Goal: Task Accomplishment & Management: Manage account settings

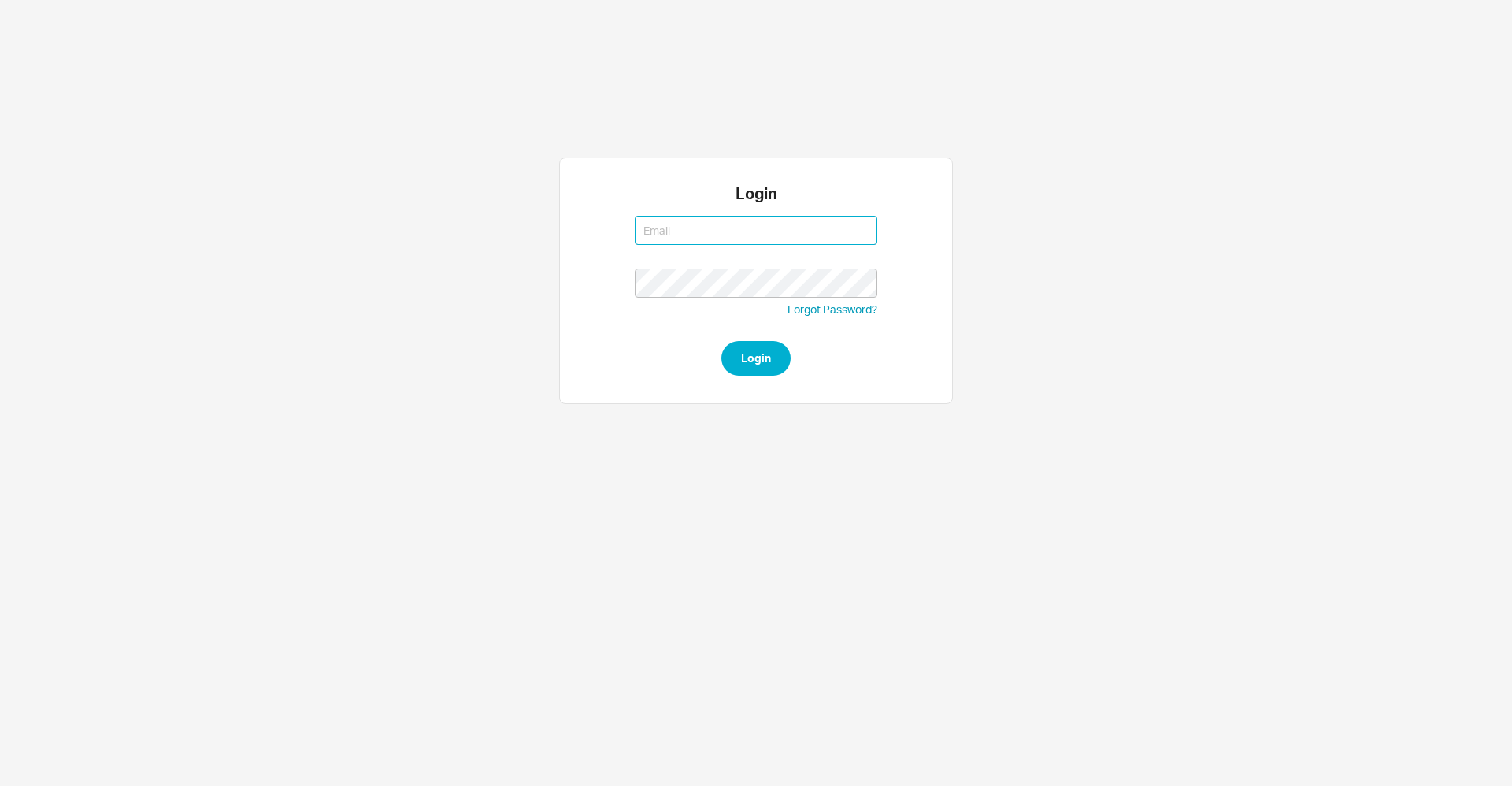
click at [690, 232] on input at bounding box center [756, 230] width 243 height 29
type input "tziporahj@qualitybath.com"
click at [741, 354] on button "Login" at bounding box center [756, 358] width 69 height 35
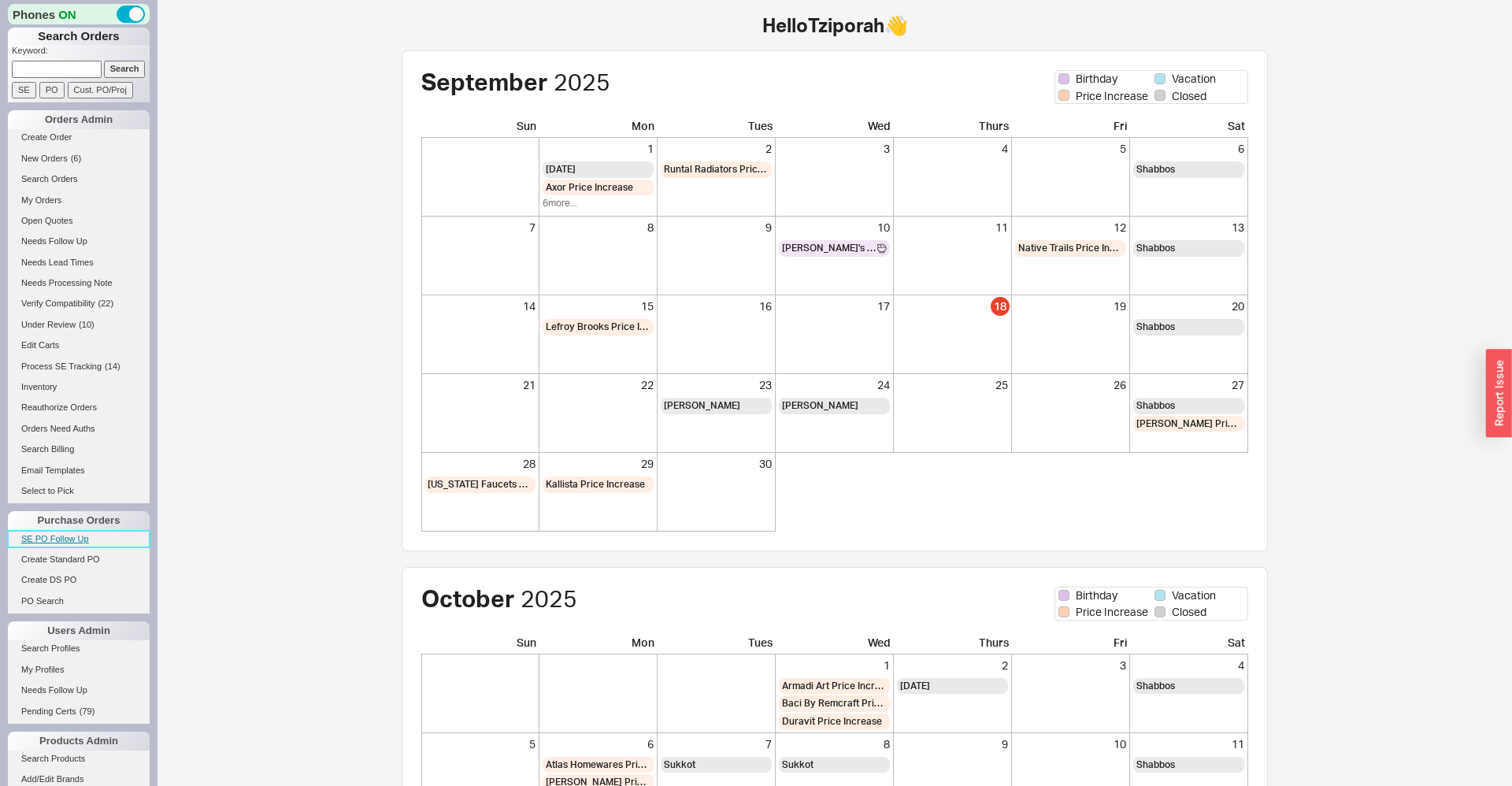
click at [63, 541] on link "SE PO Follow Up" at bounding box center [78, 539] width 141 height 16
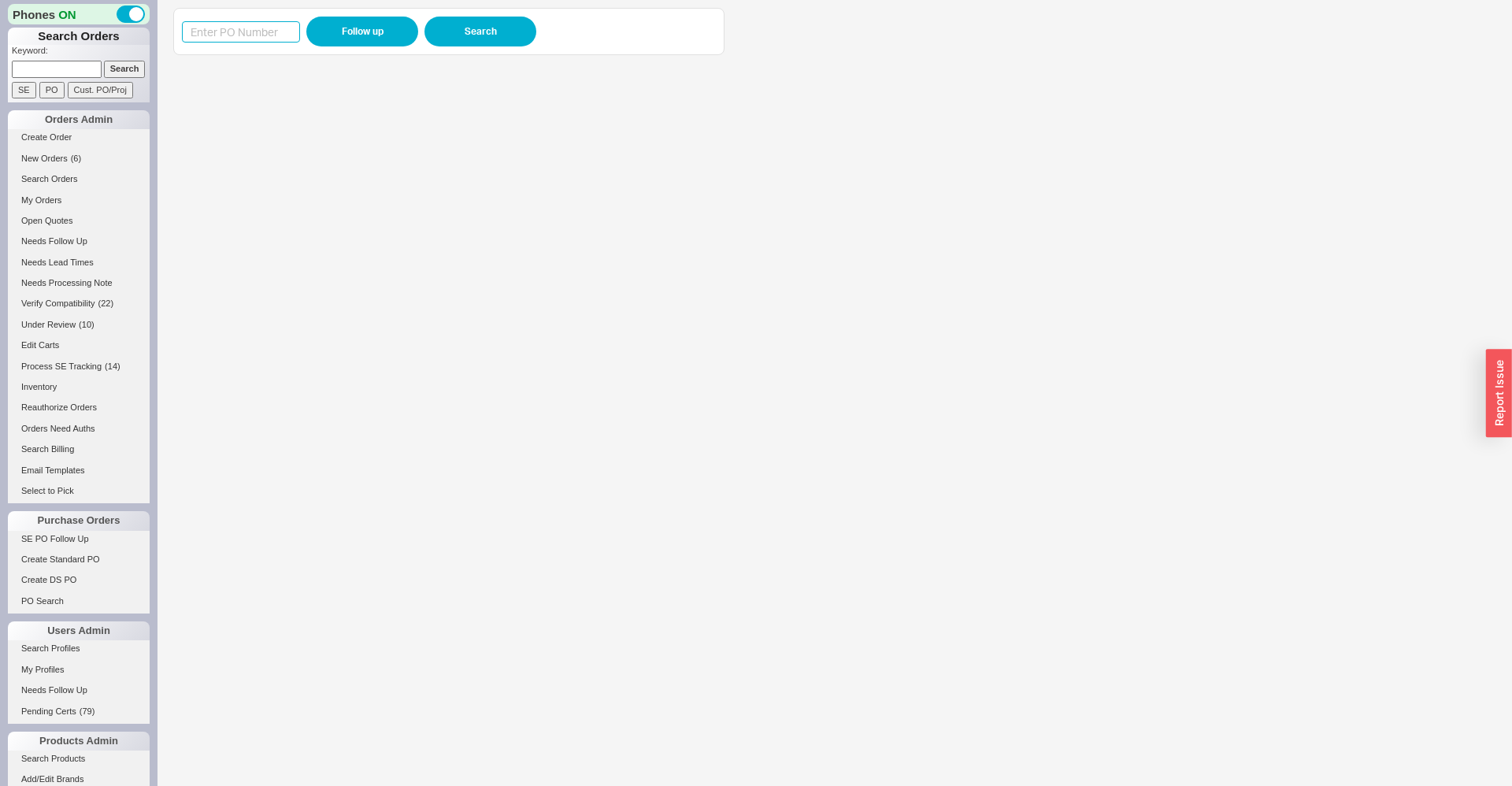
click at [270, 28] on input at bounding box center [241, 32] width 118 height 21
paste input "988548"
type input "988548"
click at [345, 39] on button "Follow up" at bounding box center [362, 31] width 112 height 30
click at [54, 267] on link "Needs Lead Times" at bounding box center [78, 262] width 141 height 16
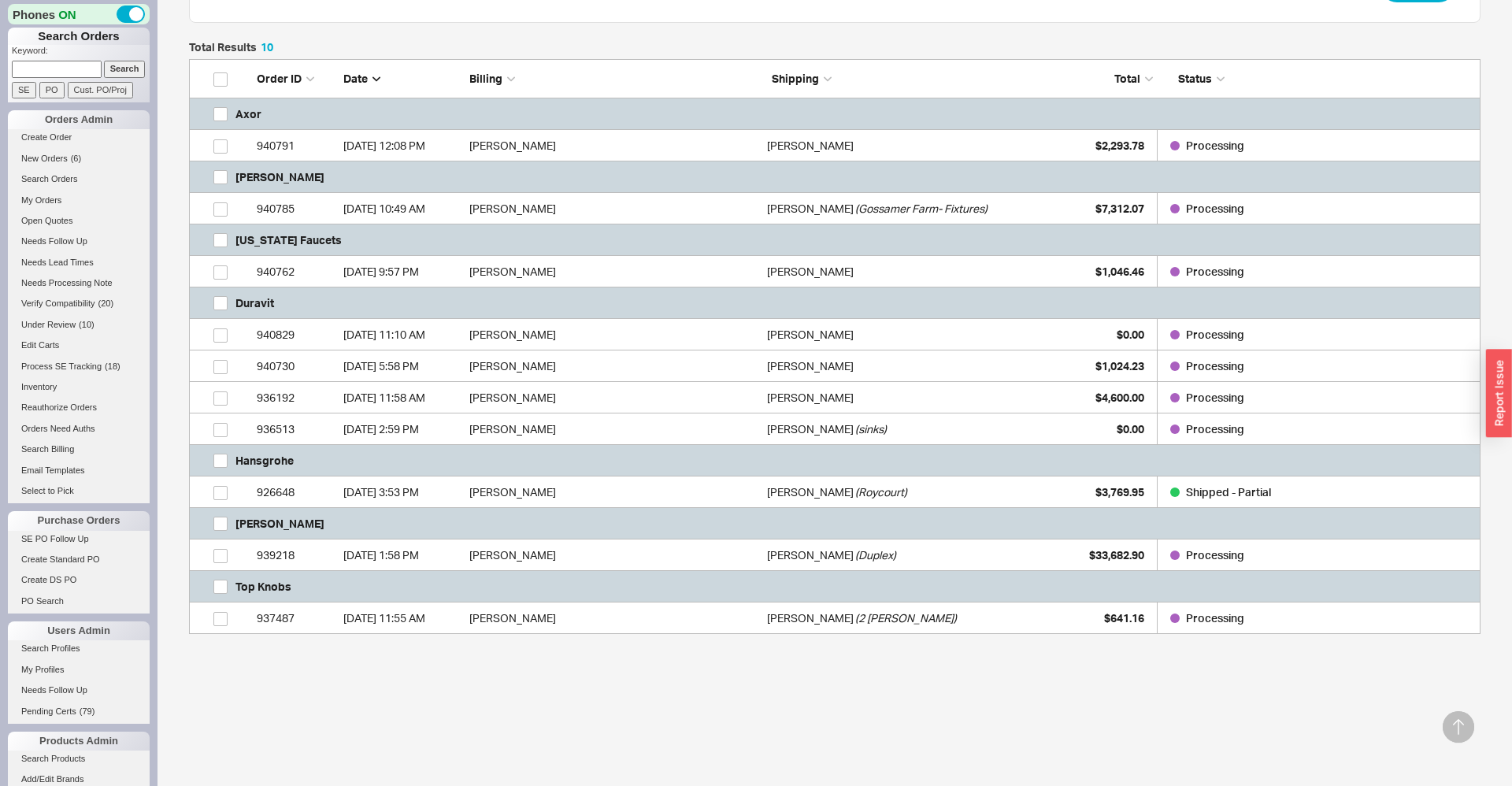
scroll to position [312, 0]
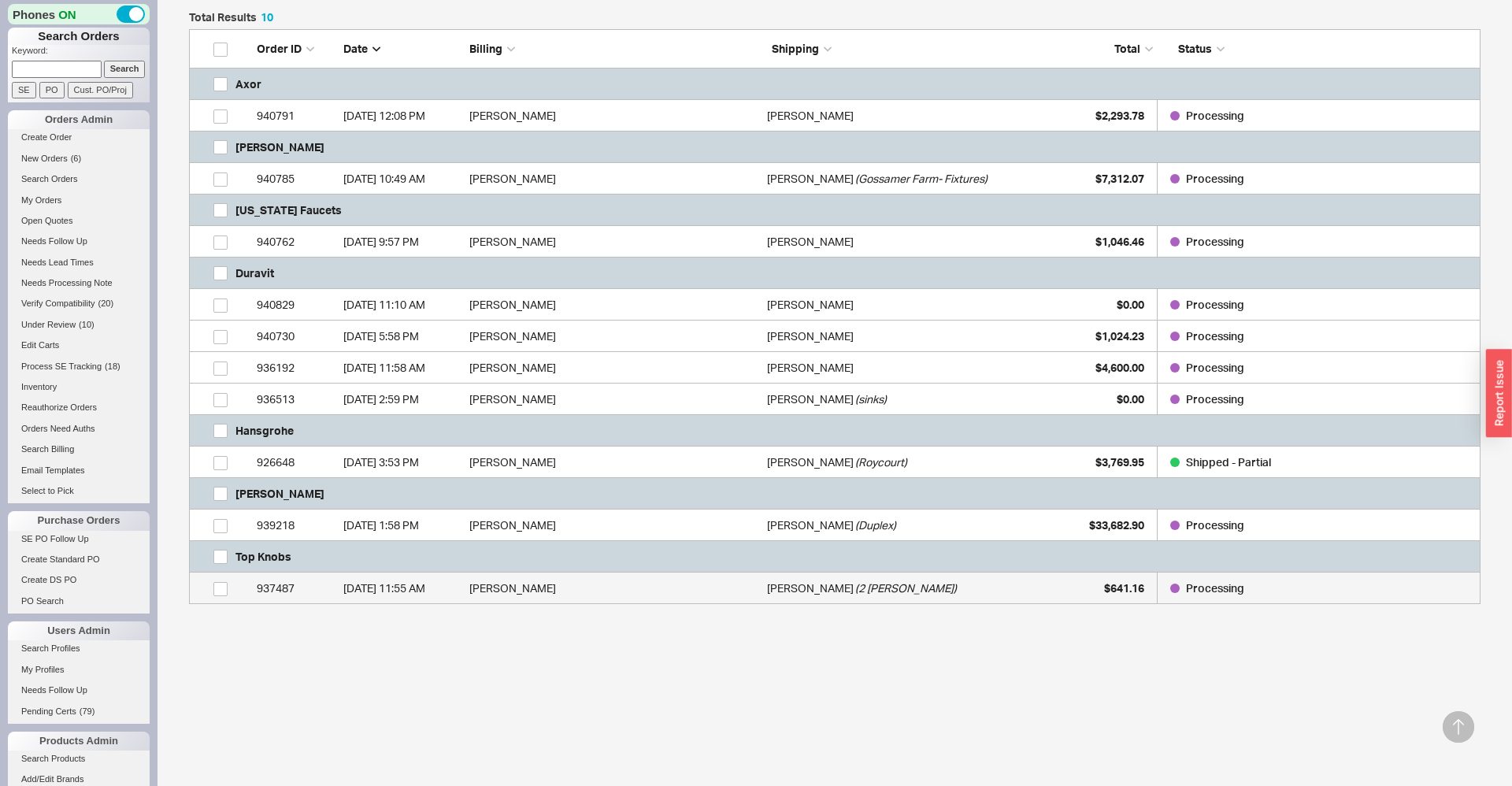
click at [468, 589] on link "937487 9/18/25 11:55 AM Ari Benguigui Sarah Florans ( 2 Mimi Ct ) $641.16 Proce…" at bounding box center [834, 588] width 1292 height 32
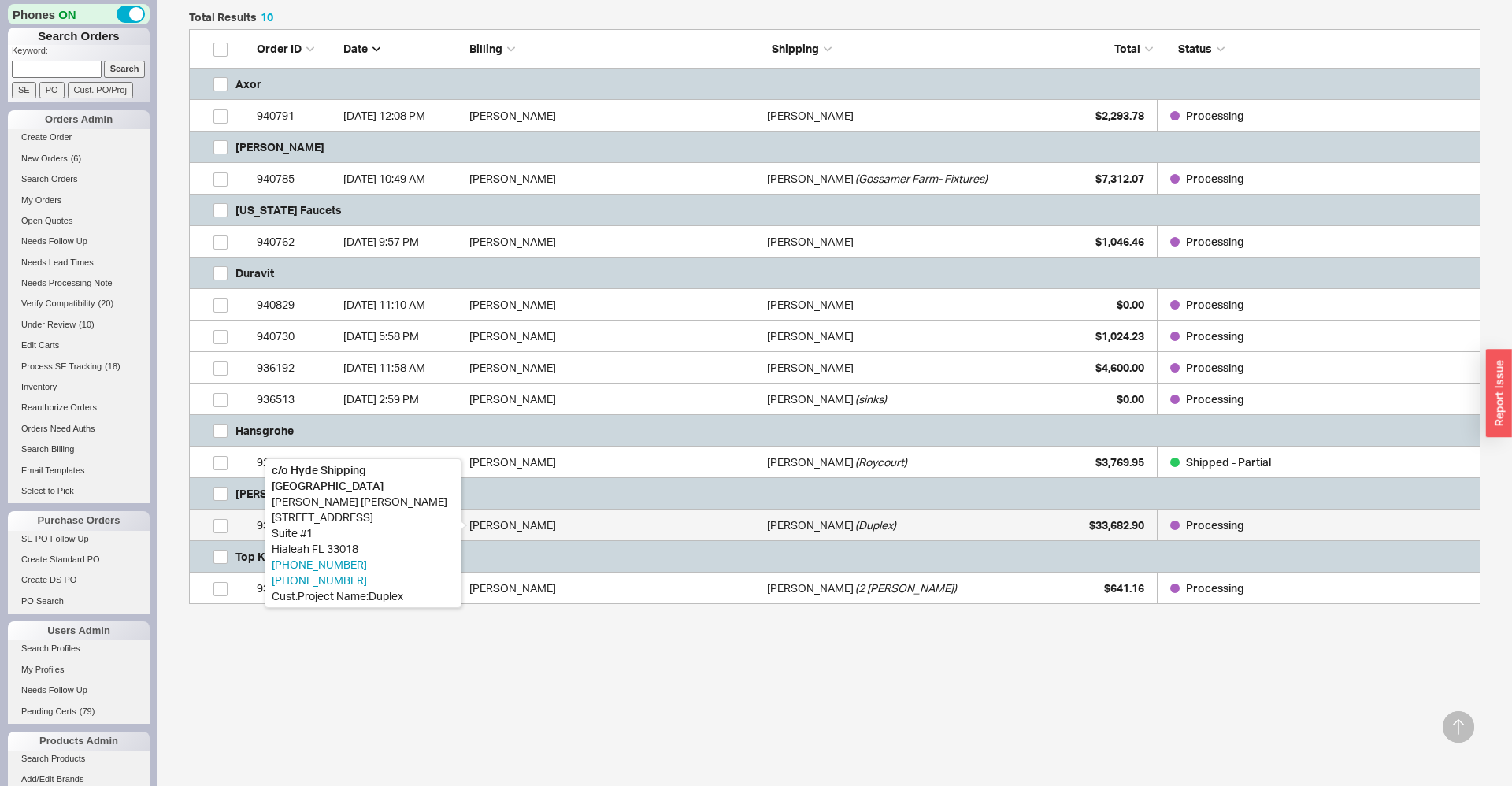
click at [475, 522] on div "Stephen Hislop" at bounding box center [614, 524] width 290 height 32
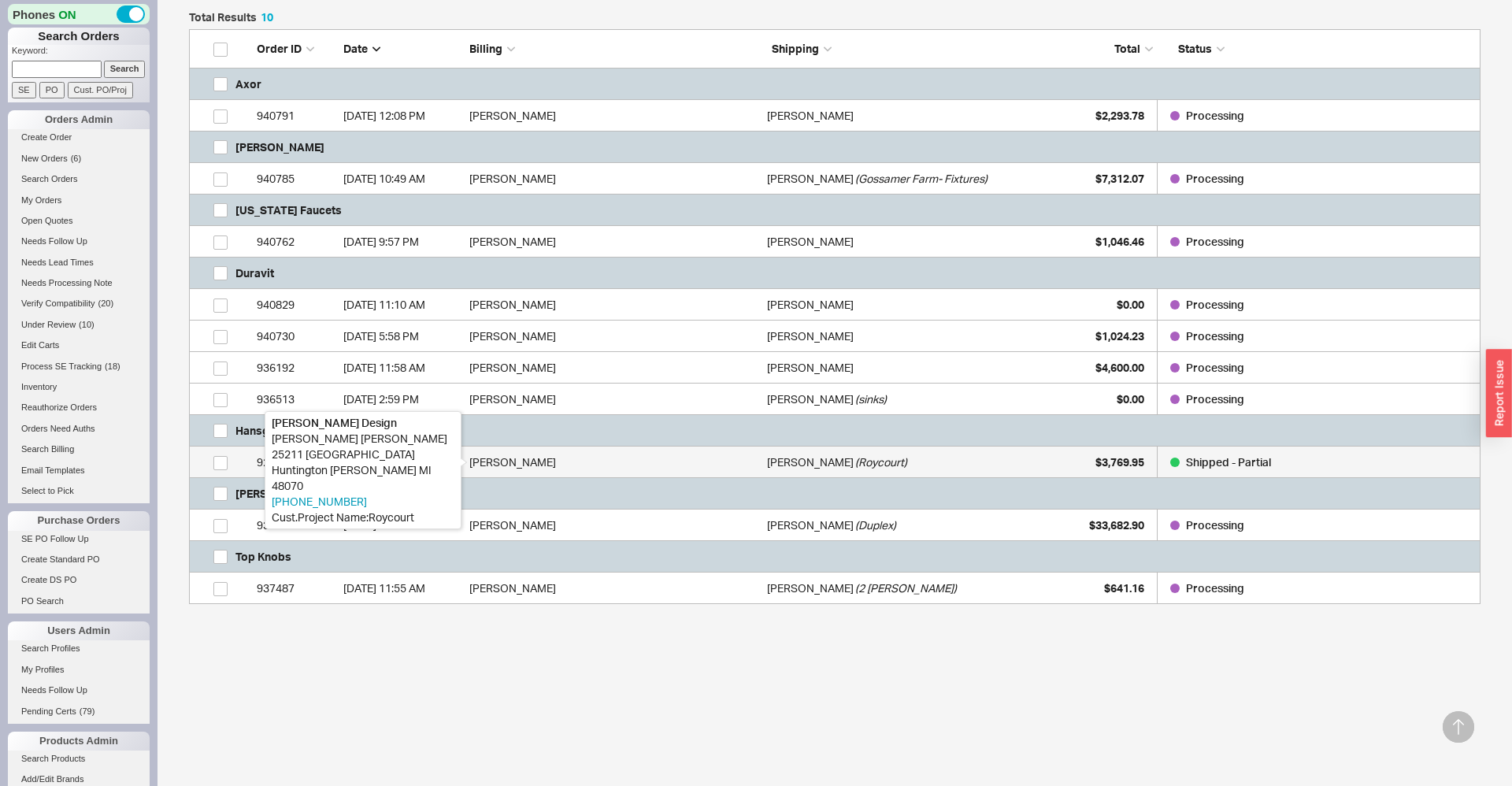
click at [519, 464] on div "Miriam Horwitz" at bounding box center [614, 462] width 290 height 32
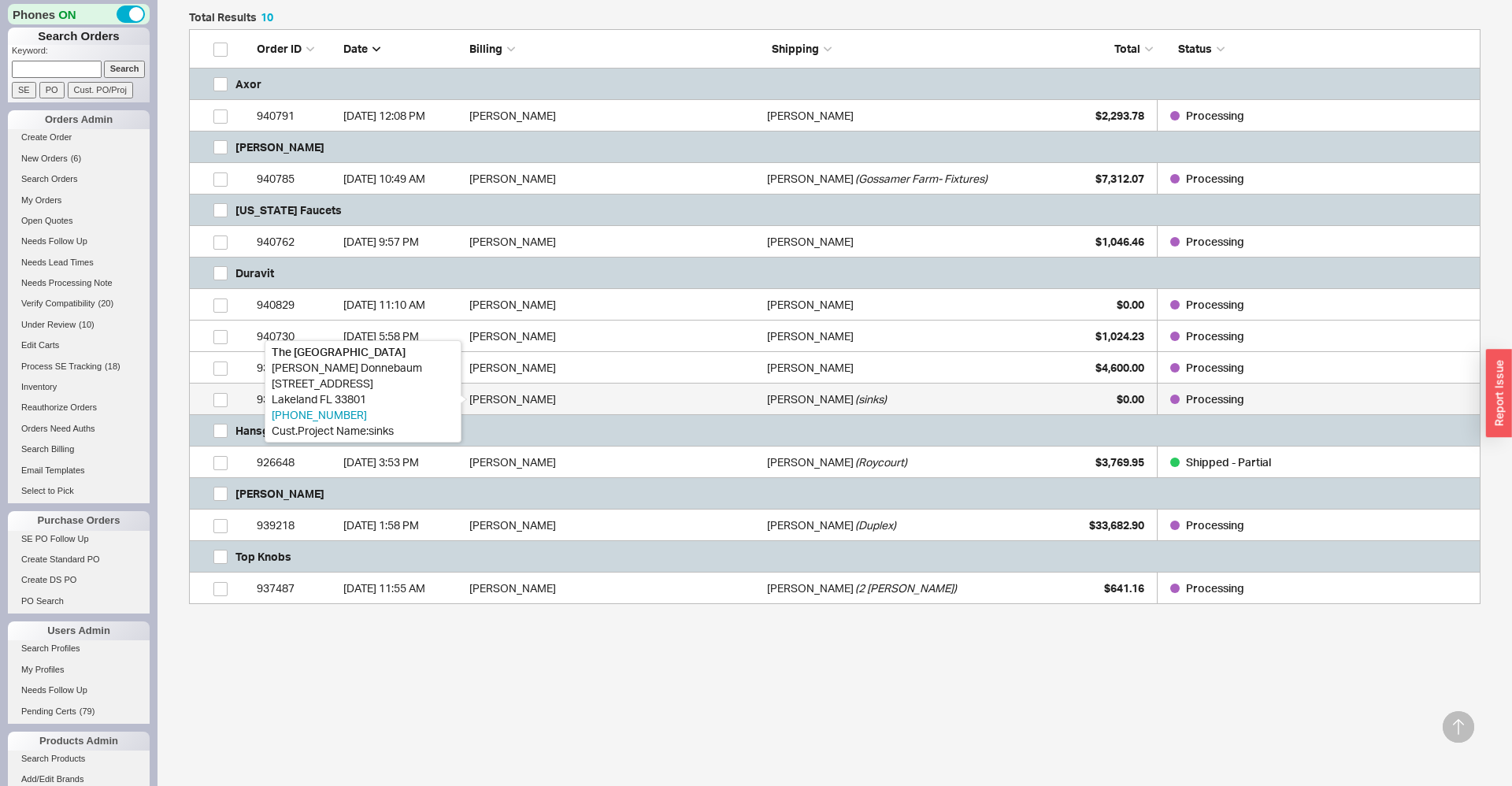
click at [540, 395] on div "Donny Donnebaum" at bounding box center [614, 399] width 290 height 32
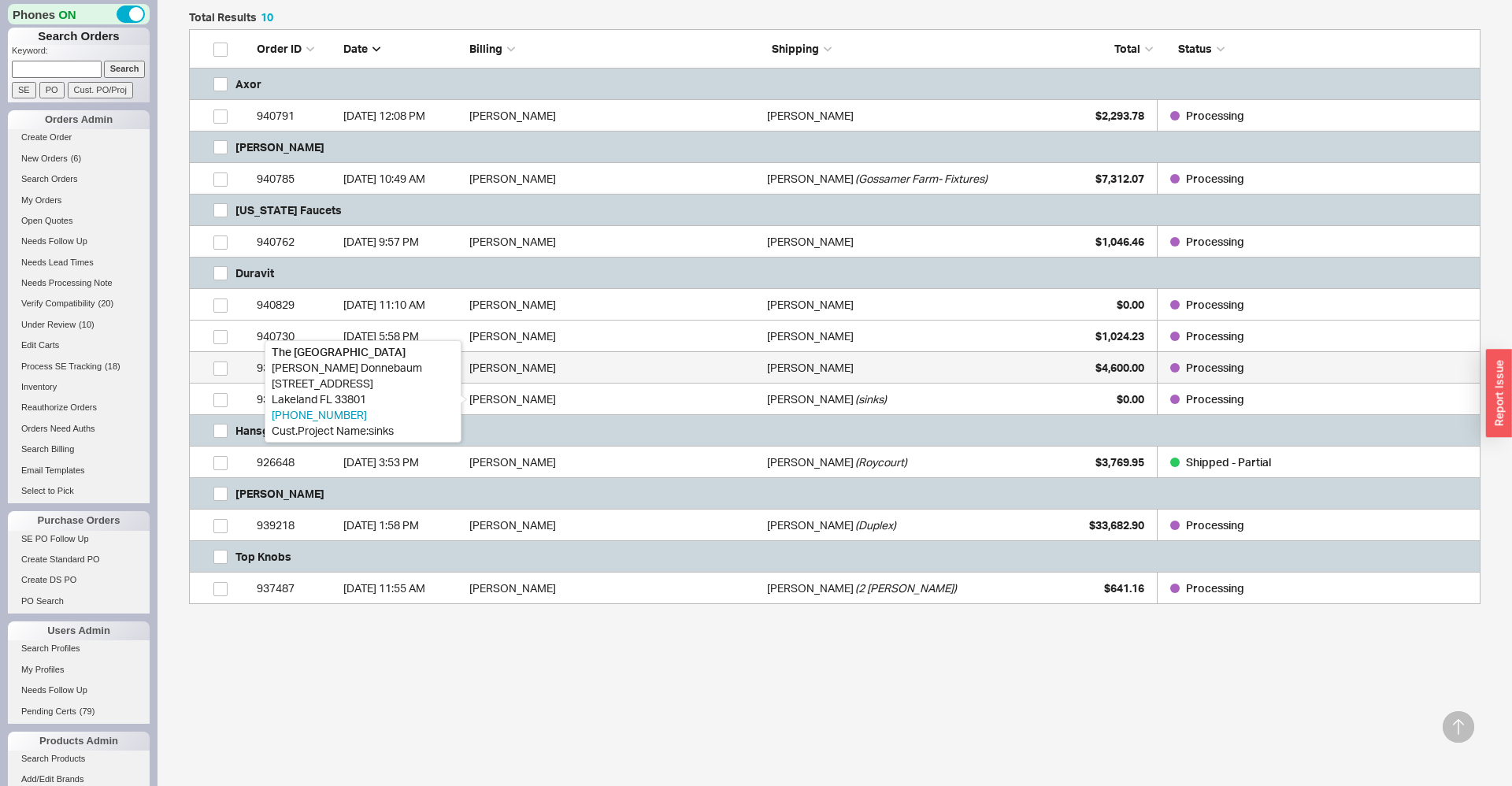
click at [544, 366] on div "Mizan Rahman" at bounding box center [614, 368] width 290 height 32
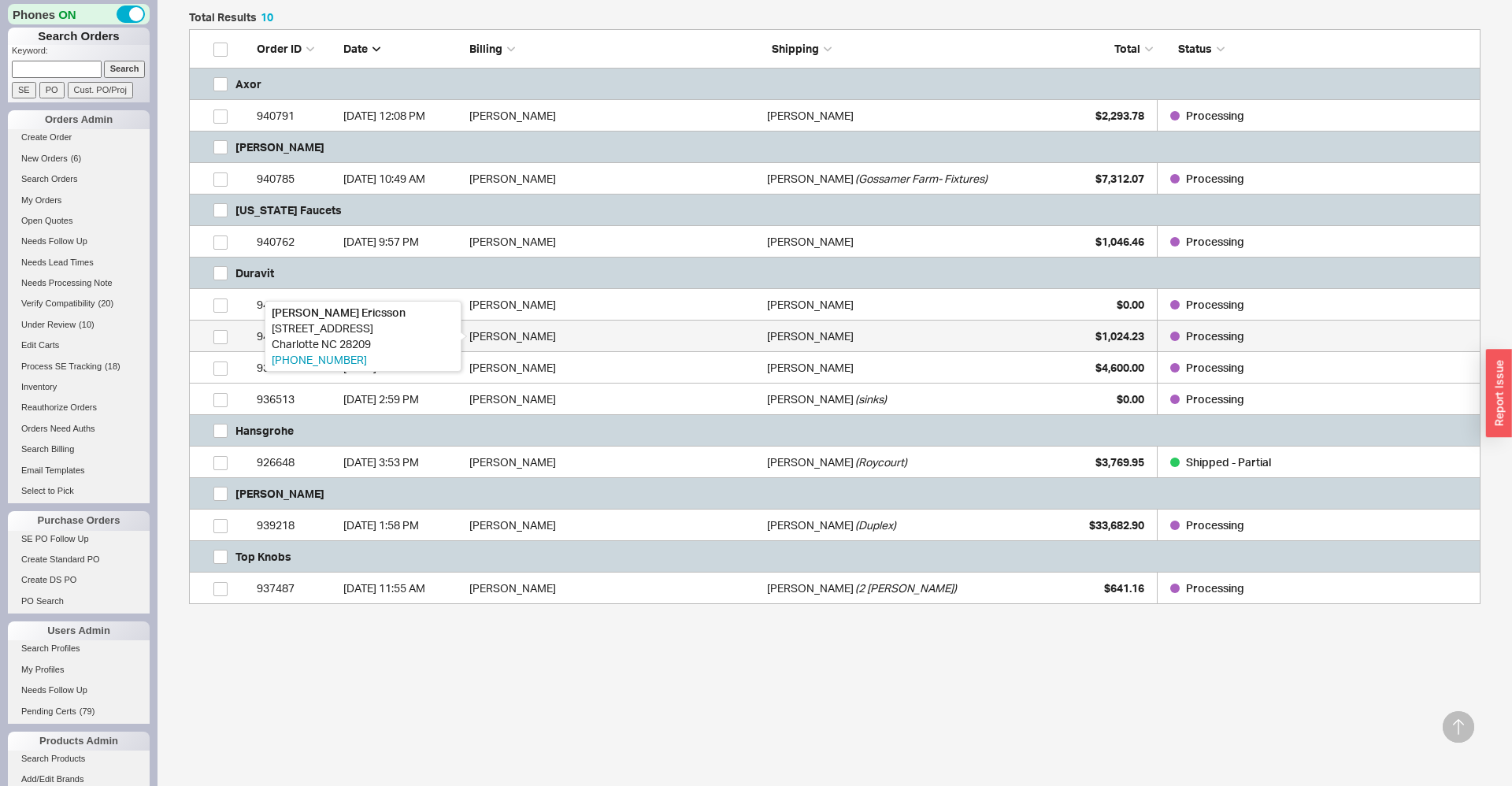
click at [551, 341] on div "Alexandra Ericsson" at bounding box center [614, 336] width 290 height 32
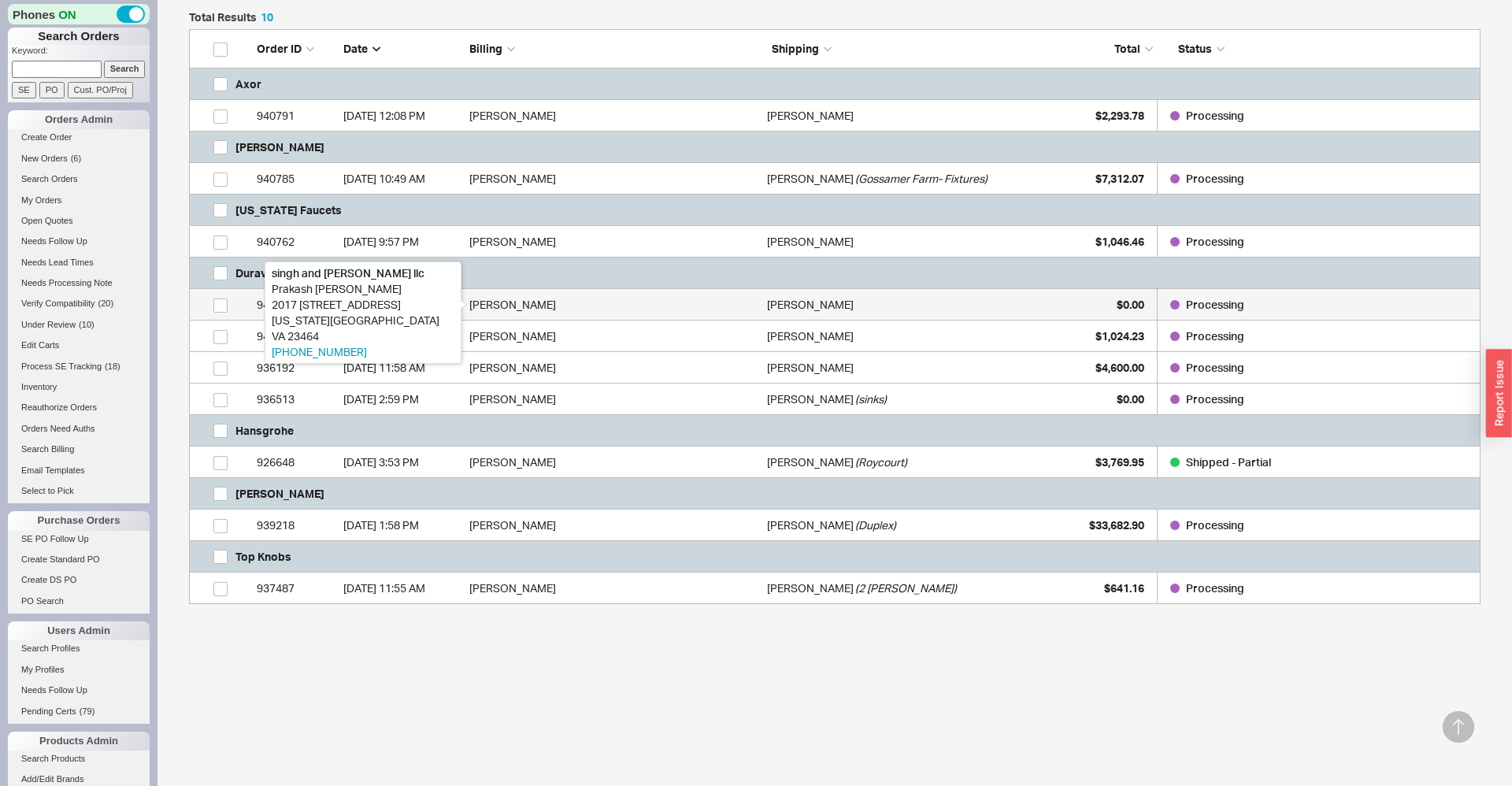
click at [557, 305] on div "Prakash Munjwani" at bounding box center [614, 304] width 290 height 32
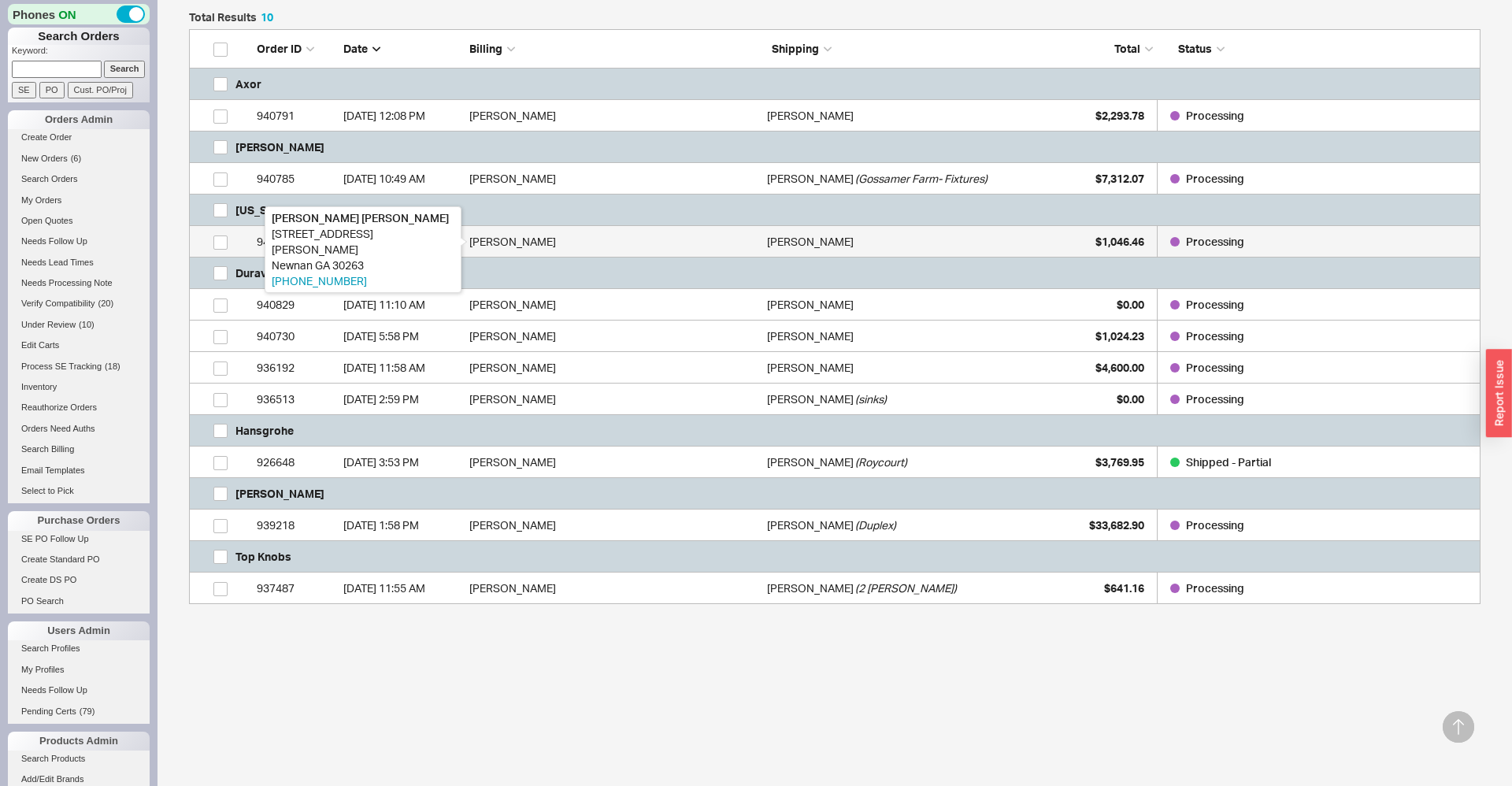
click at [561, 235] on div "Thomas Fuller" at bounding box center [614, 241] width 290 height 32
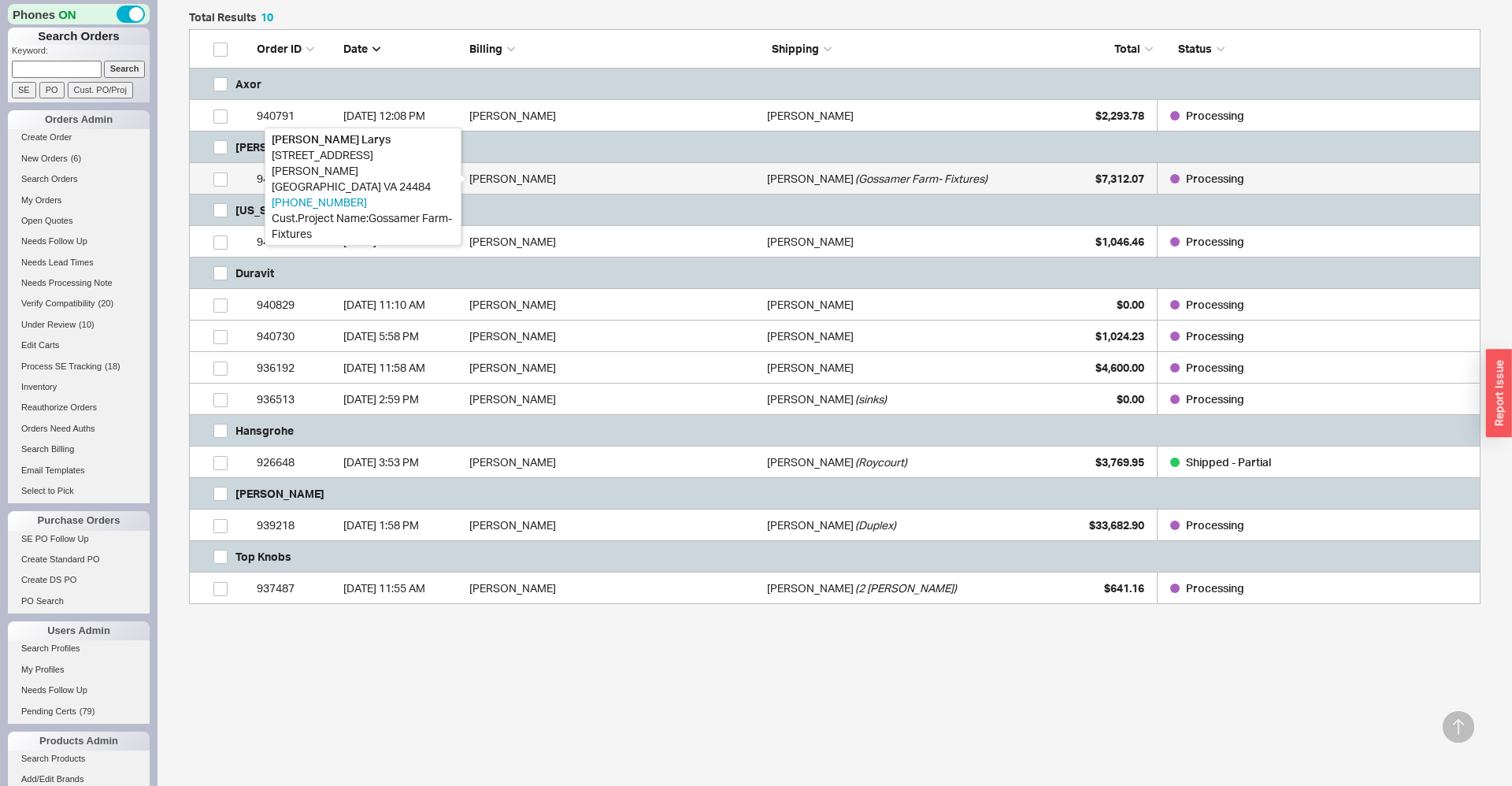
click at [572, 177] on div "Rebecca Larys" at bounding box center [614, 178] width 290 height 32
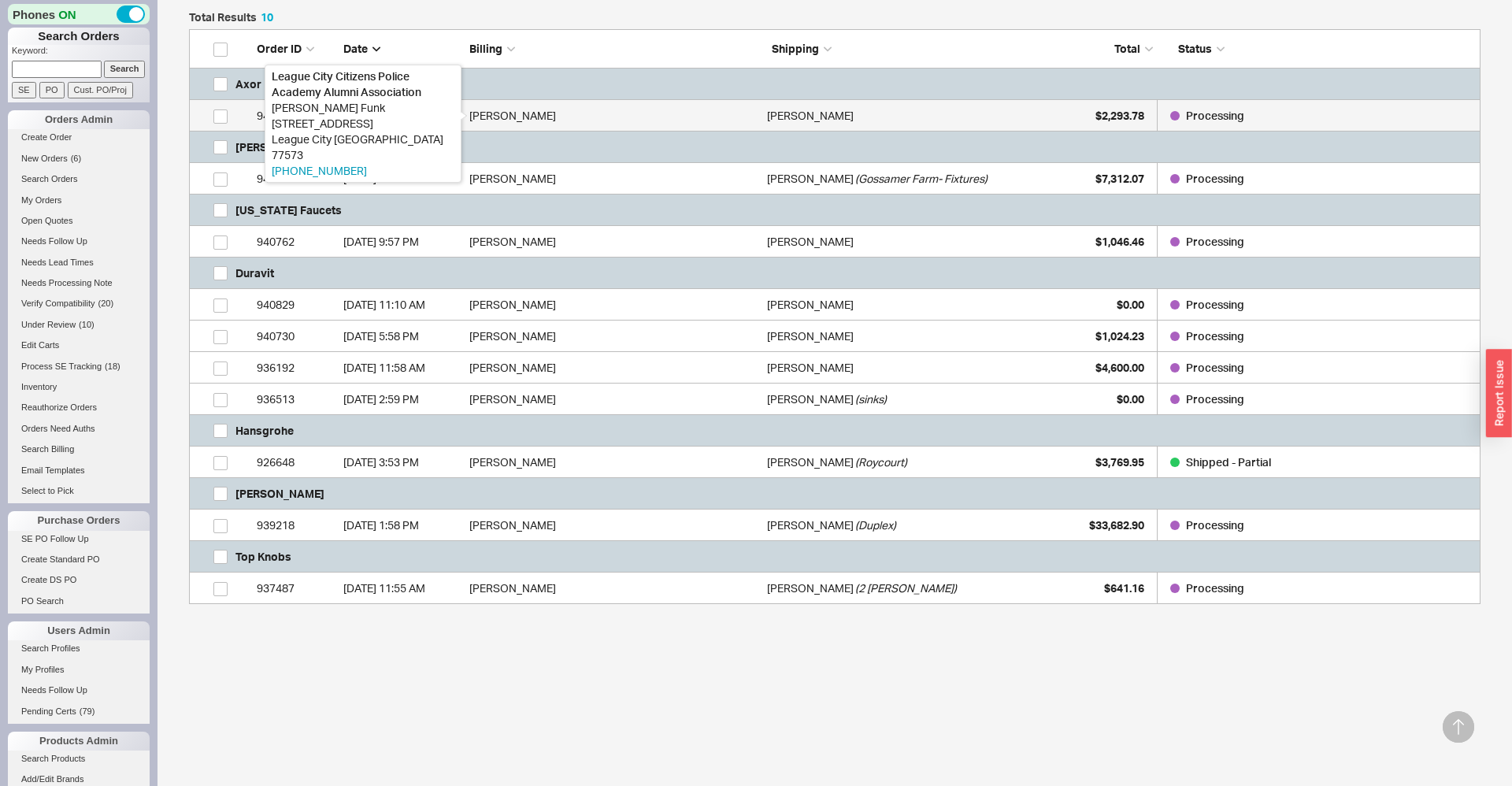
click at [592, 119] on div "Vicki Funk" at bounding box center [614, 115] width 290 height 32
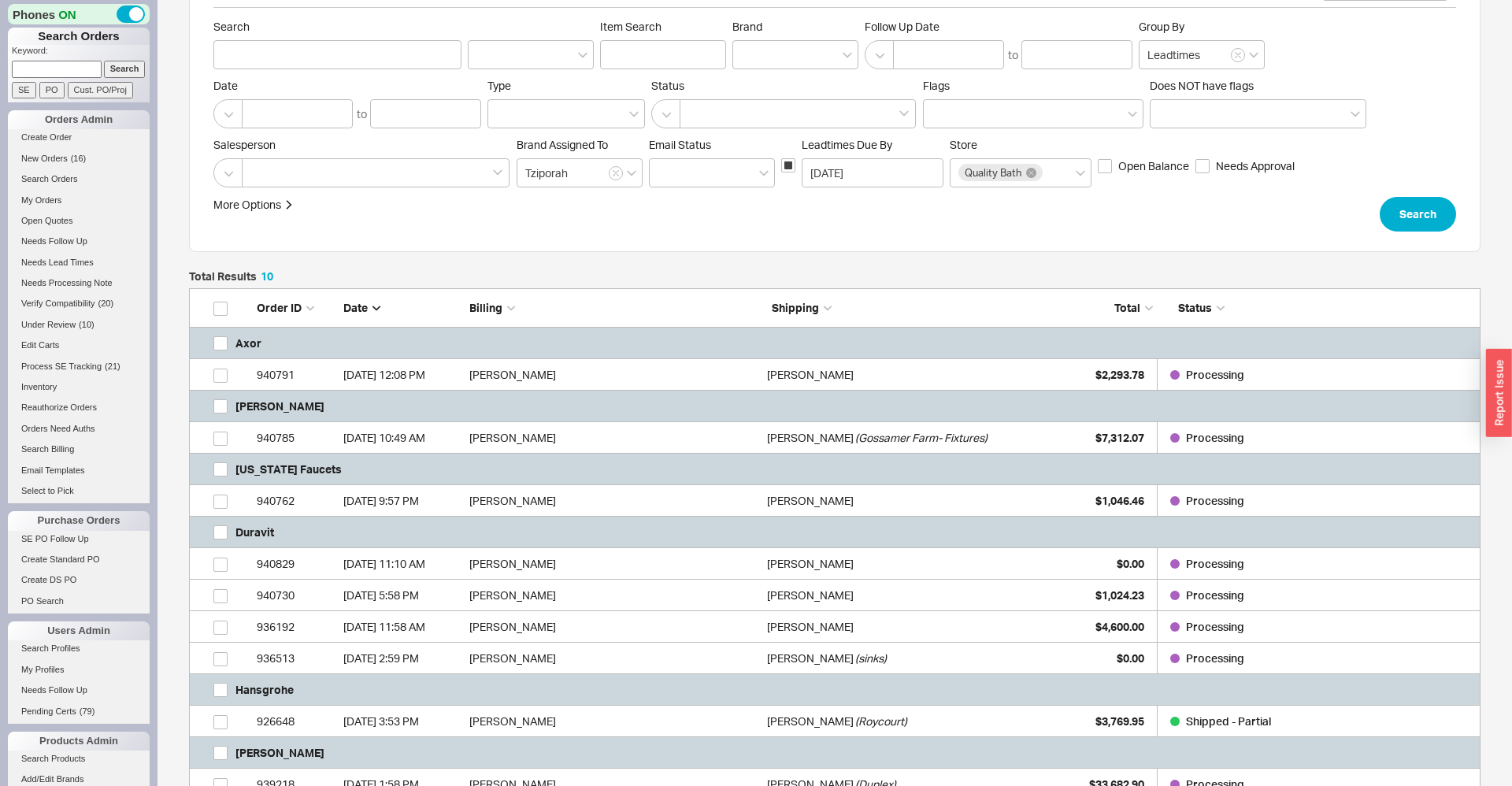
scroll to position [0, 0]
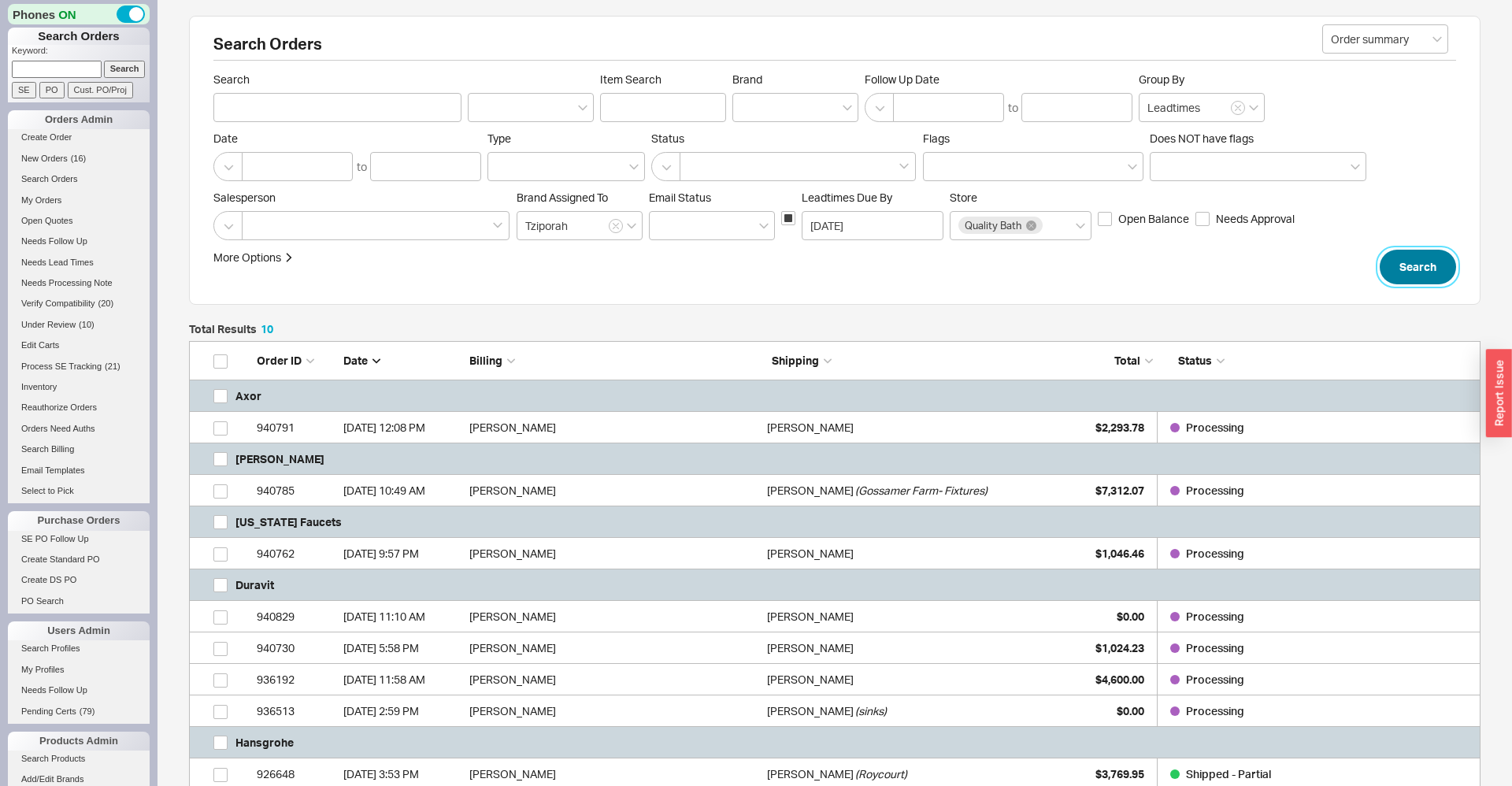
click at [1415, 276] on button "Search" at bounding box center [1418, 266] width 76 height 35
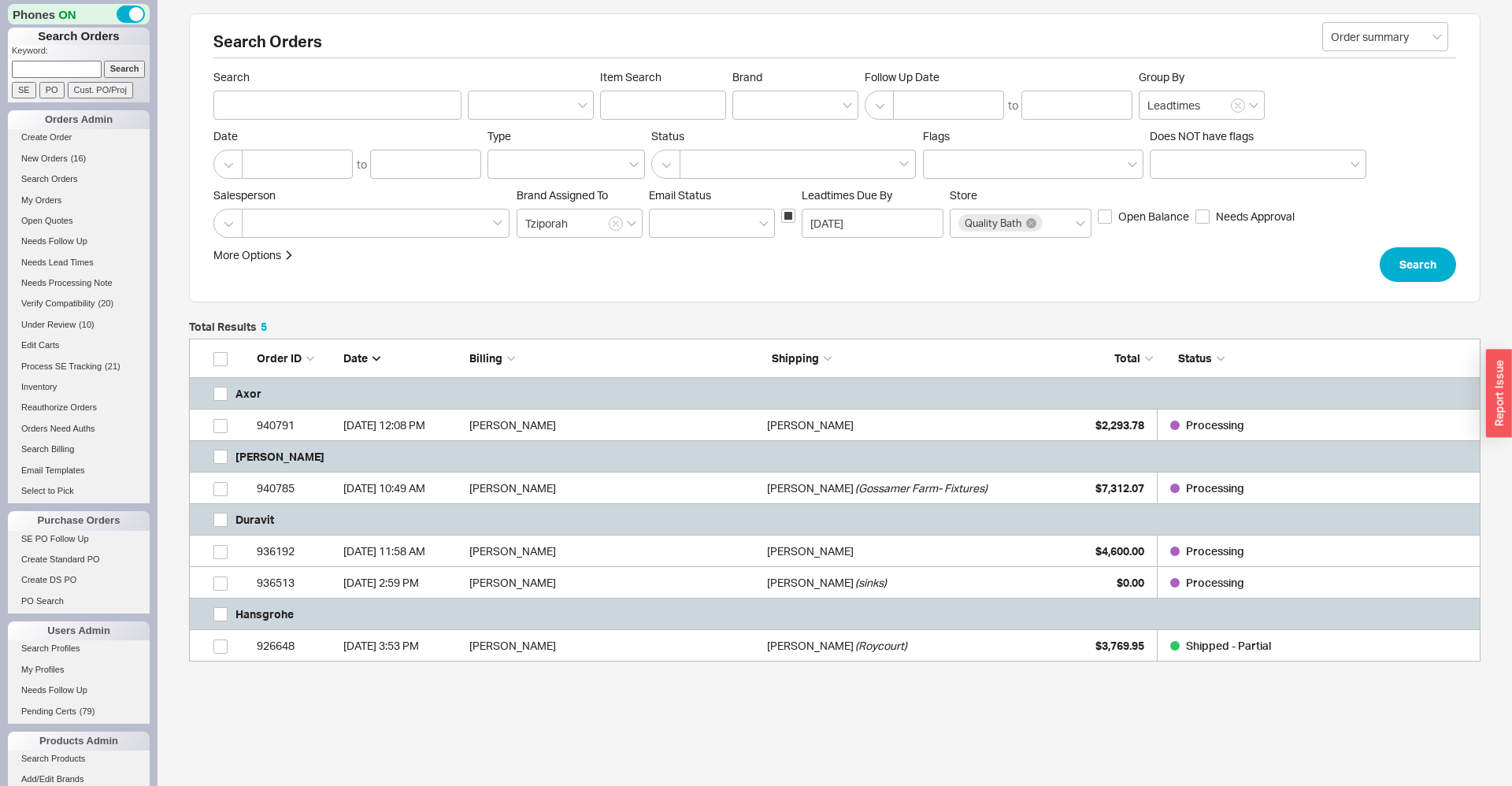
scroll to position [60, 0]
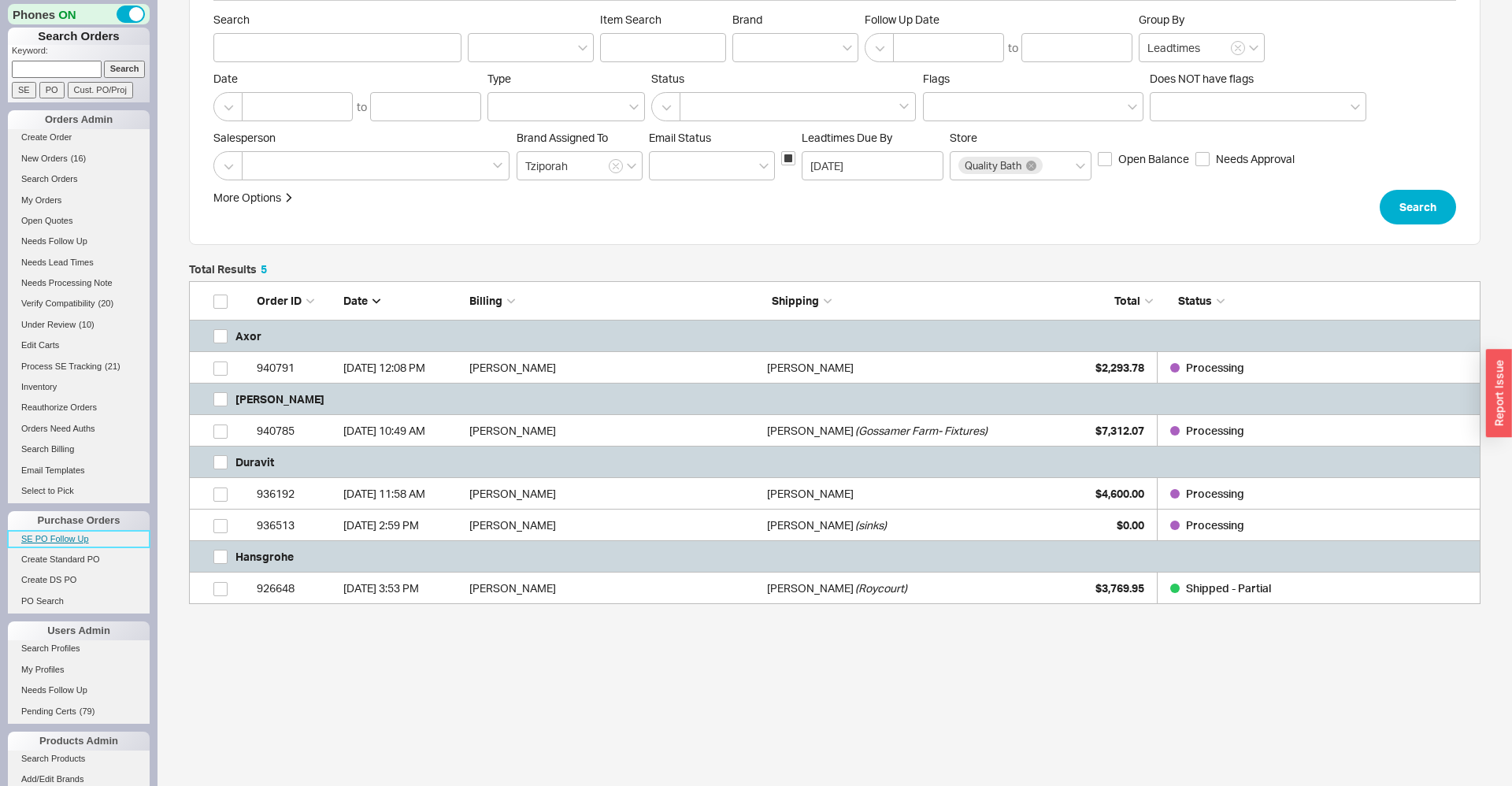
click at [67, 542] on link "SE PO Follow Up" at bounding box center [78, 539] width 141 height 16
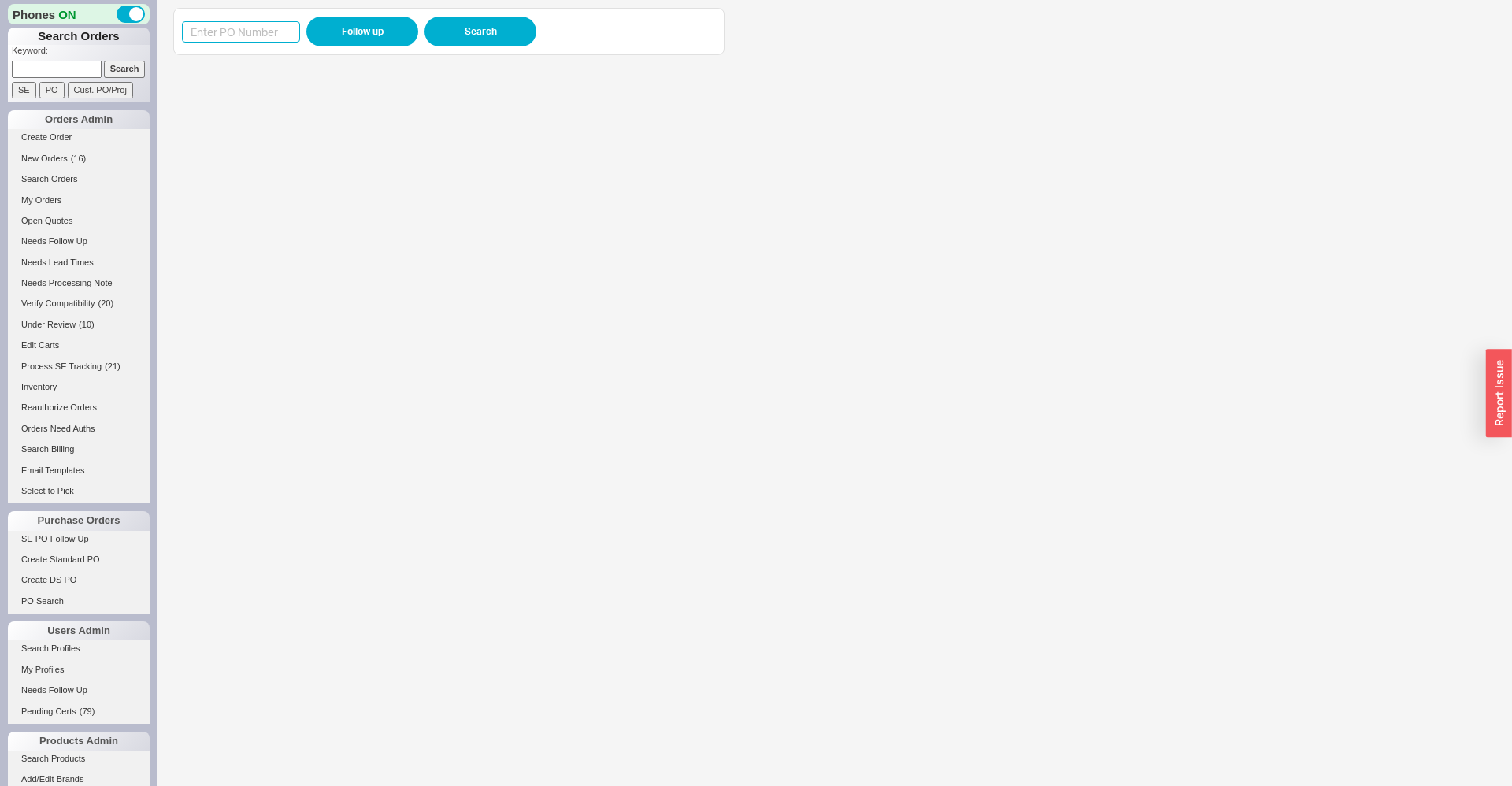
click at [253, 37] on input at bounding box center [241, 32] width 118 height 21
paste input "988544"
type input "988544"
click at [341, 27] on button "Follow up" at bounding box center [362, 31] width 112 height 30
click at [235, 31] on input "988544" at bounding box center [241, 32] width 118 height 21
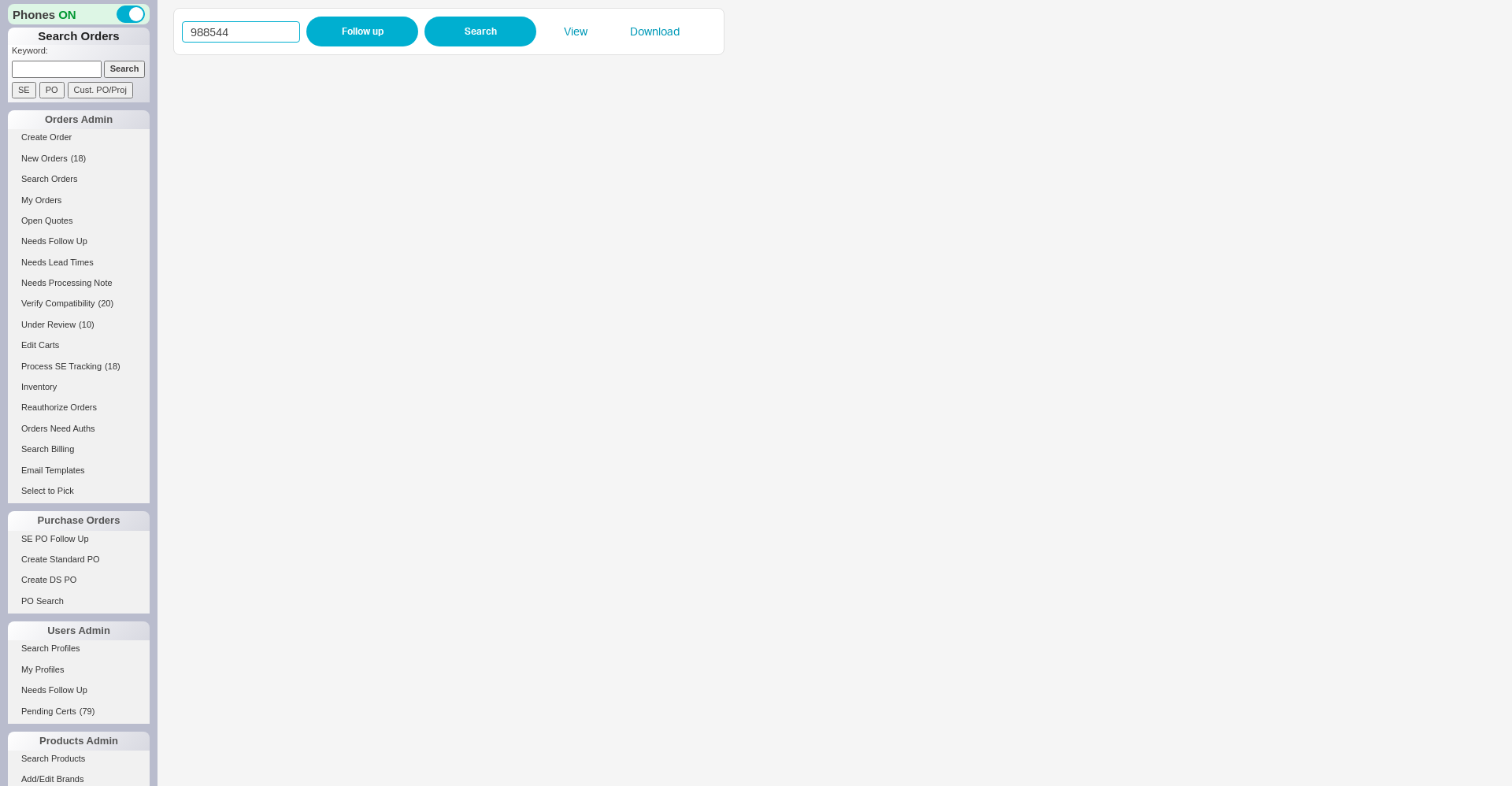
click at [235, 31] on input "988544" at bounding box center [241, 32] width 118 height 21
paste input "471"
type input "988471"
click at [353, 38] on button "Follow up" at bounding box center [362, 31] width 112 height 30
click at [549, 299] on iframe at bounding box center [819, 423] width 1292 height 723
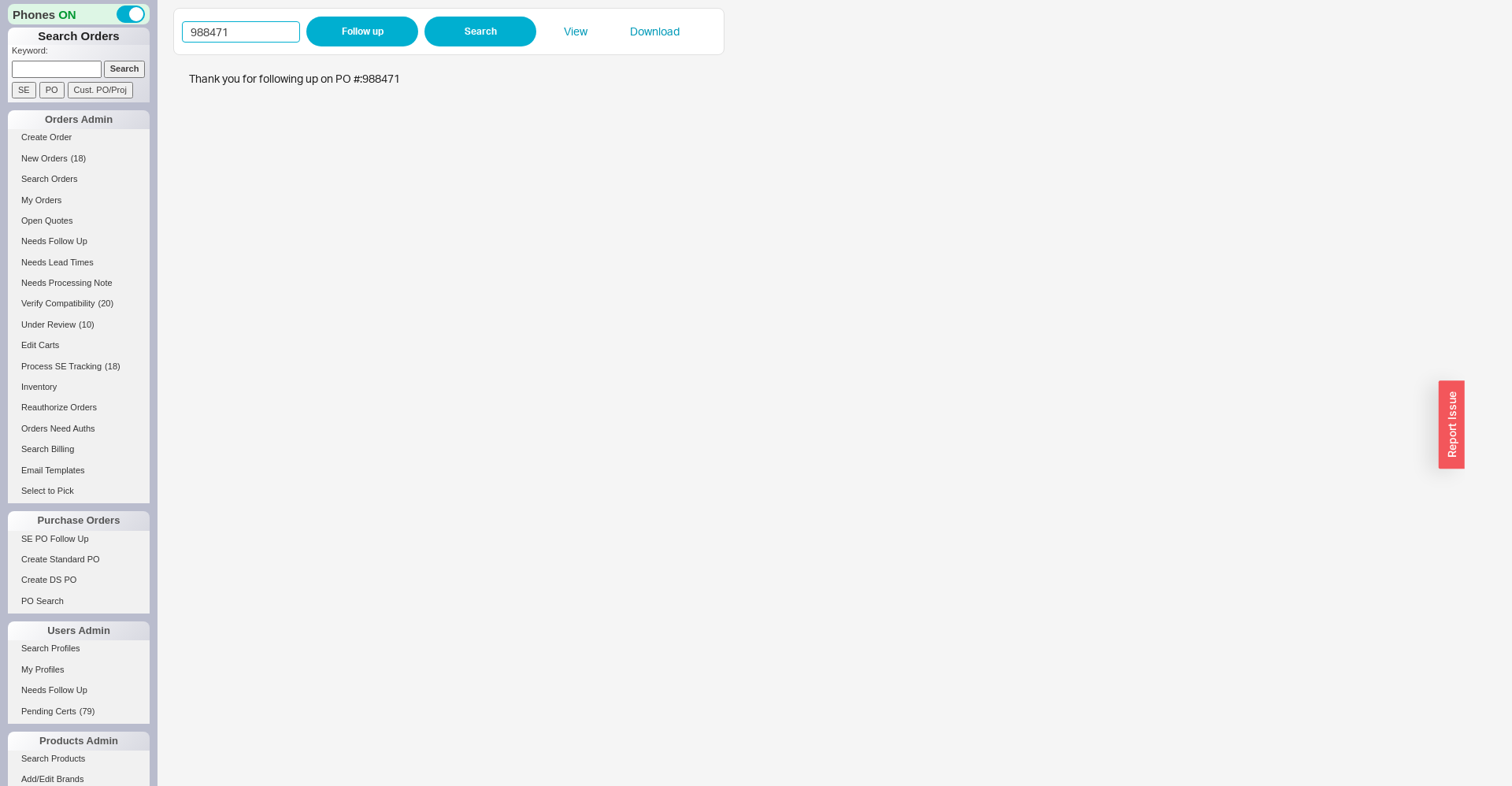
click at [237, 29] on input "988471" at bounding box center [241, 32] width 118 height 21
paste input "988054"
click at [283, 26] on input "988471988054" at bounding box center [241, 32] width 118 height 21
paste input
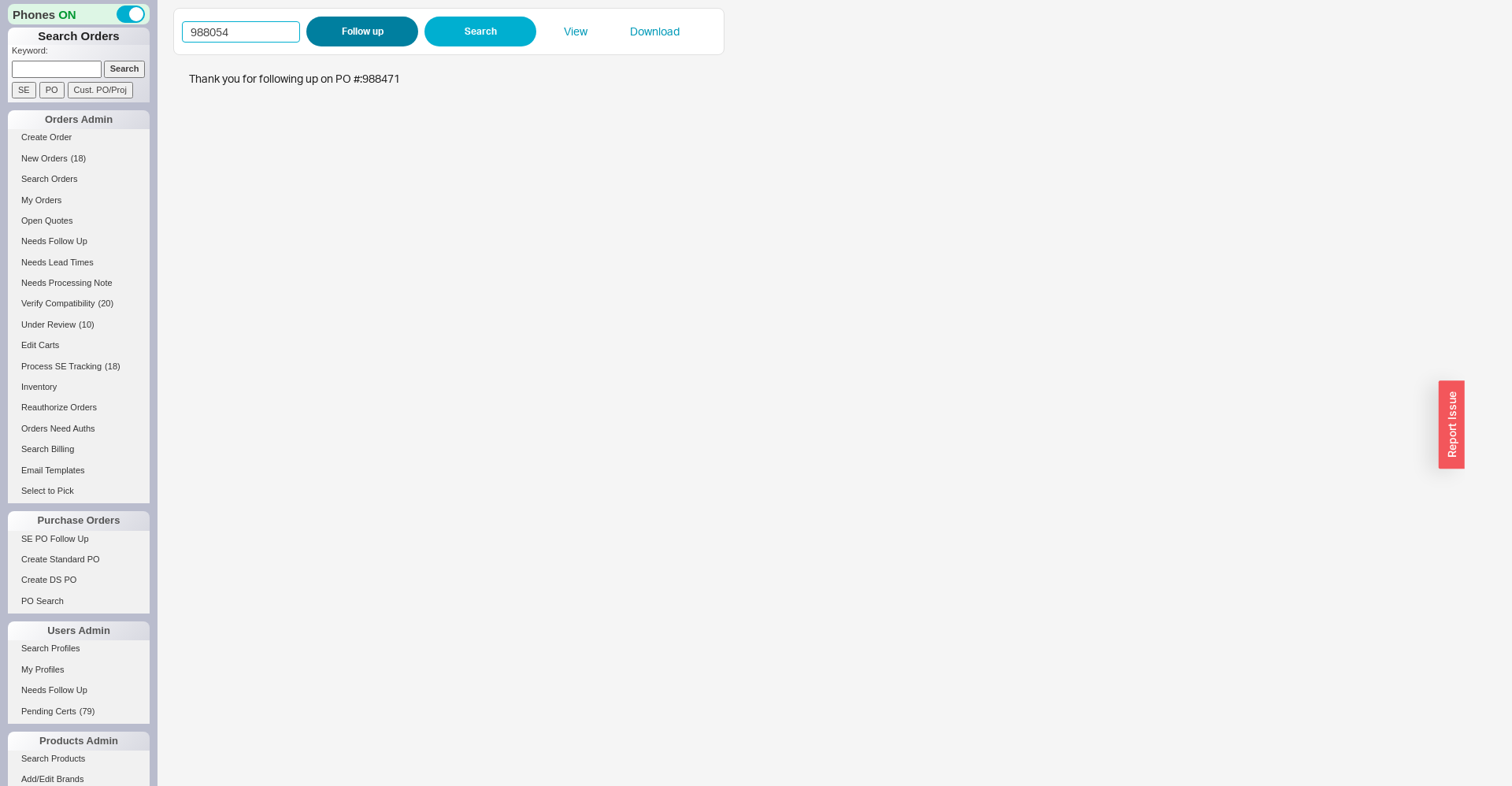
type input "988054"
click at [333, 24] on button "Follow up" at bounding box center [362, 31] width 112 height 30
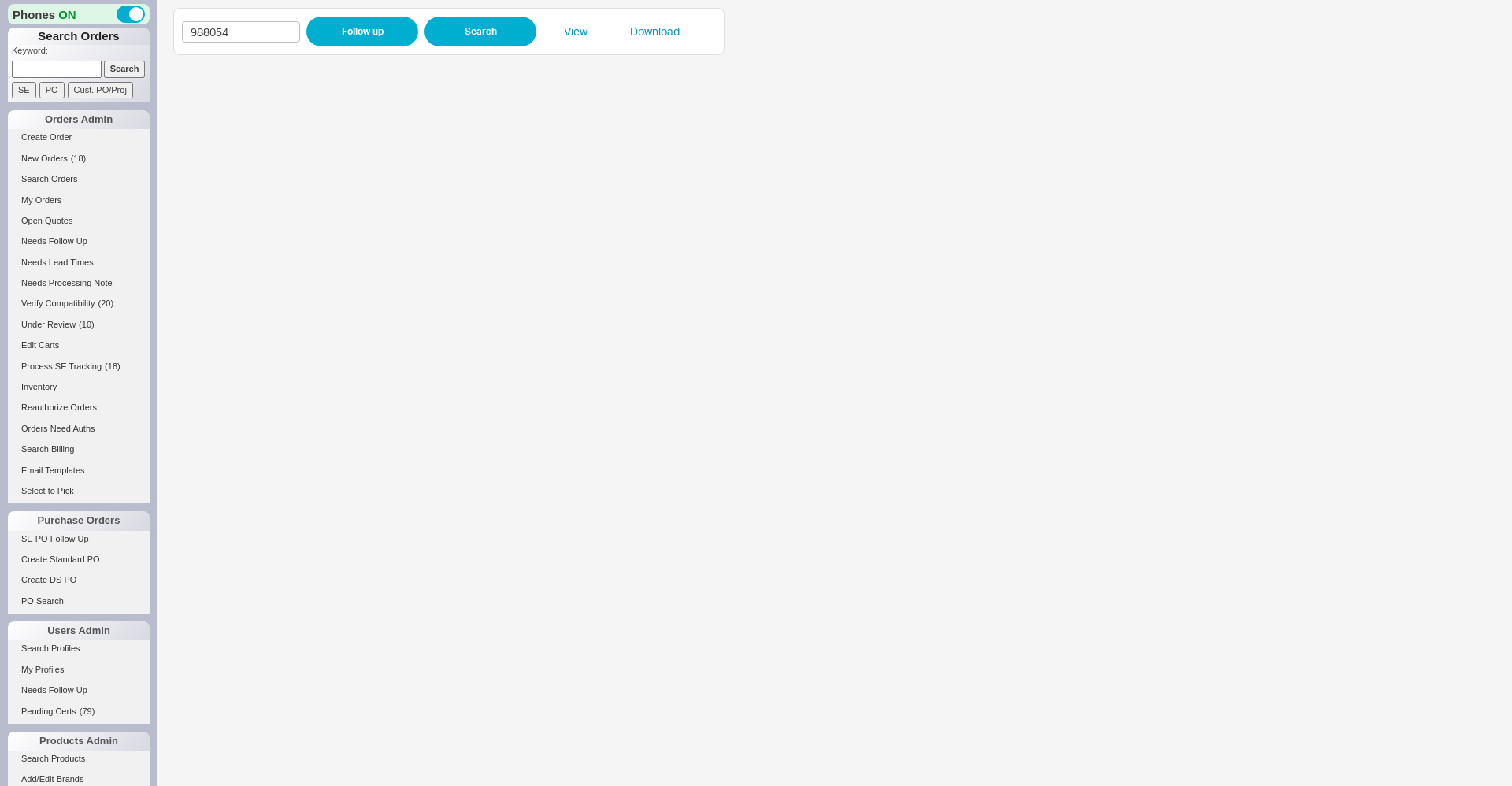
click at [46, 63] on input at bounding box center [56, 68] width 90 height 16
paste input "988054"
type input "988054"
click at [107, 70] on input "Search" at bounding box center [124, 68] width 41 height 16
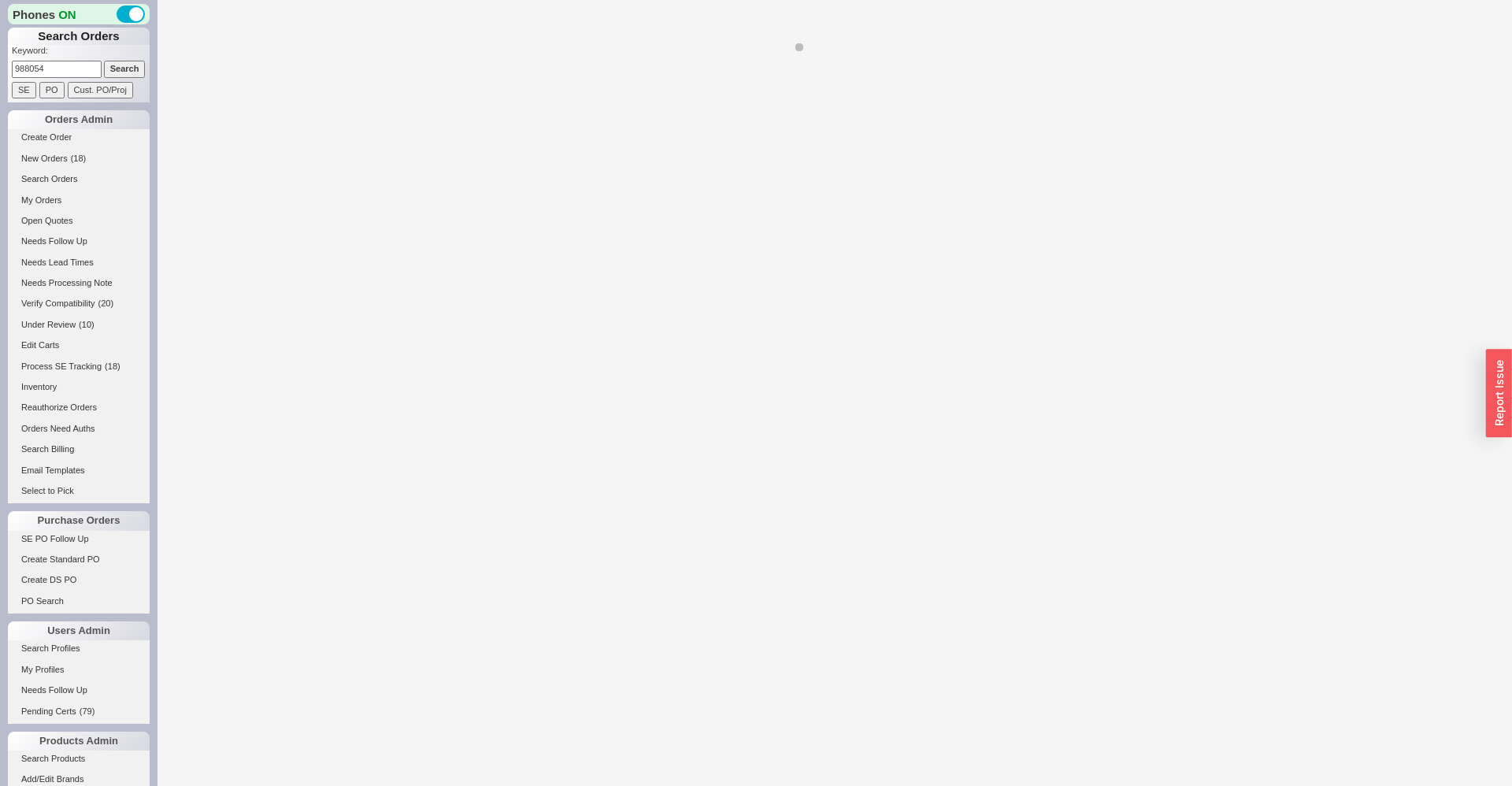
select select "*"
select select "LOW"
select select "3"
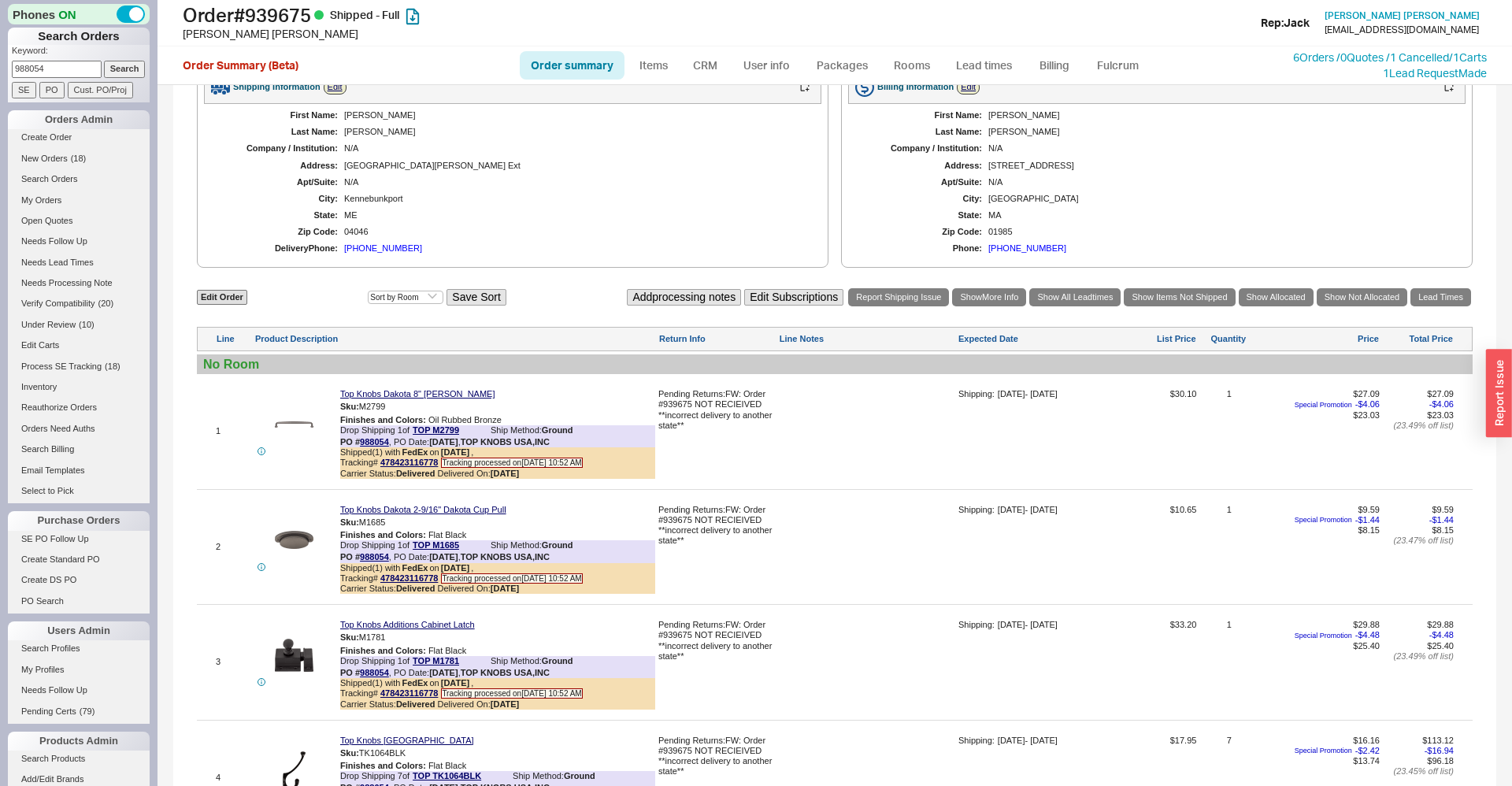
scroll to position [846, 0]
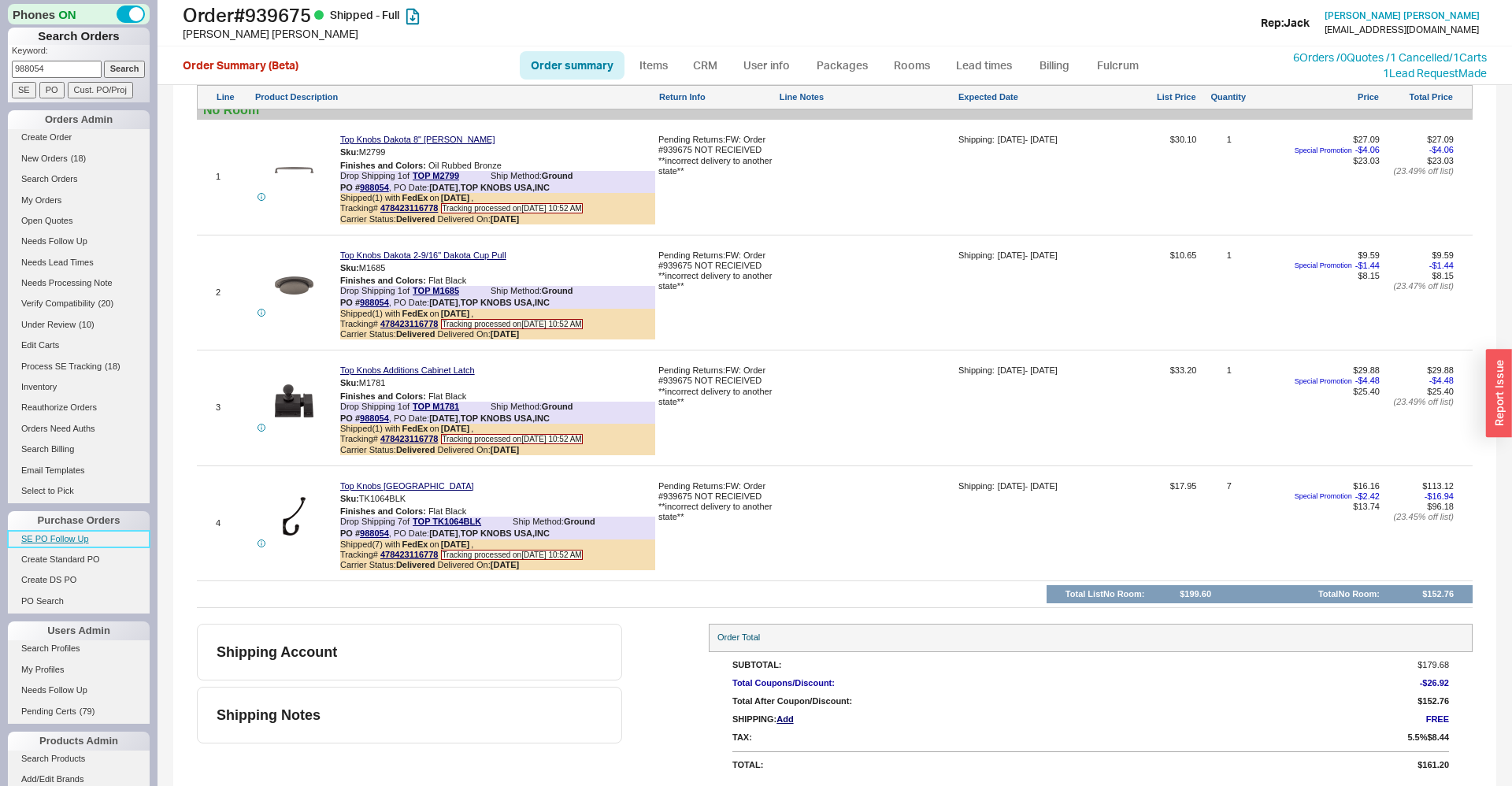
click at [60, 532] on link "SE PO Follow Up" at bounding box center [78, 539] width 141 height 16
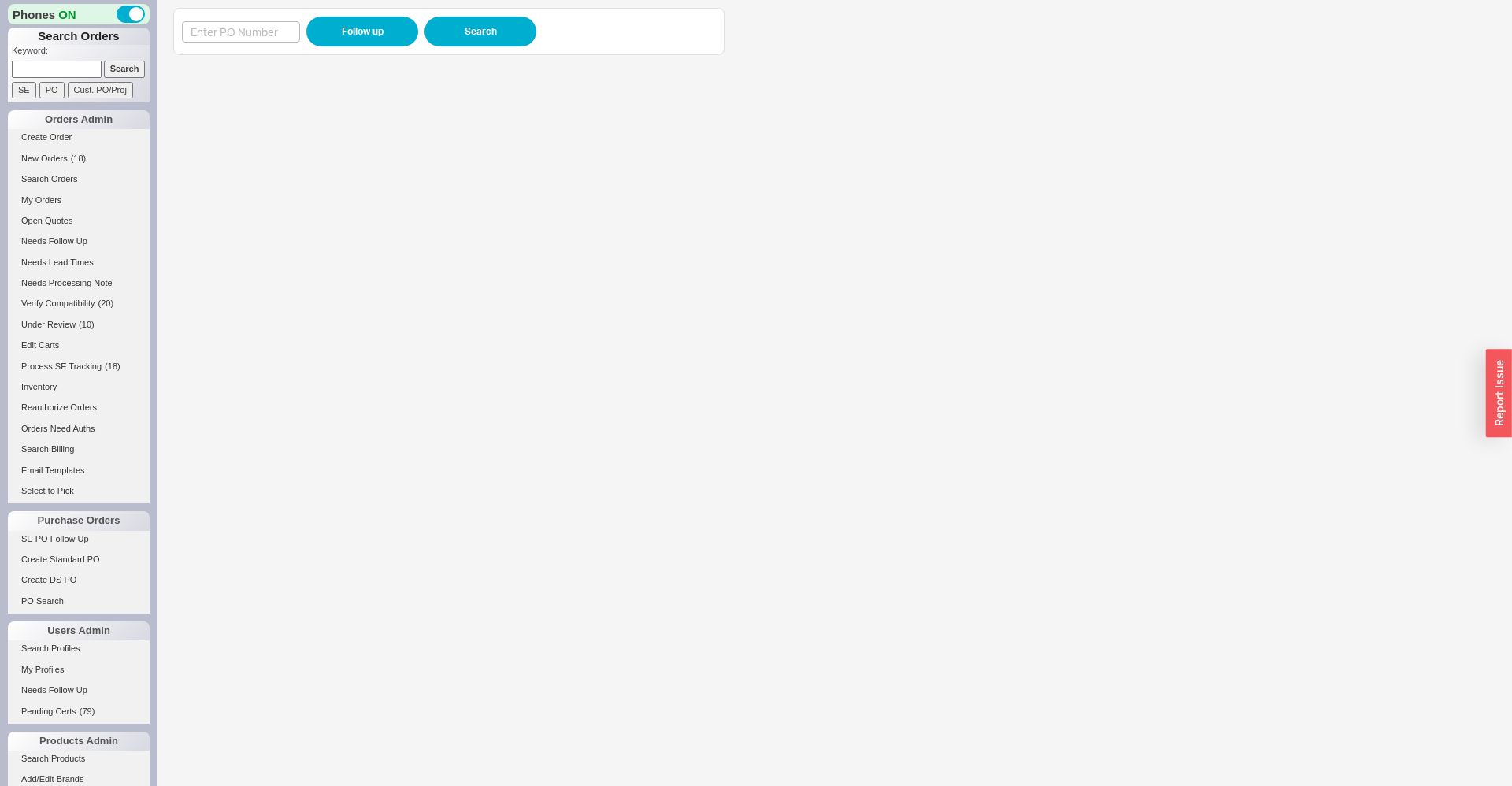
click at [236, 19] on div "Follow up Search" at bounding box center [448, 31] width 534 height 30
click at [284, 22] on input at bounding box center [241, 32] width 118 height 21
click at [274, 26] on input at bounding box center [241, 32] width 118 height 21
paste input "988452"
type input "988452"
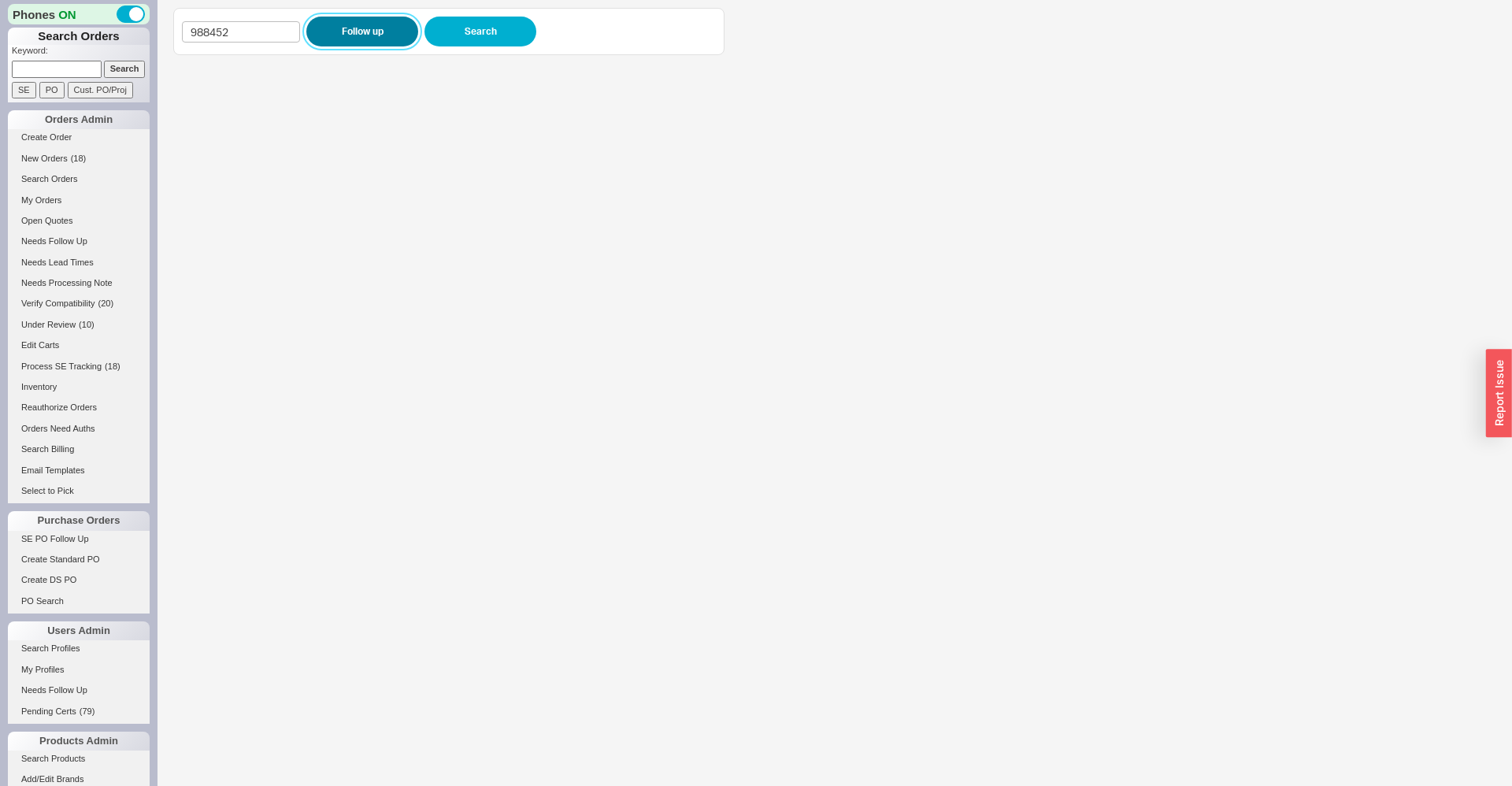
click at [328, 26] on button "Follow up" at bounding box center [362, 31] width 112 height 30
drag, startPoint x: 1498, startPoint y: 482, endPoint x: 561, endPoint y: 302, distance: 954.1
click at [561, 302] on iframe at bounding box center [819, 423] width 1292 height 723
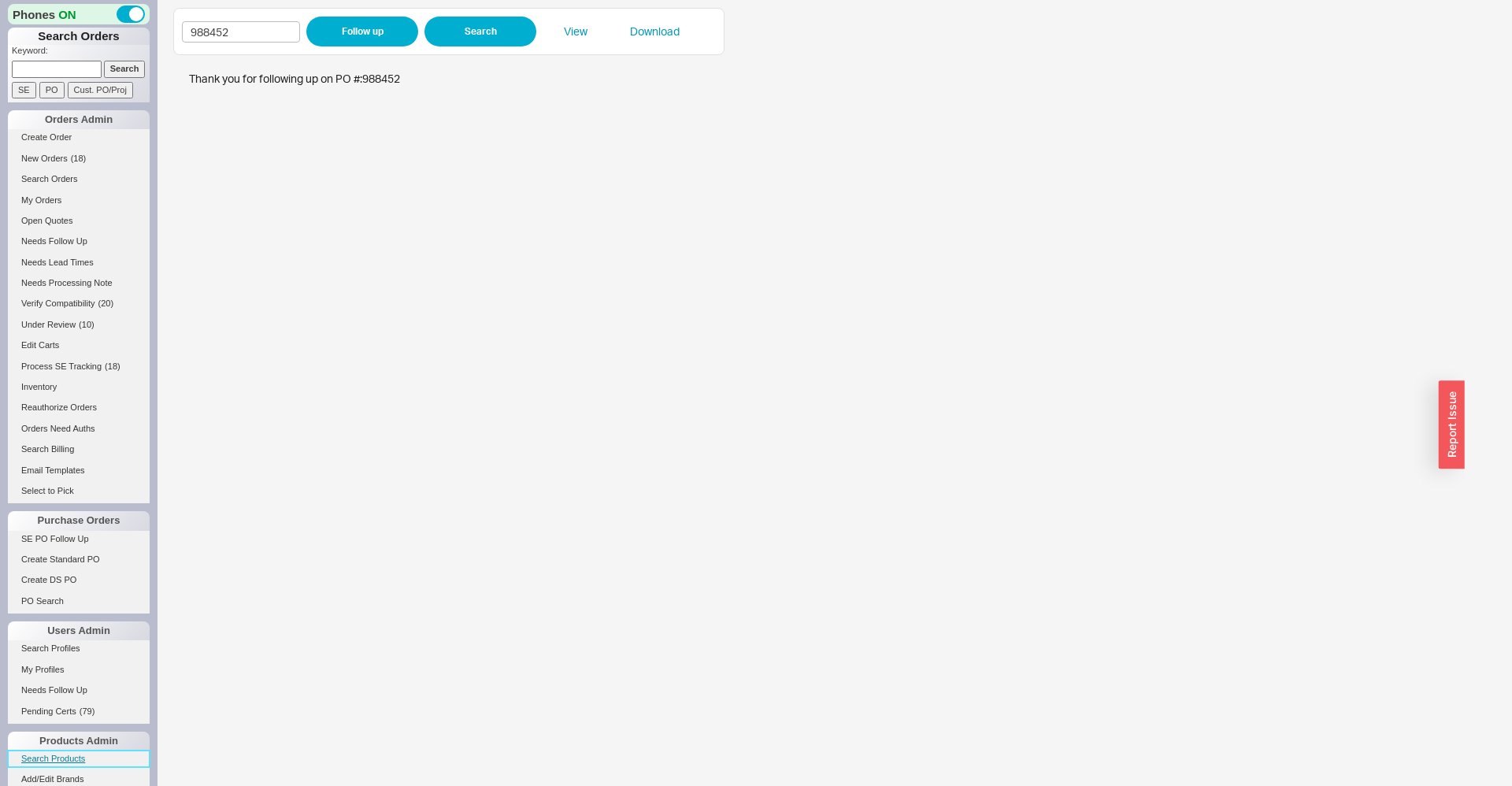
click at [80, 758] on link "Search Products" at bounding box center [78, 758] width 141 height 16
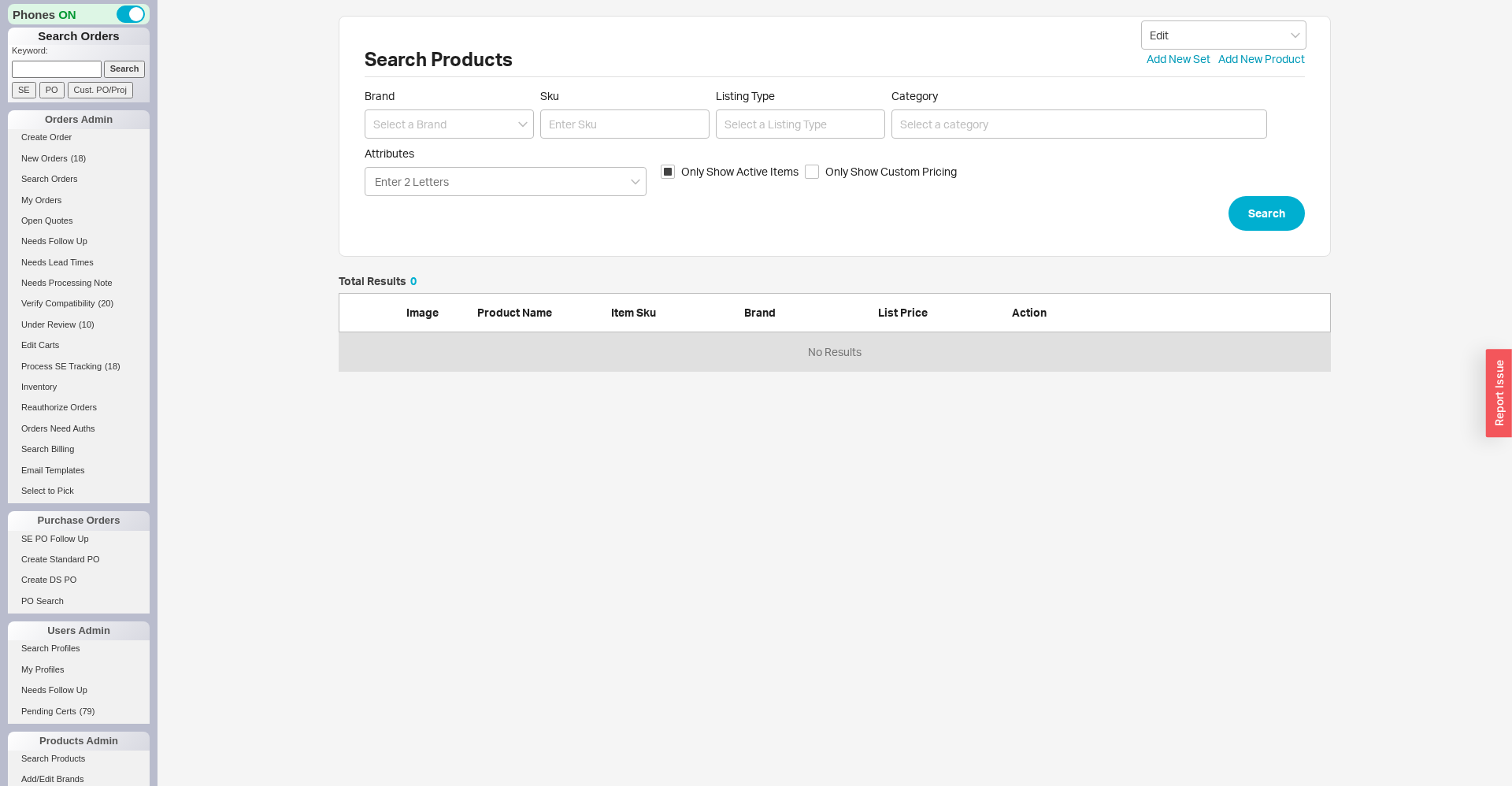
scroll to position [95, 992]
click at [503, 118] on input at bounding box center [449, 124] width 169 height 29
click at [509, 152] on div "Graff" at bounding box center [449, 156] width 167 height 28
type input "Graff"
click at [510, 184] on div "Enter 2 Letters" at bounding box center [505, 181] width 282 height 29
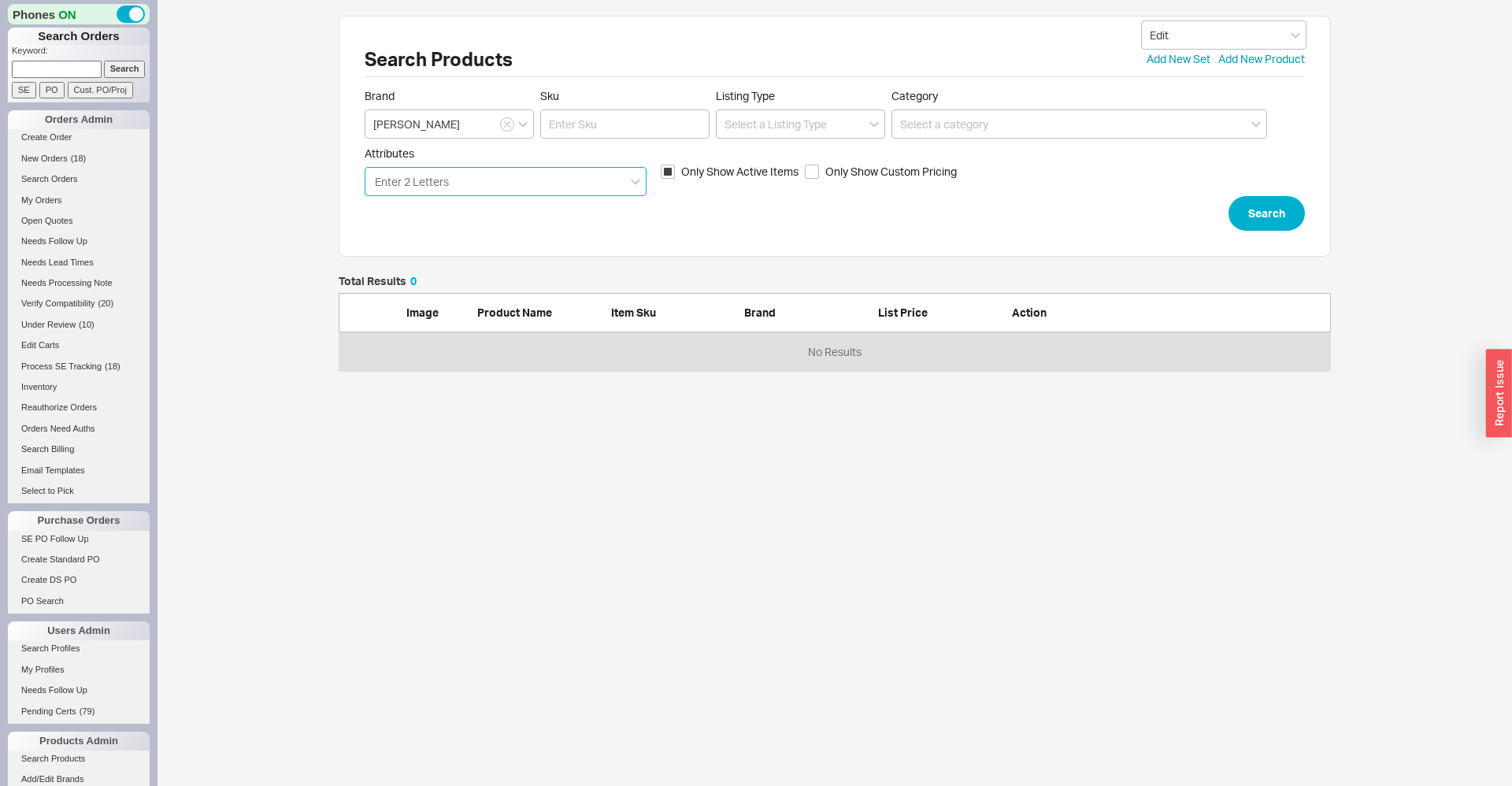
click at [452, 184] on input "Attributes Enter 2 Letters" at bounding box center [413, 181] width 79 height 18
click at [1269, 219] on button "Search" at bounding box center [1267, 214] width 76 height 35
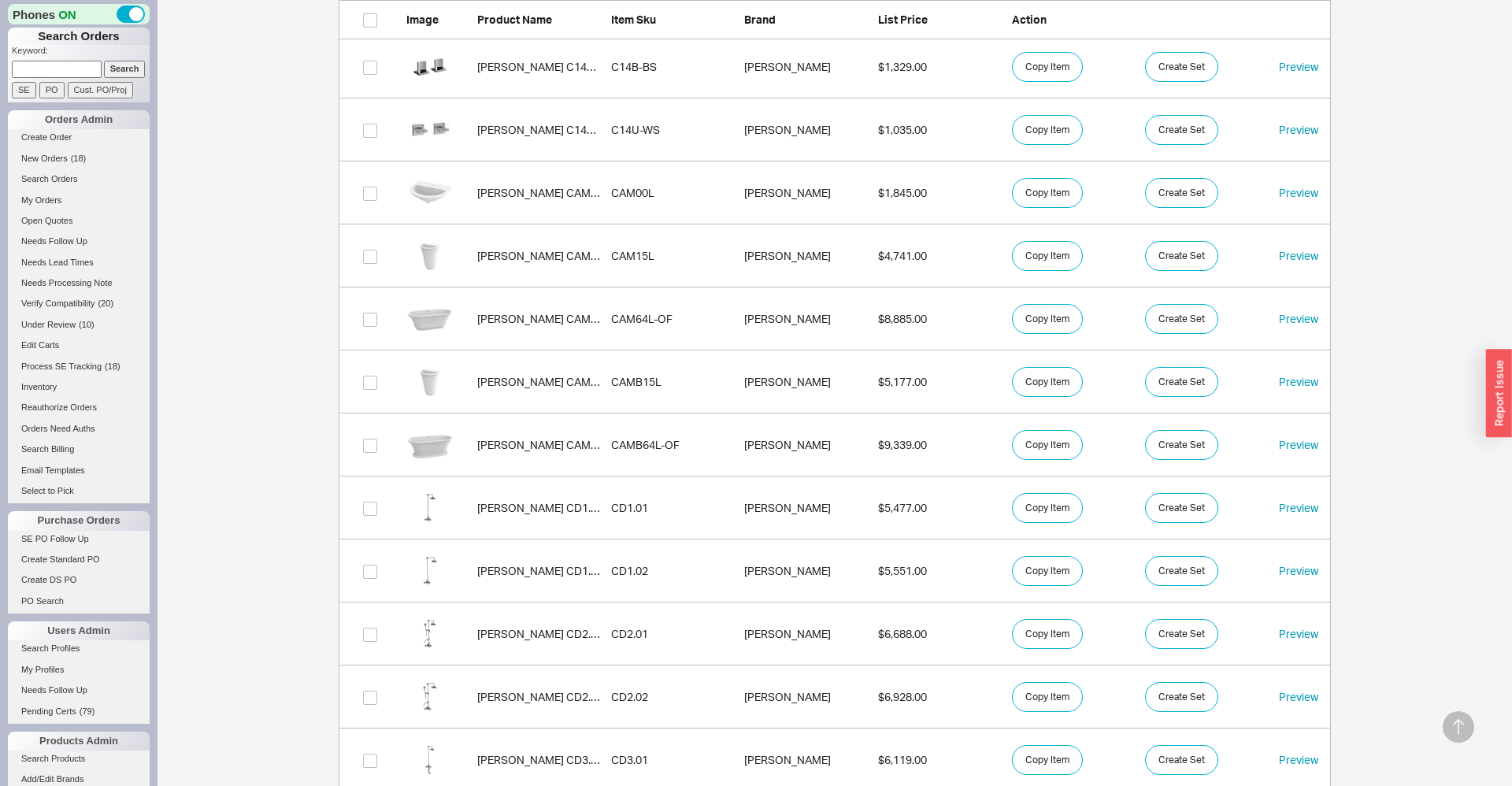
scroll to position [696, 0]
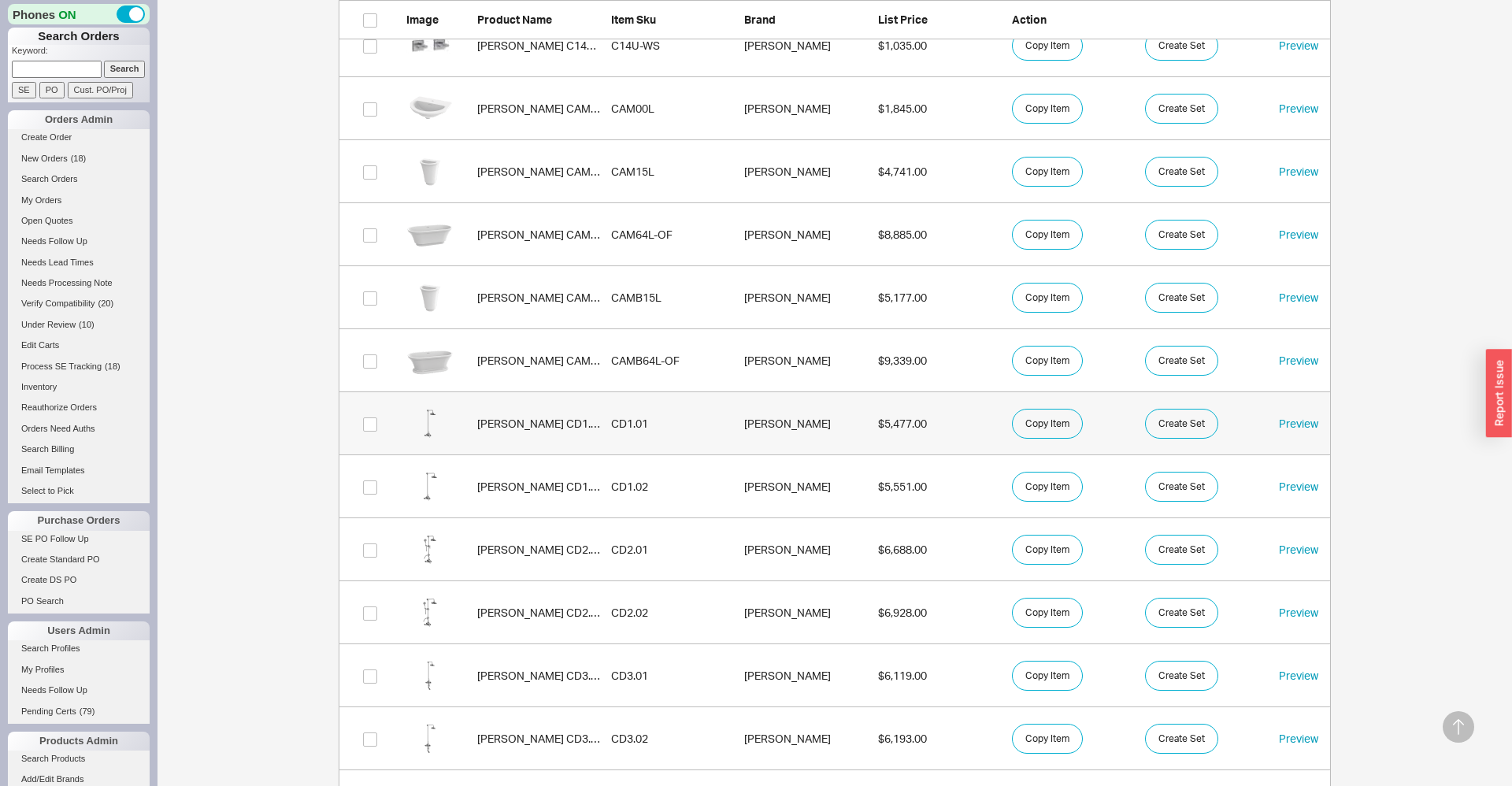
click at [513, 431] on link "Graff CD1.01 CD1.01 Graff $5,477.00 Copy Item Create Set Preview" at bounding box center [834, 423] width 992 height 63
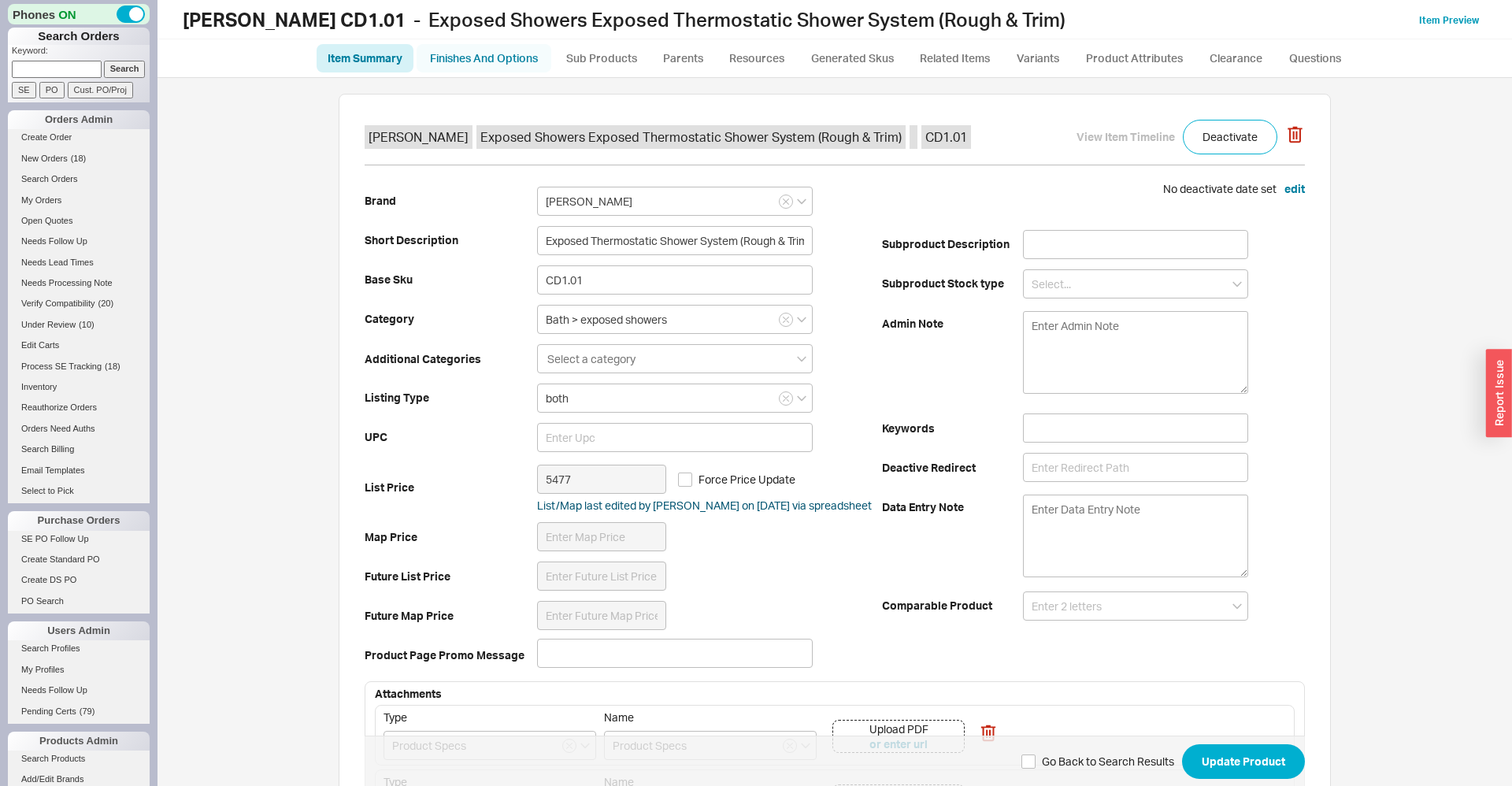
click at [475, 54] on link "Finishes And Options" at bounding box center [484, 58] width 135 height 28
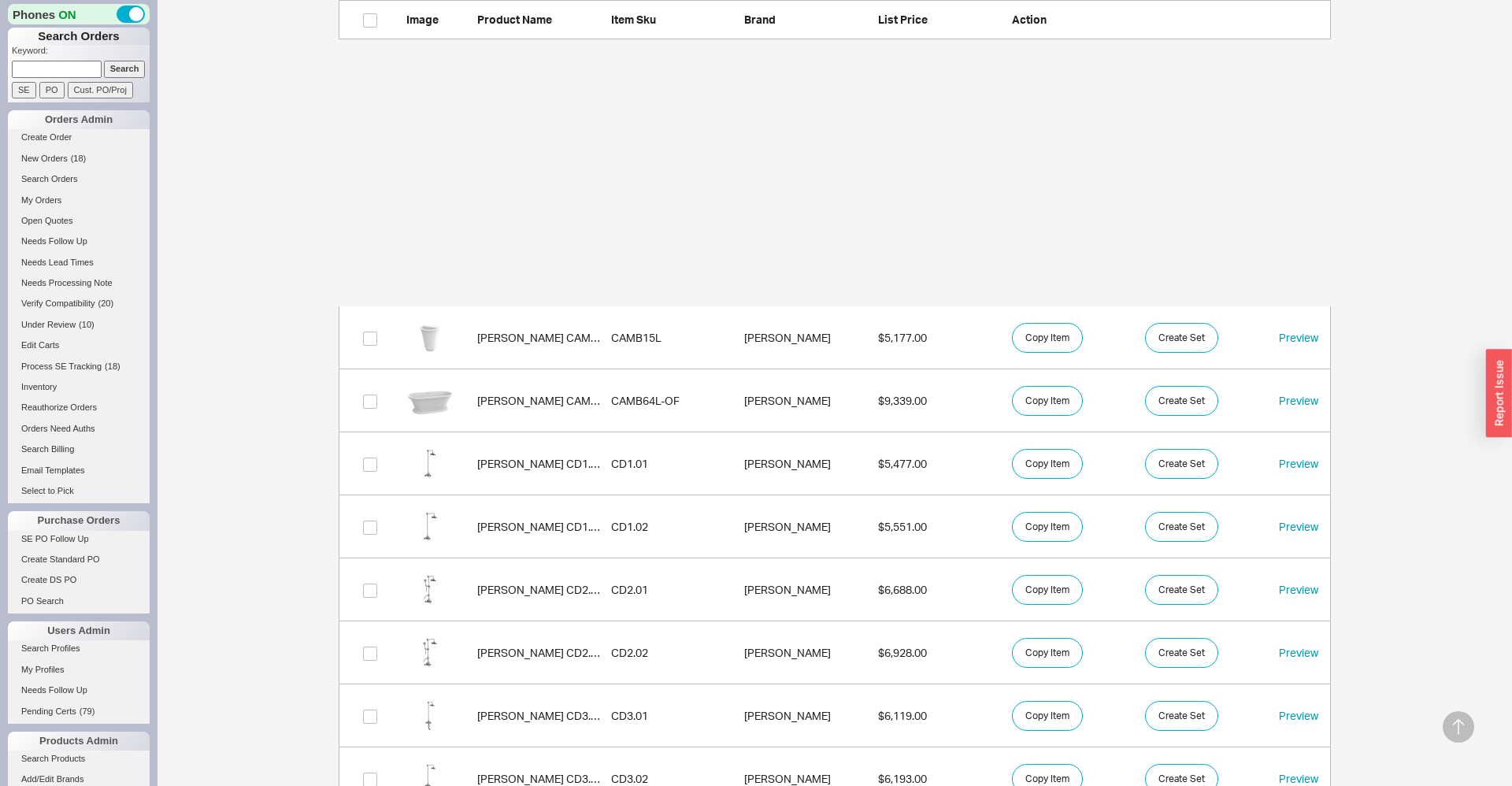
scroll to position [1352, 0]
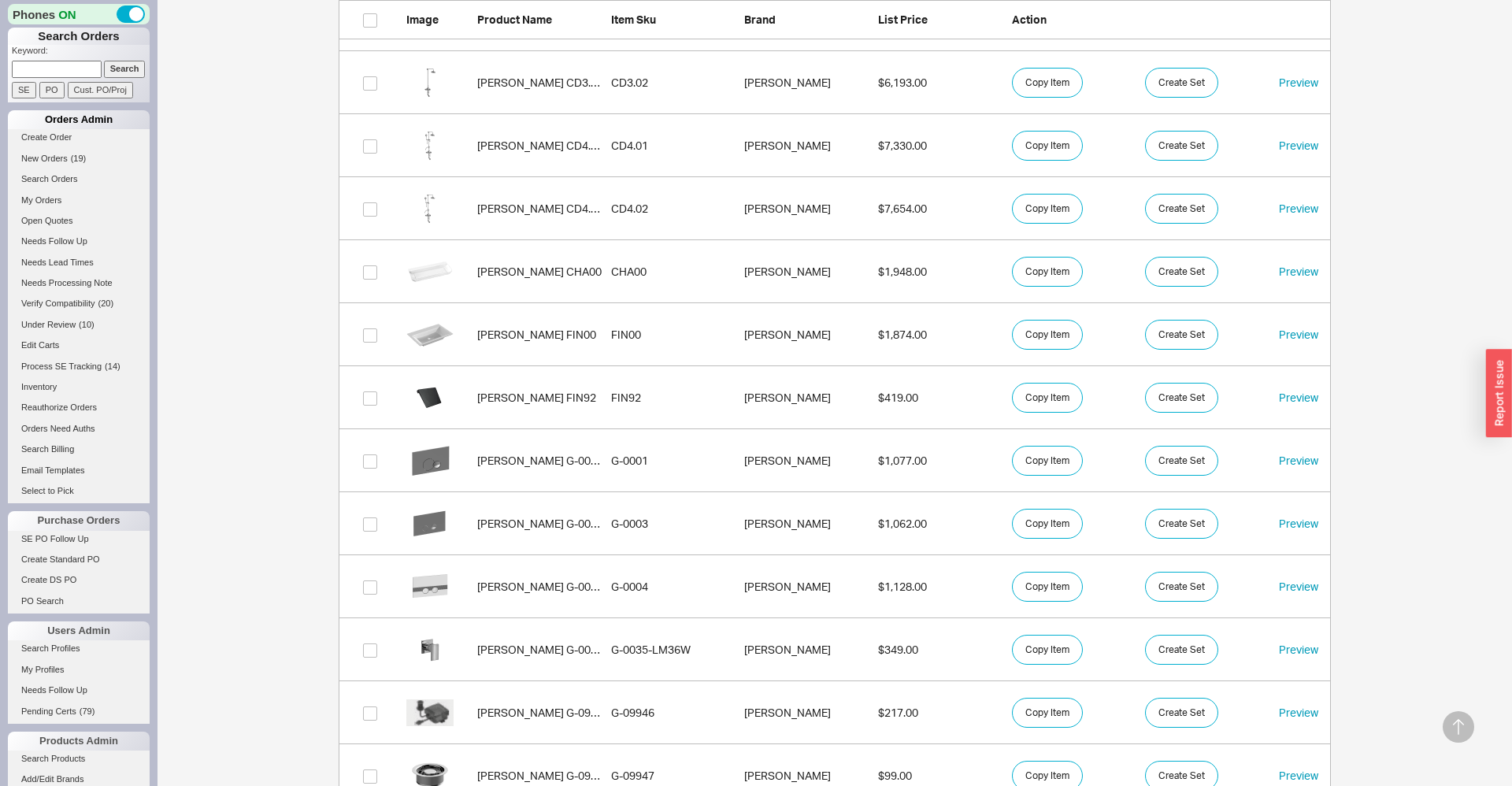
paste input "950164"
type input "950164"
click at [40, 97] on input "PO" at bounding box center [52, 89] width 25 height 16
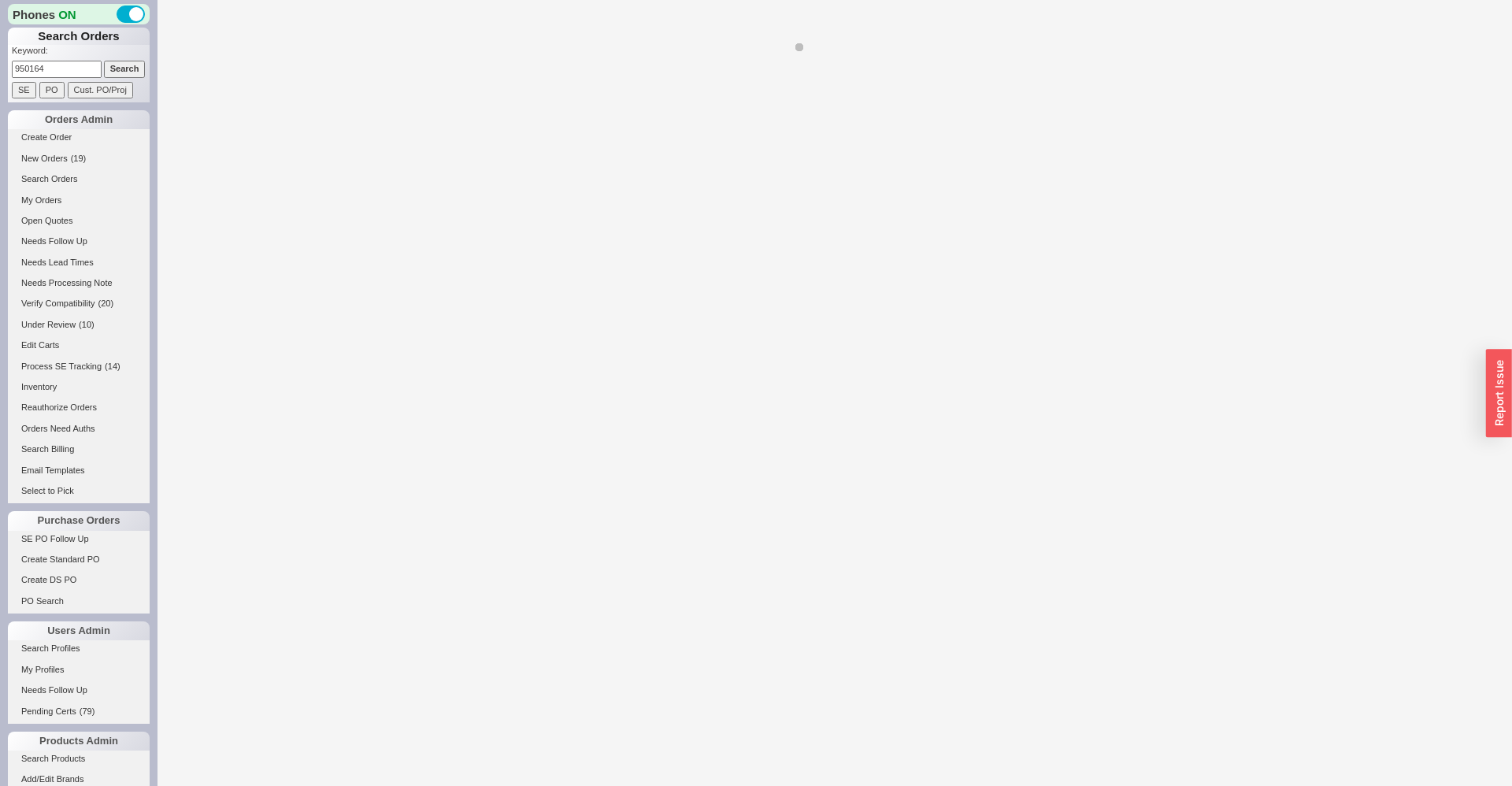
select select "*"
select select "LOW"
select select "3"
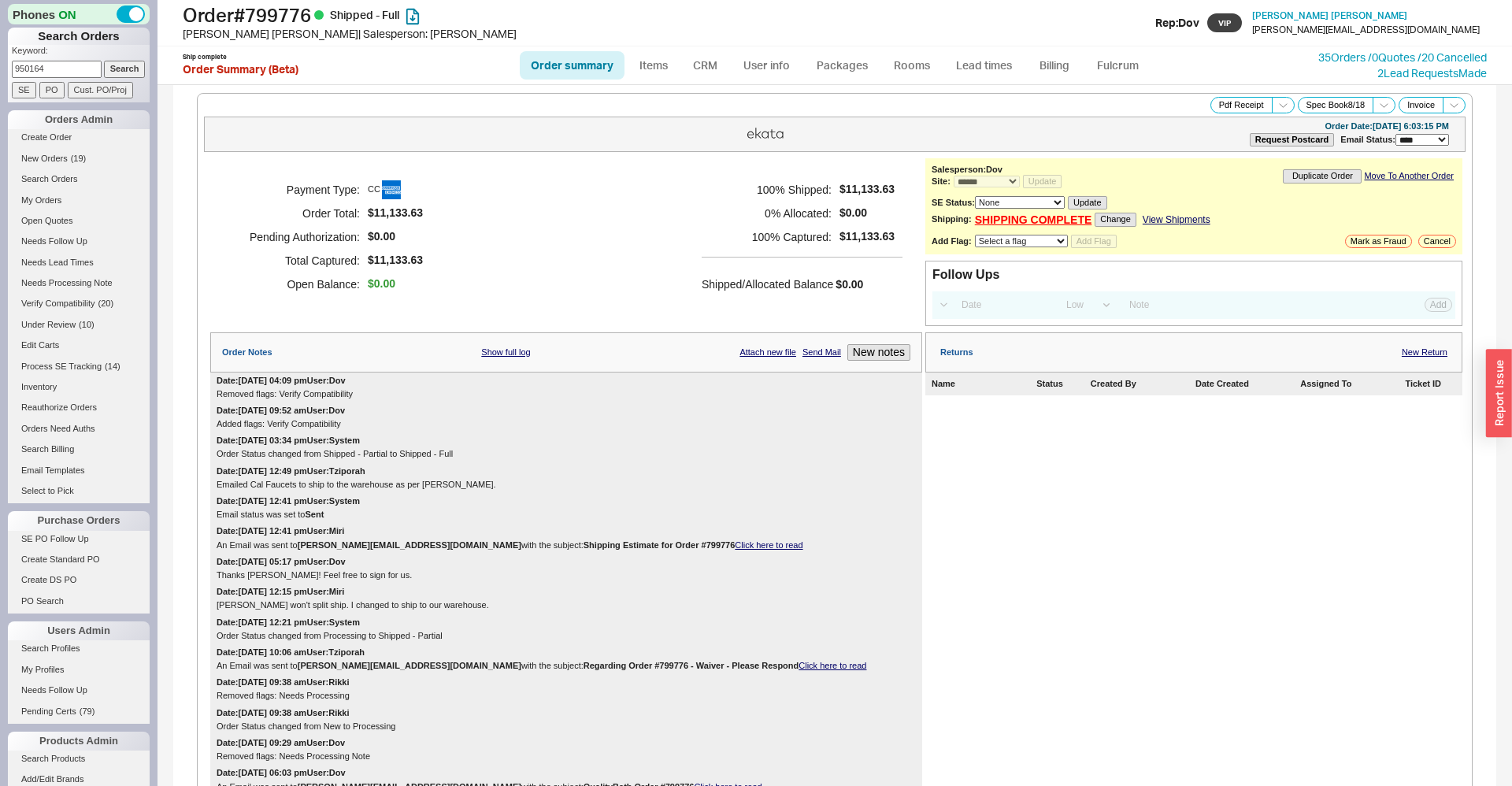
scroll to position [1740, 0]
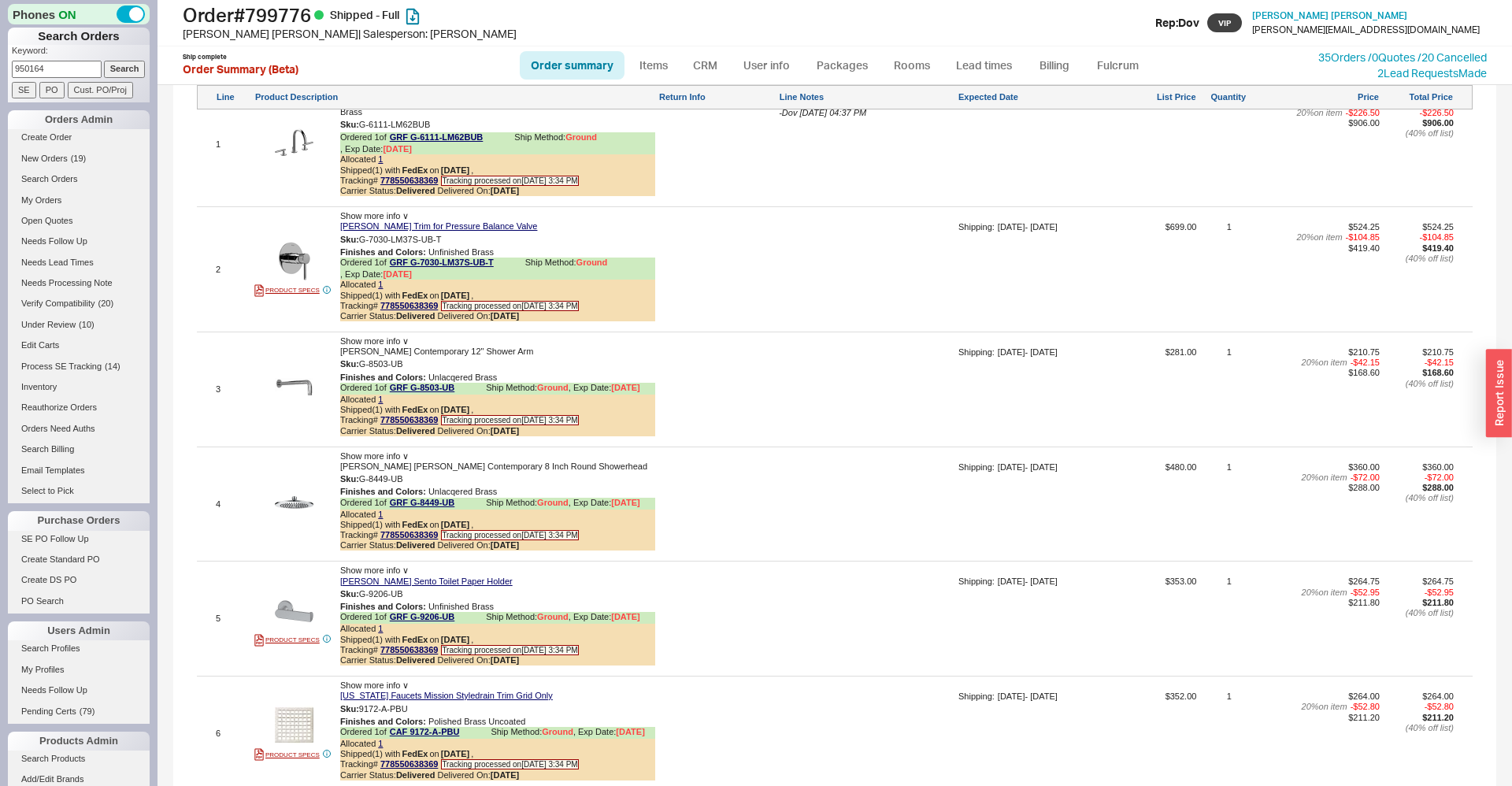
click at [397, 451] on span "Show more info ∨" at bounding box center [374, 456] width 68 height 10
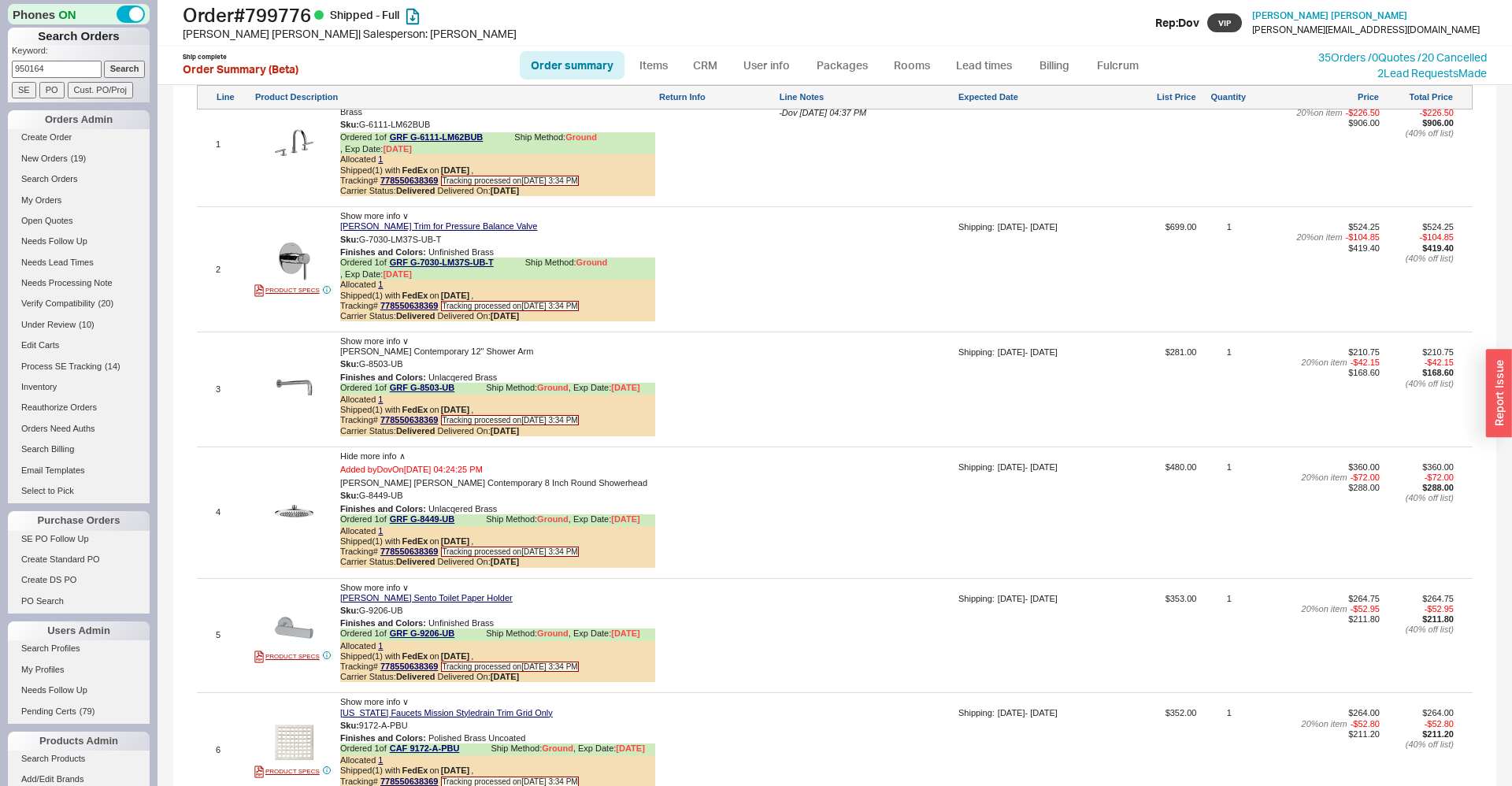
click at [379, 451] on span "Hide more info ∧" at bounding box center [373, 456] width 65 height 10
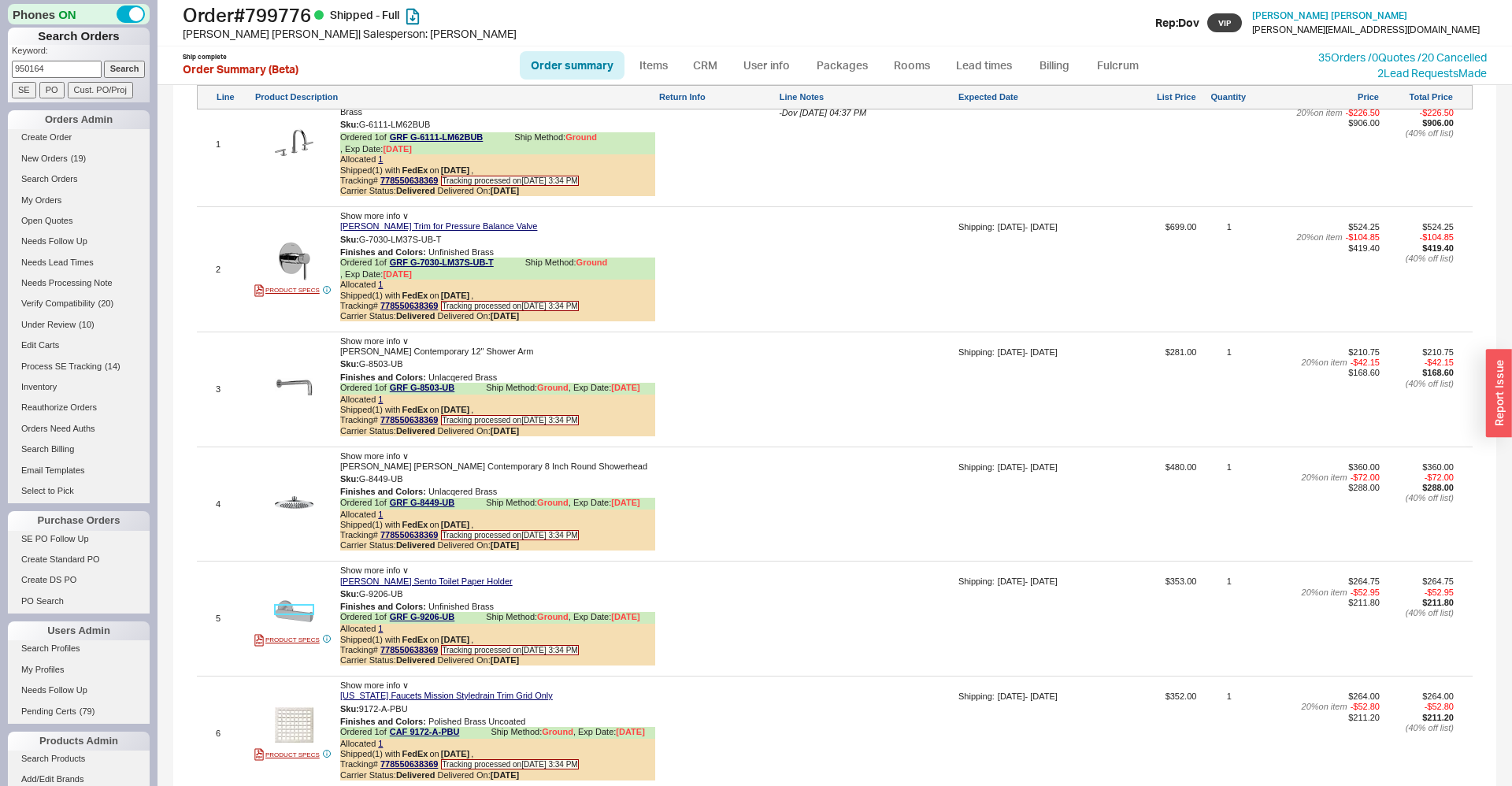
click at [297, 596] on img at bounding box center [295, 611] width 38 height 38
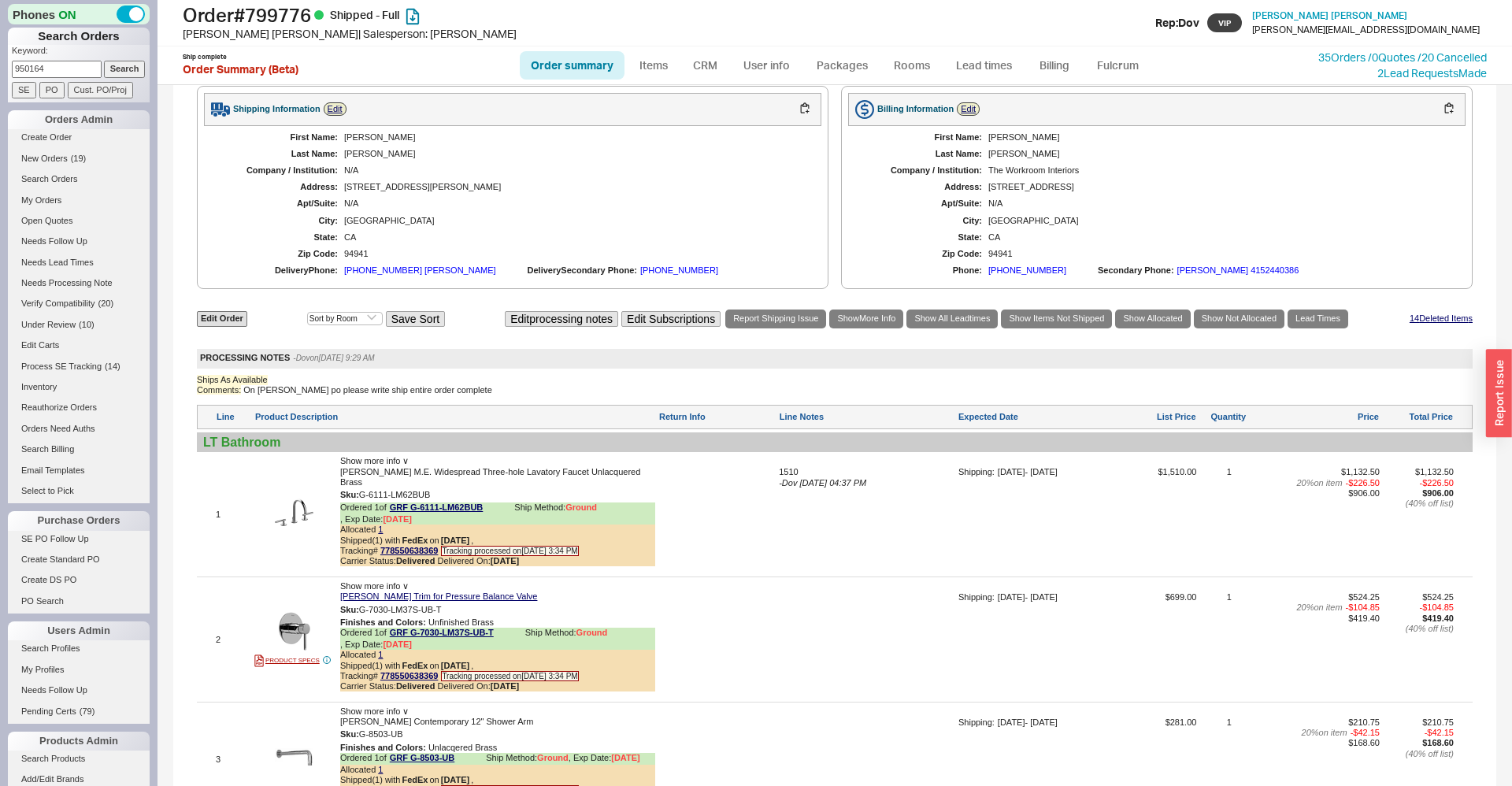
scroll to position [2066, 0]
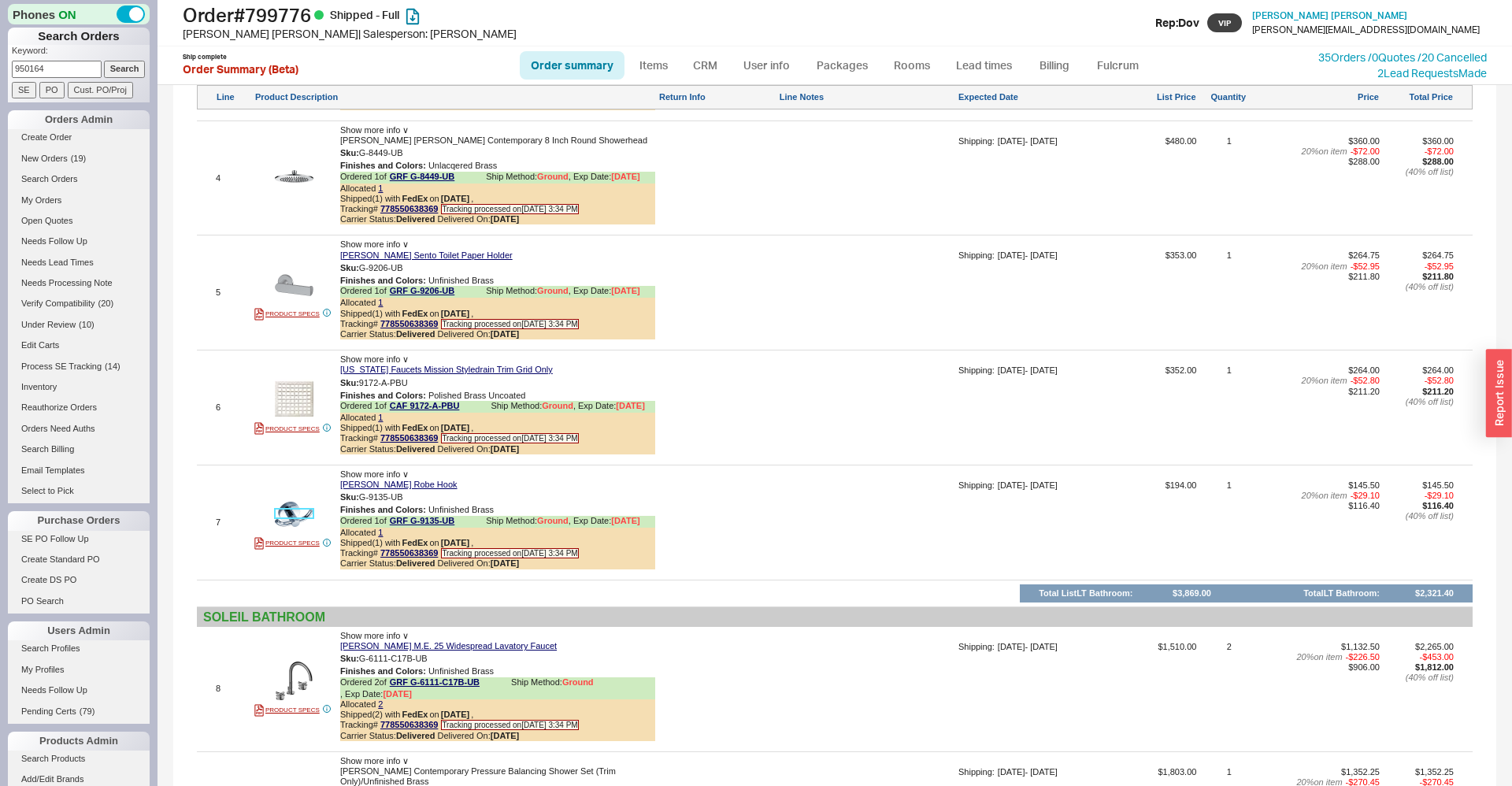
click at [301, 494] on img at bounding box center [295, 514] width 38 height 38
click at [830, 486] on div at bounding box center [866, 527] width 176 height 95
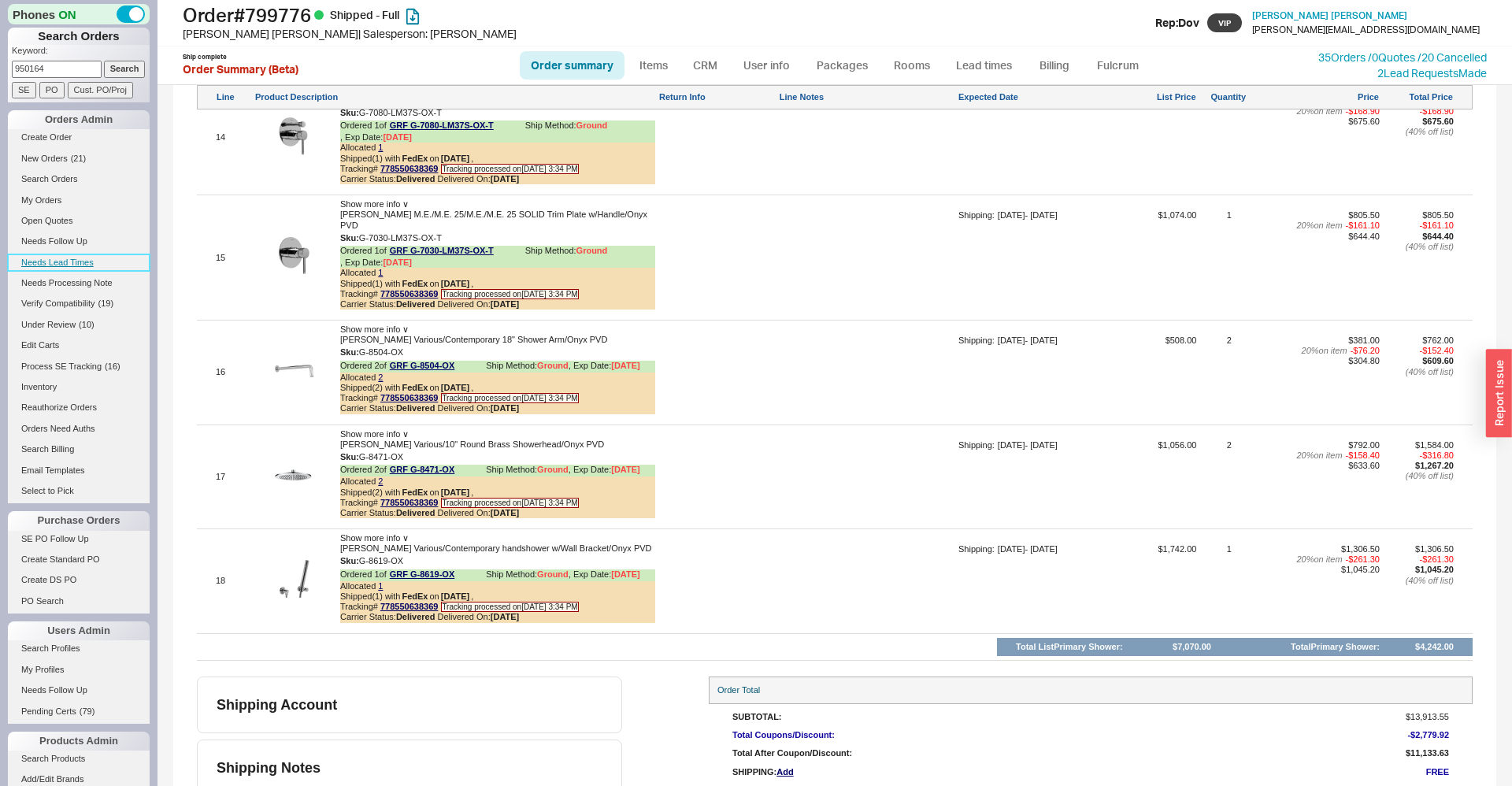
click at [58, 262] on link "Needs Lead Times" at bounding box center [78, 262] width 141 height 16
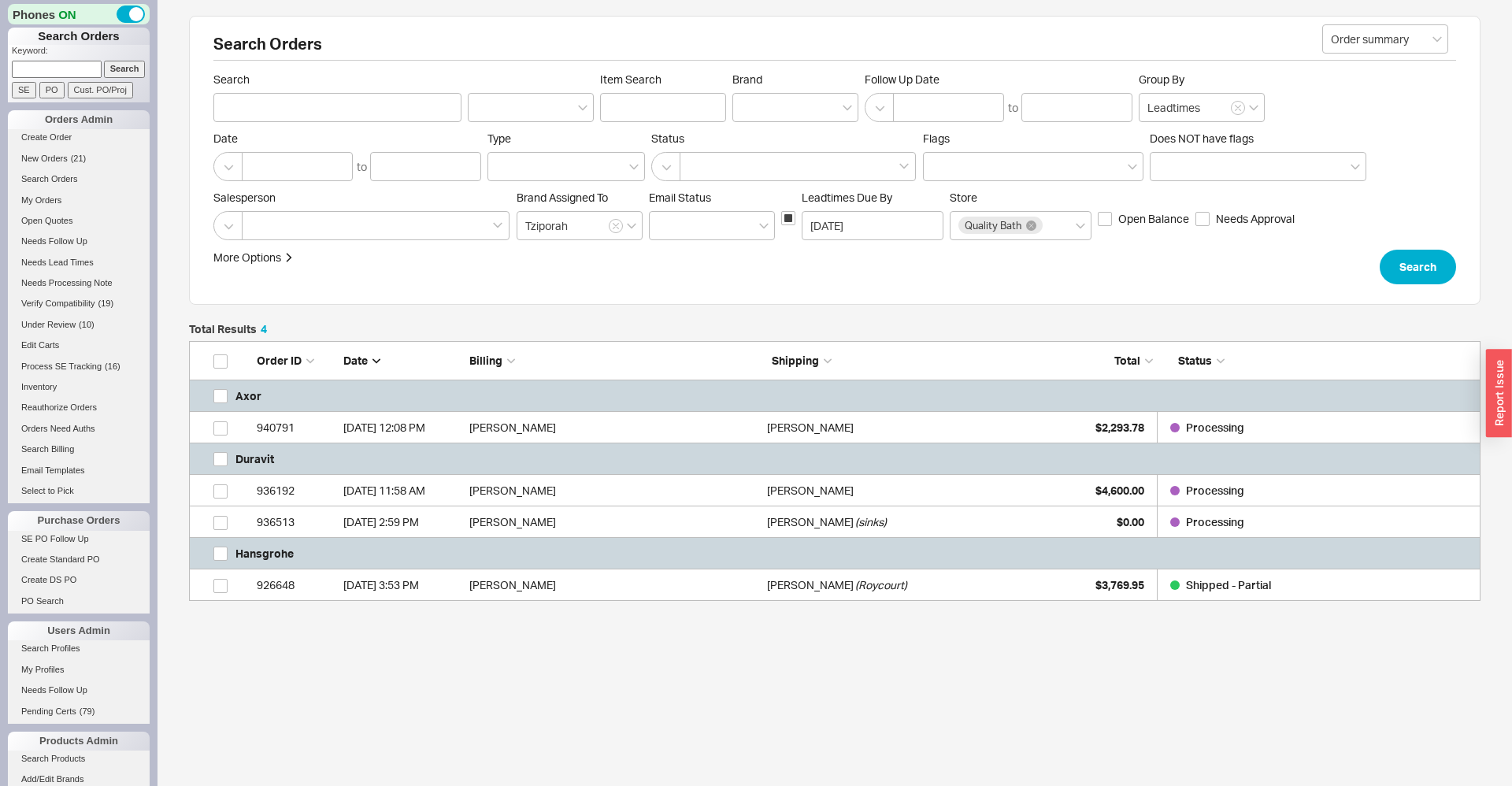
scroll to position [260, 1292]
click at [52, 543] on link "SE PO Follow Up" at bounding box center [78, 539] width 141 height 16
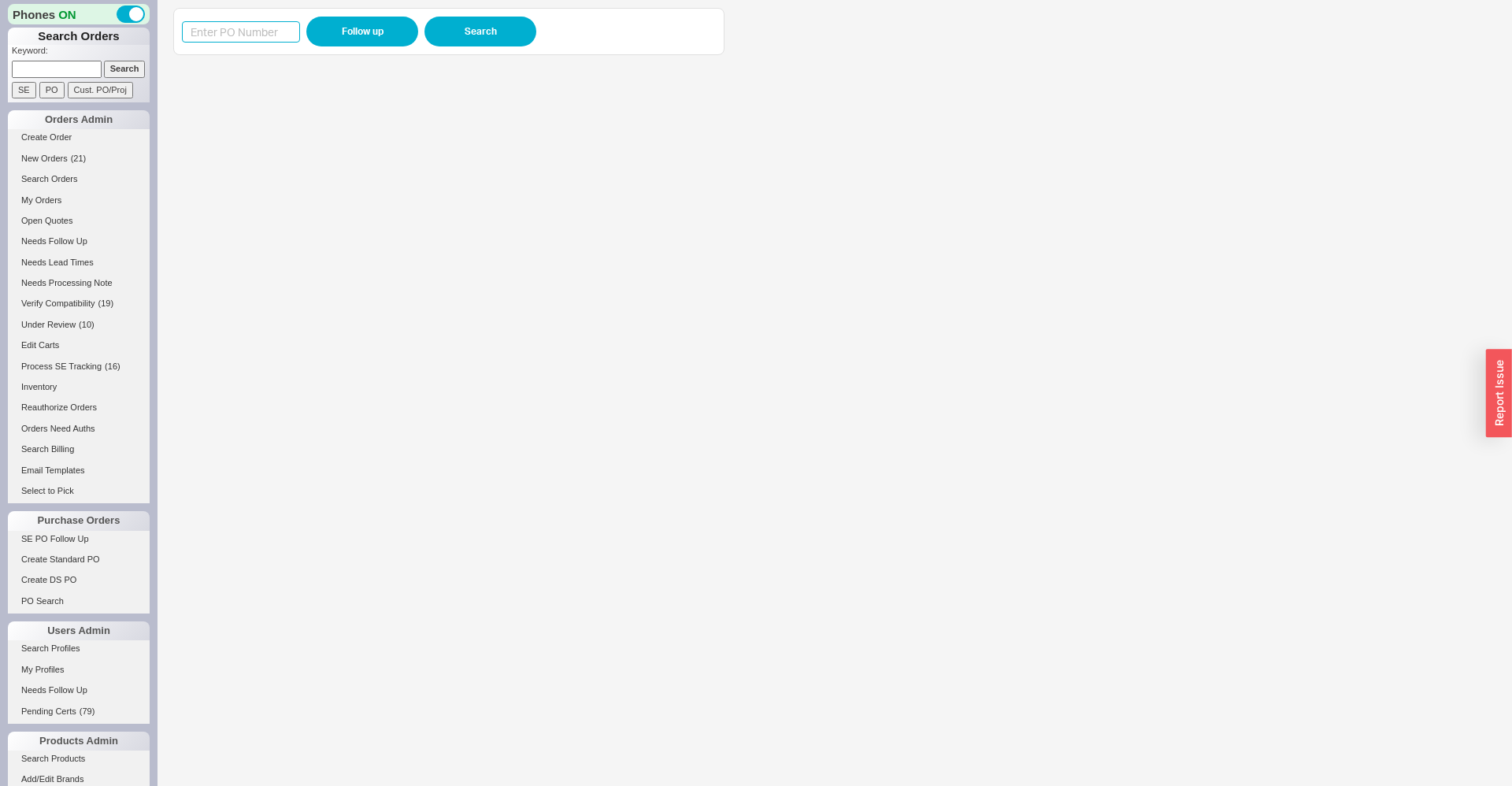
click at [258, 28] on input at bounding box center [241, 32] width 118 height 21
paste input "988318"
type input "988318"
click at [371, 25] on button "Follow up" at bounding box center [362, 31] width 112 height 30
drag, startPoint x: 1496, startPoint y: 596, endPoint x: 552, endPoint y: 314, distance: 985.2
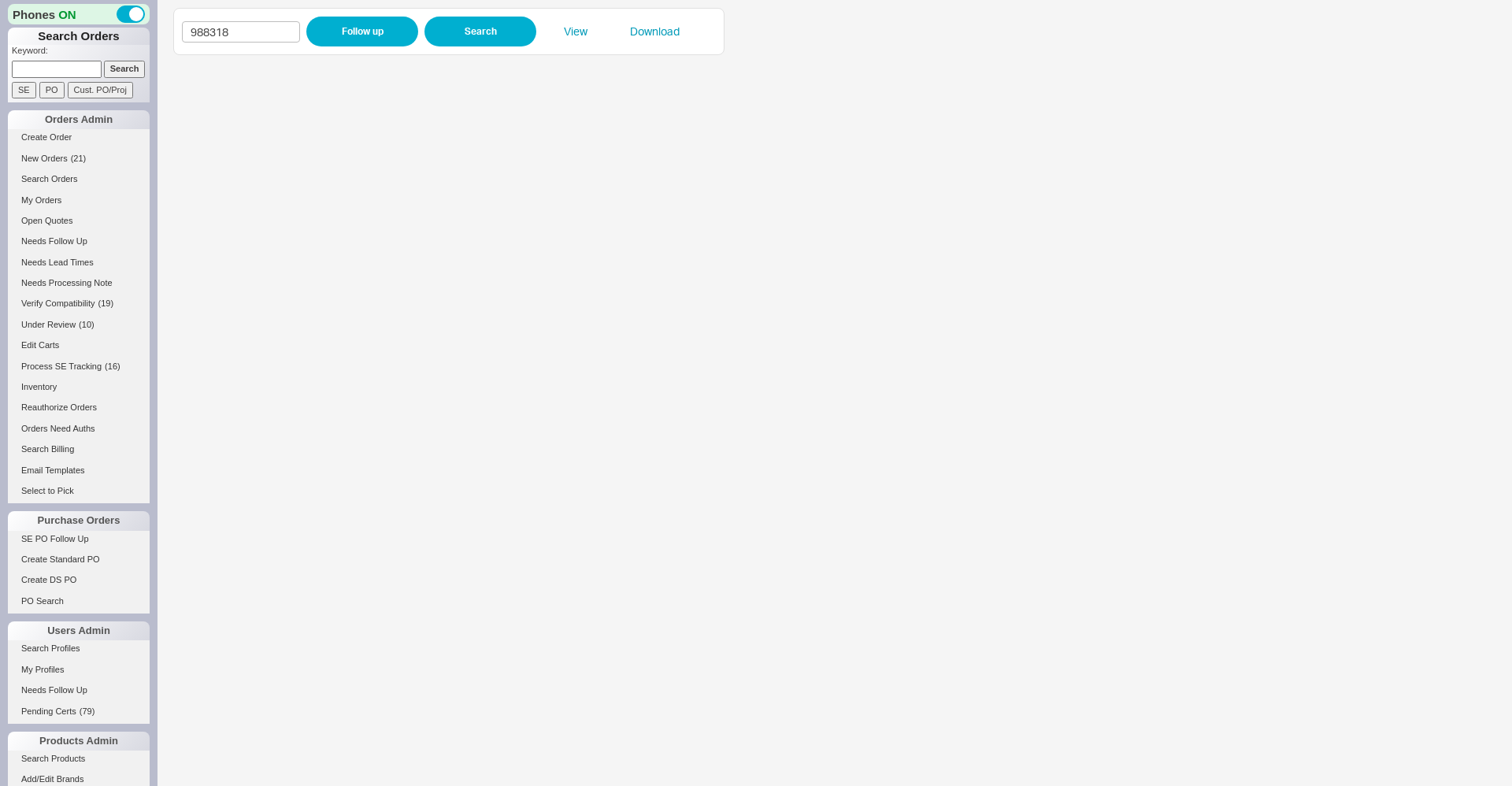
click at [552, 314] on iframe at bounding box center [819, 423] width 1292 height 723
click at [35, 761] on link "Search Products" at bounding box center [78, 758] width 141 height 16
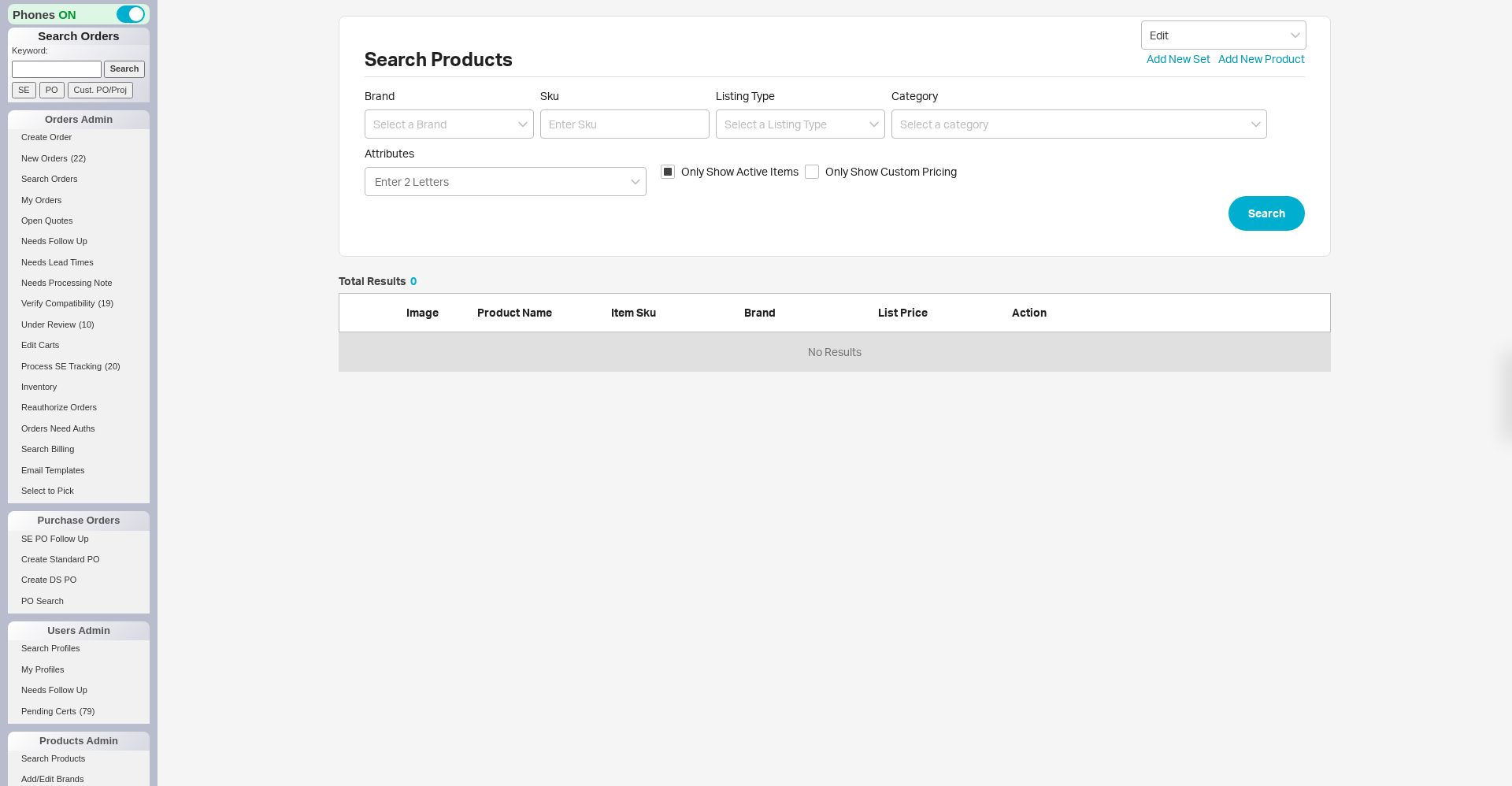
scroll to position [95, 992]
drag, startPoint x: 670, startPoint y: 80, endPoint x: 654, endPoint y: 106, distance: 30.5
click at [669, 82] on div "Search Products Edit Add New Set Add New Product Brand Sku Listing Type Categor…" at bounding box center [834, 136] width 992 height 241
click at [651, 115] on input "Sku" at bounding box center [625, 124] width 169 height 29
paste input "TSU08W.10"
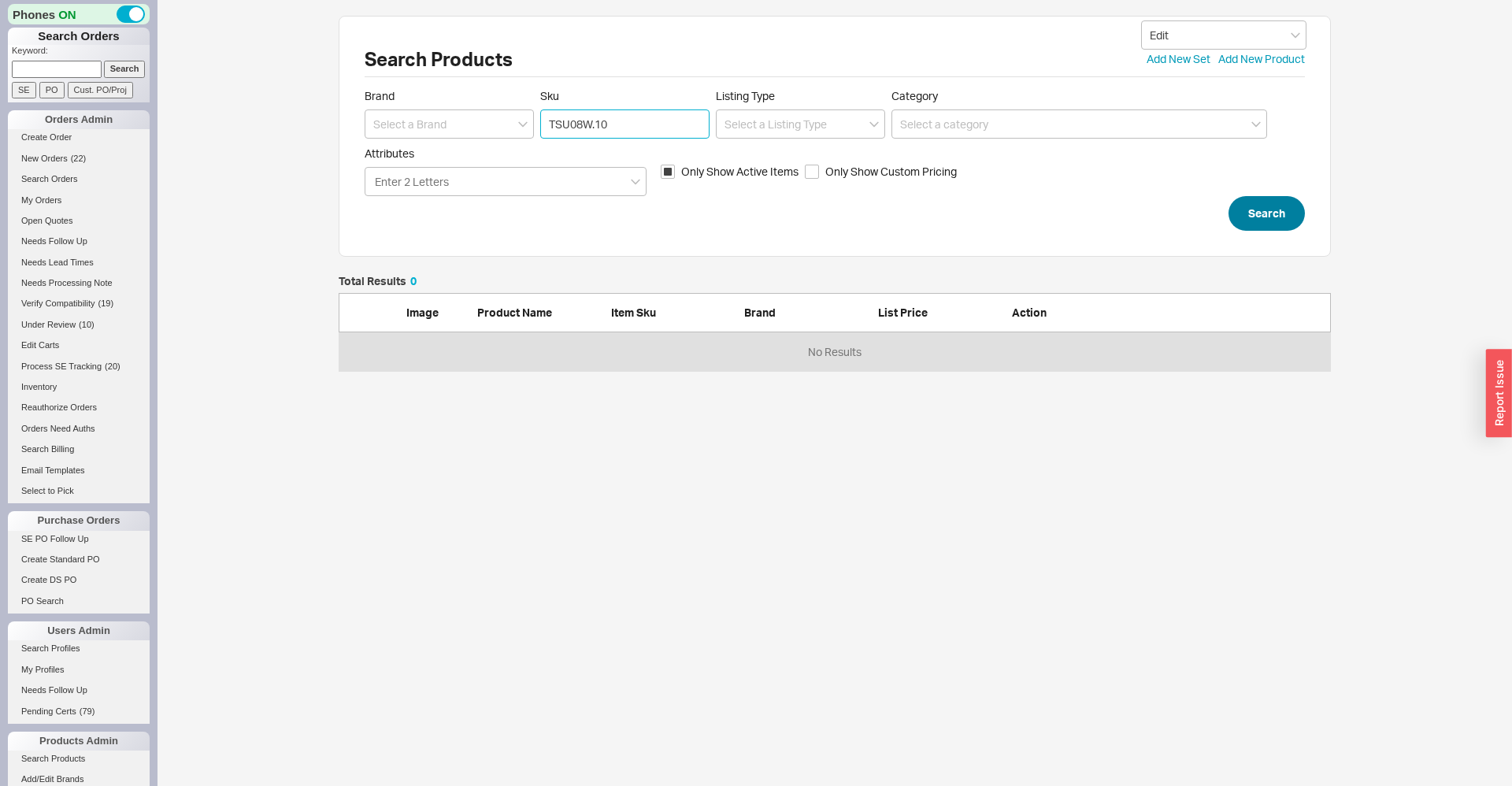
type input "TSU08W.10"
click at [1293, 219] on button "Search" at bounding box center [1267, 214] width 76 height 35
click at [614, 201] on form "Brand Sku TSU08W.10 Listing Type Category Attributes Enter 2 Letters Only Show …" at bounding box center [834, 159] width 940 height 141
click at [708, 175] on span "Only Show Active Items" at bounding box center [740, 171] width 117 height 15
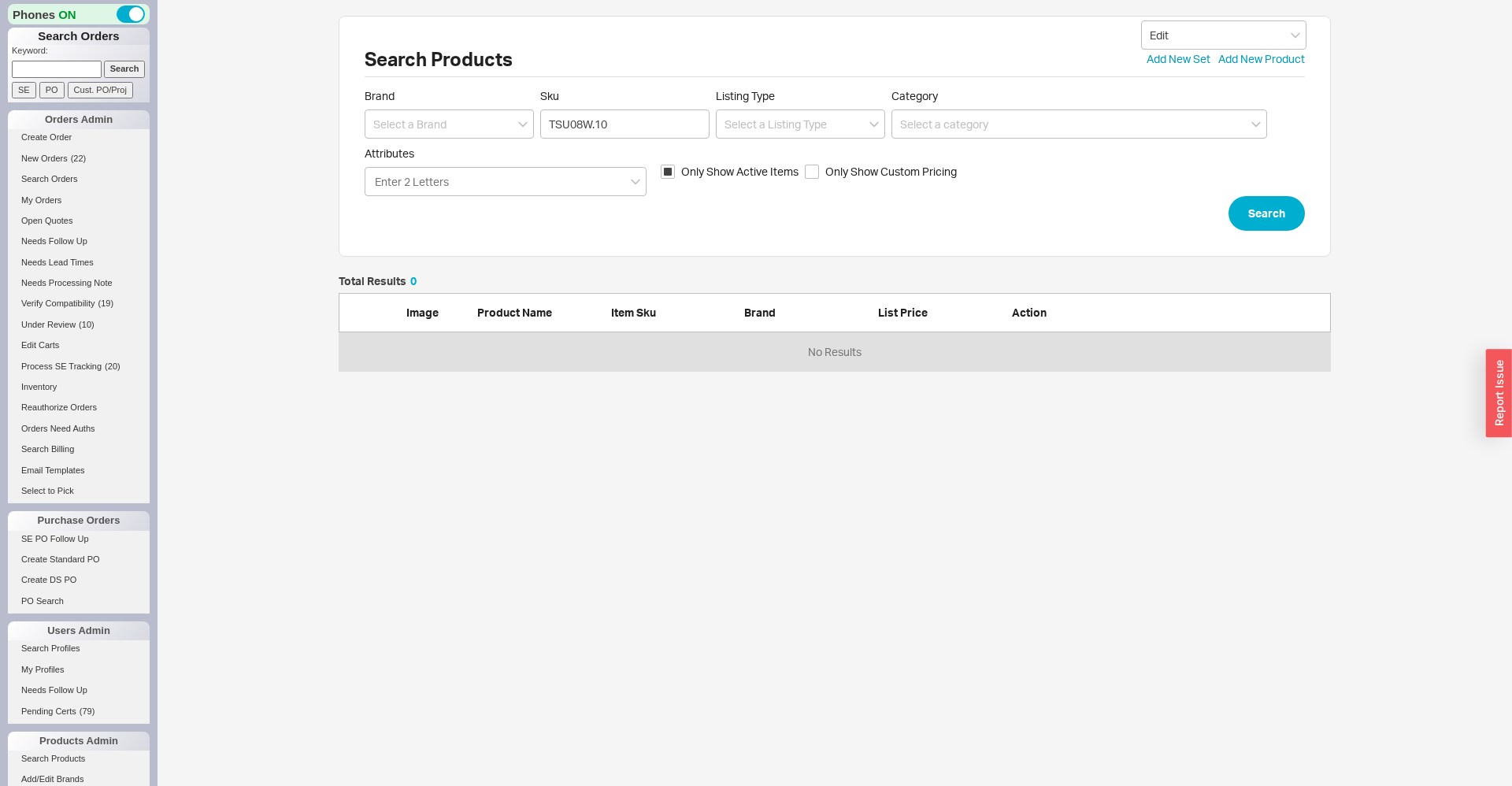
click at [675, 175] on input "Only Show Active Items" at bounding box center [668, 171] width 14 height 14
checkbox input "false"
click at [1275, 218] on button "Search" at bounding box center [1267, 214] width 76 height 35
click at [617, 127] on input "TSU08W.10" at bounding box center [625, 124] width 169 height 29
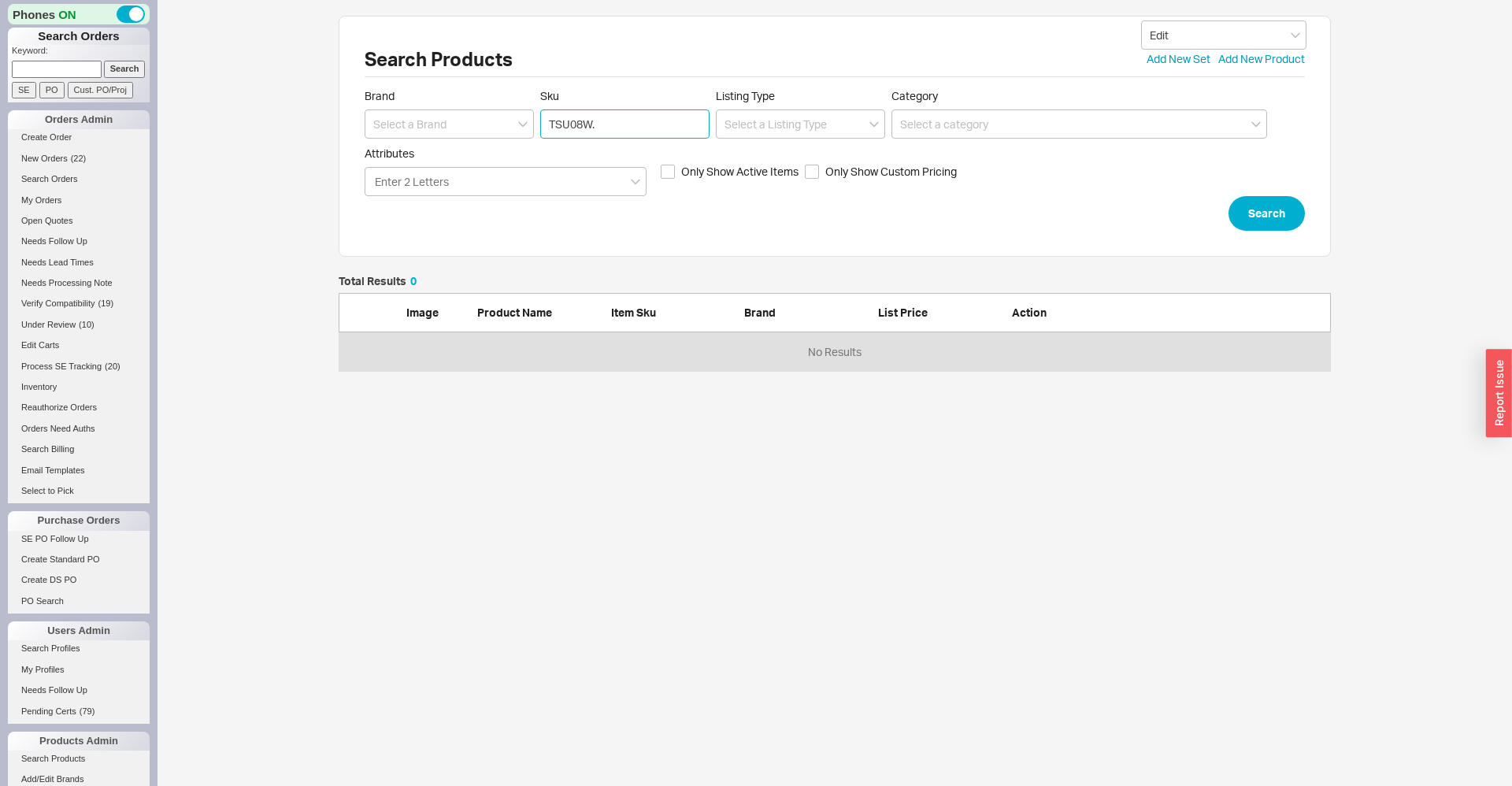
type input "TSU08W"
click button "Search" at bounding box center [1267, 214] width 76 height 35
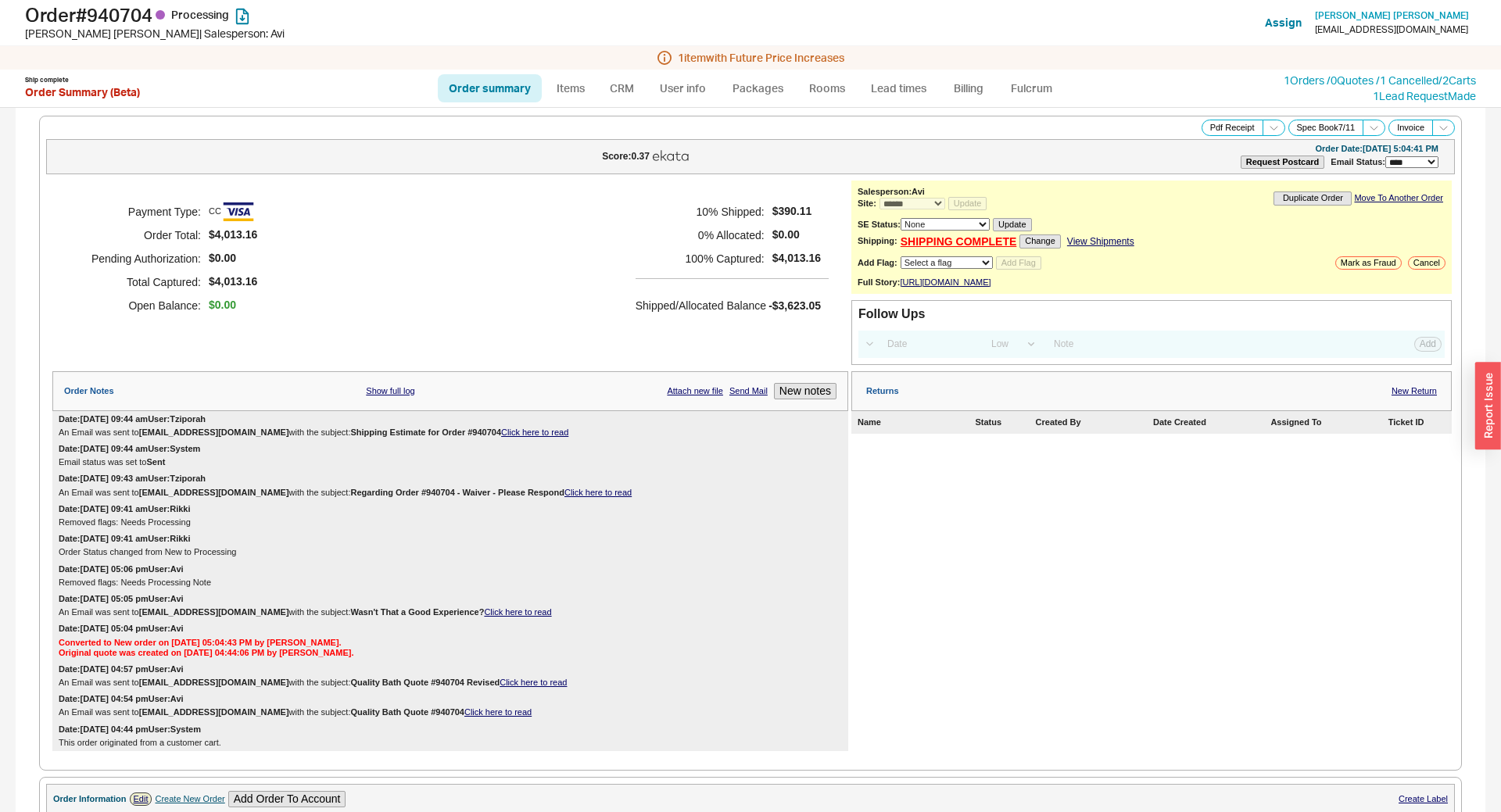
select select "*"
select select "LOW"
select select "3"
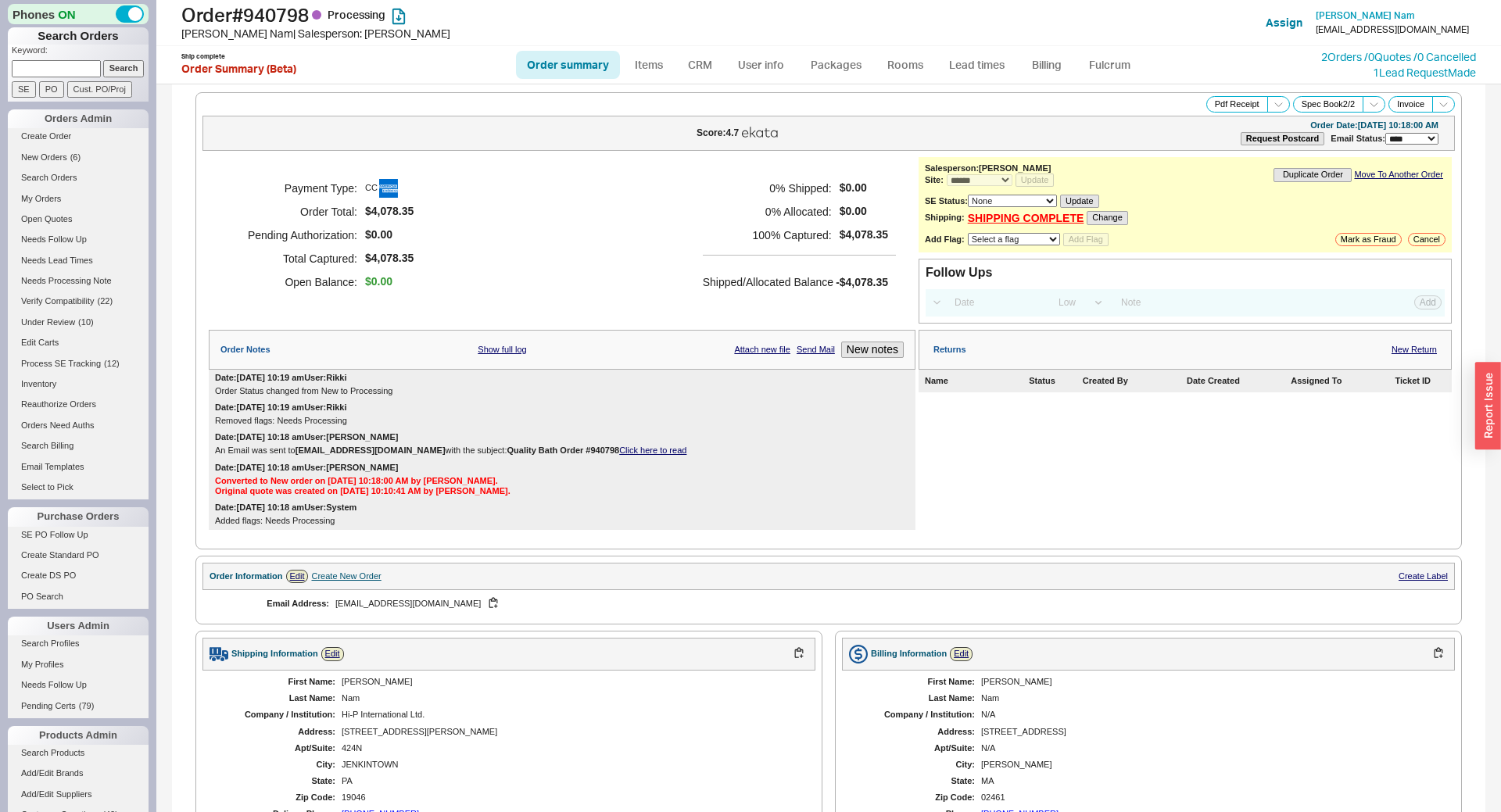
select select "*"
select select "LOW"
select select "3"
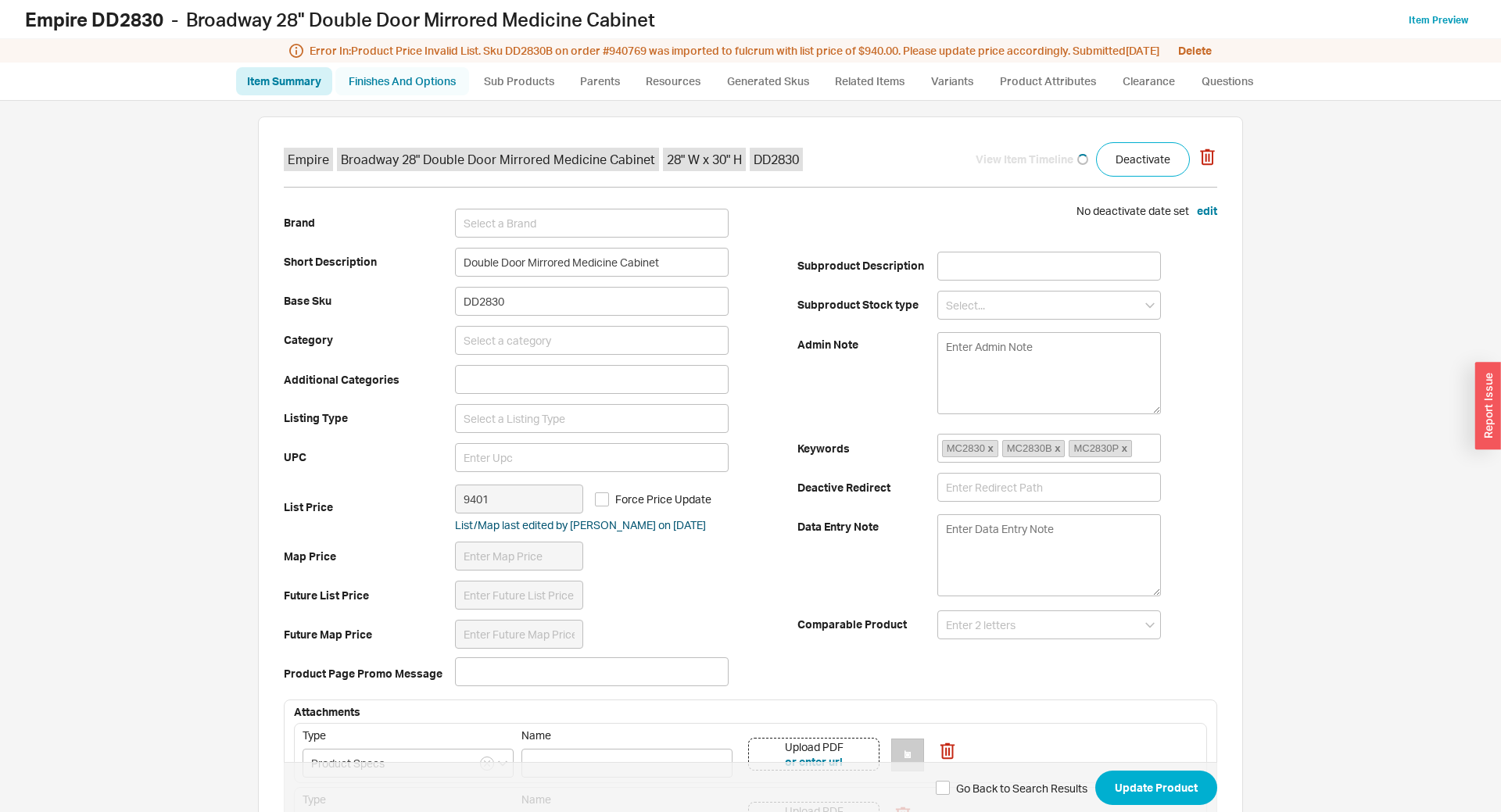
click at [411, 90] on link "Finishes And Options" at bounding box center [402, 80] width 134 height 28
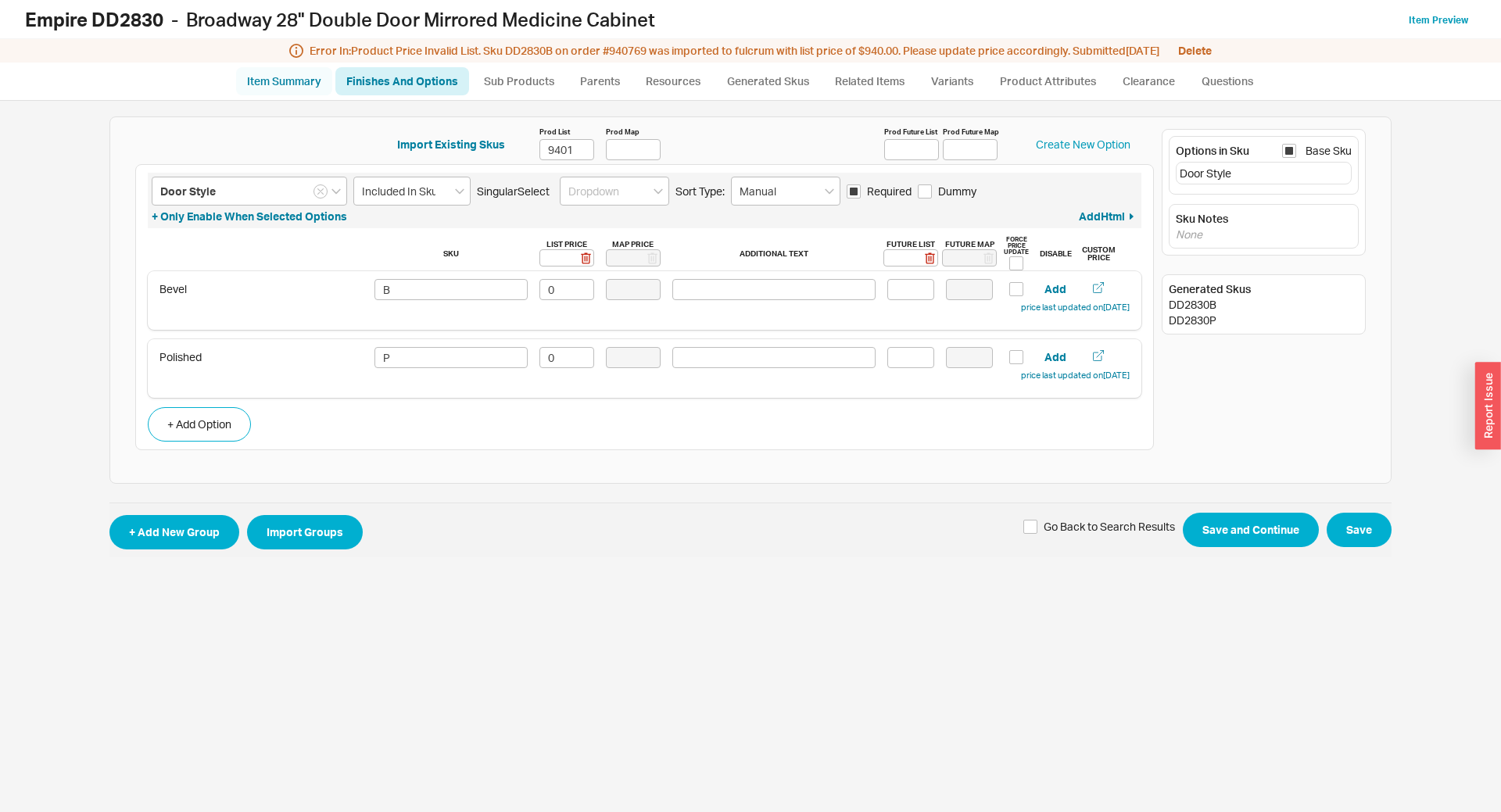
click at [305, 87] on link "Item Summary" at bounding box center [284, 80] width 96 height 28
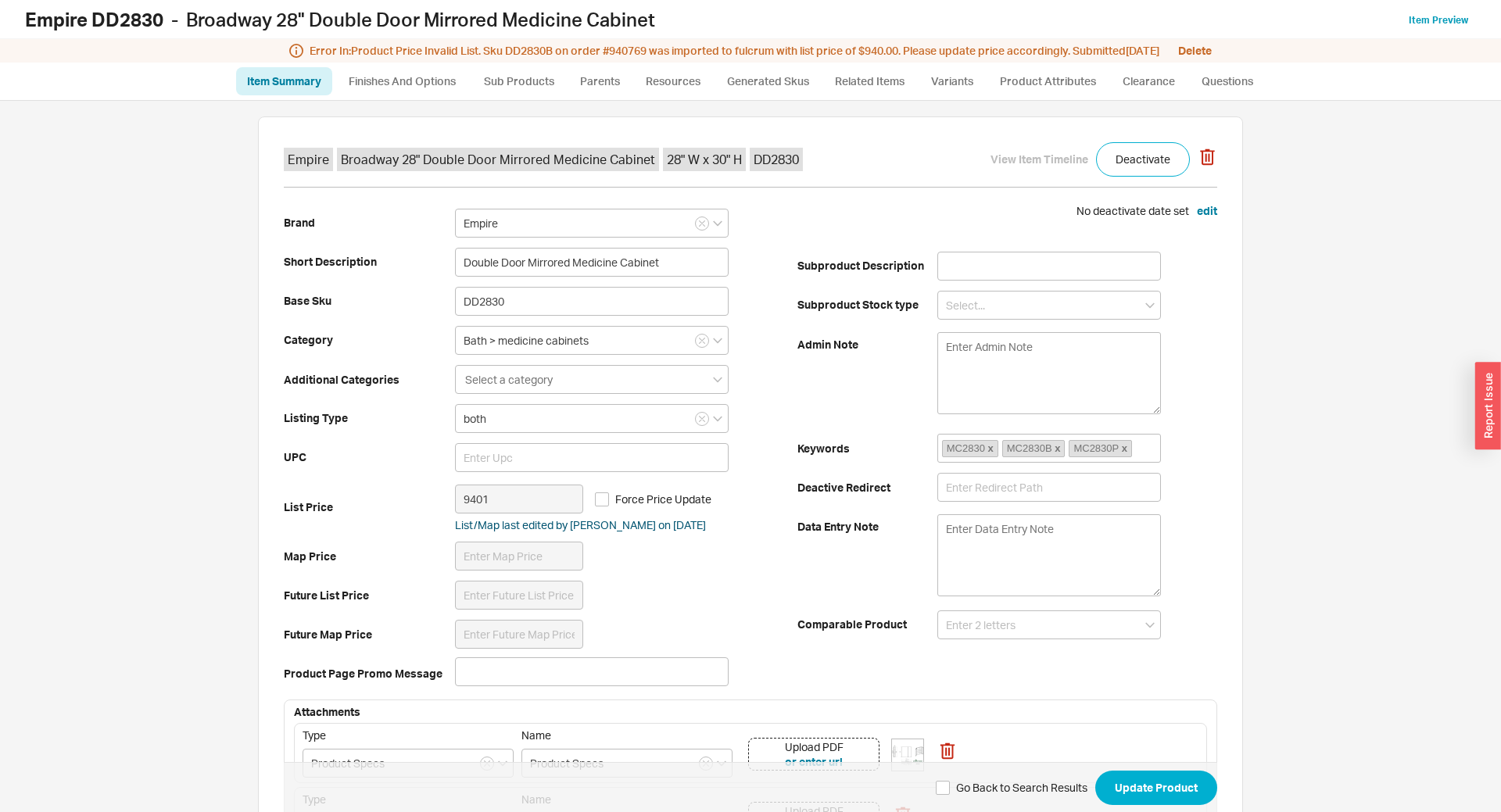
click at [119, 23] on b "Empire DD2830" at bounding box center [94, 19] width 139 height 24
copy h1 "DD2830"
click at [393, 87] on link "Finishes And Options" at bounding box center [402, 80] width 134 height 28
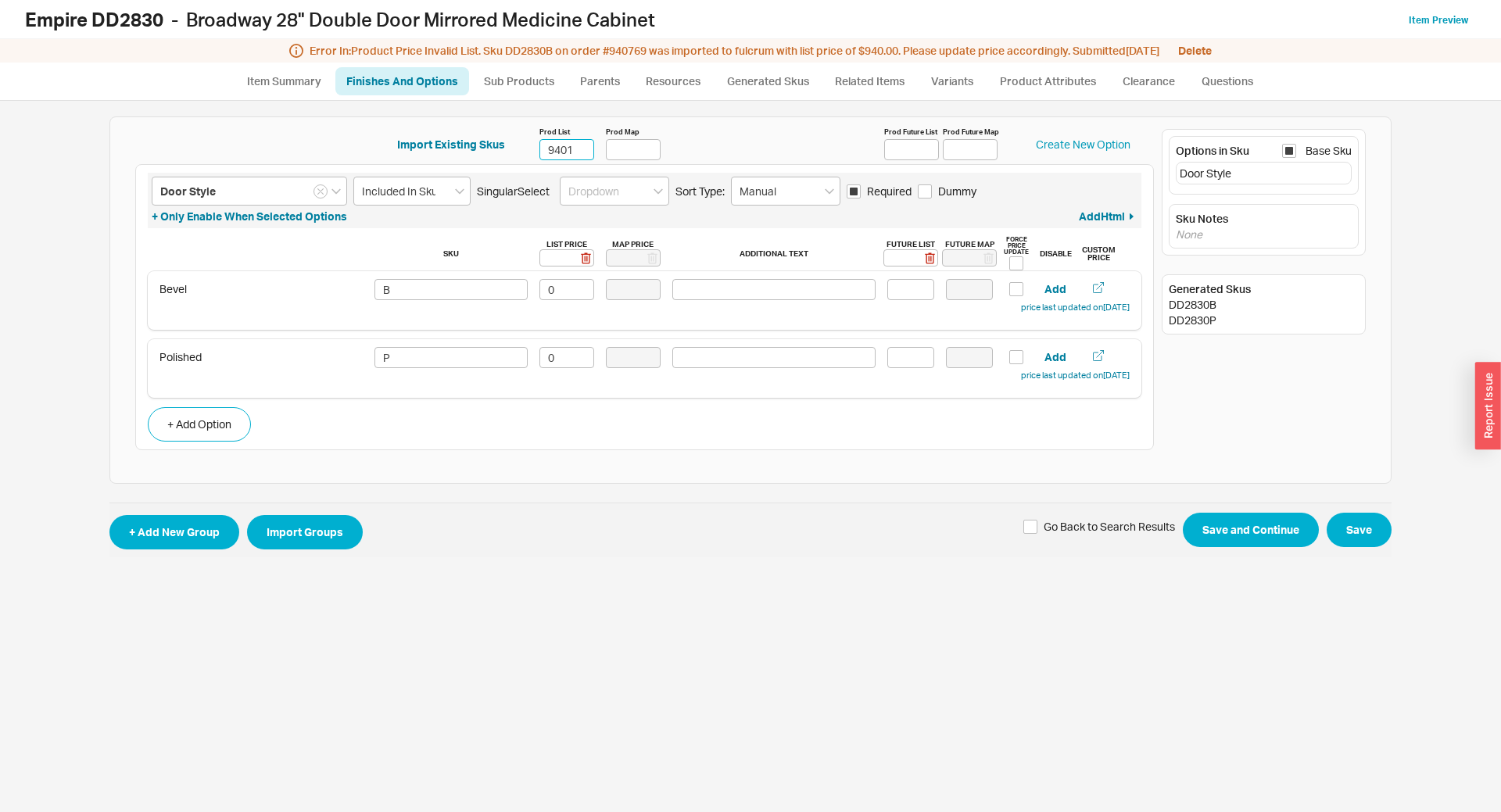
click at [586, 153] on input "9401" at bounding box center [567, 150] width 54 height 21
type input "940"
click at [1362, 512] on span "+ Add New Group Import Groups Go Back to Search Results Save and Continue Save" at bounding box center [751, 529] width 1282 height 54
click at [1362, 524] on button "Save" at bounding box center [1360, 530] width 65 height 34
click at [1360, 536] on button "Save" at bounding box center [1360, 530] width 65 height 34
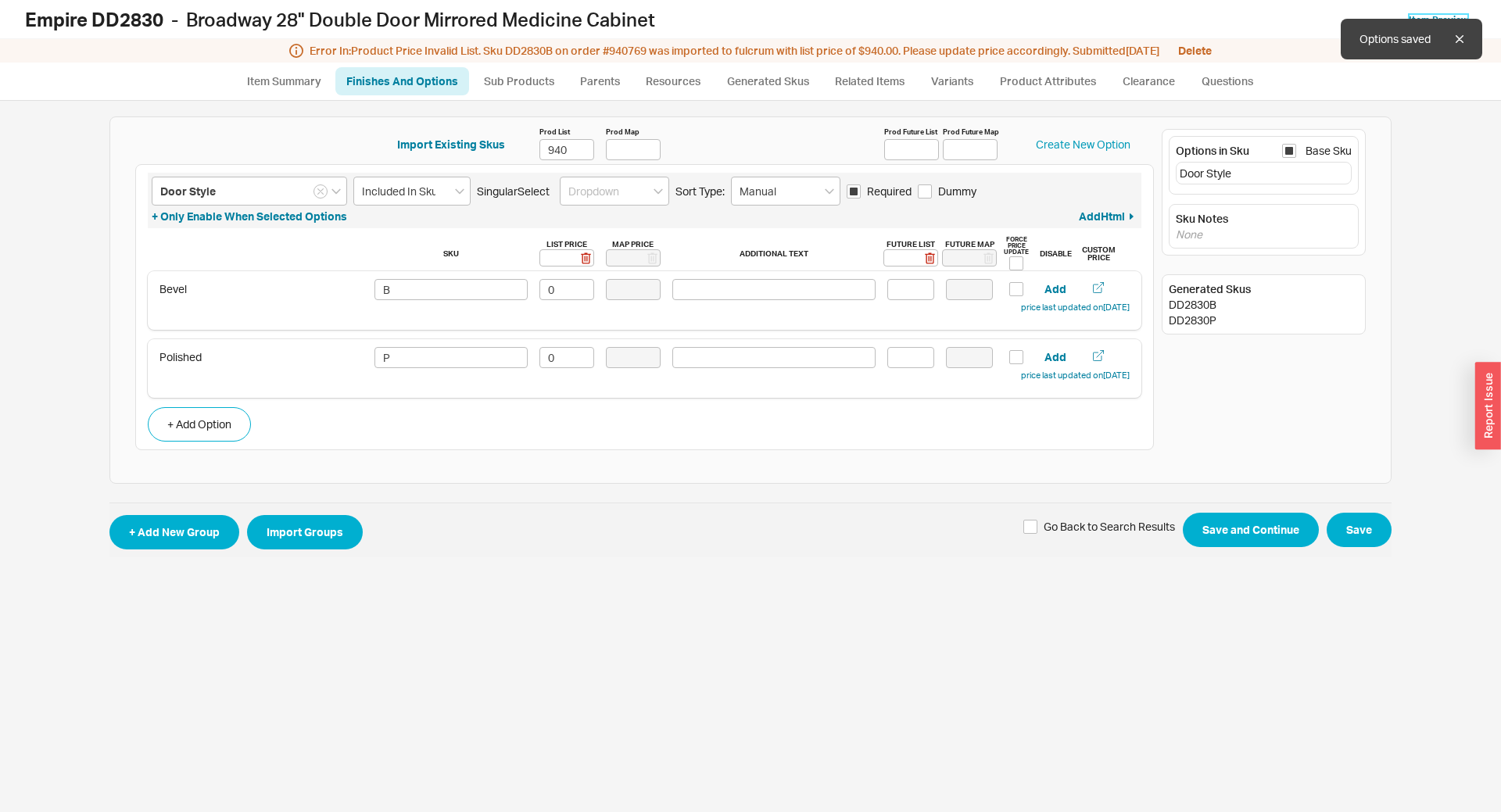
click at [1448, 14] on link "Item Preview" at bounding box center [1439, 20] width 59 height 11
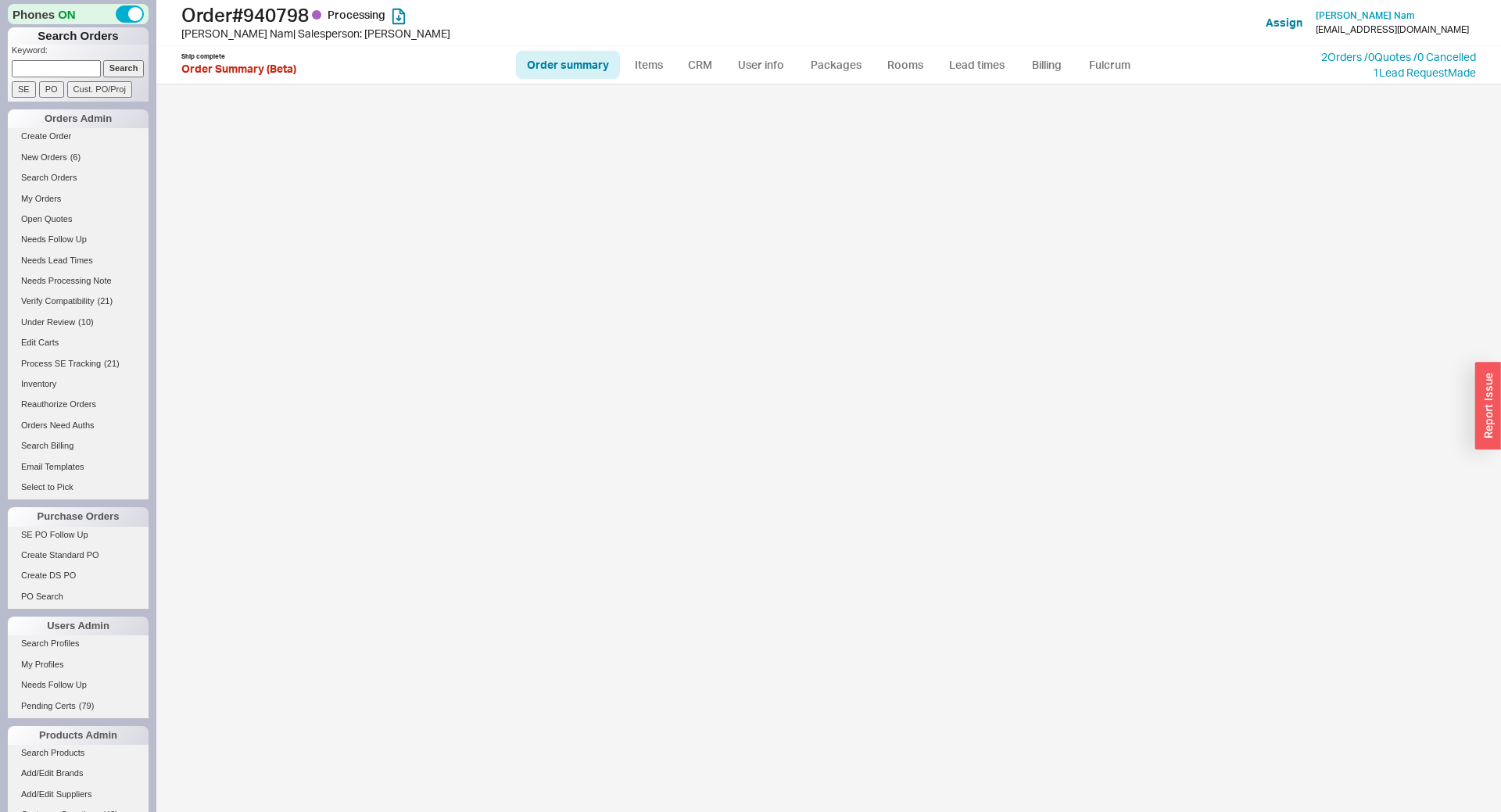
select select "*"
select select "LOW"
select select "3"
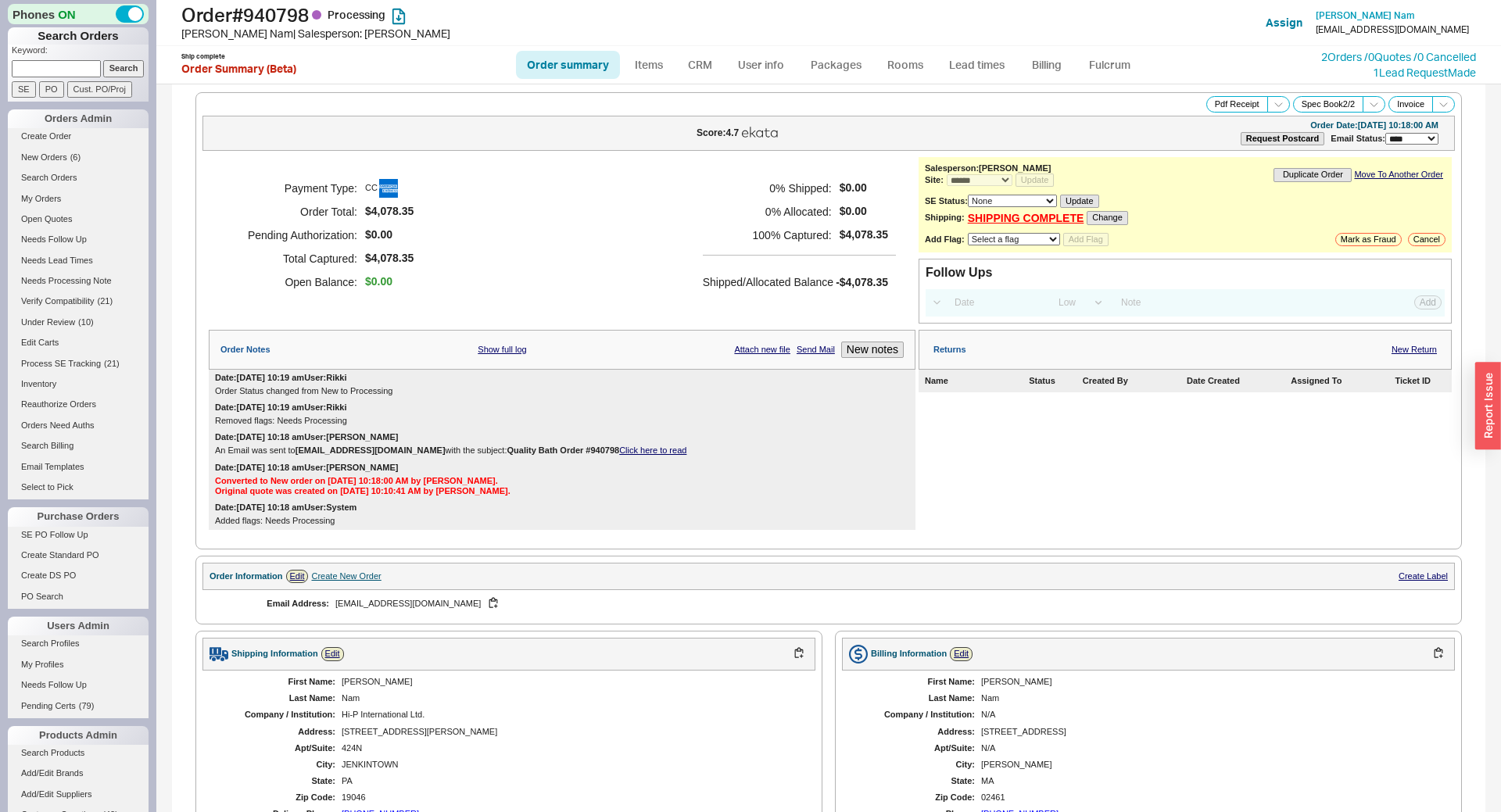
scroll to position [525, 0]
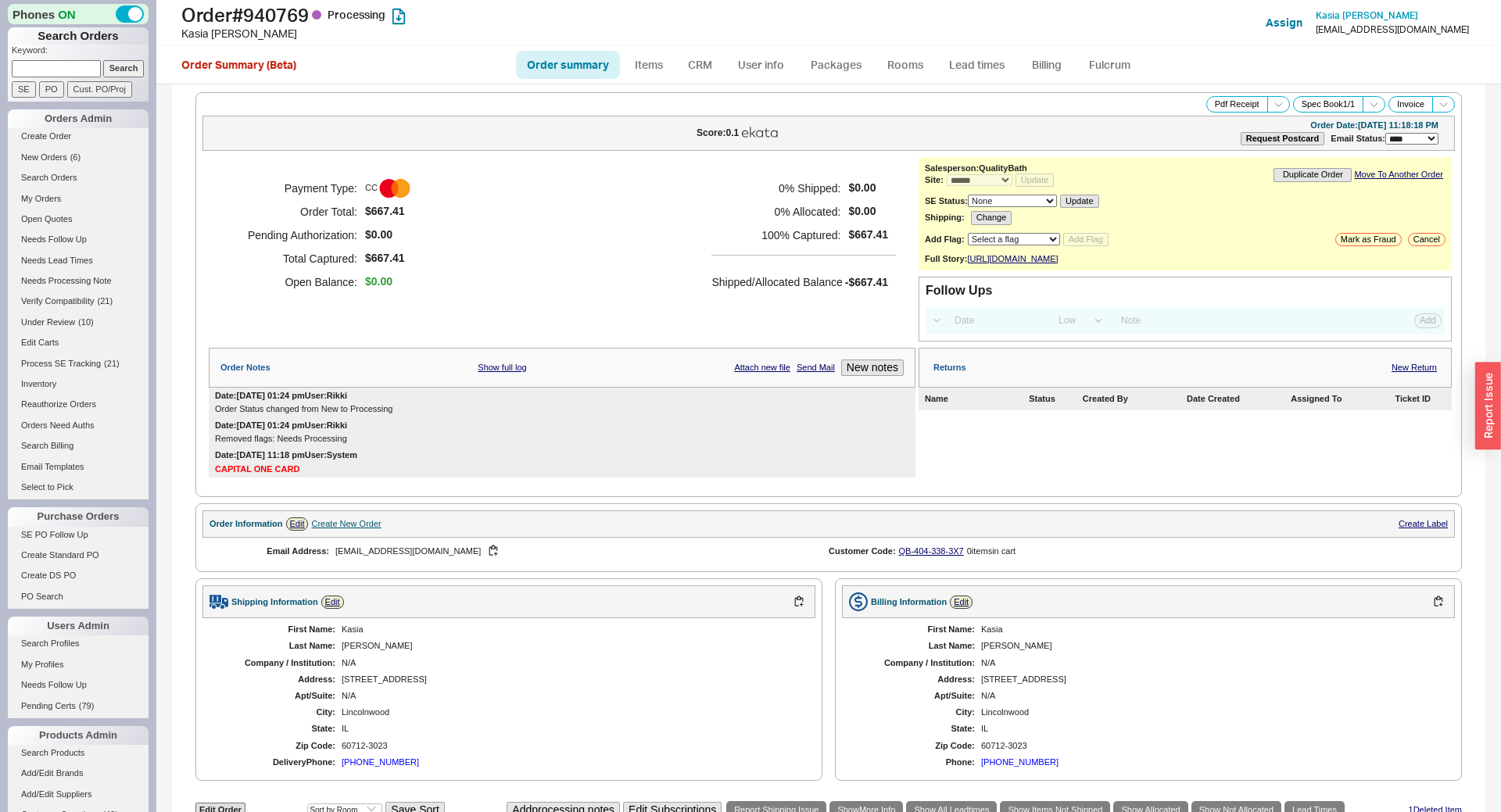
select select "*"
select select "LOW"
select select "3"
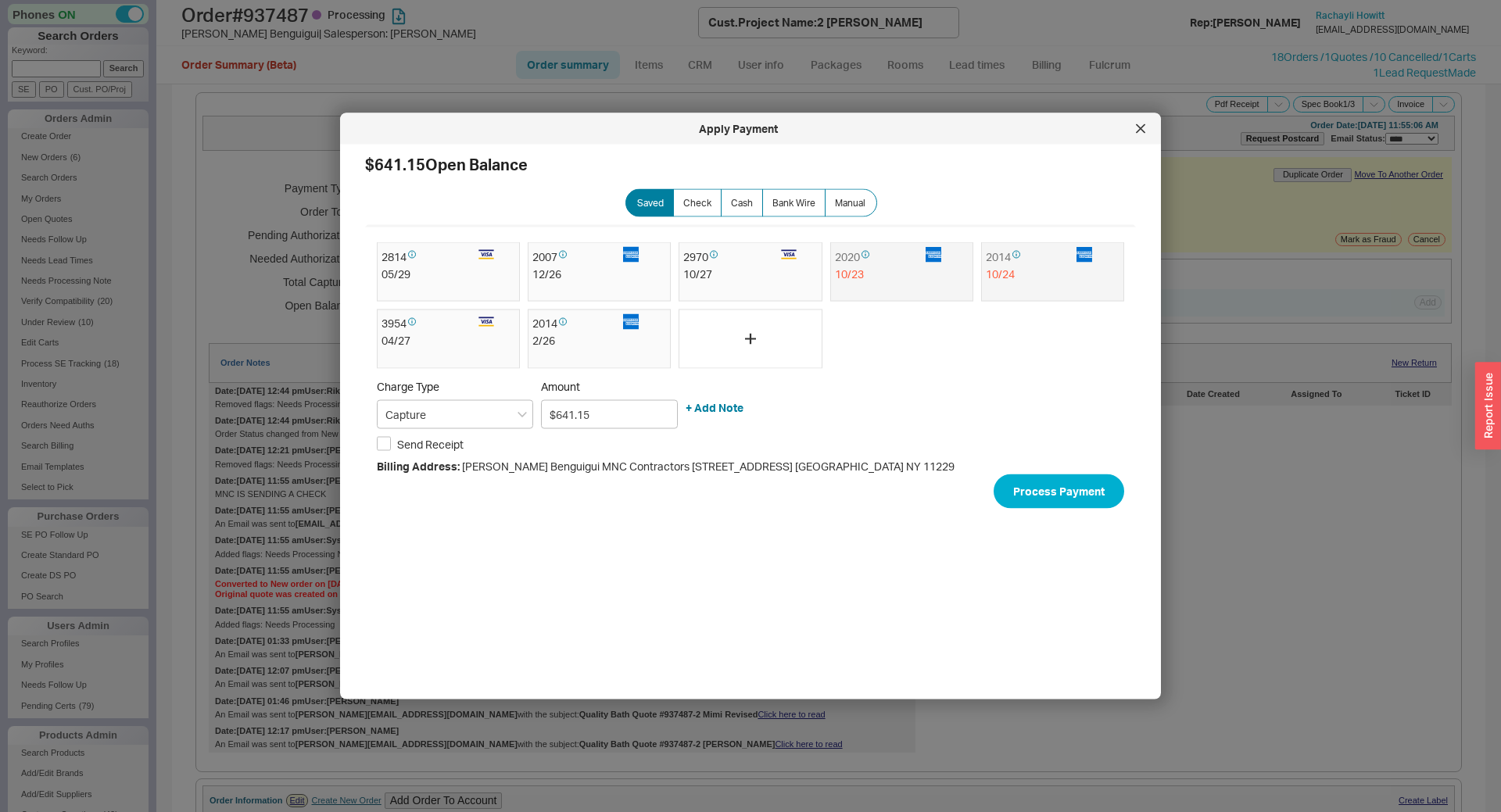
select select "*"
select select "LOW"
select select "3"
click at [1147, 119] on div at bounding box center [1141, 129] width 25 height 25
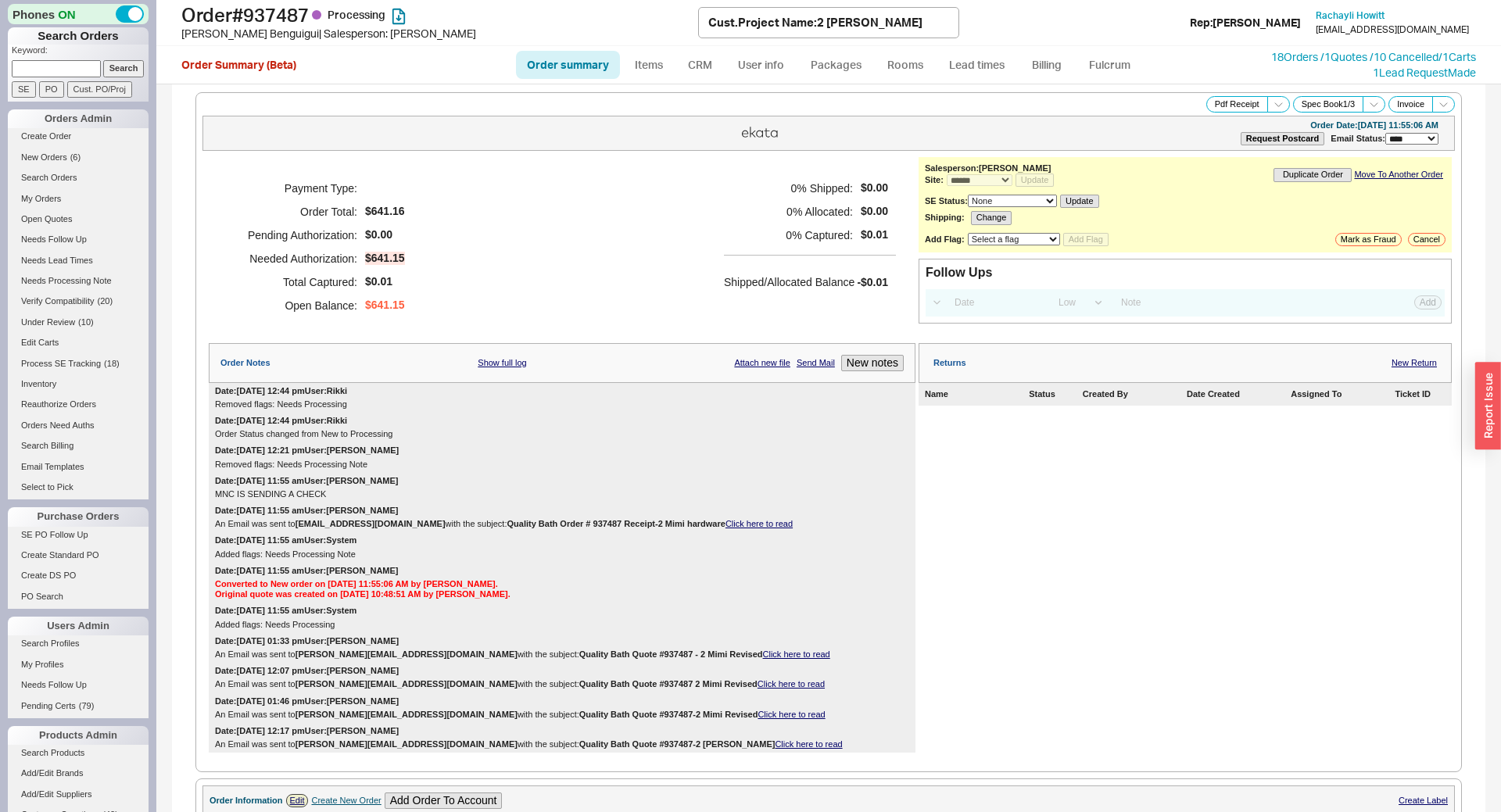
scroll to position [1040, 0]
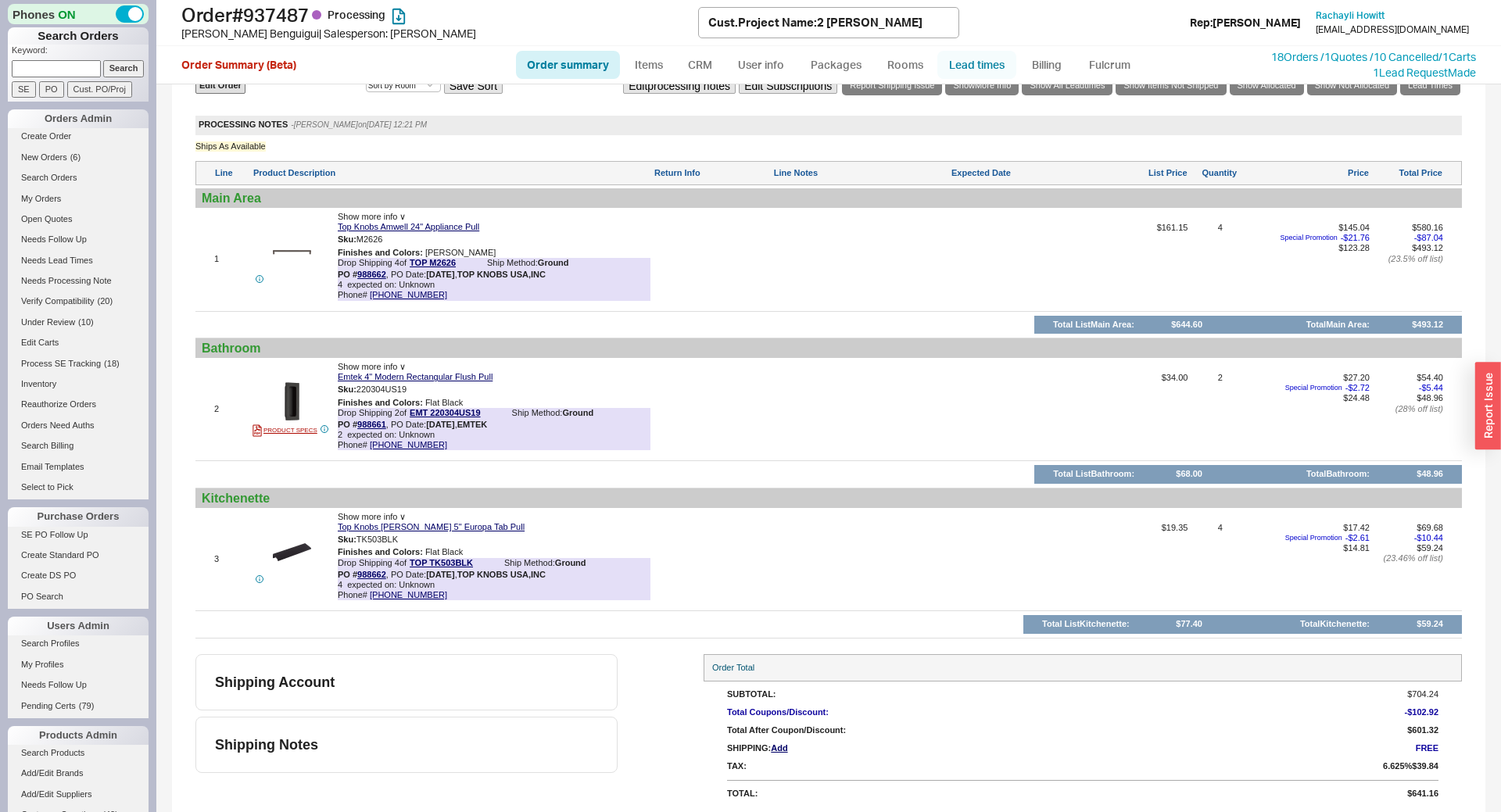
click at [979, 57] on link "Lead times" at bounding box center [976, 64] width 79 height 28
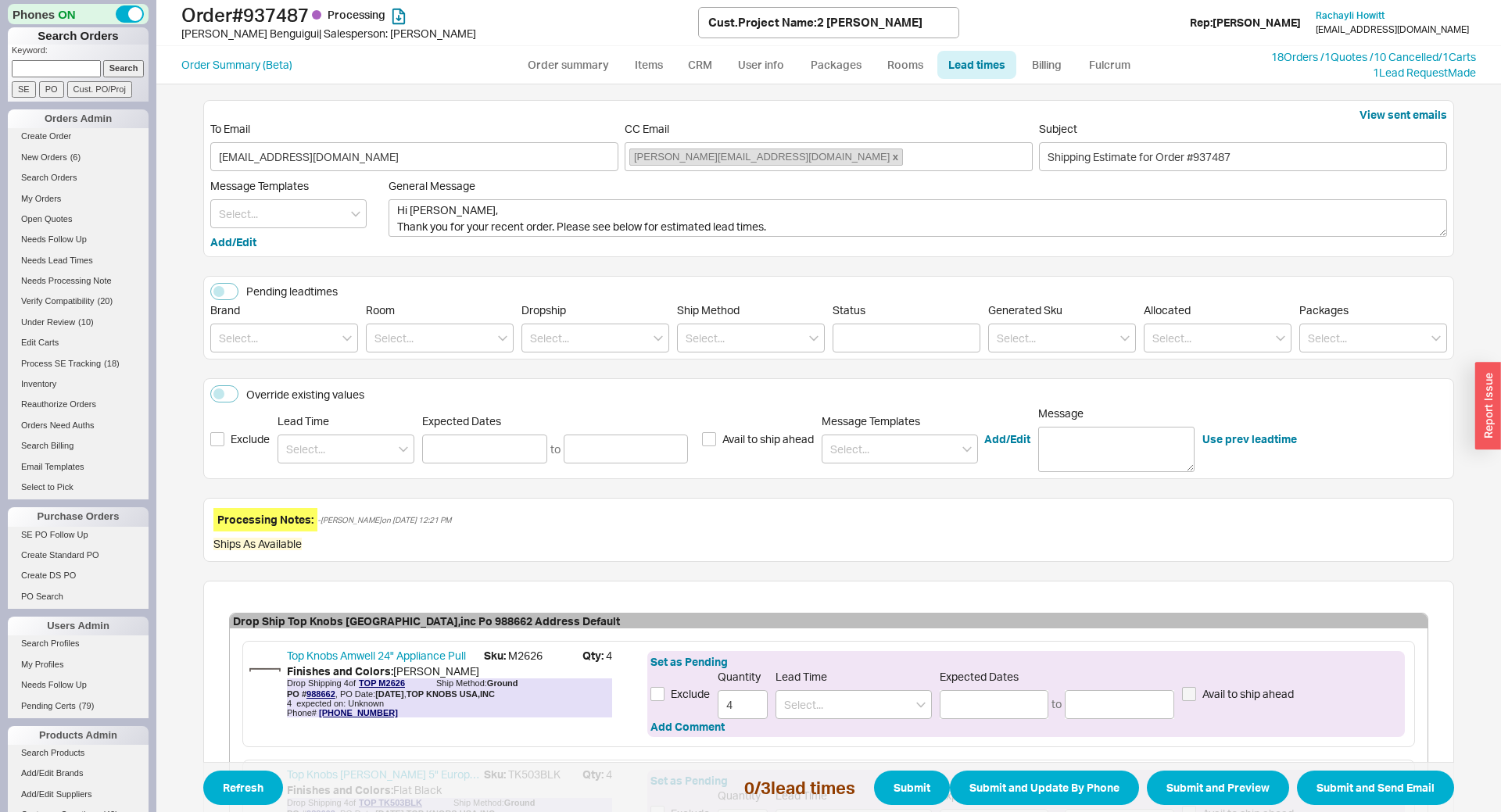
scroll to position [364, 0]
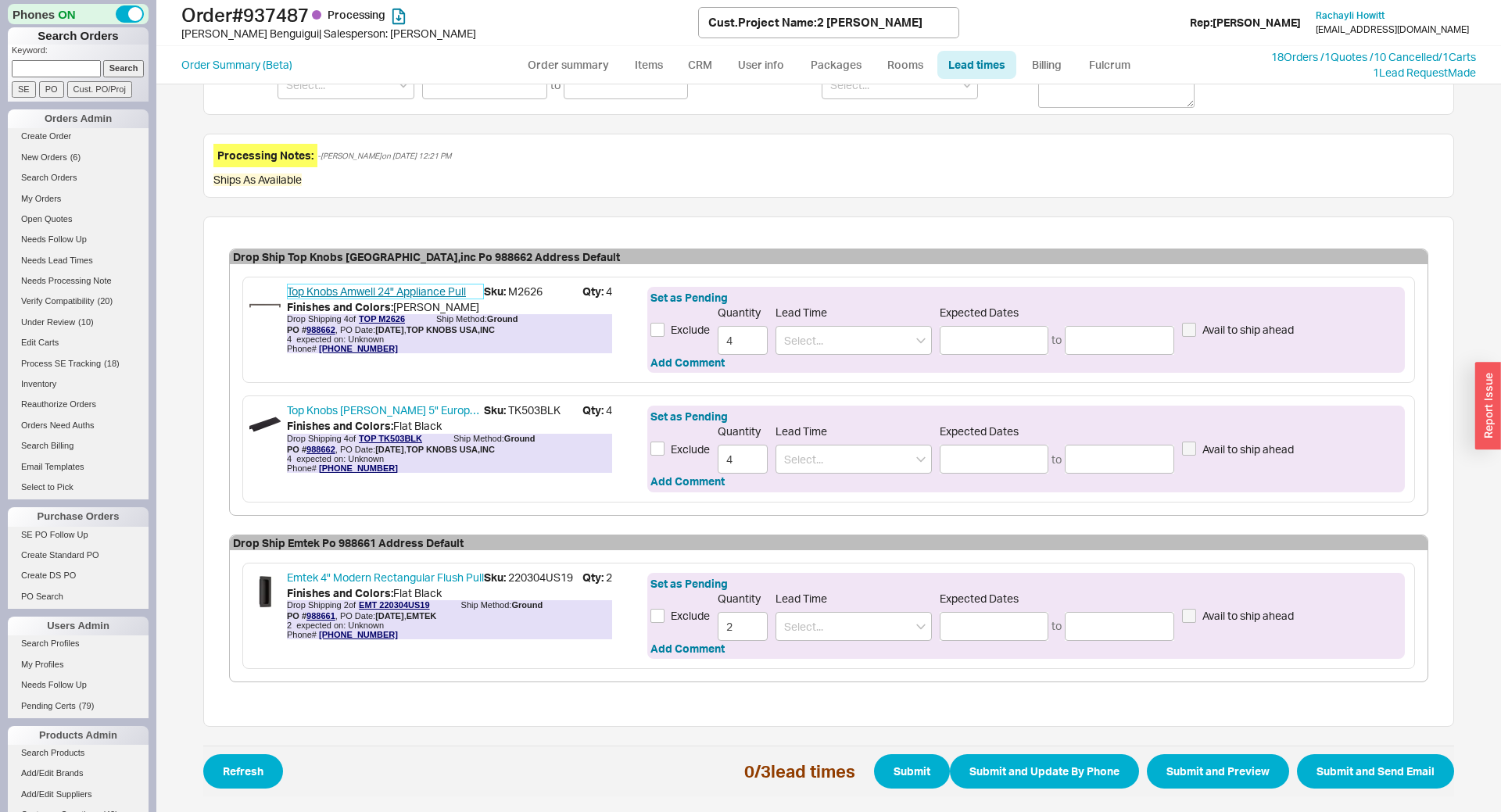
click at [382, 291] on link "Top Knobs Amwell 24" Appliance Pull" at bounding box center [385, 291] width 197 height 15
click at [332, 413] on link "Top Knobs Mercer 5" Europa Tab Pull" at bounding box center [385, 410] width 197 height 15
click at [850, 347] on input at bounding box center [854, 340] width 157 height 29
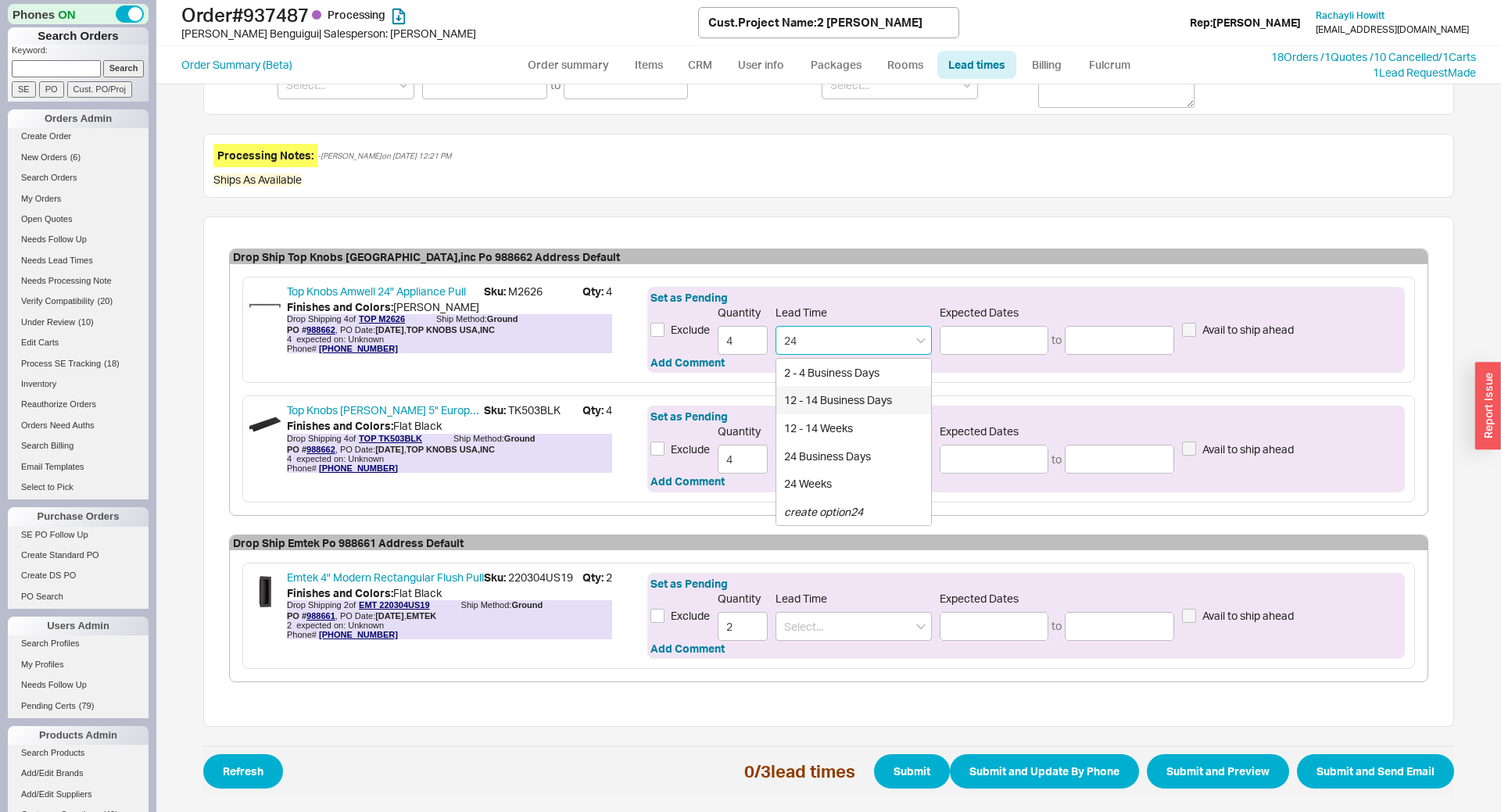
click at [847, 386] on div "12 - 14 Business Days" at bounding box center [854, 399] width 155 height 28
type input "12 - 14 Business Days"
type input "10/06/2025"
type input "10/08/2025"
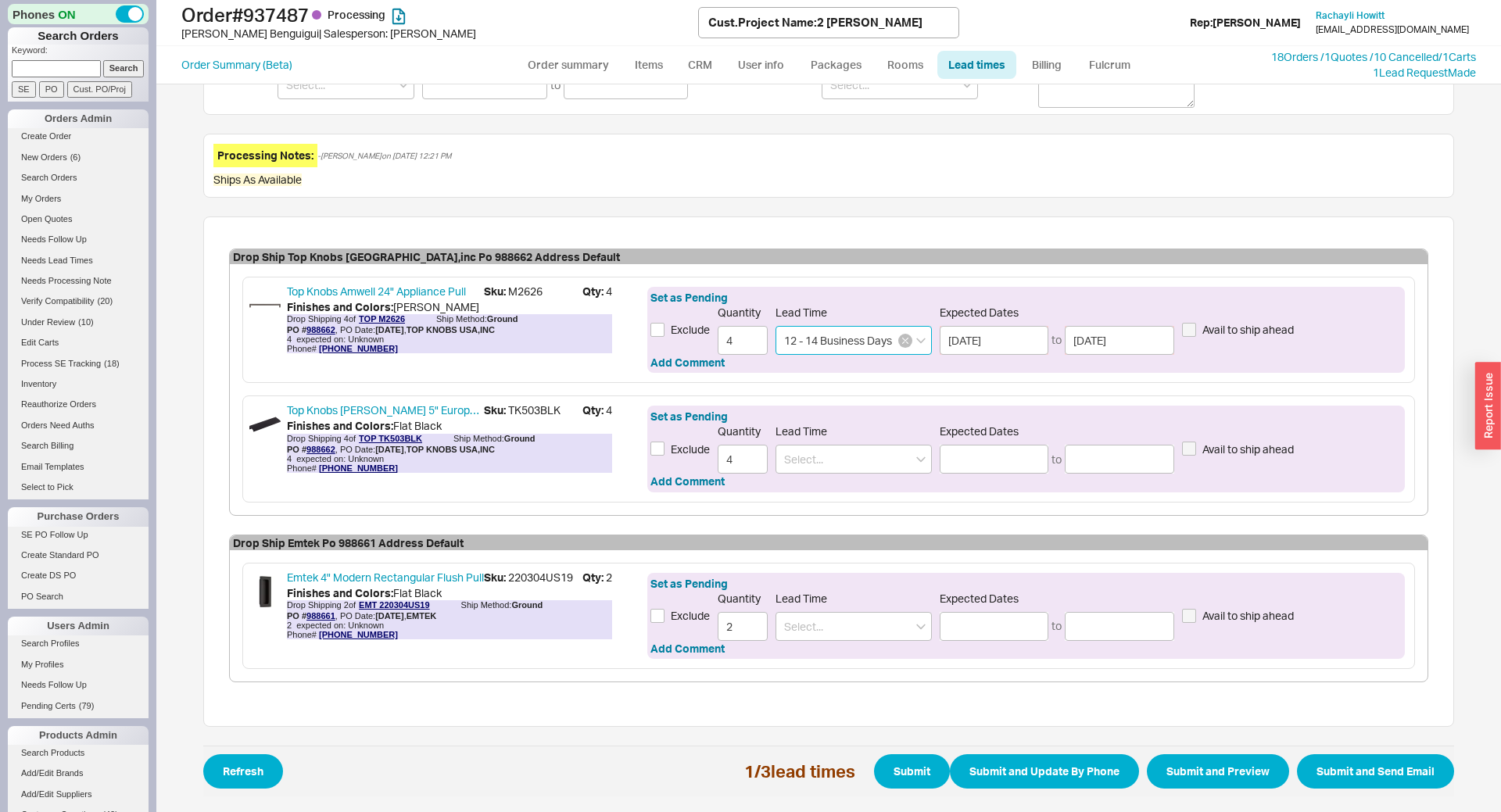
type input "12 - 14 Business Days"
click at [902, 344] on button "button" at bounding box center [905, 340] width 14 height 14
click at [902, 344] on input "2" at bounding box center [854, 340] width 157 height 29
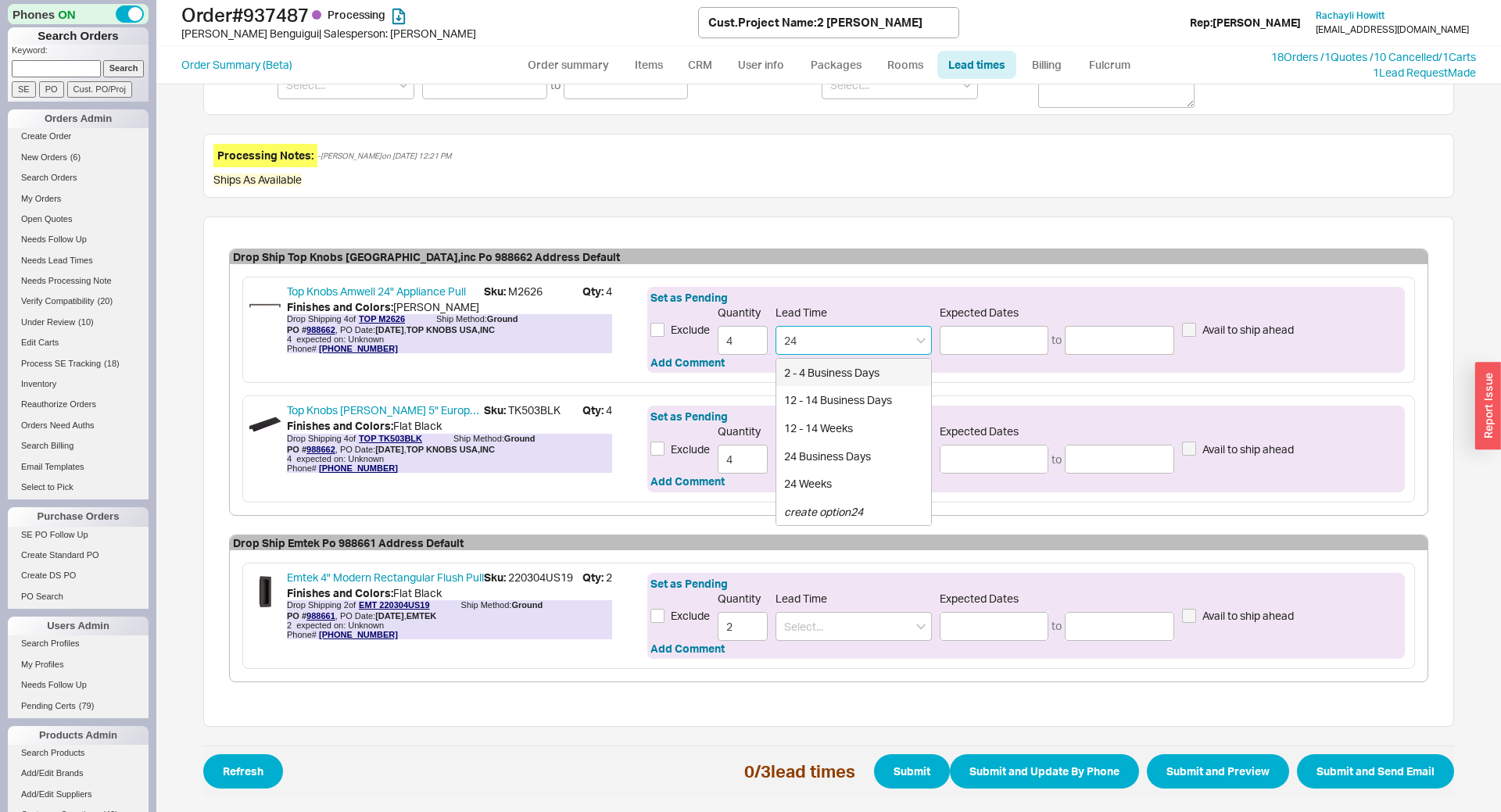
click at [847, 371] on div "2 - 4 Business Days" at bounding box center [854, 373] width 155 height 28
type input "2 - 4 Business Days"
type input "09/22/2025"
type input "09/24/2025"
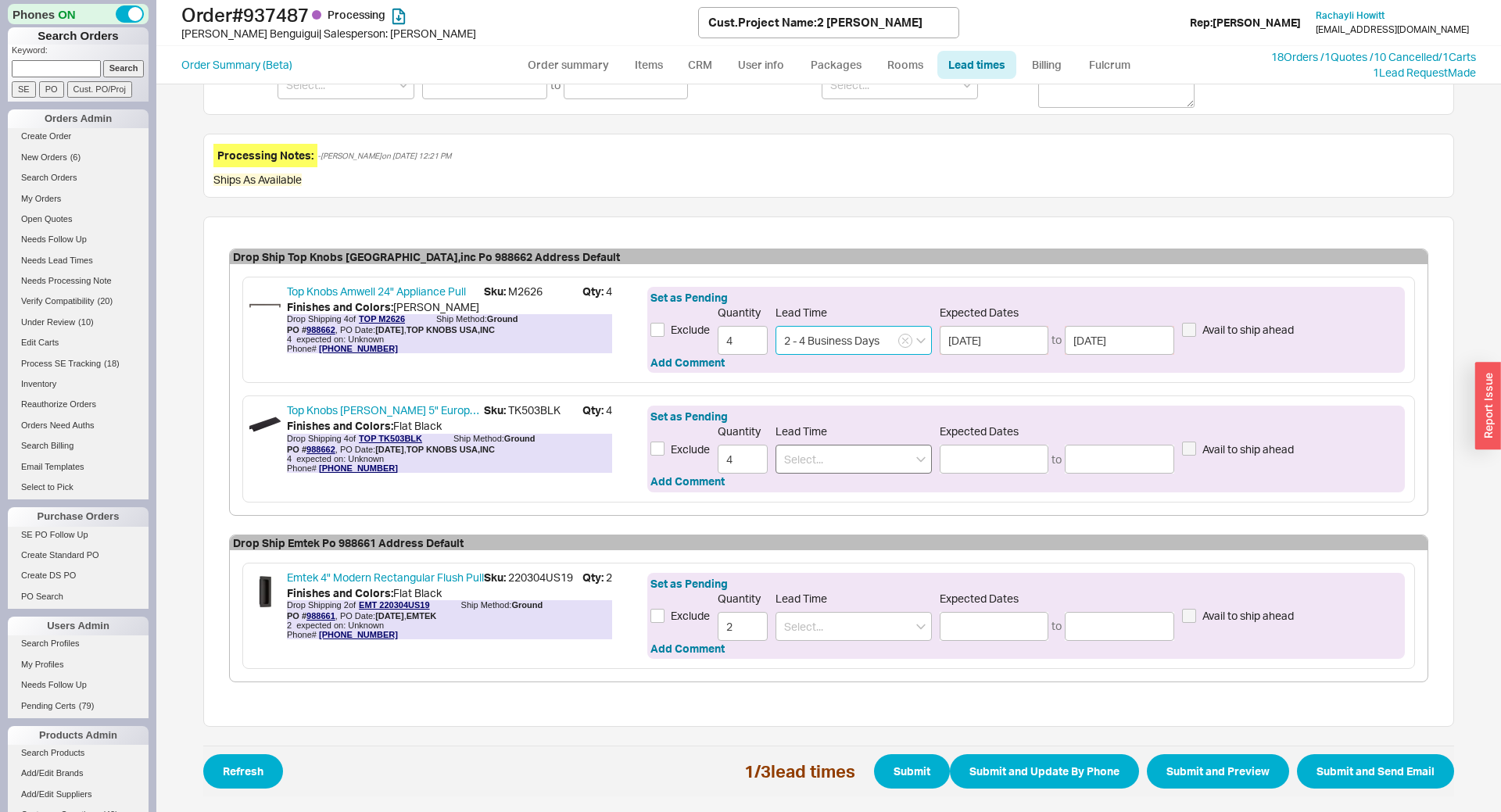
type input "2 - 4 Business Days"
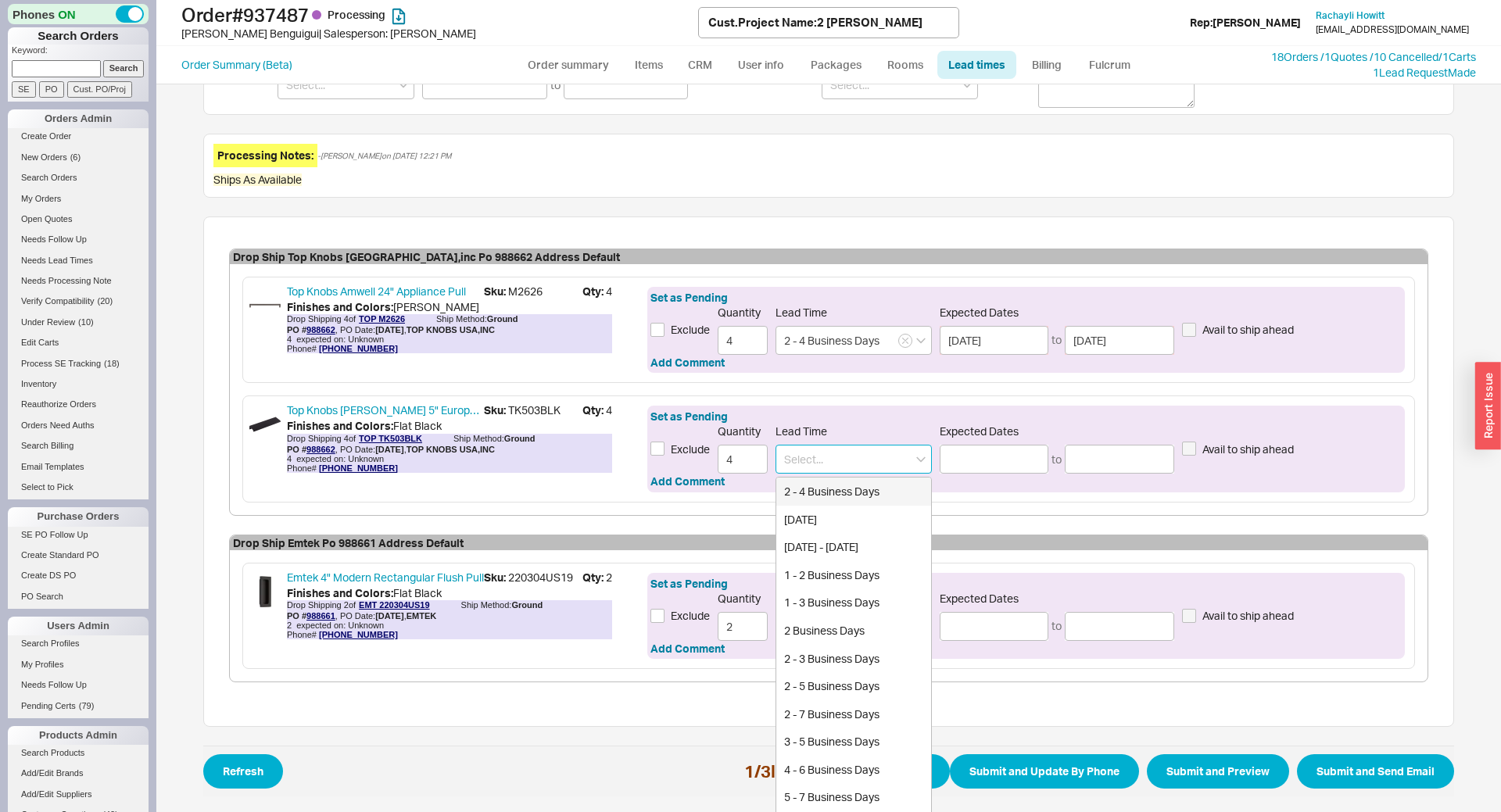
drag, startPoint x: 847, startPoint y: 459, endPoint x: 845, endPoint y: 479, distance: 20.1
click at [847, 459] on input at bounding box center [854, 459] width 157 height 29
click at [838, 494] on div "2 - 4 Business Days" at bounding box center [854, 491] width 155 height 28
type input "2 - 4 Business Days"
type input "09/22/2025"
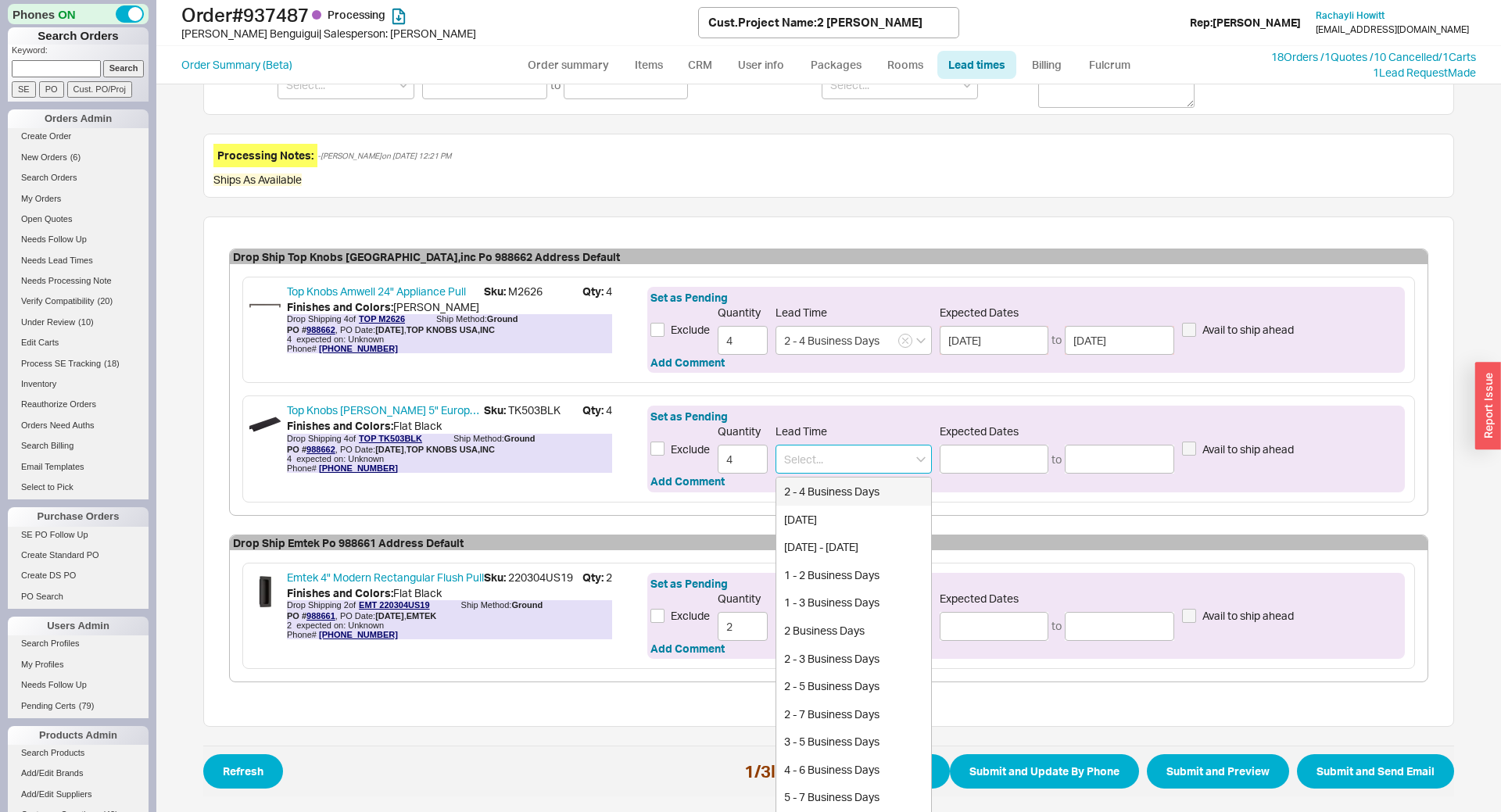
type input "09/24/2025"
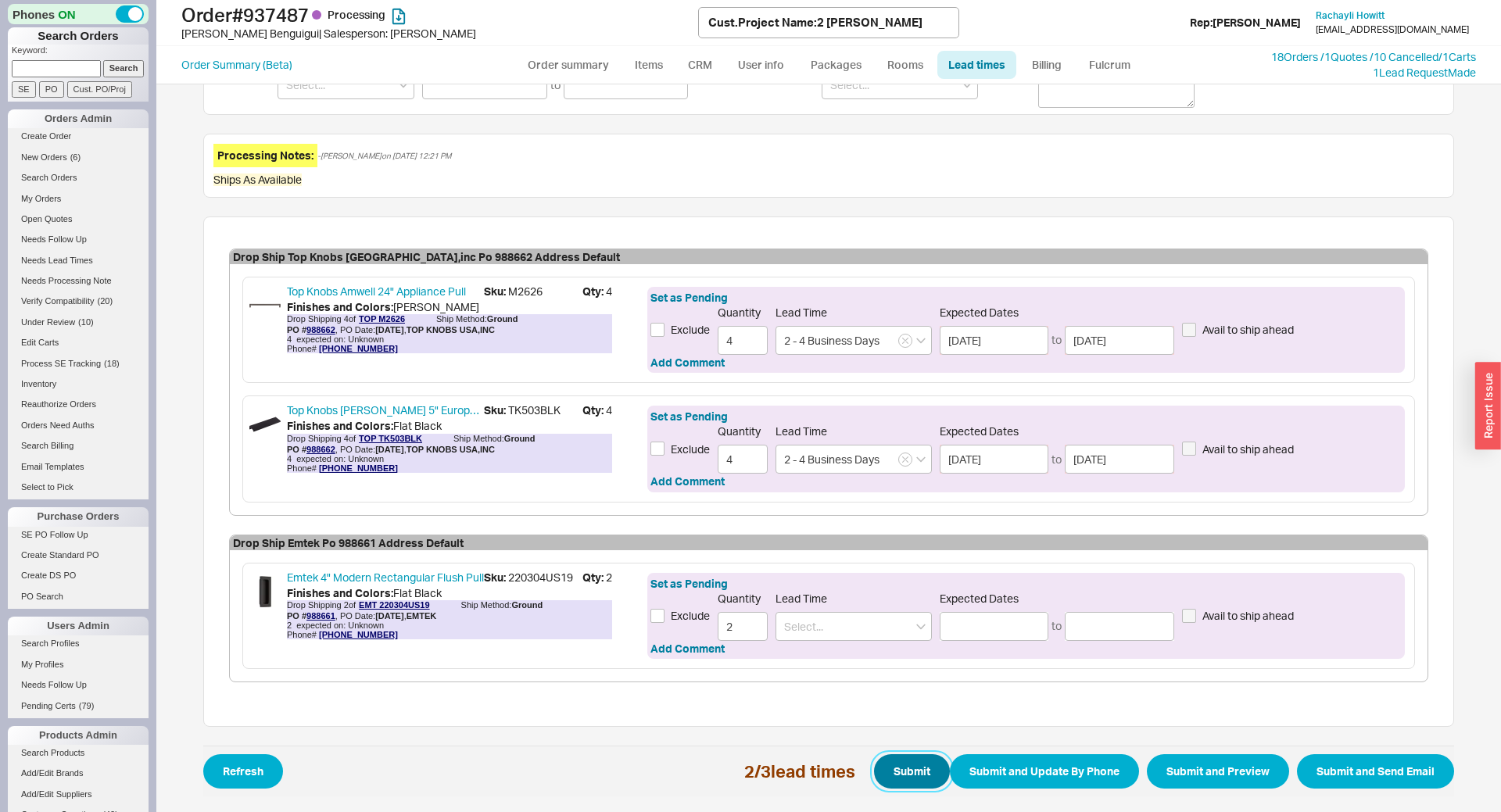
click at [899, 764] on button "Submit" at bounding box center [911, 772] width 75 height 34
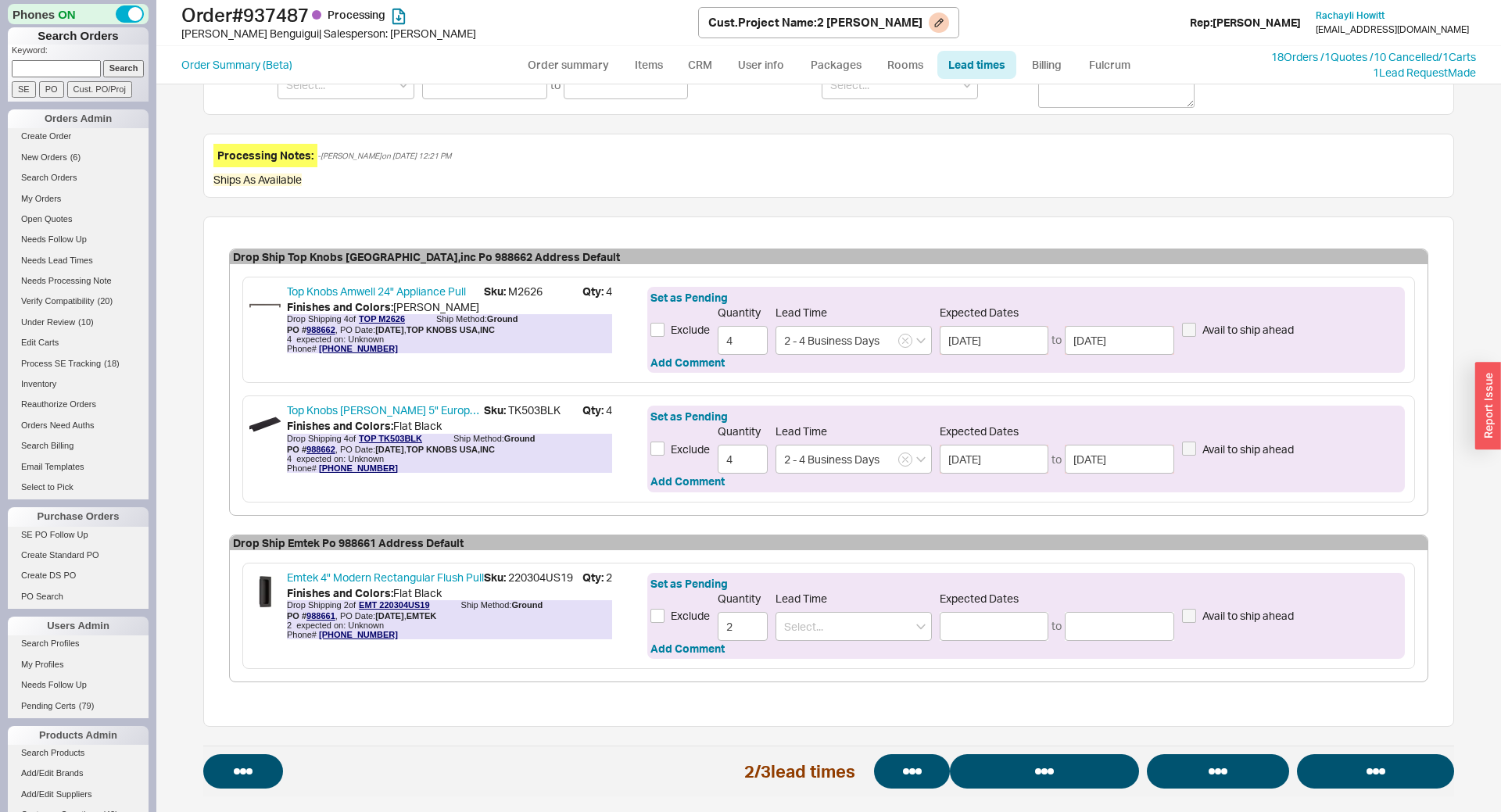
select select "*"
select select "LOW"
select select "3"
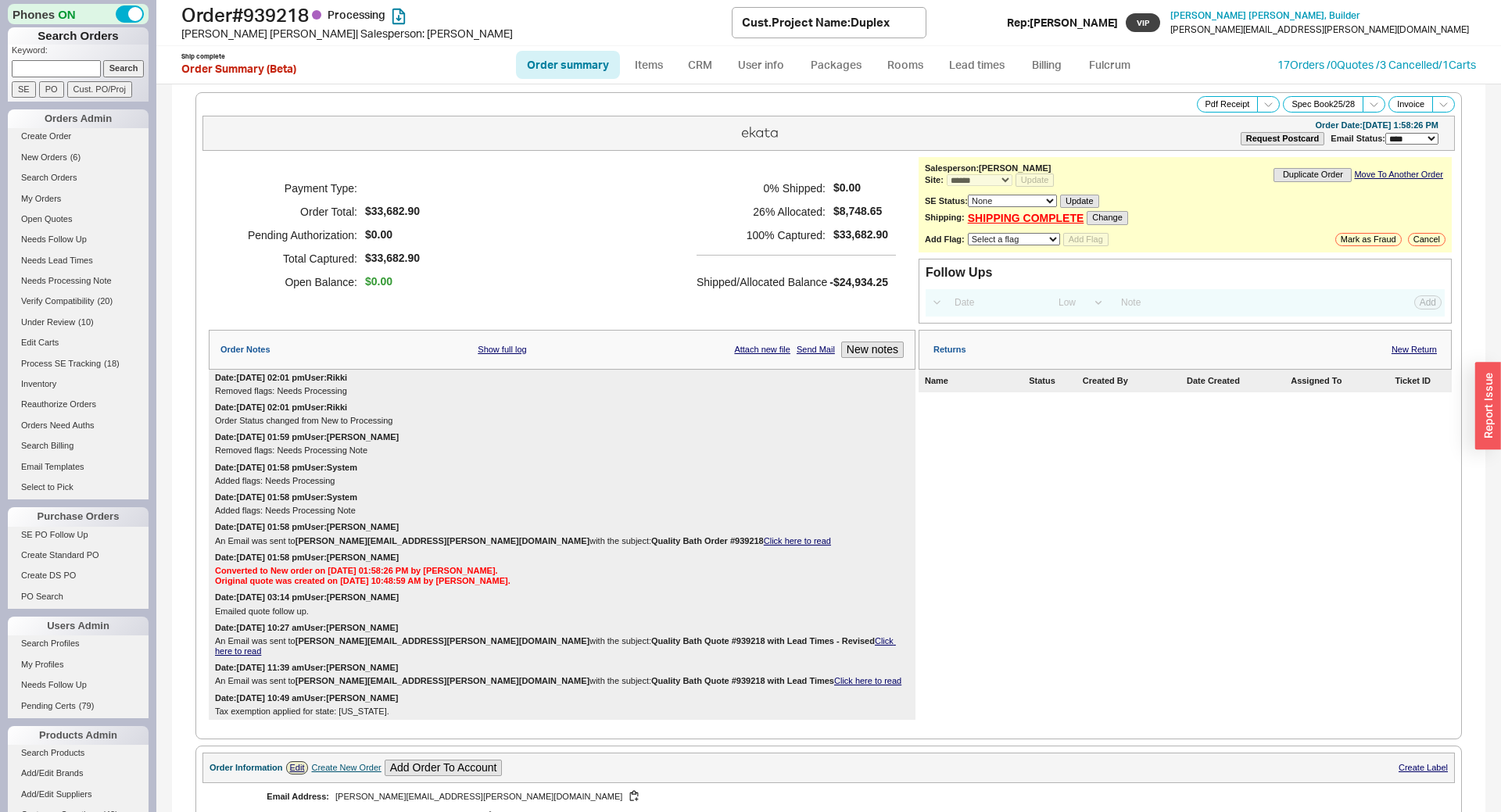
select select "*"
select select "LOW"
select select "3"
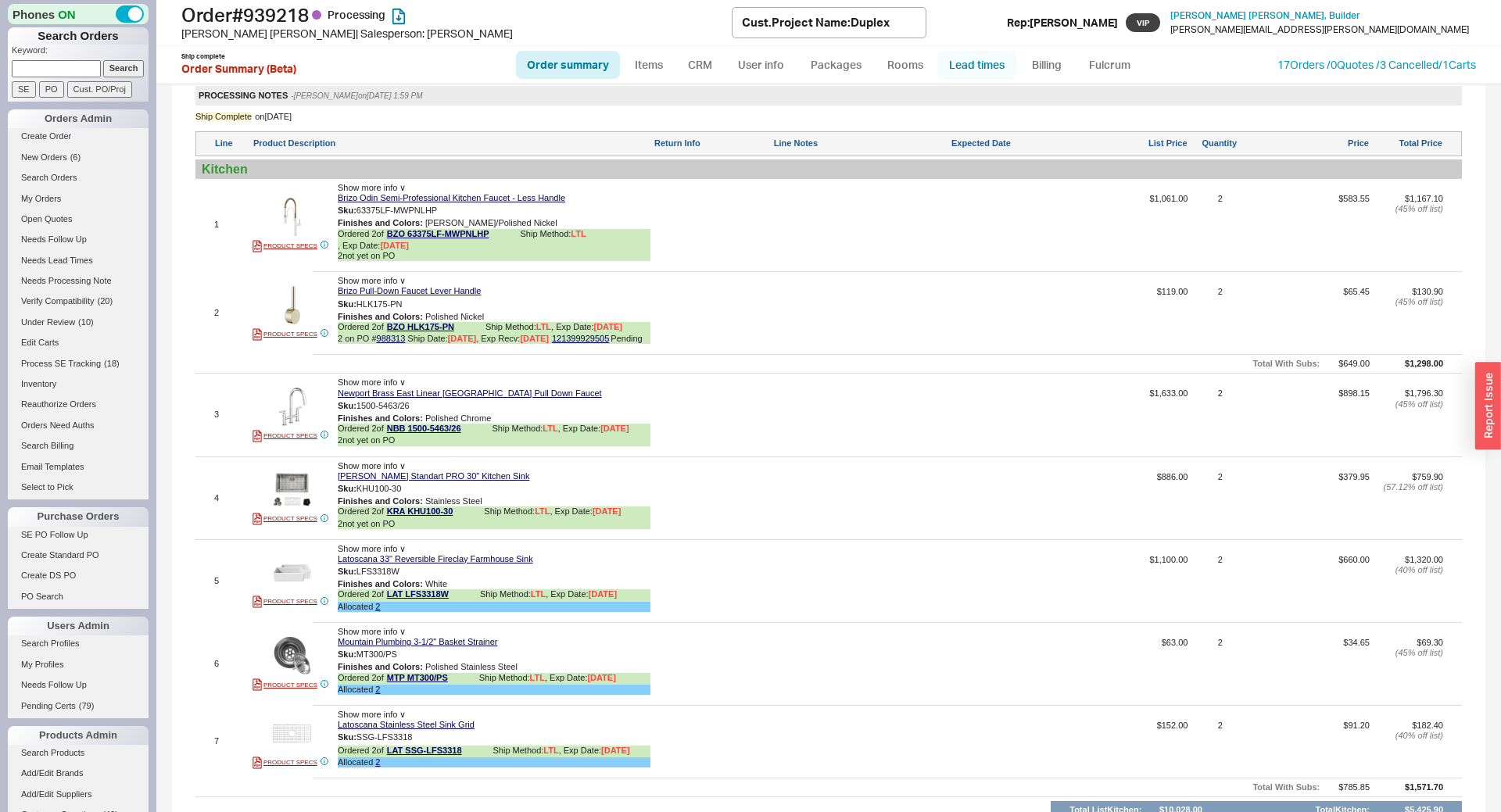
click at [992, 71] on link "Lead times" at bounding box center [976, 64] width 79 height 28
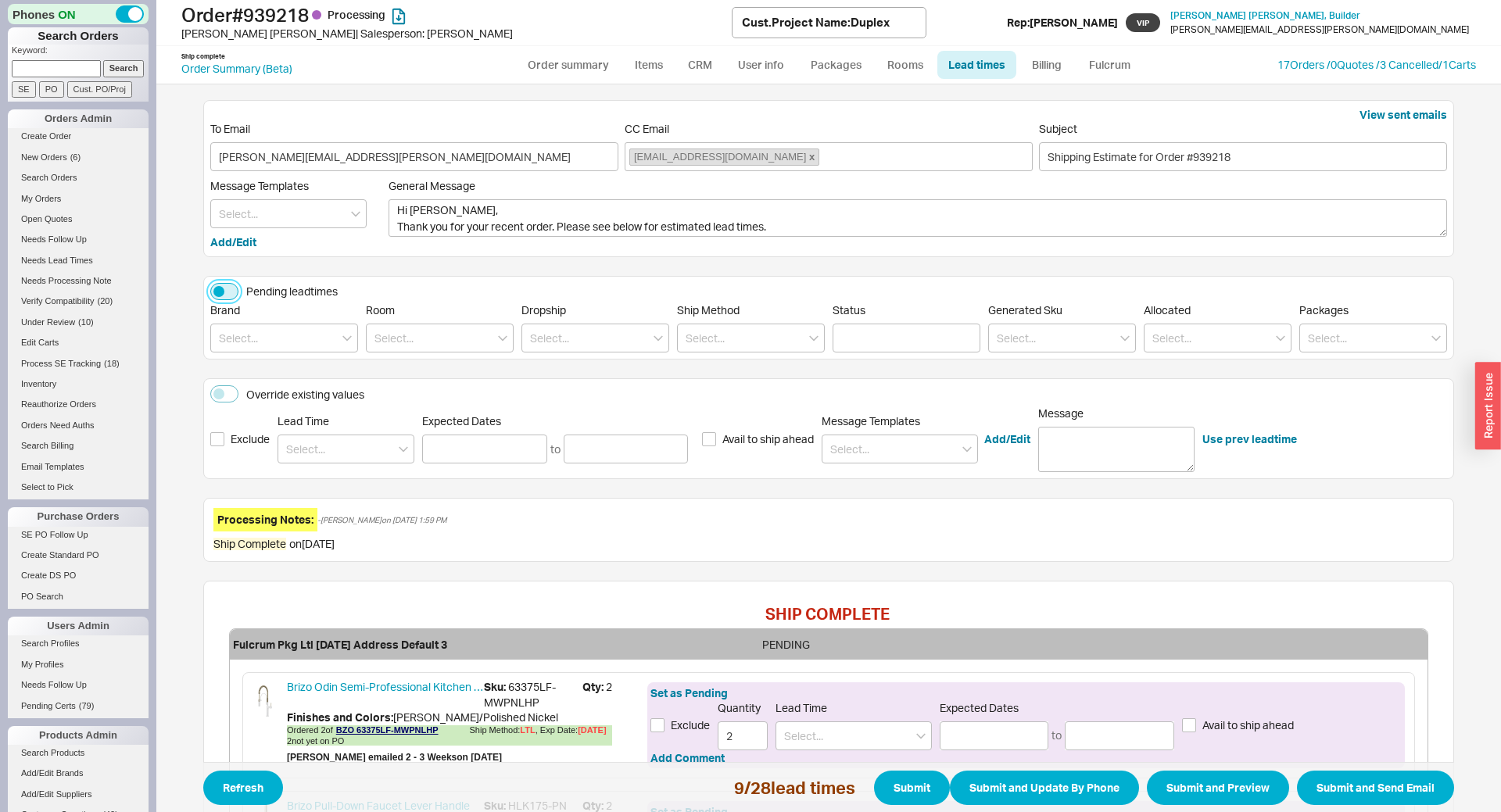
click at [228, 293] on button "Pending leadtimes" at bounding box center [224, 291] width 28 height 17
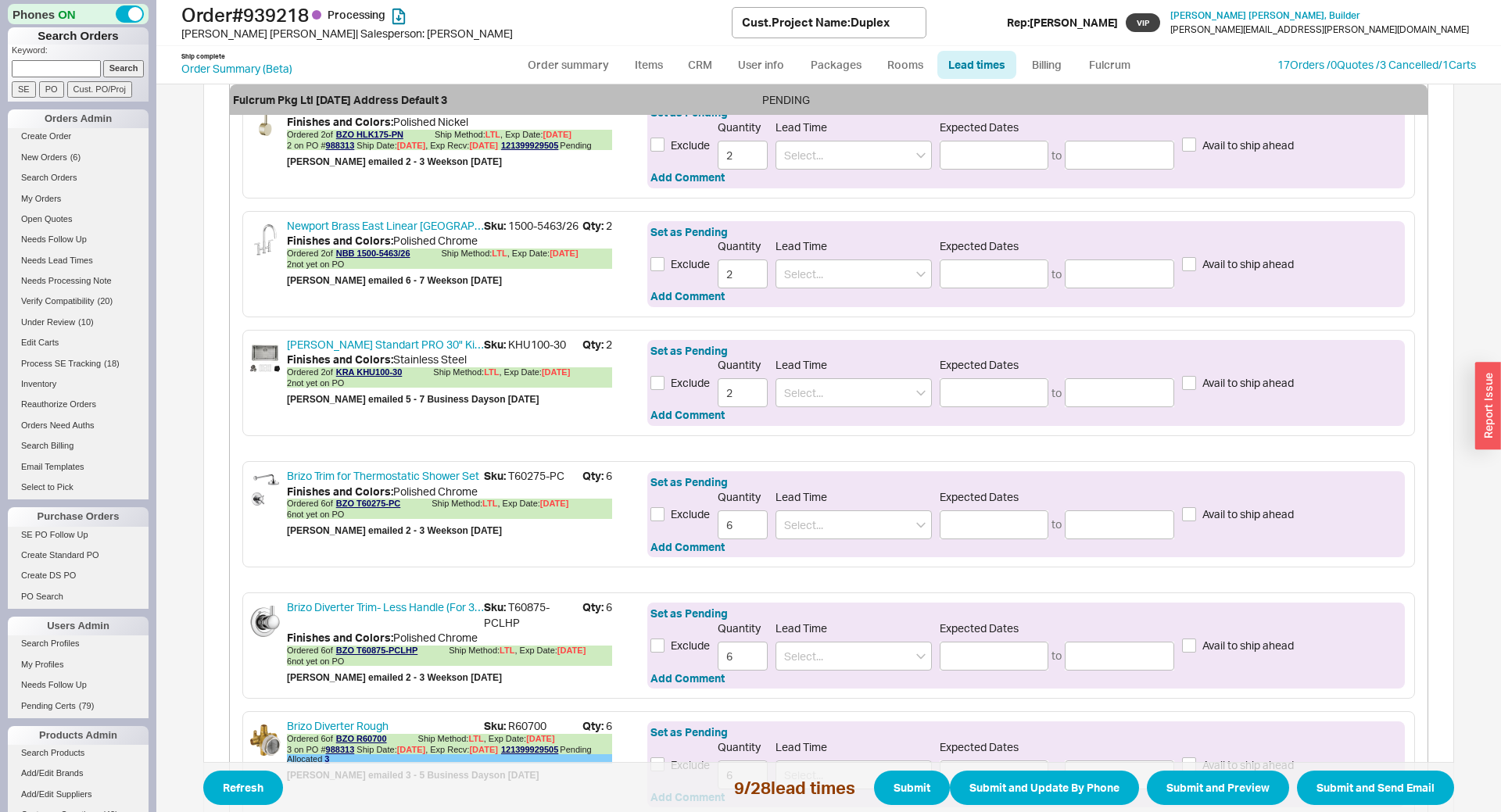
scroll to position [691, 0]
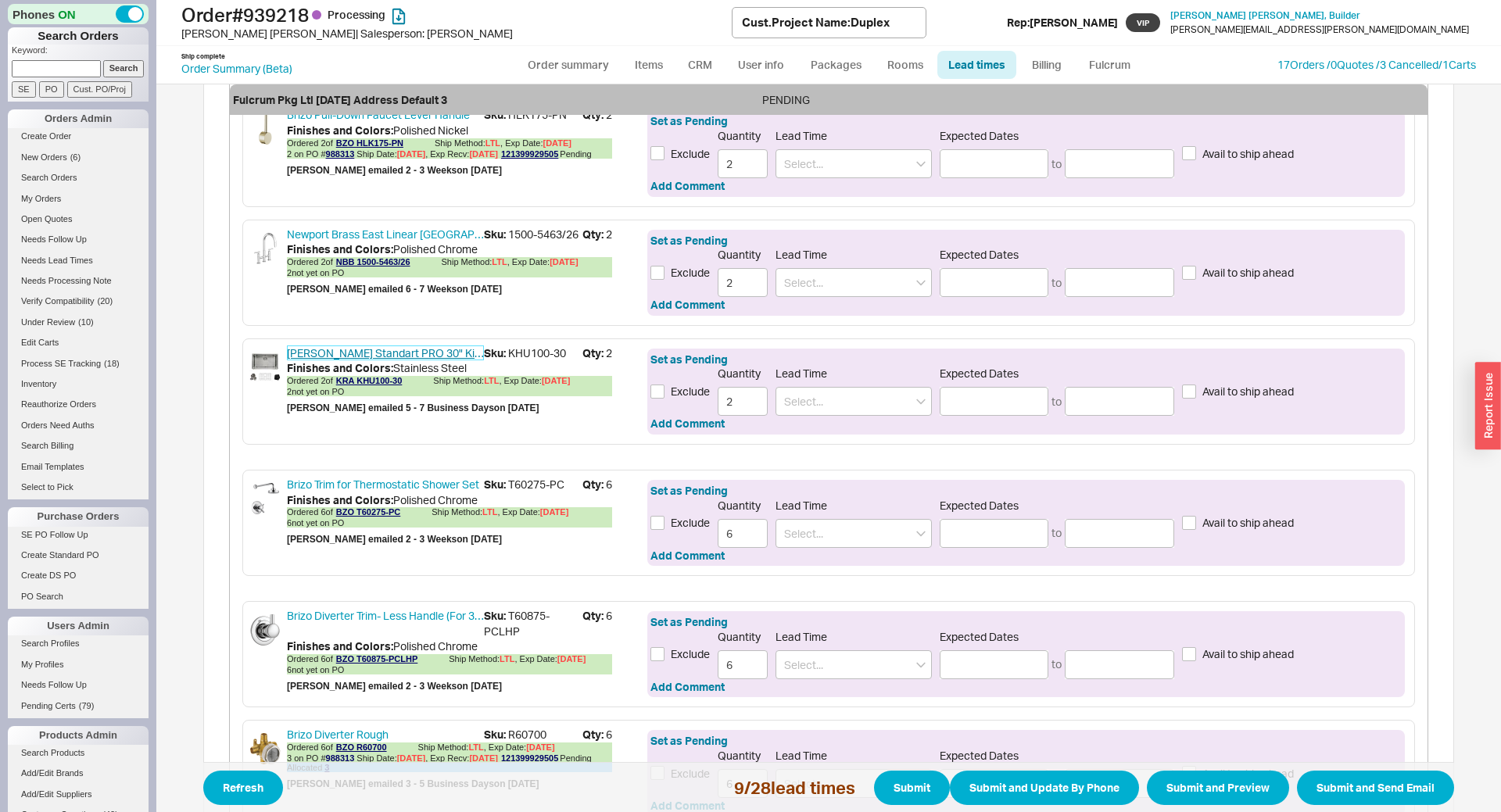
click at [402, 357] on link "Kraus Standart PRO 30" Kitchen Sink" at bounding box center [385, 353] width 197 height 15
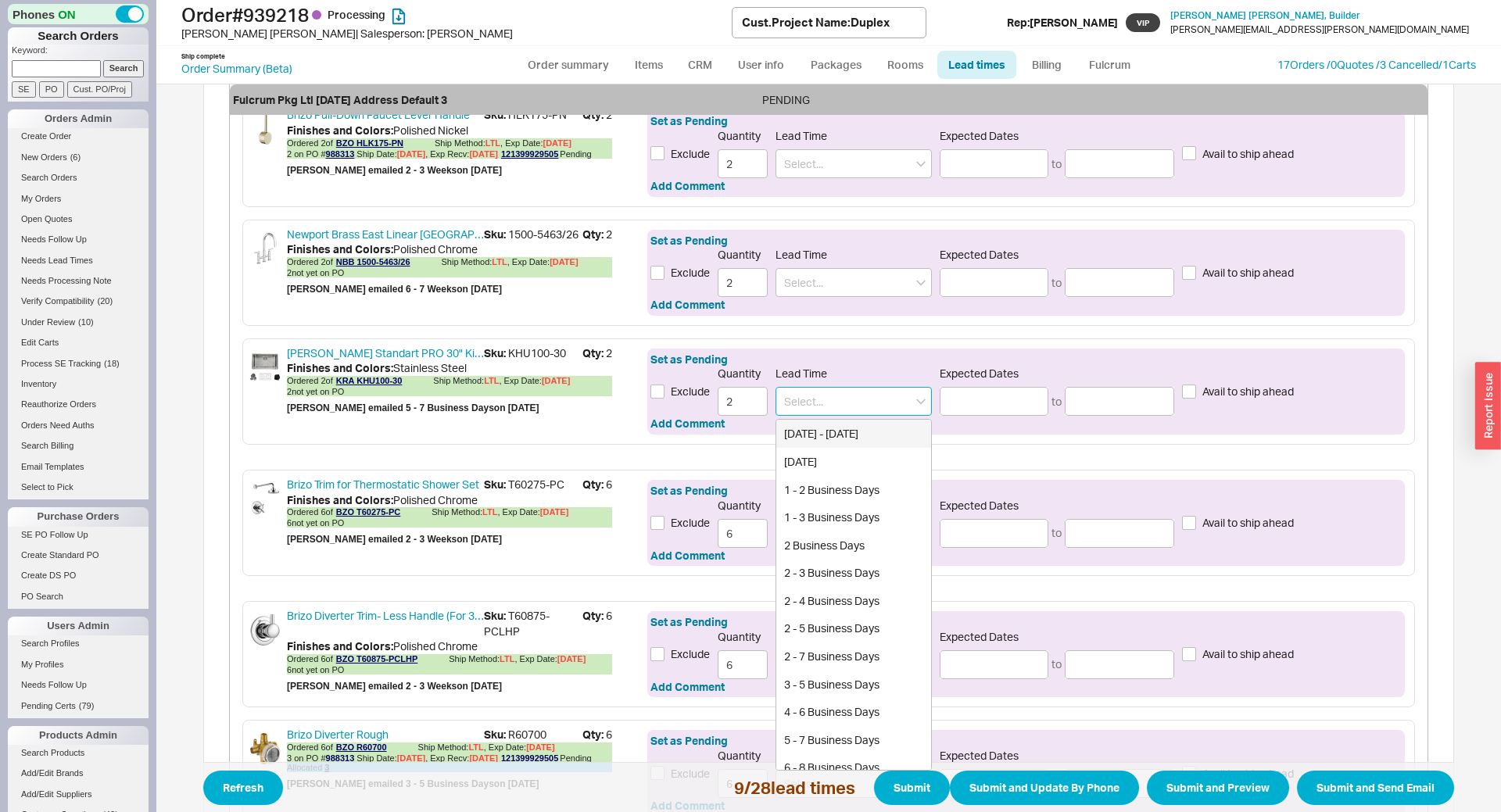
click at [782, 400] on input at bounding box center [854, 401] width 157 height 29
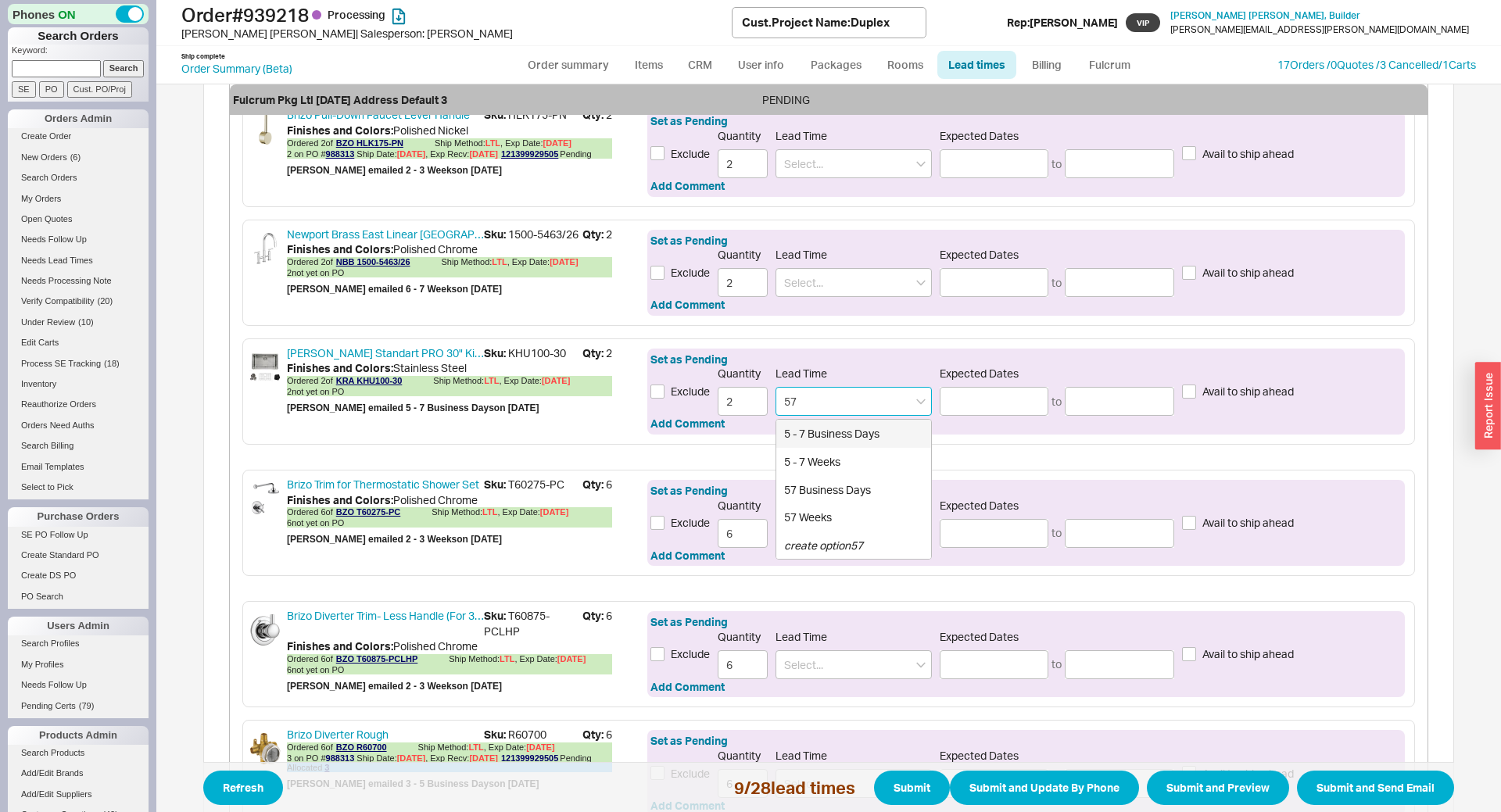
click at [798, 434] on div "5 - 7 Business Days" at bounding box center [854, 433] width 155 height 28
type input "5 - 7 Business Days"
type input "09/25/2025"
type input "09/29/2025"
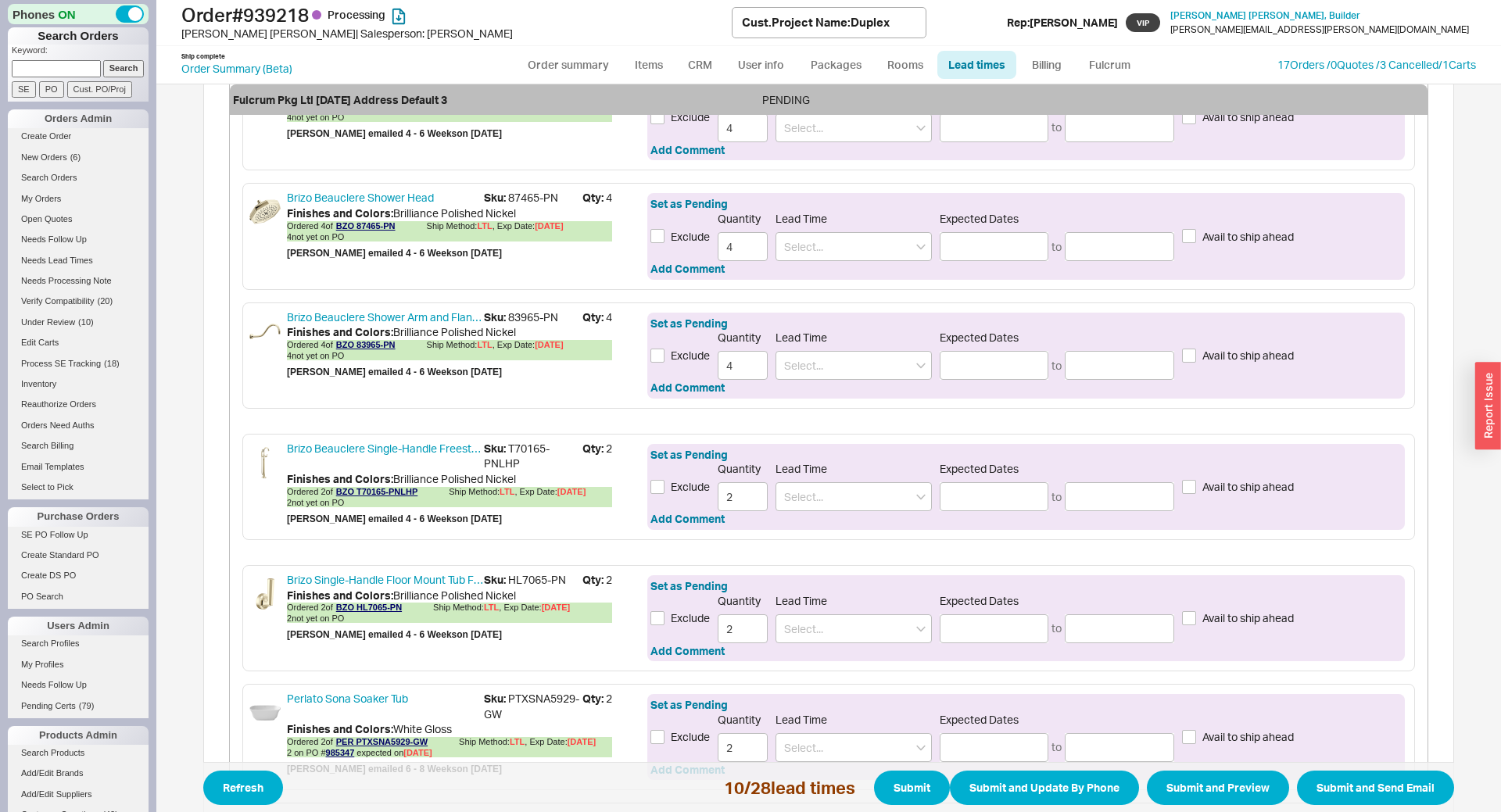
scroll to position [2308, 0]
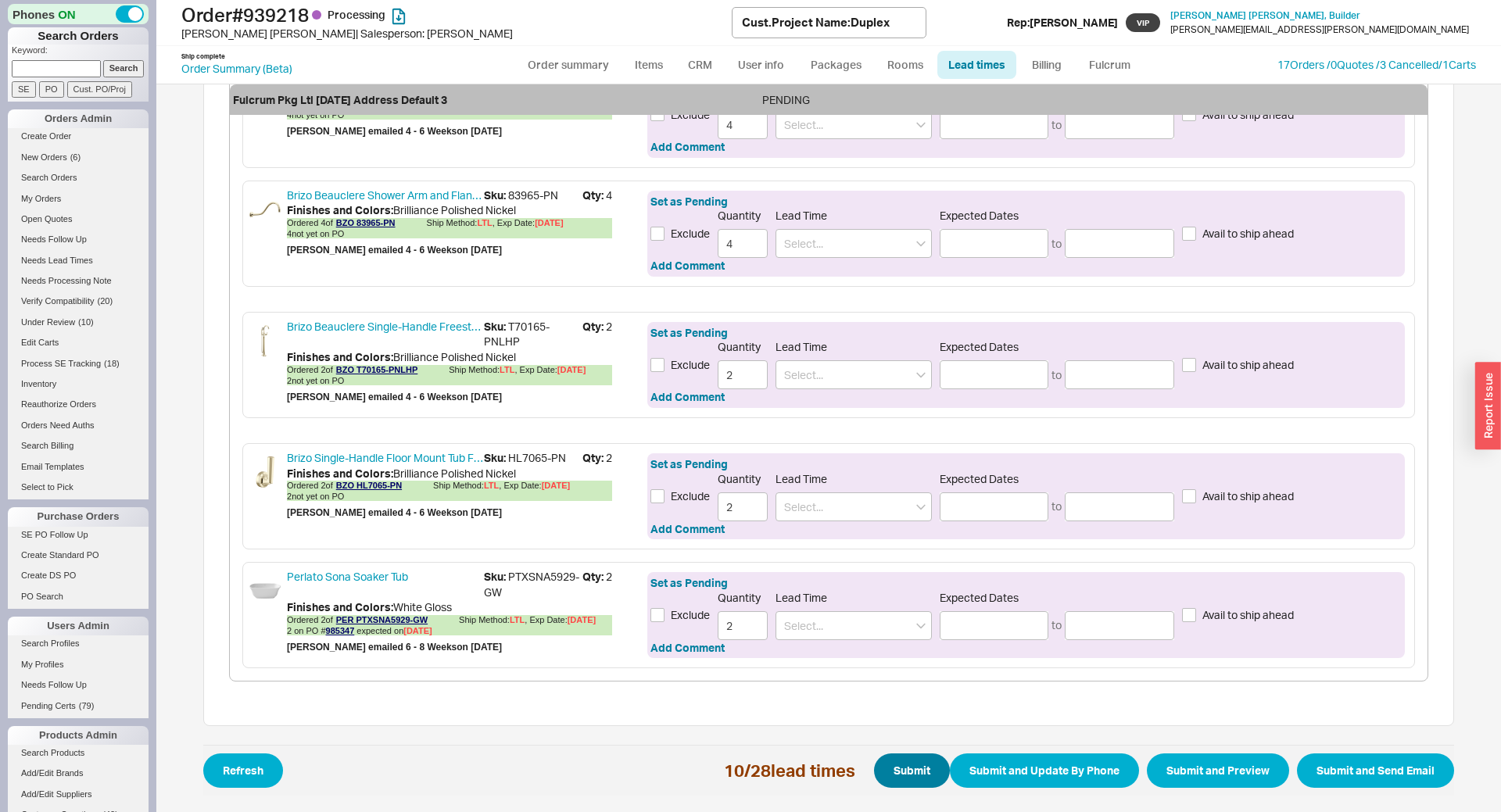
type input "5 - 7 Business Days"
click at [902, 774] on button "Submit" at bounding box center [911, 771] width 75 height 34
select select "*"
select select "LOW"
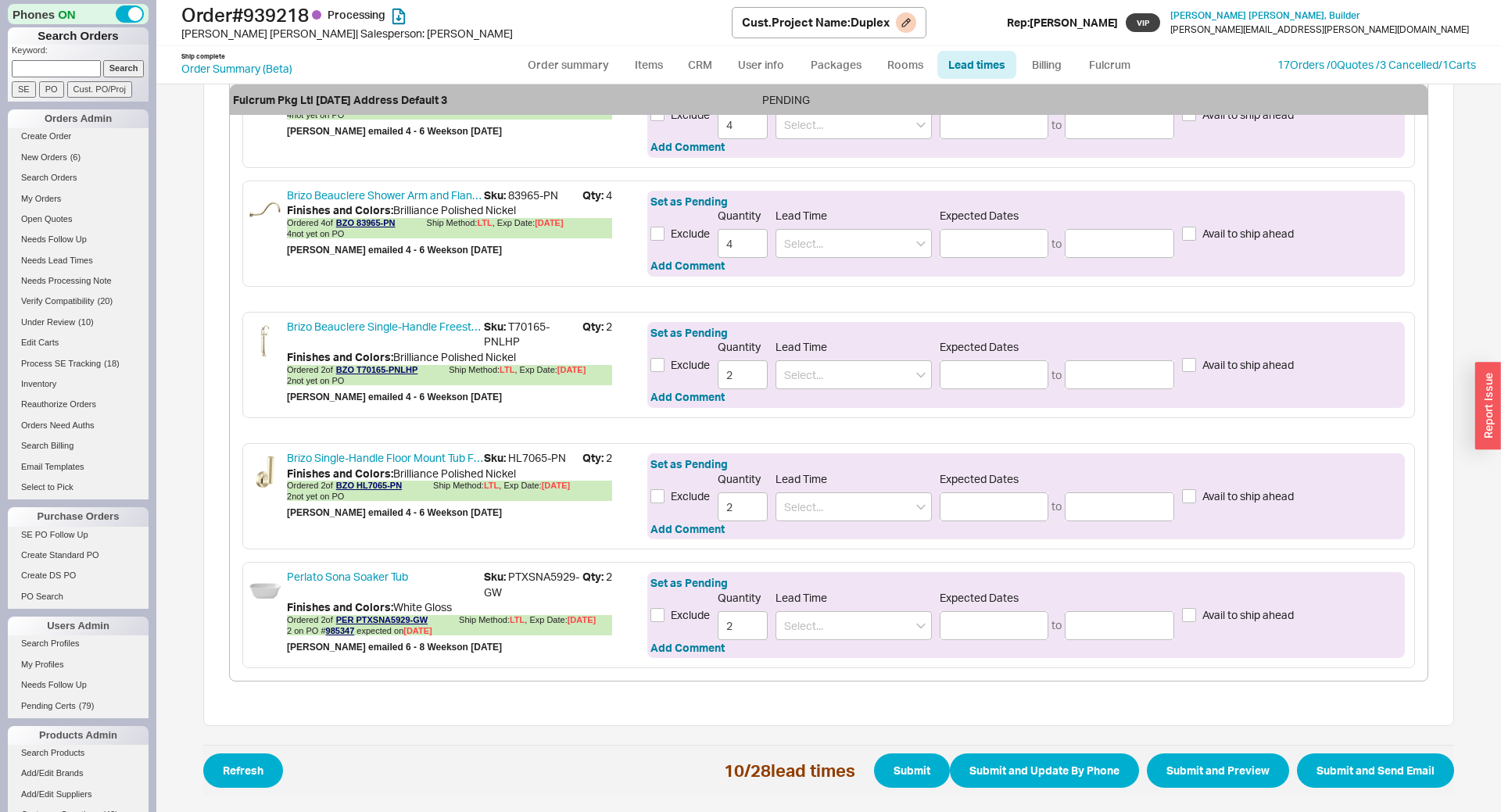
select select "3"
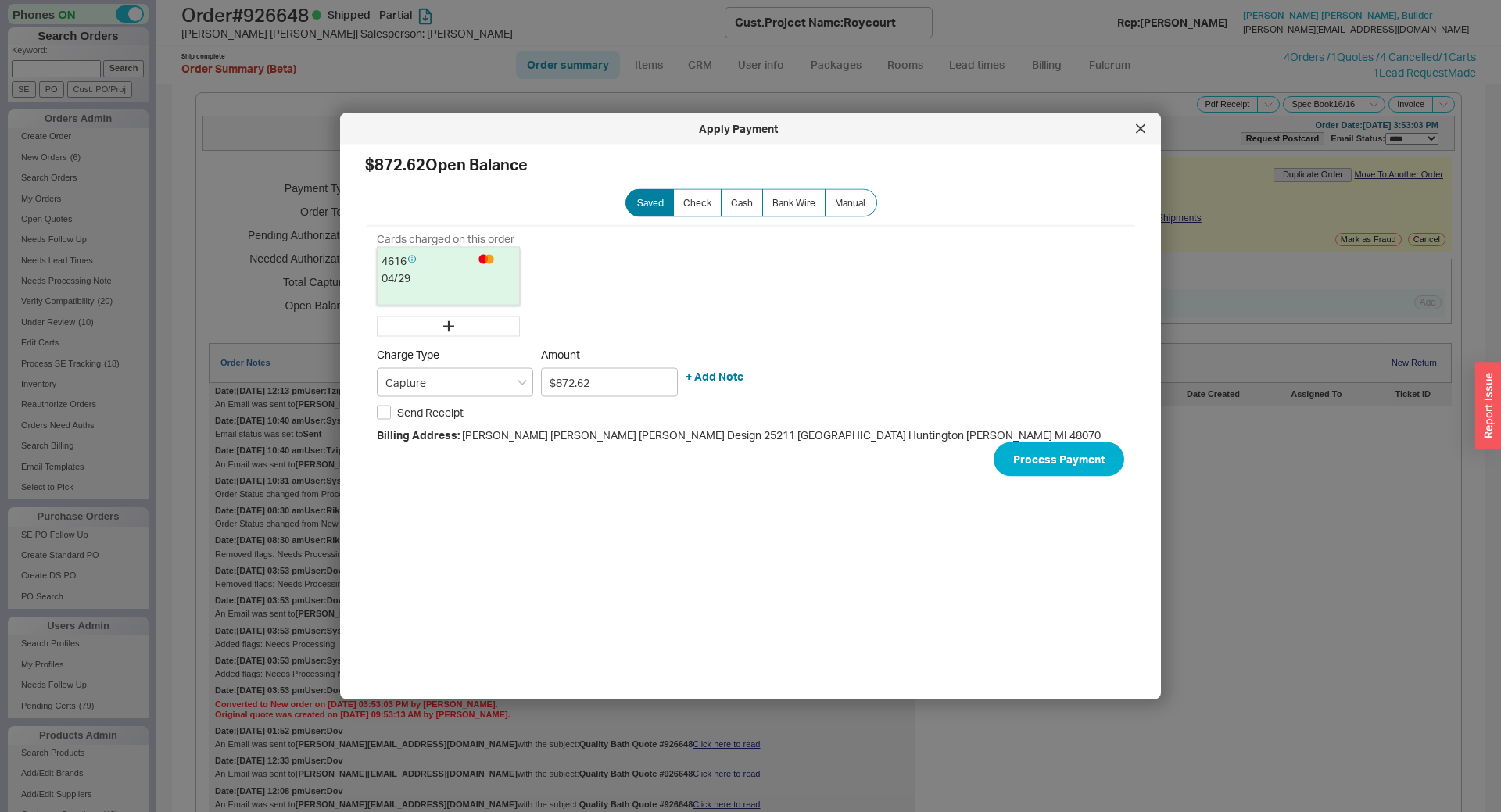
select select "*"
select select "LOW"
select select "3"
click at [1155, 124] on div "Apply Payment" at bounding box center [750, 129] width 821 height 32
click at [1145, 131] on icon at bounding box center [1141, 129] width 10 height 10
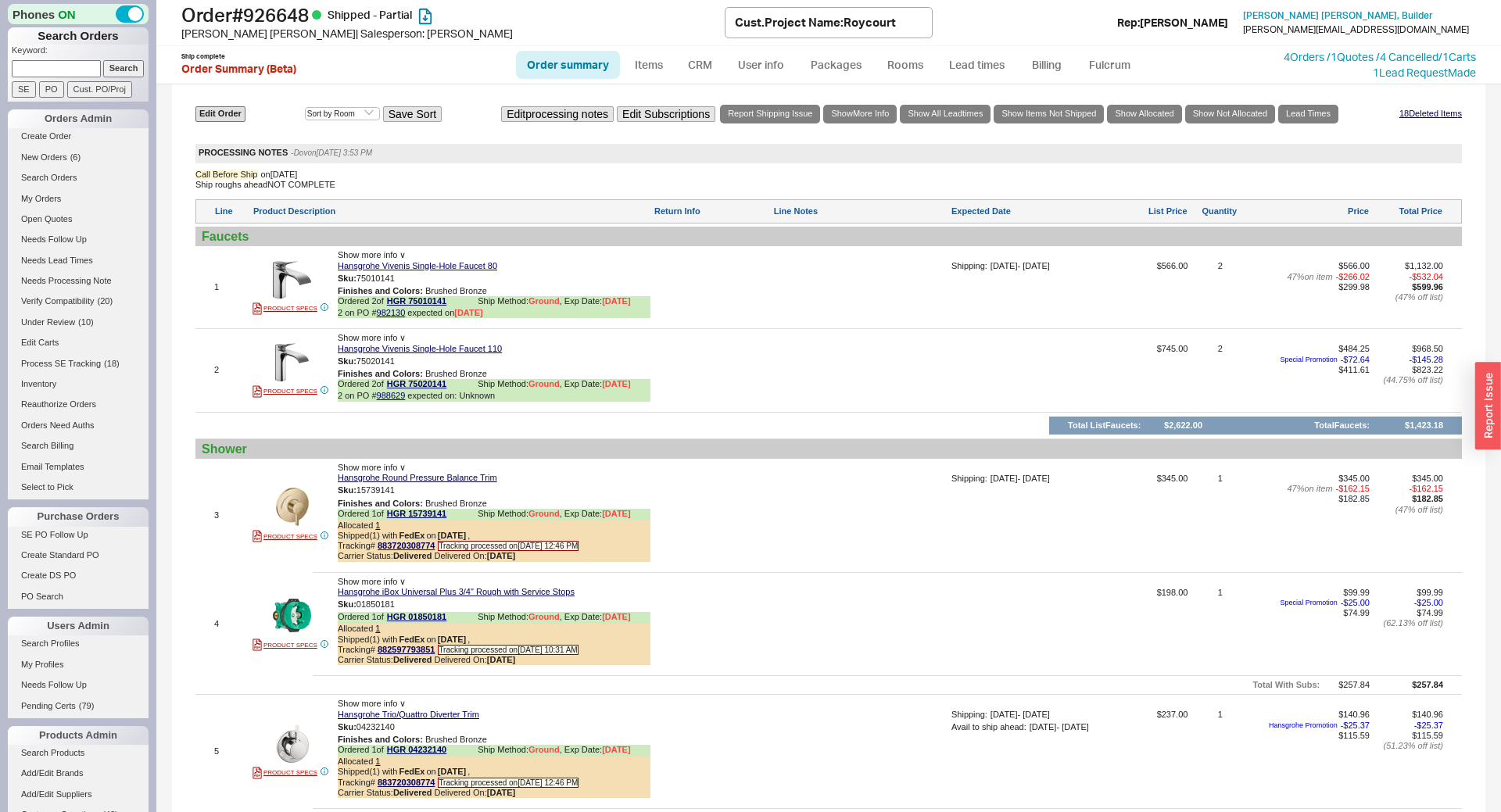
scroll to position [1036, 0]
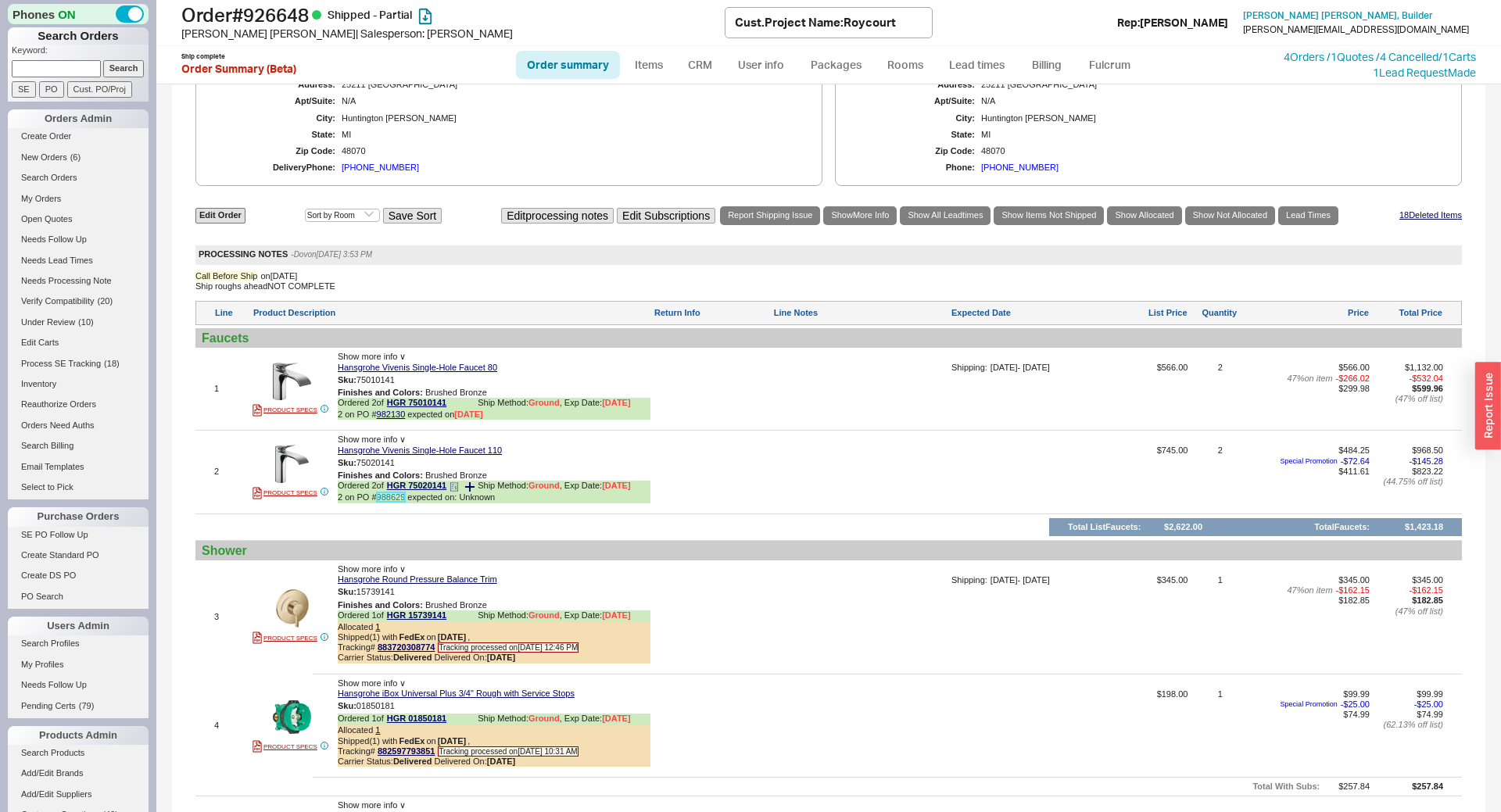
click at [392, 496] on link "988629" at bounding box center [391, 498] width 29 height 10
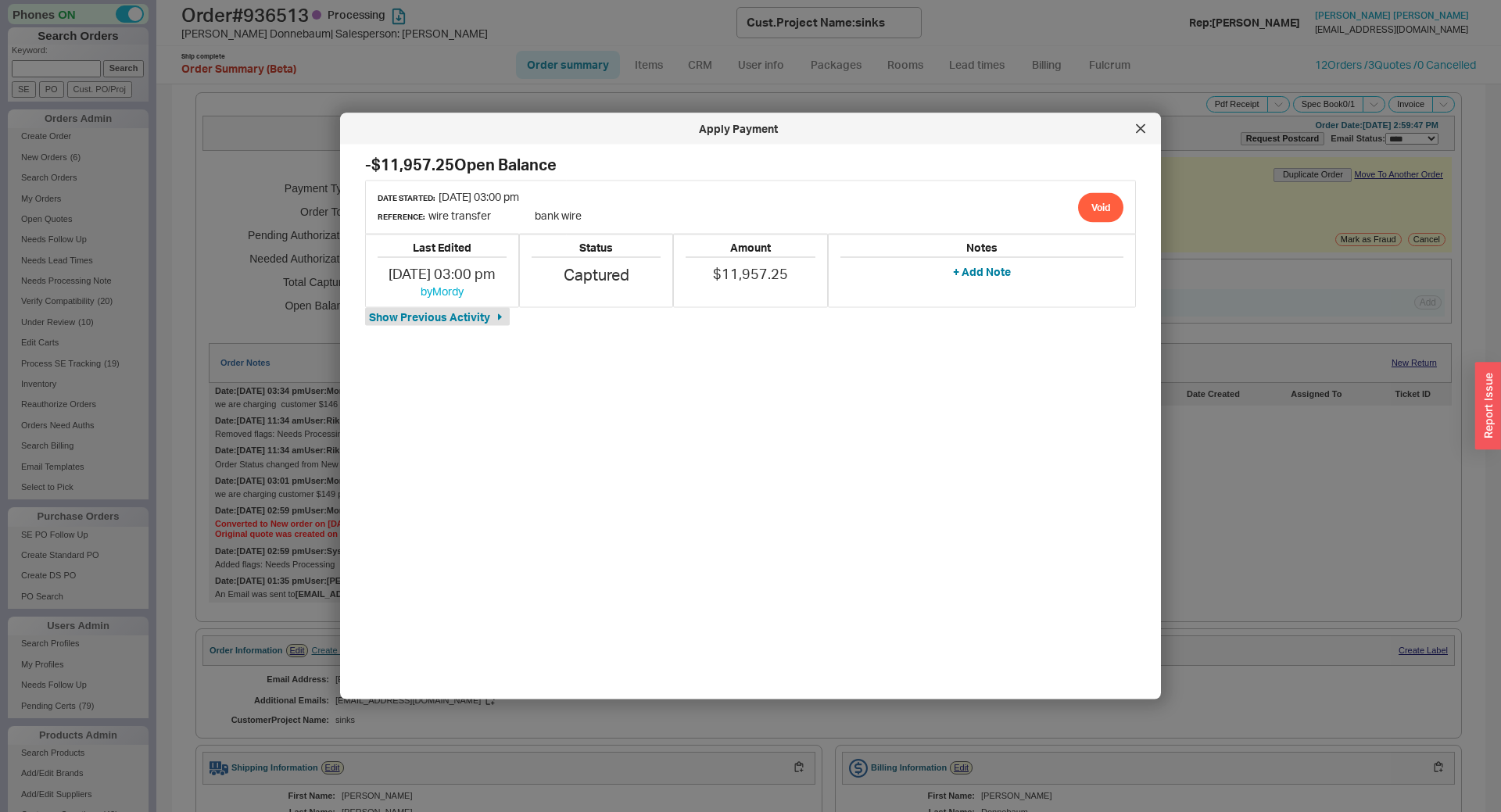
select select "*"
select select "LOW"
select select "3"
click at [1144, 133] on icon at bounding box center [1141, 129] width 10 height 10
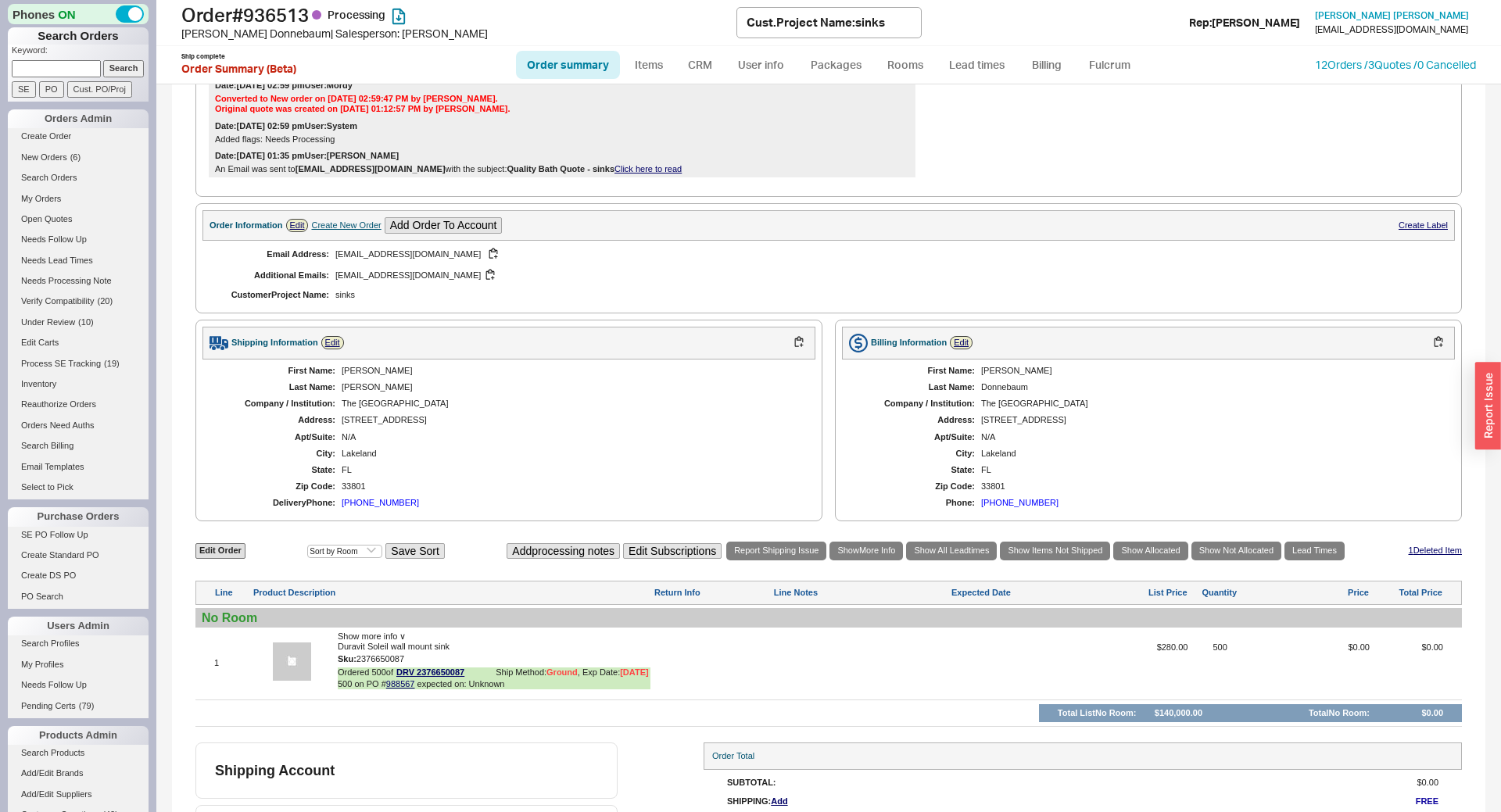
scroll to position [493, 0]
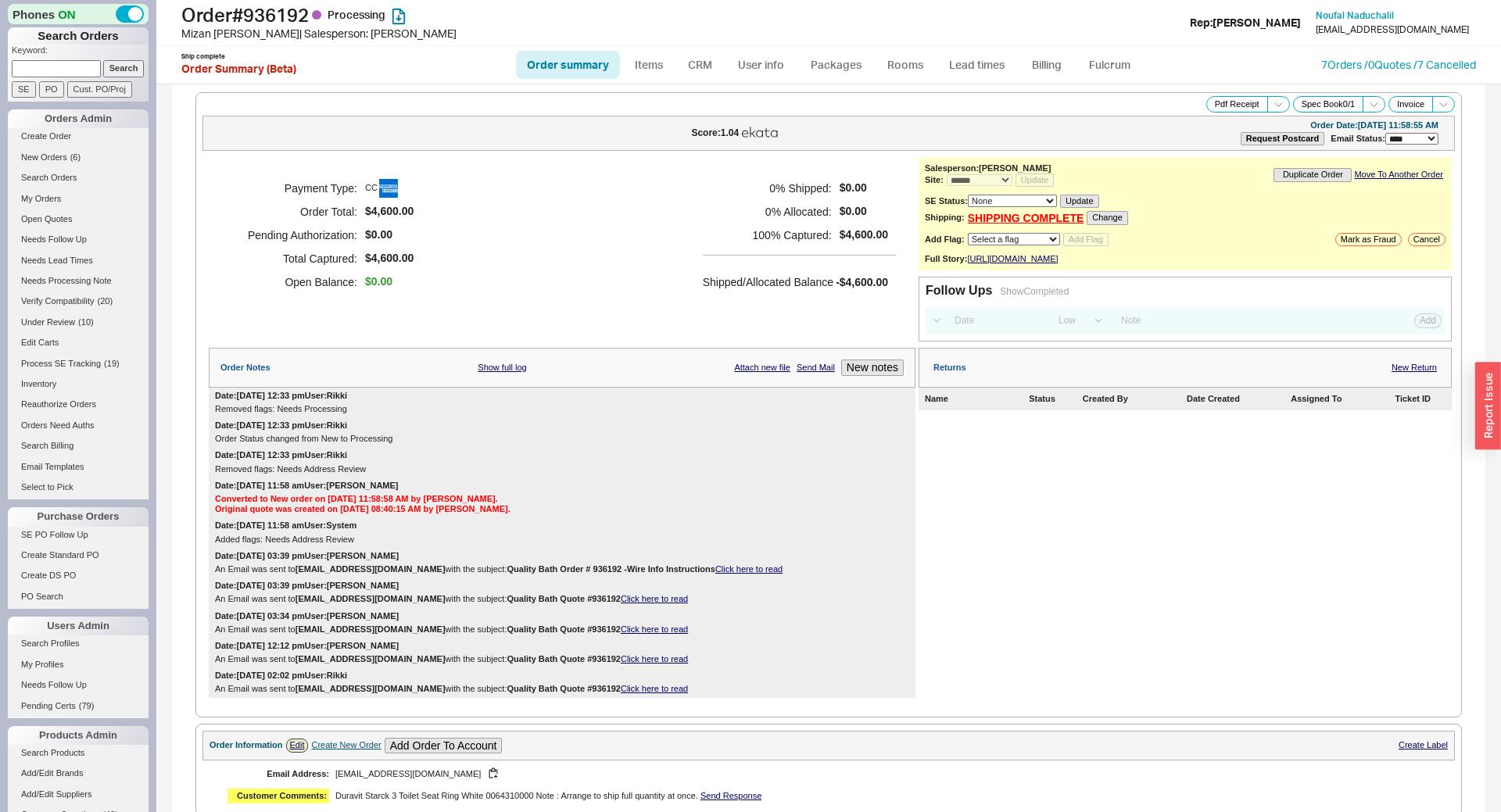
select select "*"
select select "LOW"
select select "3"
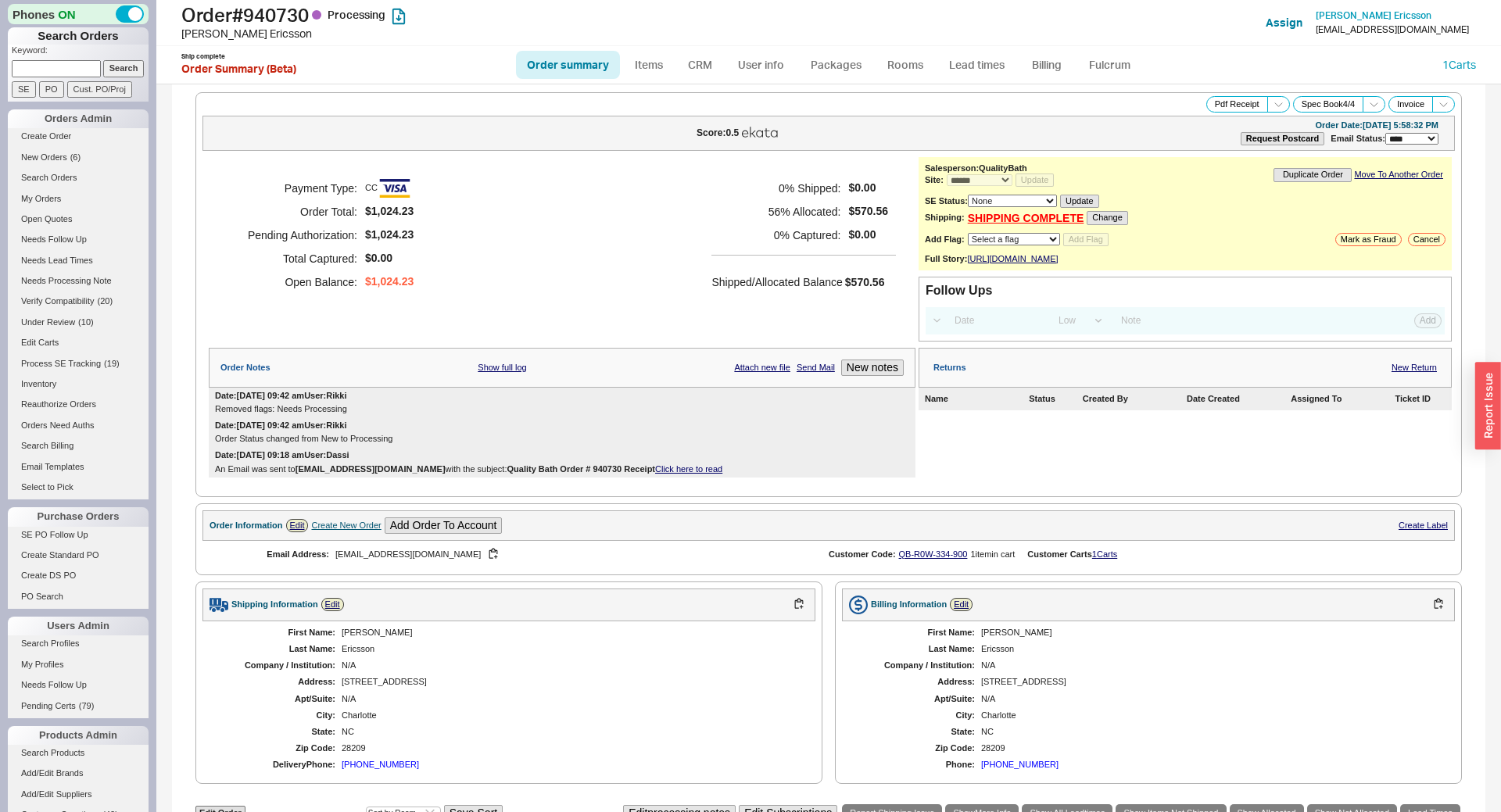
select select "*"
select select "LOW"
select select "3"
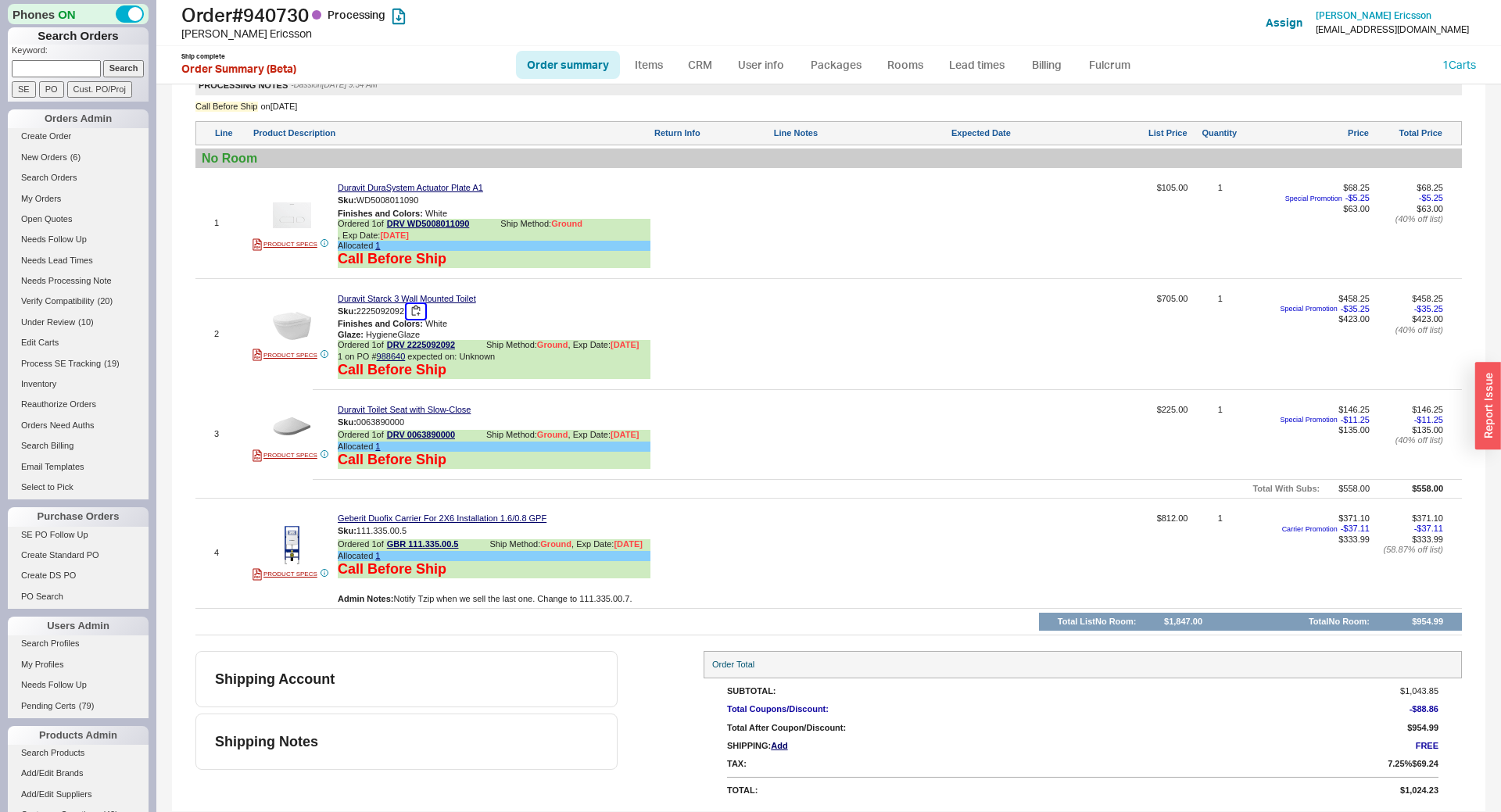
click at [413, 313] on button "button" at bounding box center [417, 311] width 19 height 15
click at [360, 299] on link "Duravit Starck 3 Wall Mounted Toilet" at bounding box center [407, 299] width 139 height 11
click at [952, 64] on link "Lead times" at bounding box center [976, 64] width 79 height 28
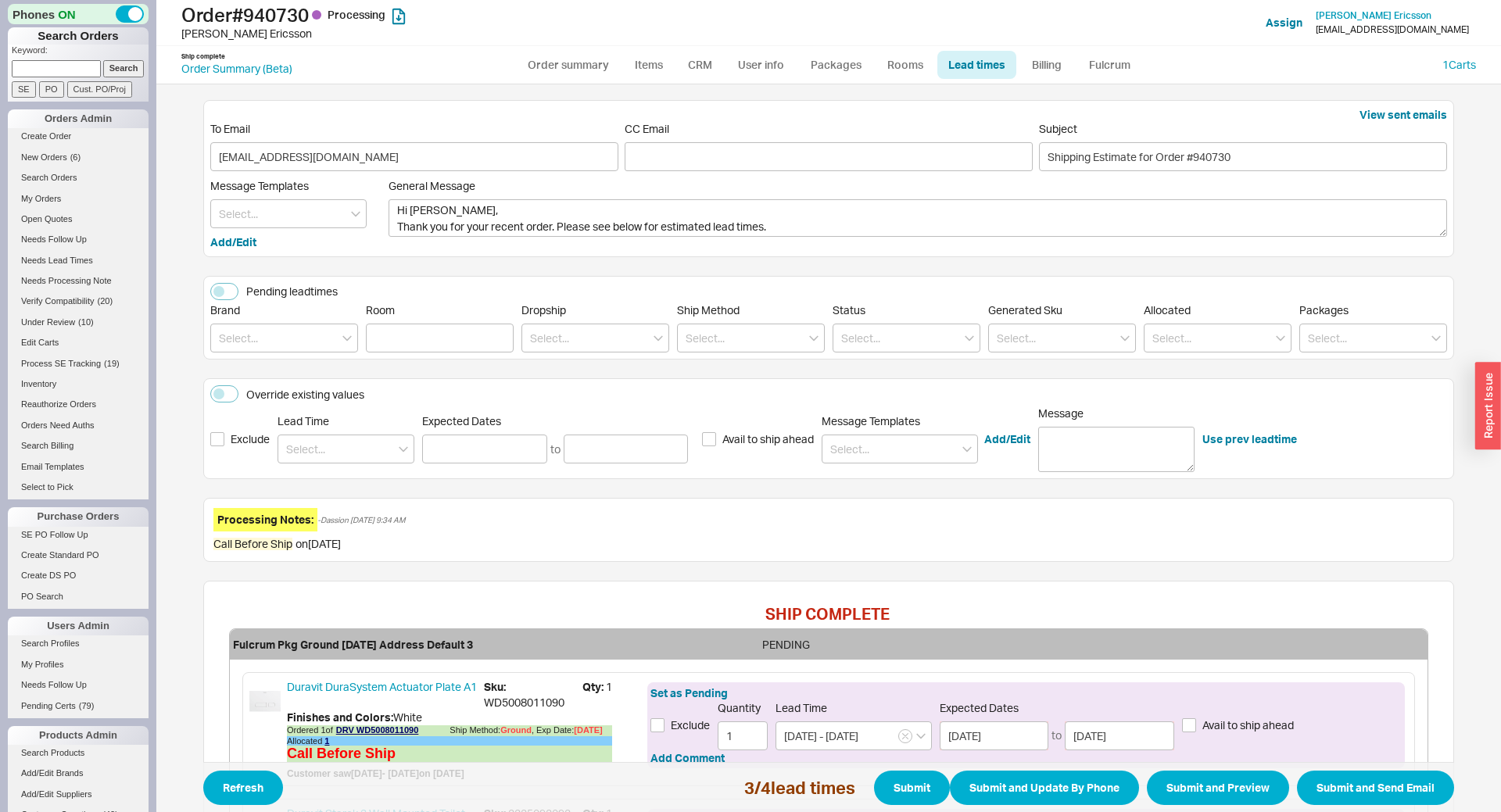
scroll to position [485, 0]
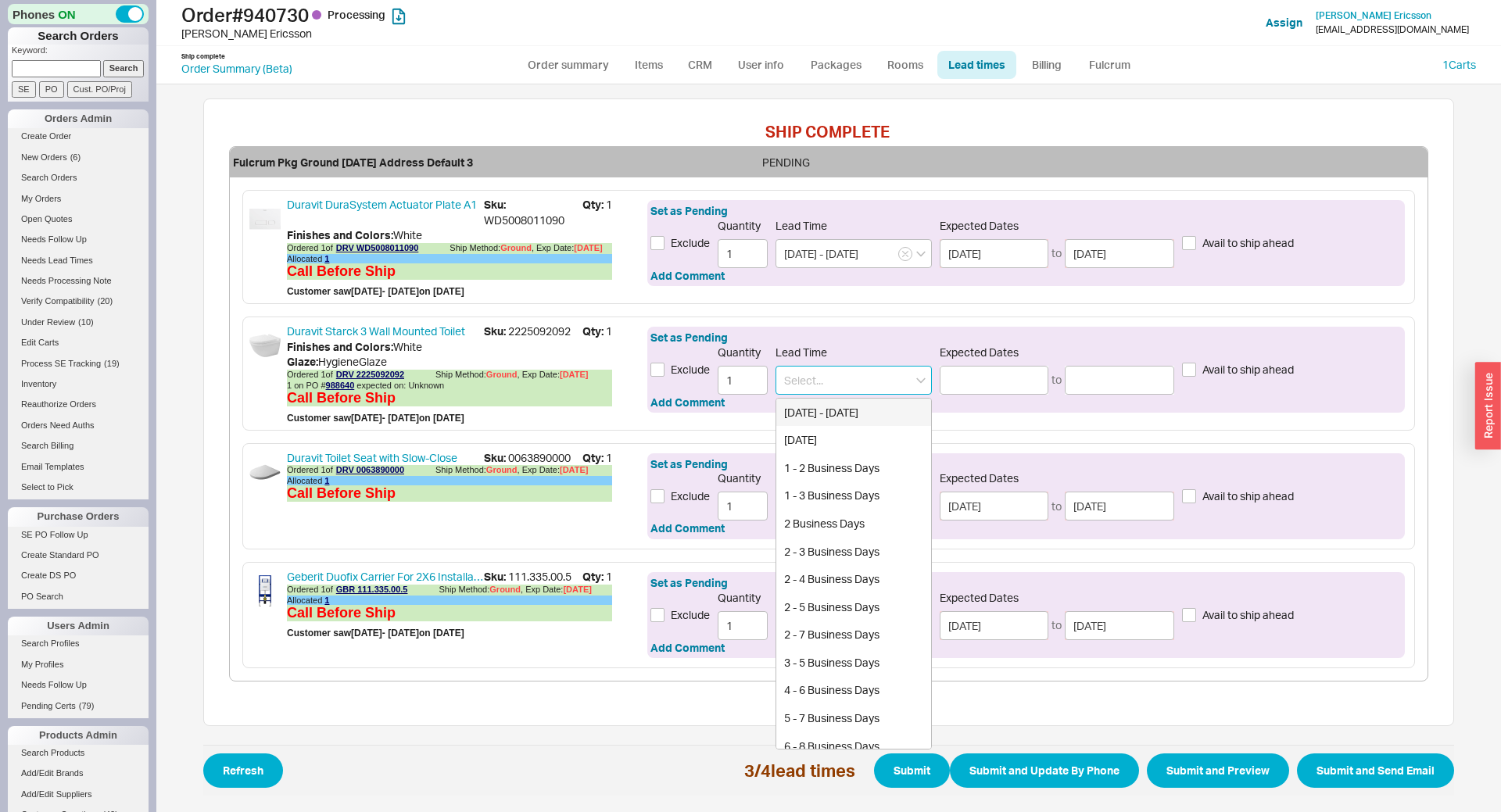
click at [827, 379] on input at bounding box center [854, 380] width 157 height 29
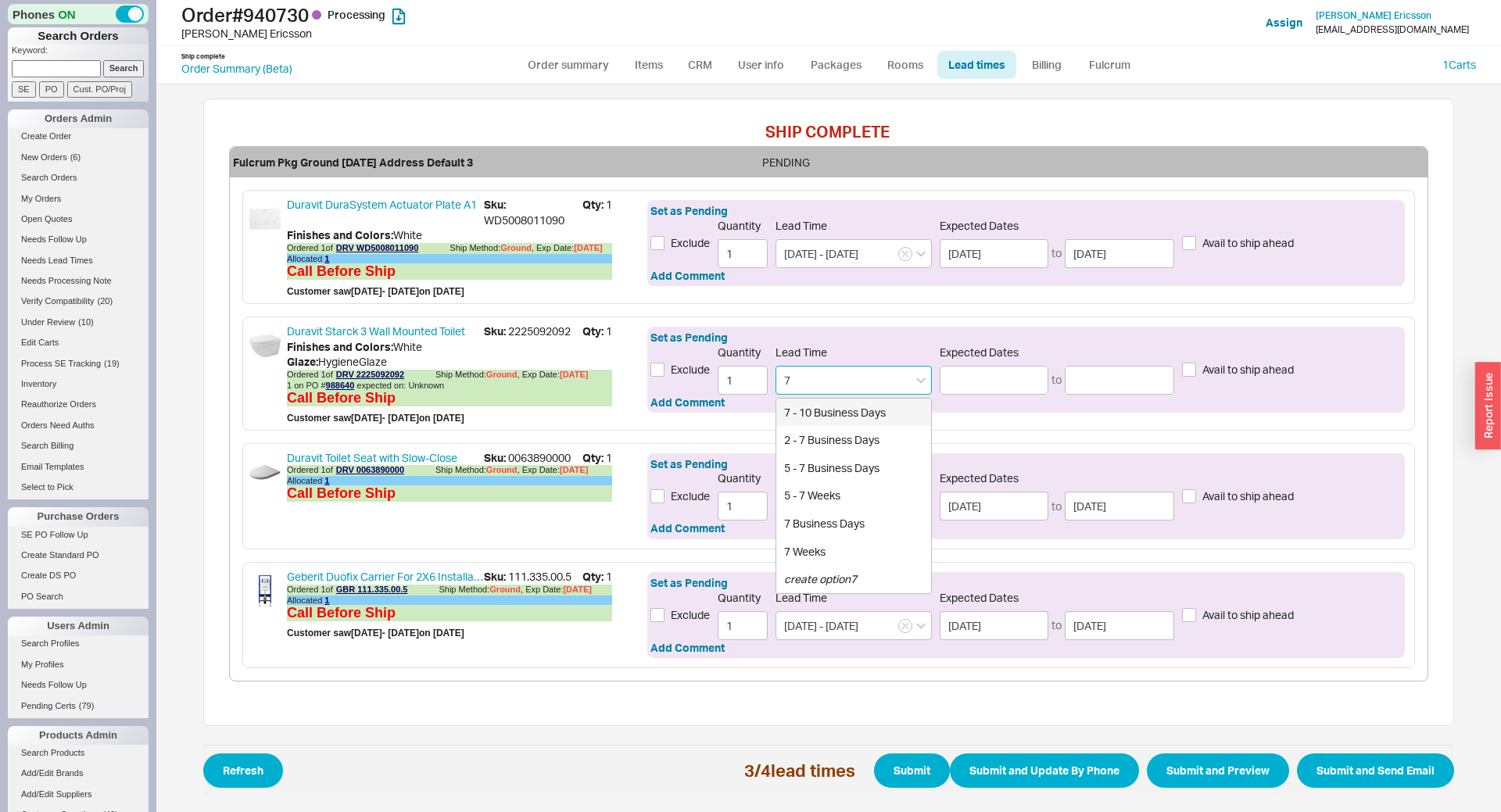
click at [835, 410] on div "7 - 10 Business Days" at bounding box center [854, 412] width 155 height 28
type input "7 - 10 Business Days"
type input "[DATE]"
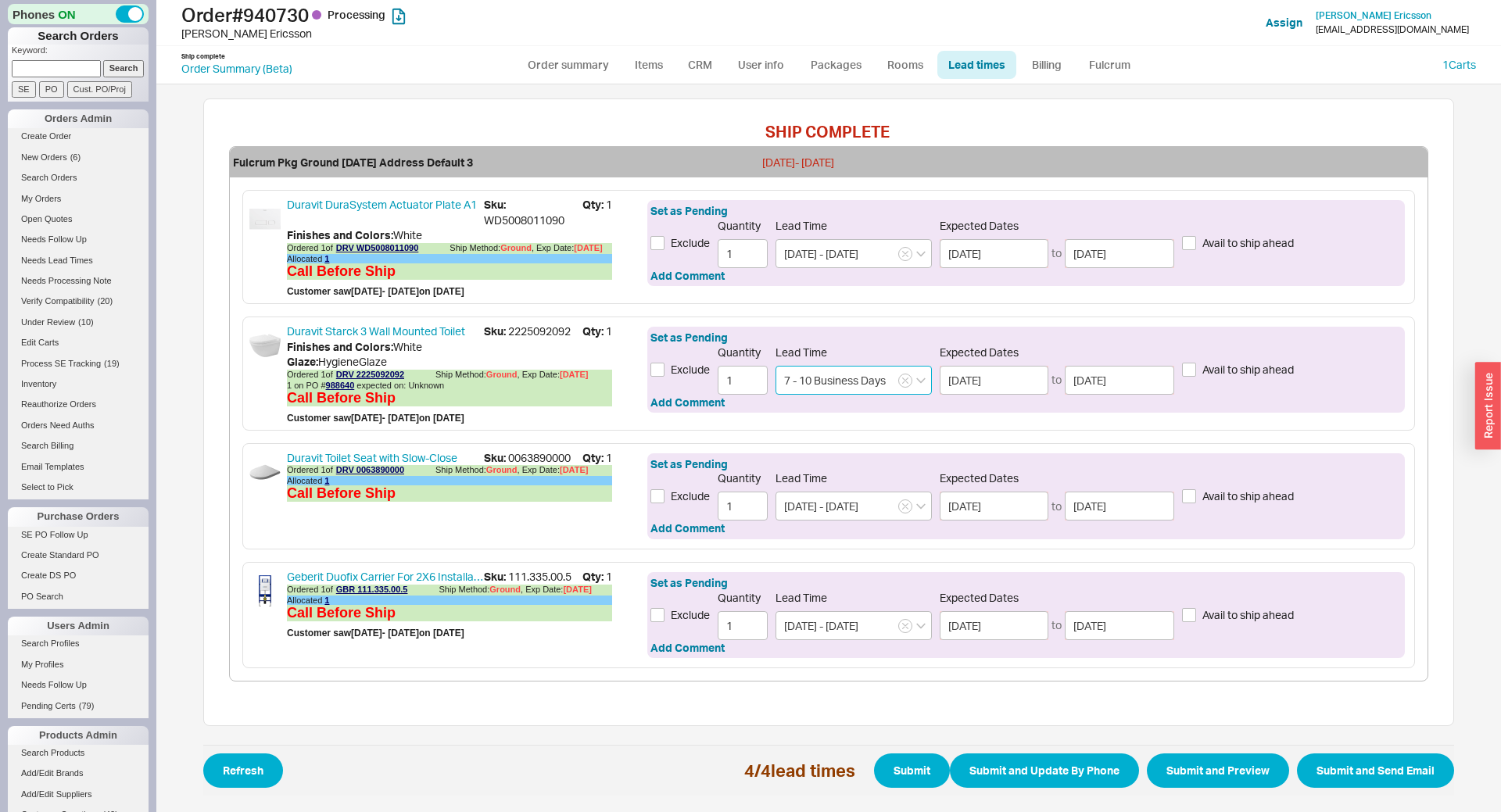
type input "7 - 10 Business Days"
click at [710, 409] on div "Set as Pending Exclude Quantity 1 Lead Time 7 - 10 Business Days Expected Dates…" at bounding box center [1026, 370] width 758 height 86
click at [696, 401] on button "Add Comment" at bounding box center [688, 402] width 75 height 15
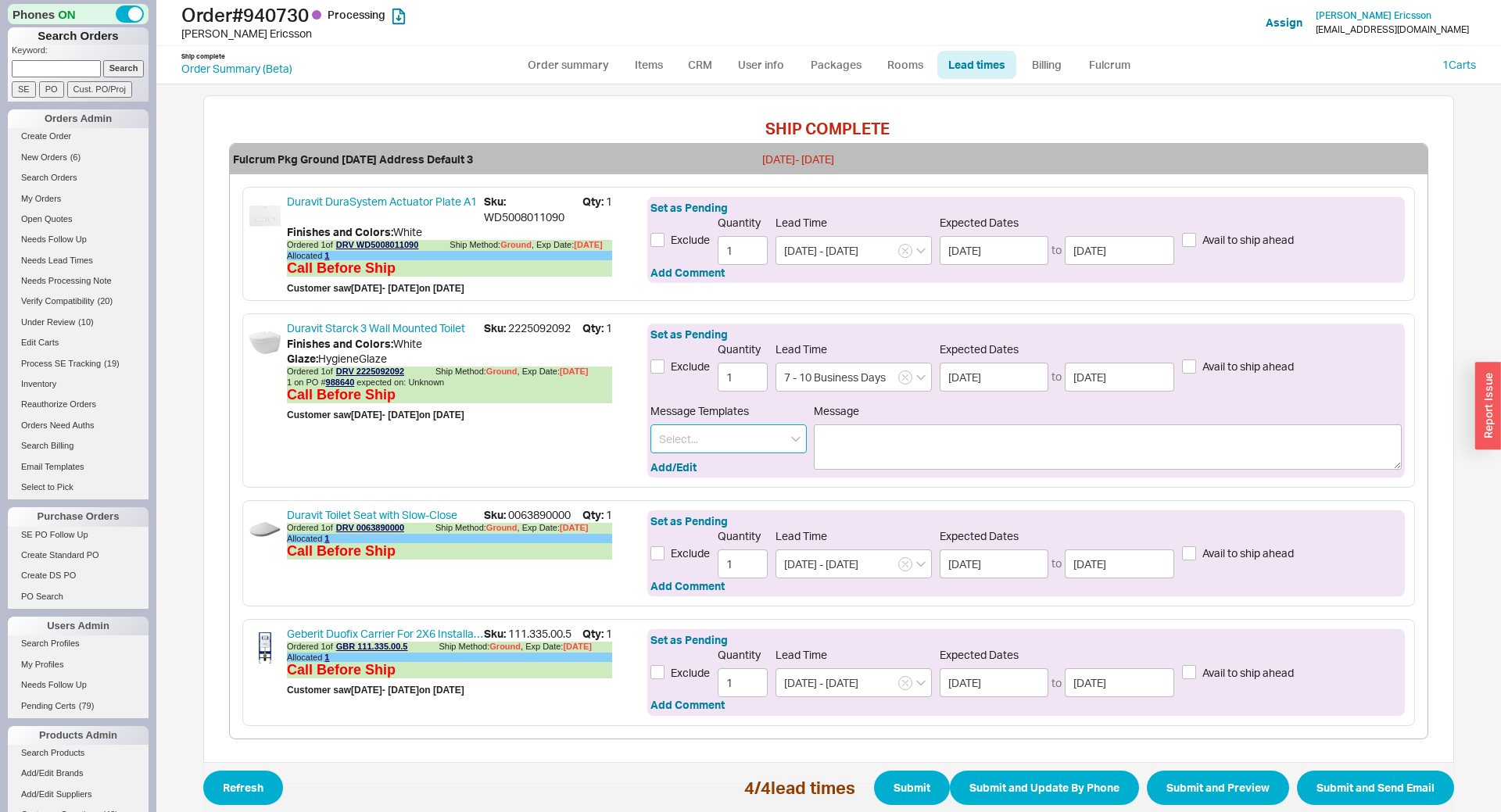
click at [691, 431] on input at bounding box center [729, 438] width 157 height 29
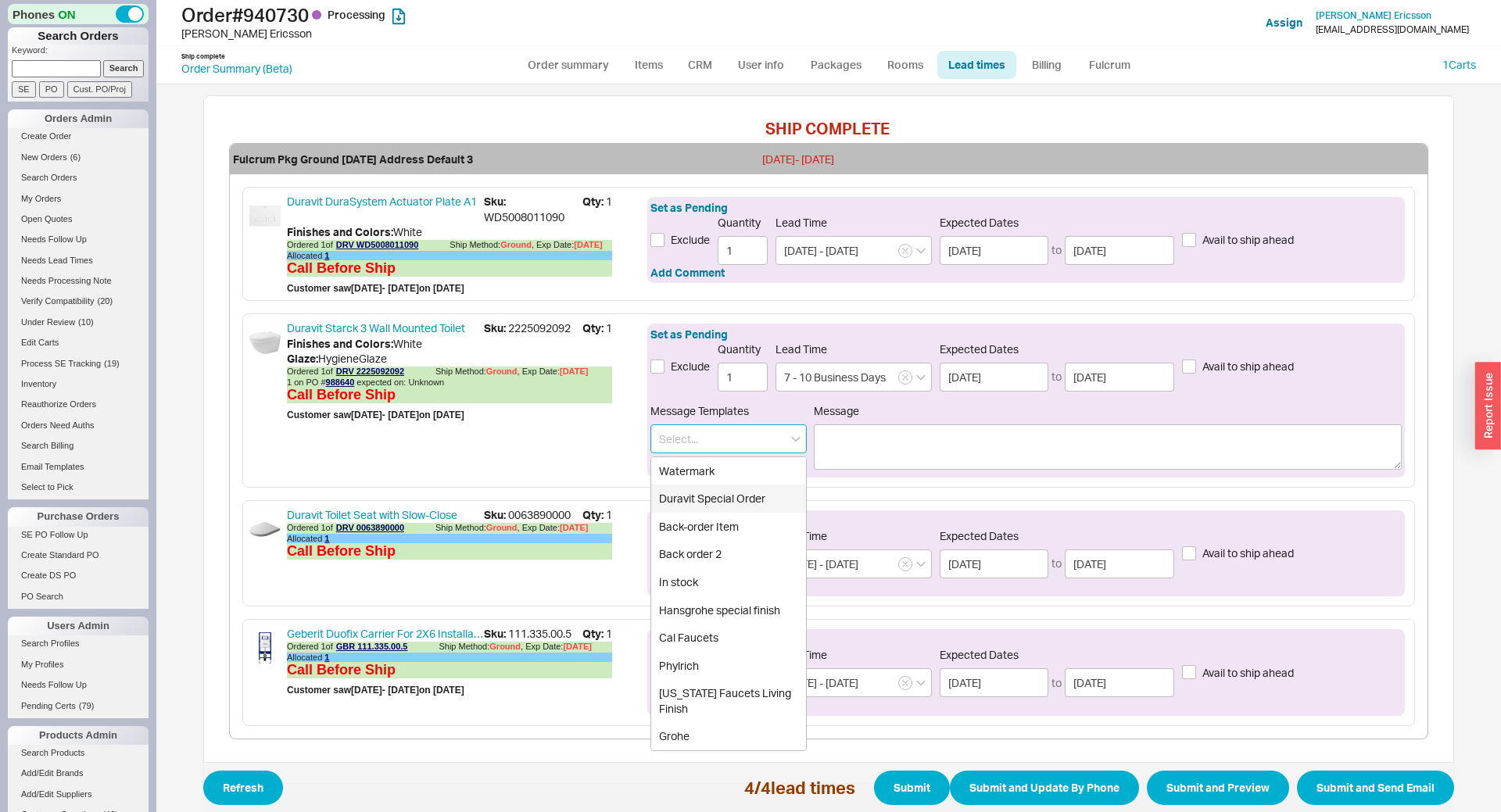
click at [709, 496] on div "Duravit Special Order" at bounding box center [729, 498] width 155 height 28
type input "Duravit Special Order"
type textarea "Please note this item is special order. It cannot be cancelled or returned."
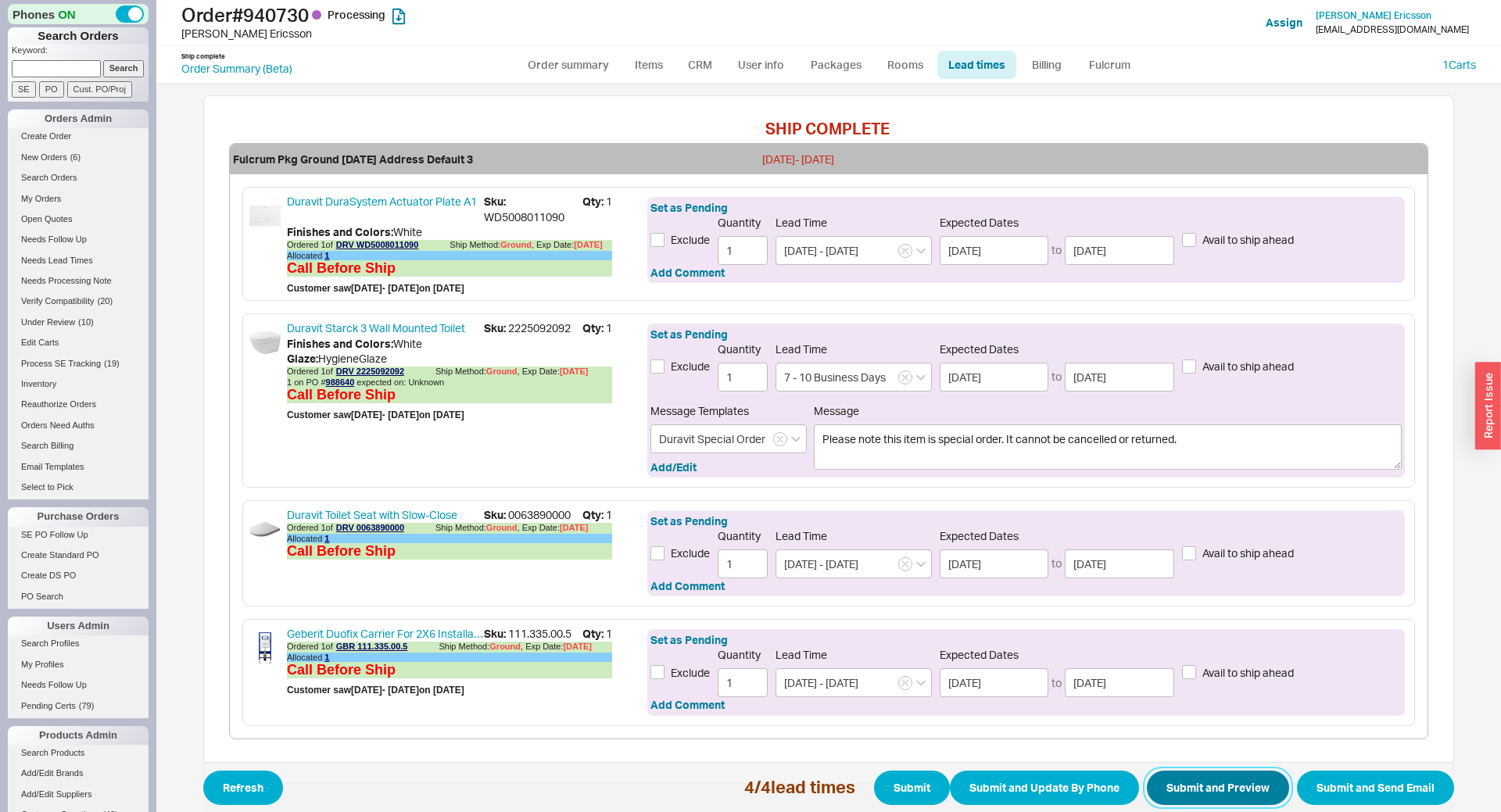
click at [1169, 781] on button "Submit and Preview" at bounding box center [1218, 788] width 142 height 34
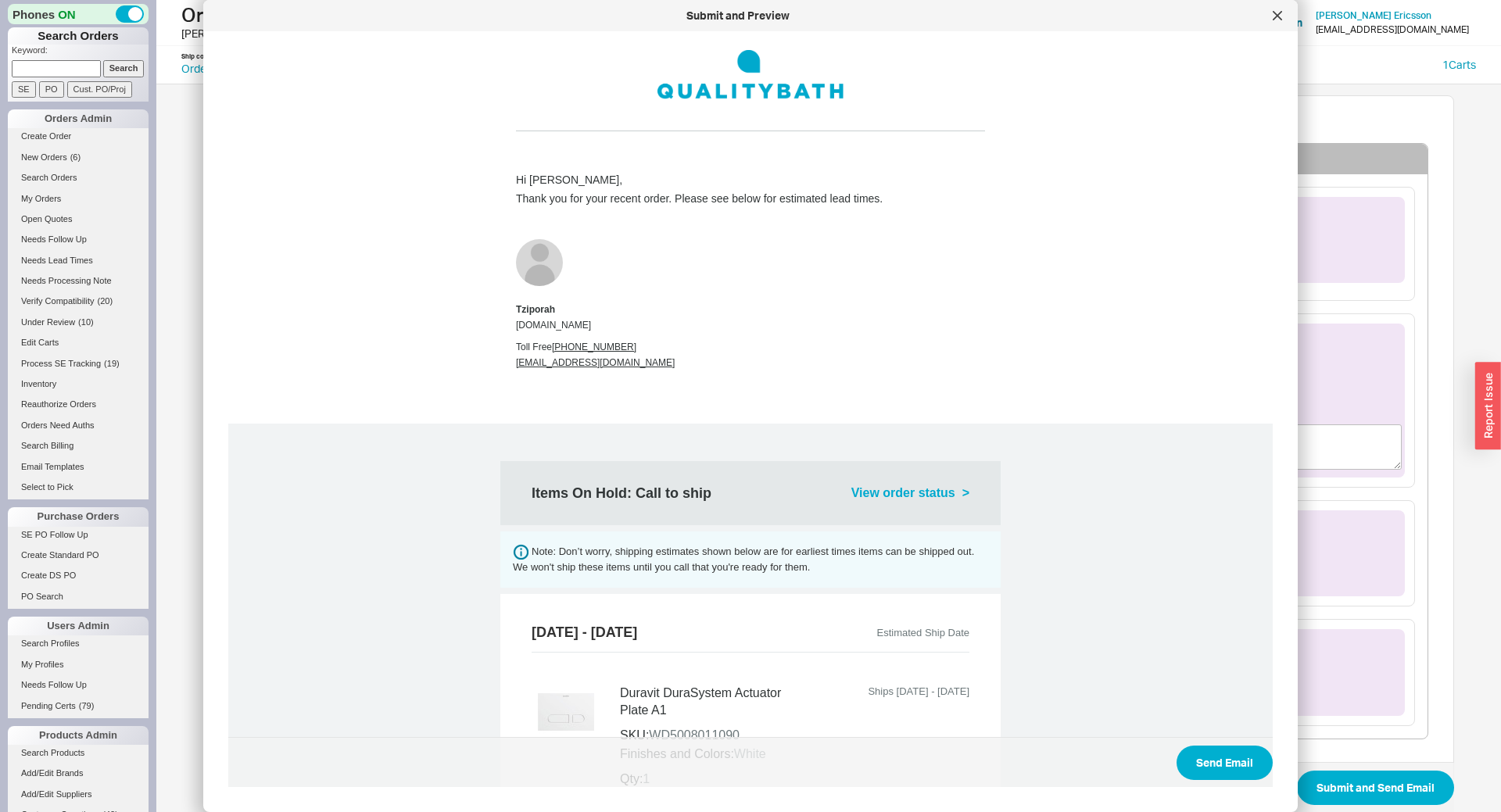
scroll to position [887, 0]
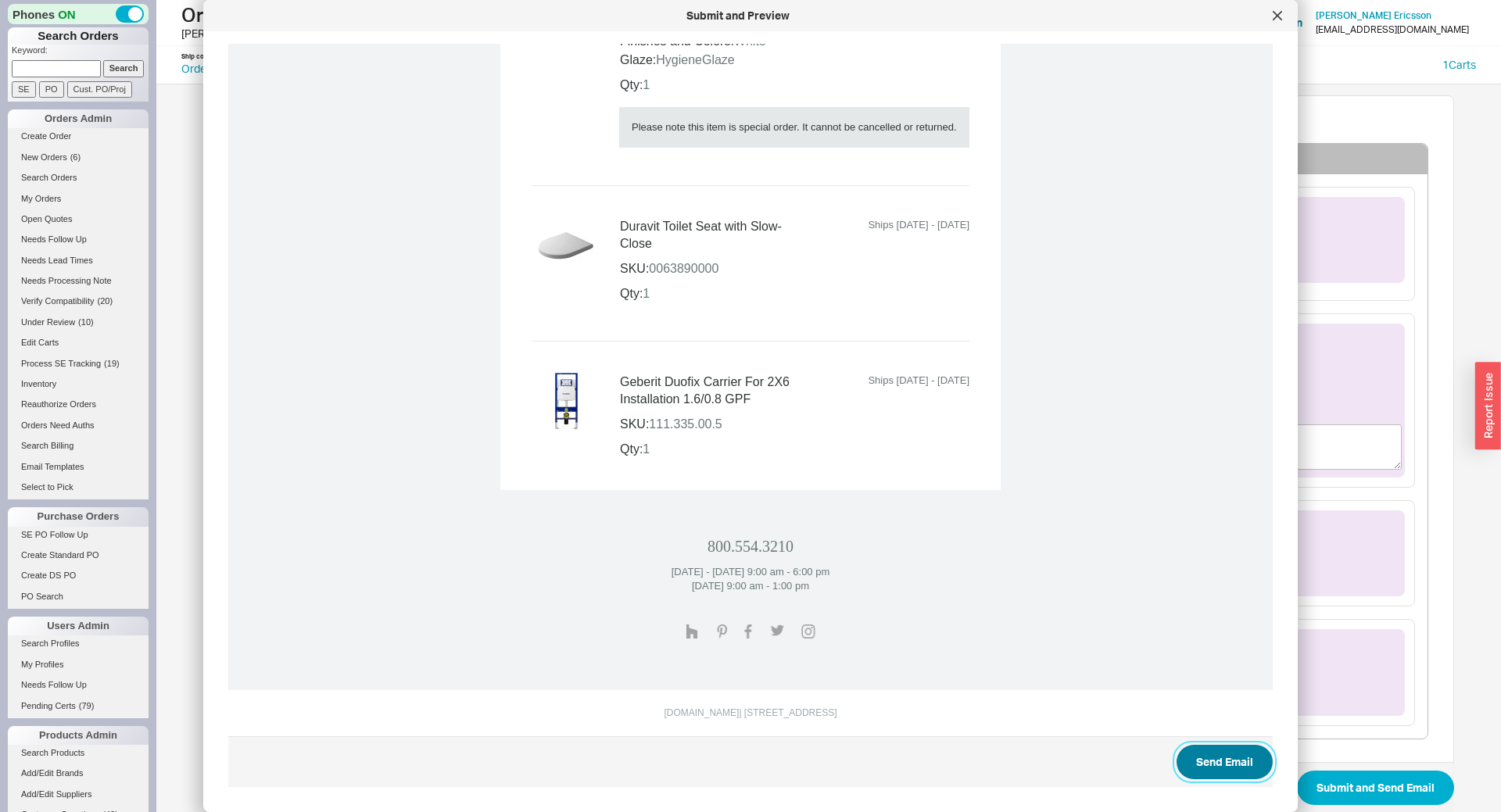
click at [1210, 759] on button "Send Email" at bounding box center [1225, 762] width 96 height 34
select select "*"
select select "LOW"
select select "3"
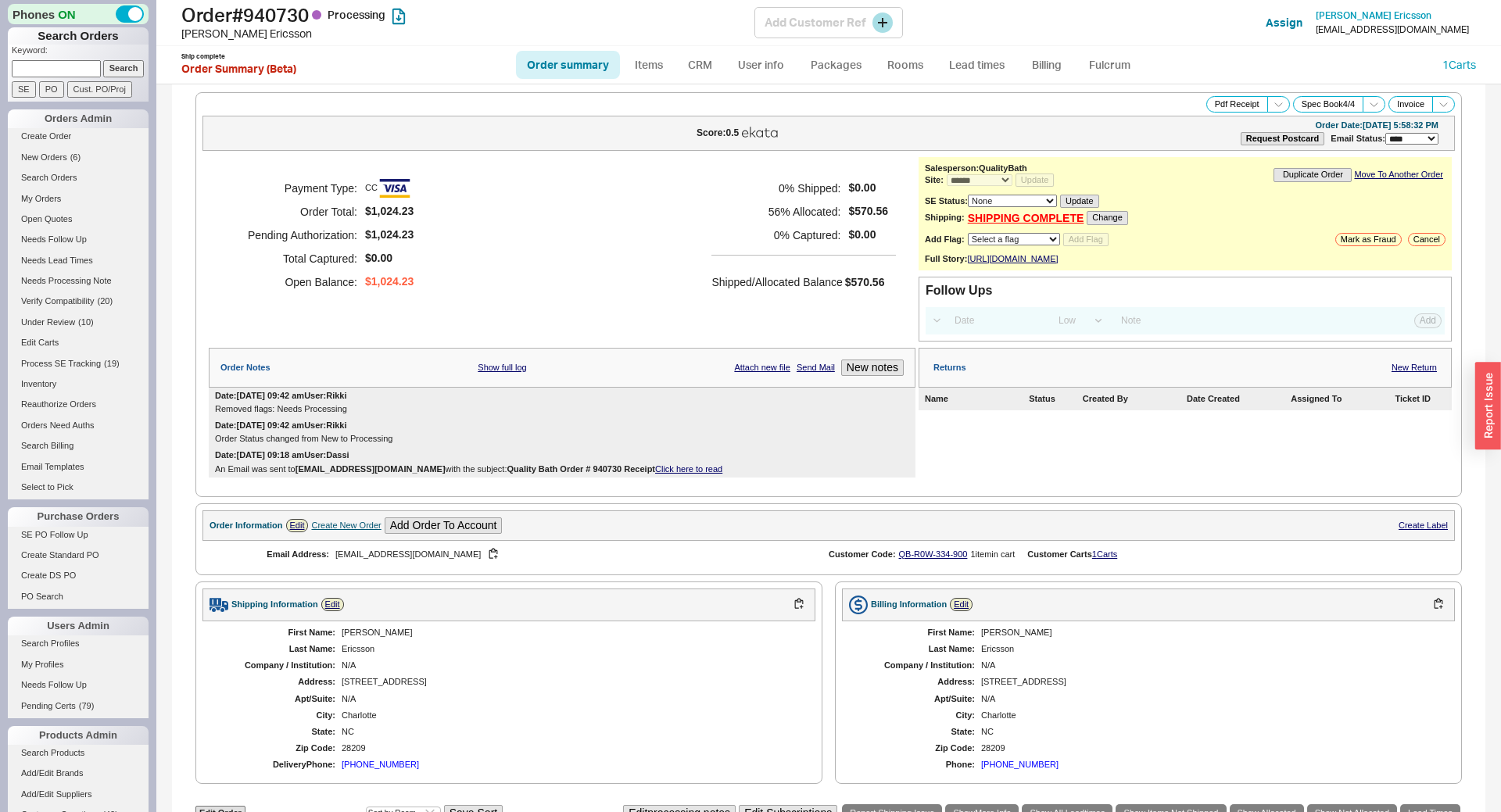
select select "*"
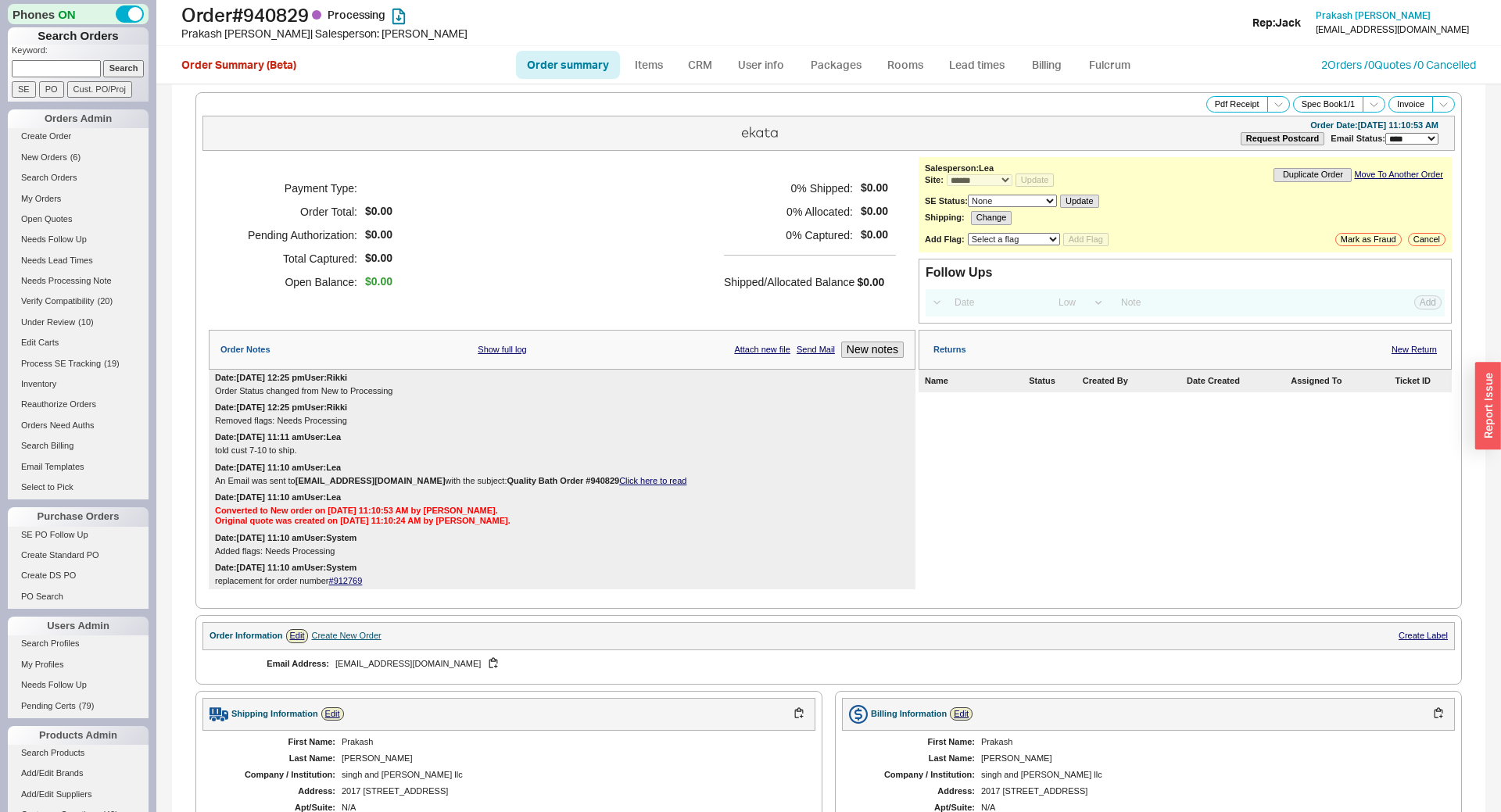
select select "*"
select select "LOW"
select select "3"
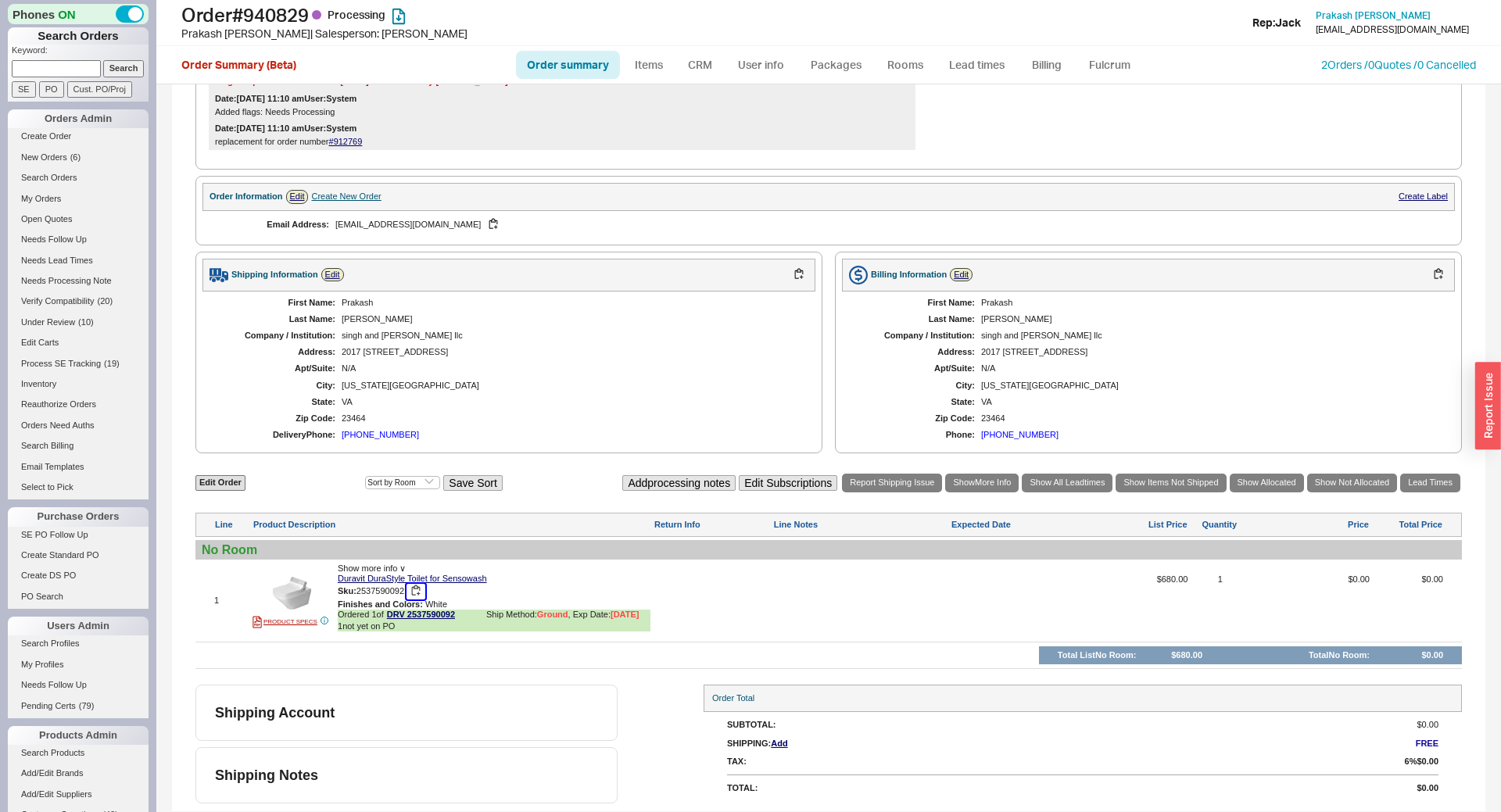
click at [419, 593] on button "button" at bounding box center [417, 591] width 19 height 15
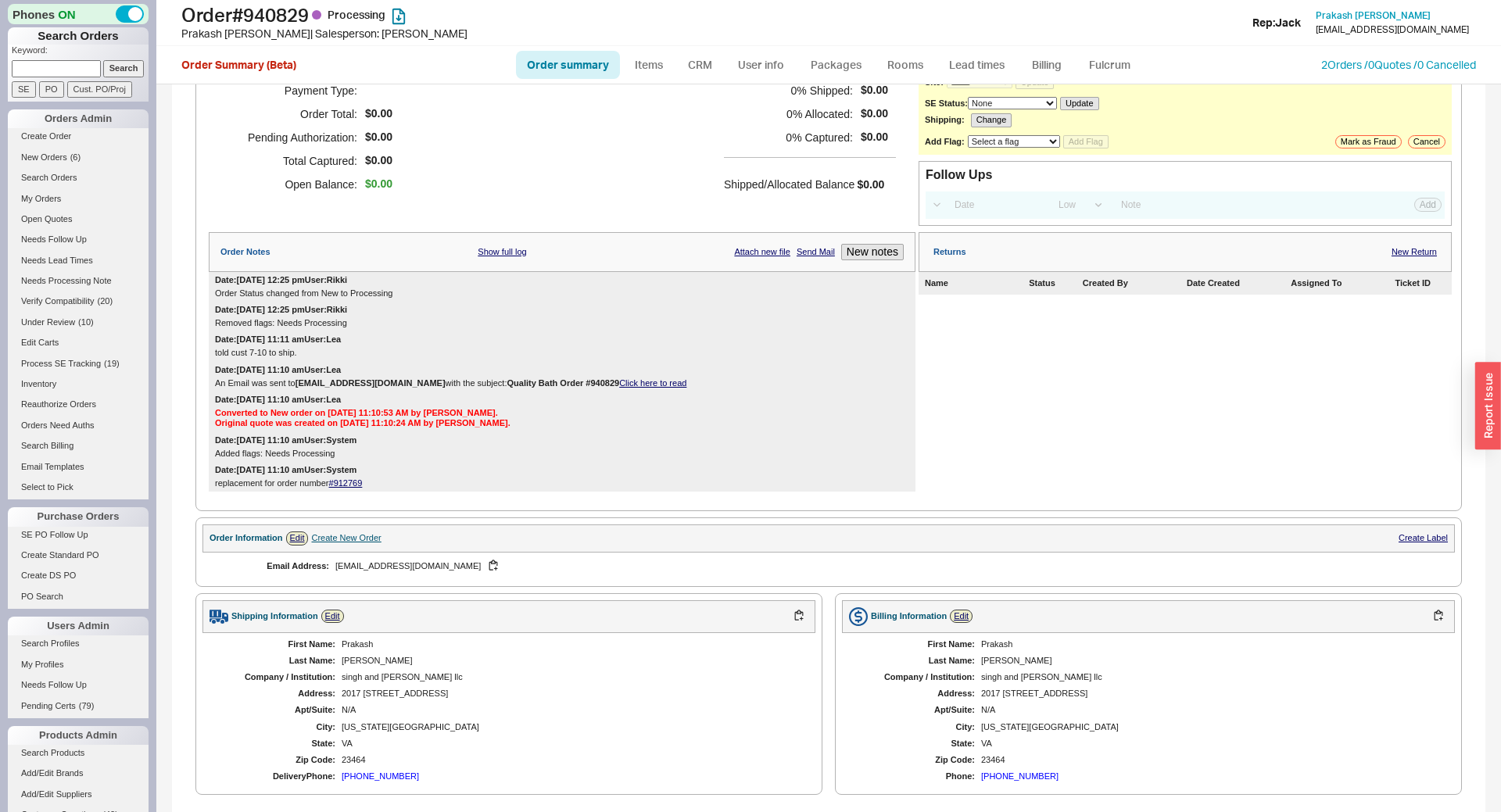
scroll to position [0, 0]
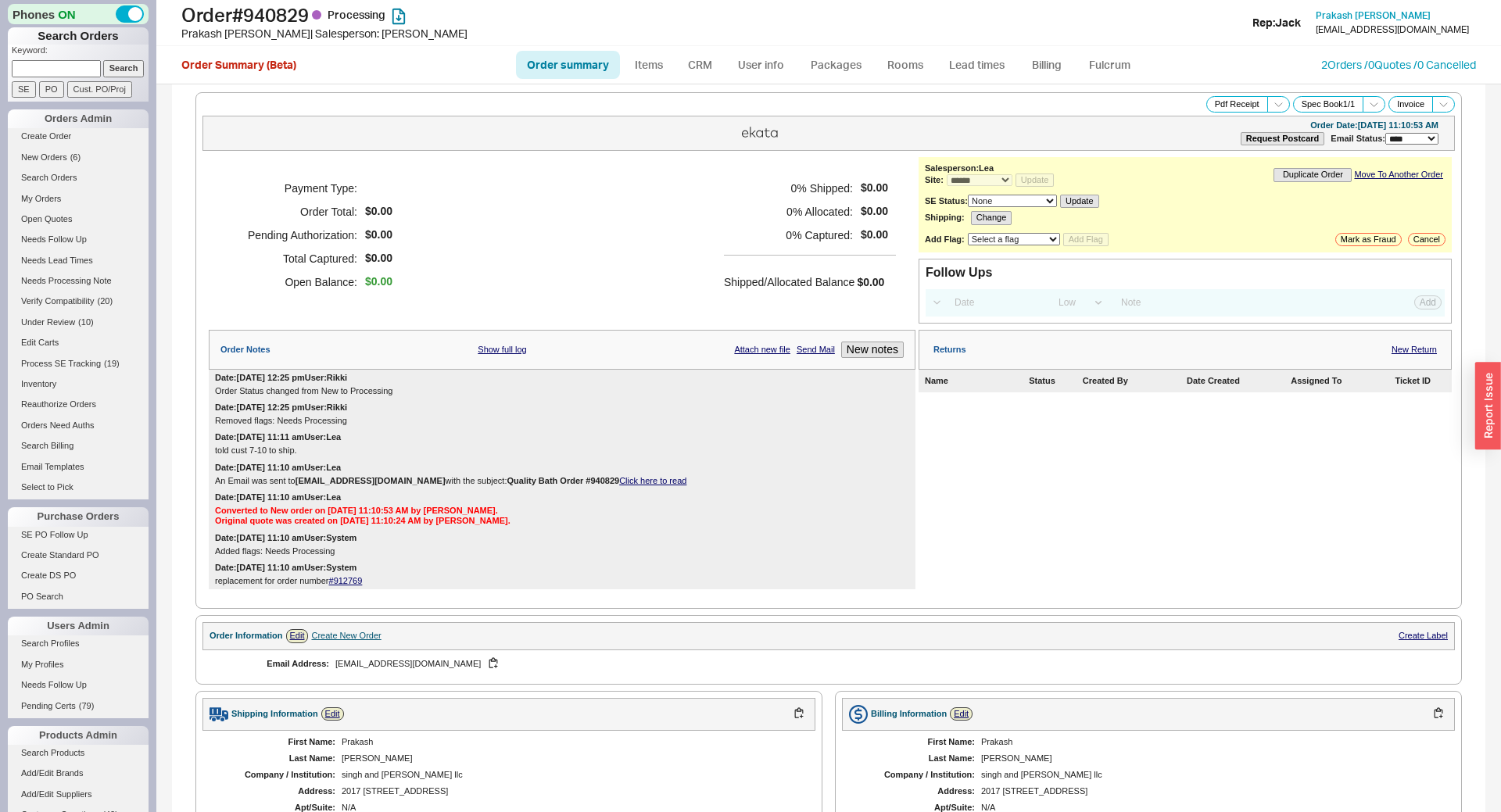
click at [1385, 133] on select "**********" at bounding box center [1412, 139] width 54 height 11
select select "**"
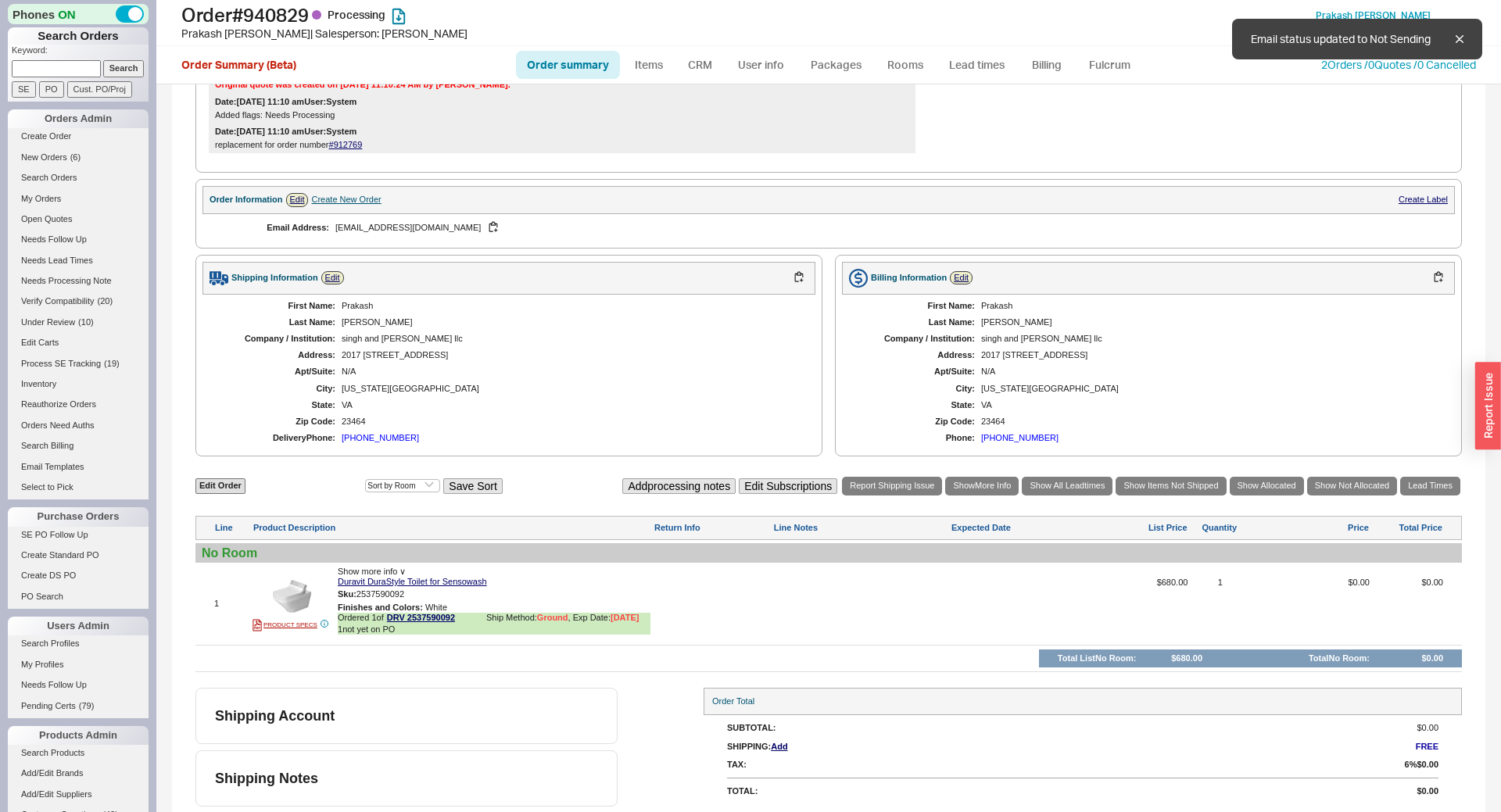
scroll to position [443, 0]
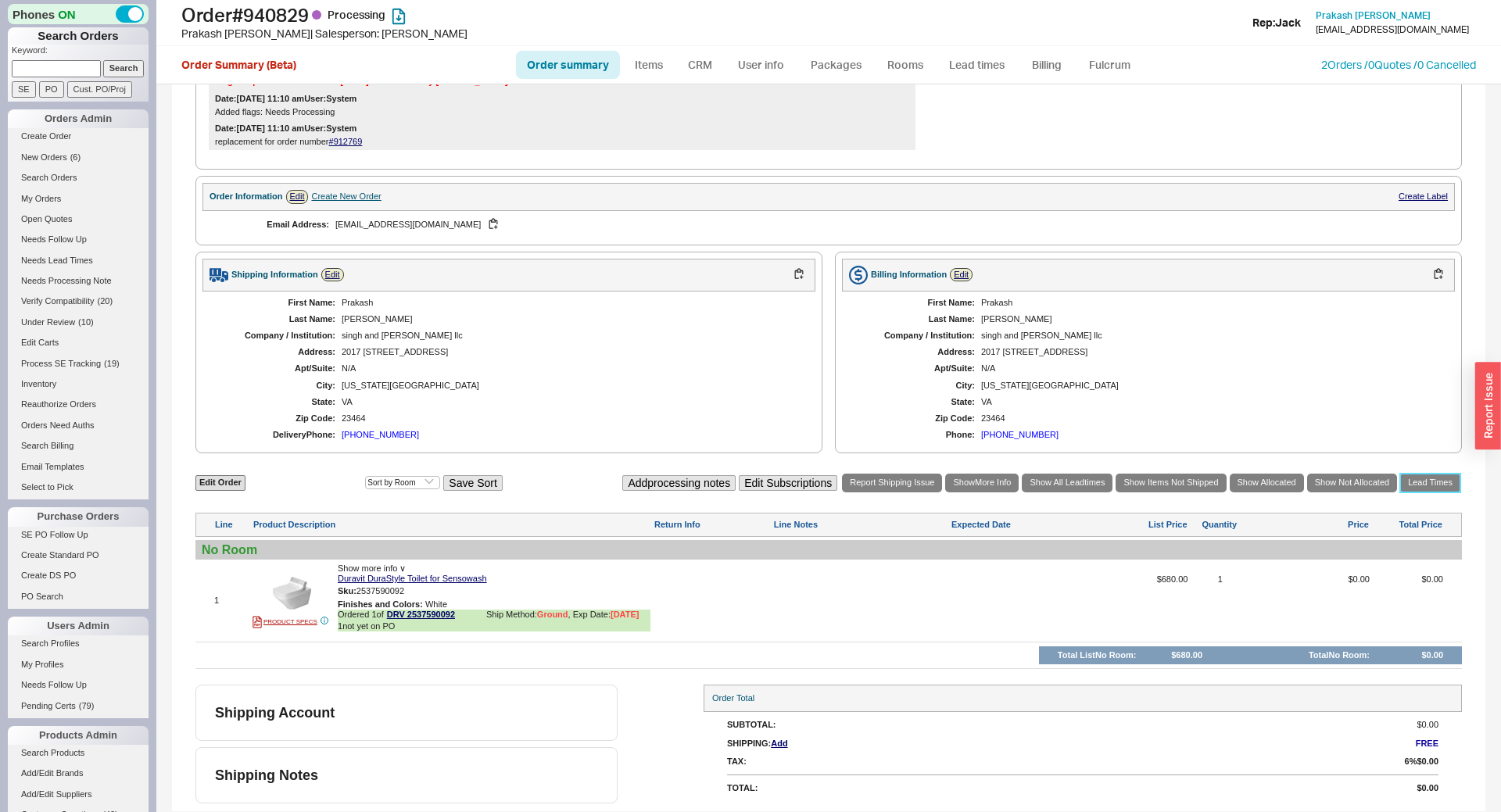
click at [1425, 482] on link "Lead Times" at bounding box center [1430, 482] width 60 height 18
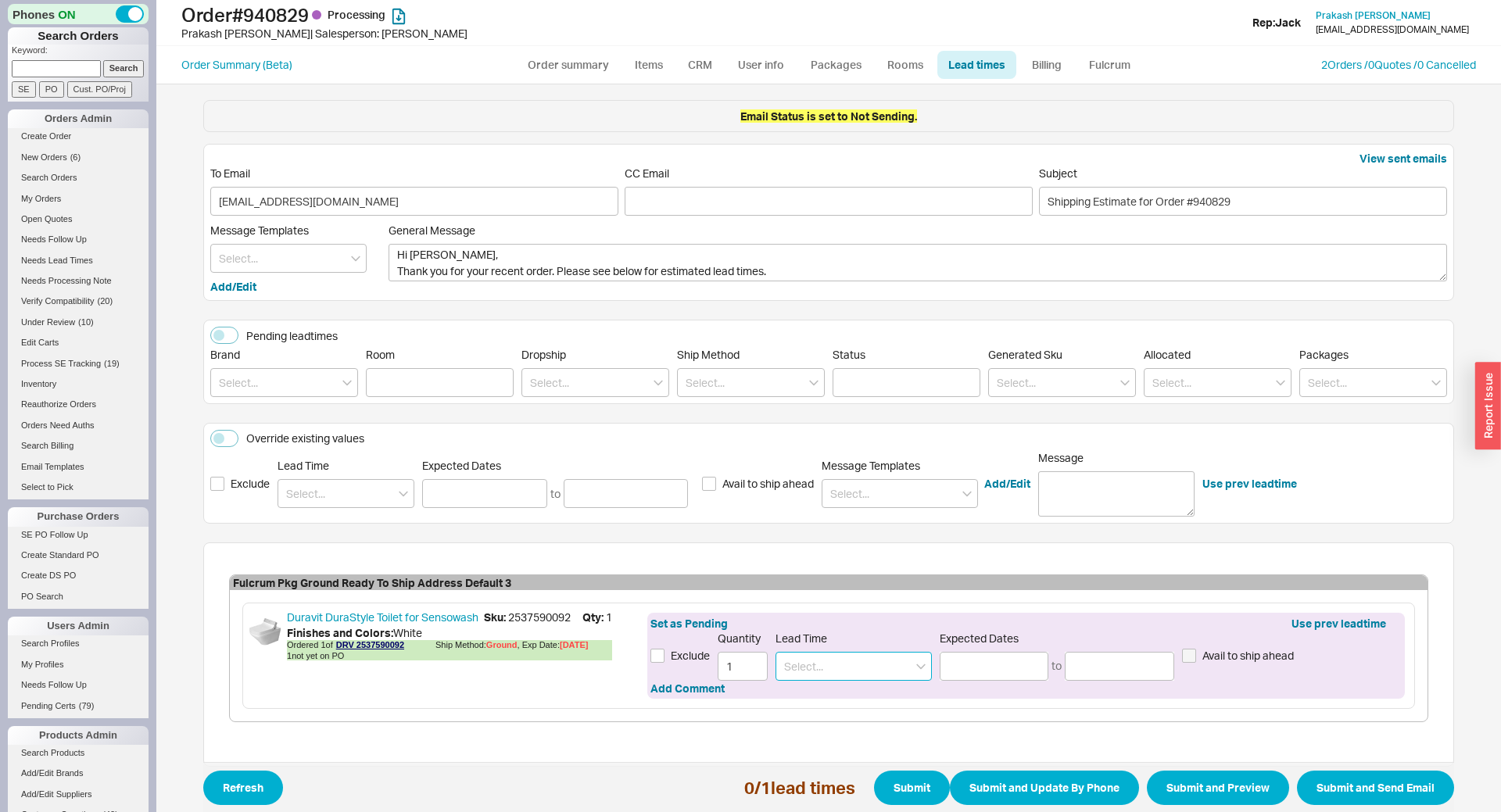
click at [827, 660] on input at bounding box center [854, 666] width 157 height 29
click at [831, 704] on div "7 - 10 Business Days" at bounding box center [854, 698] width 155 height 28
type input "7 - 10 Business Days"
type input "09/29/2025"
type input "10/02/2025"
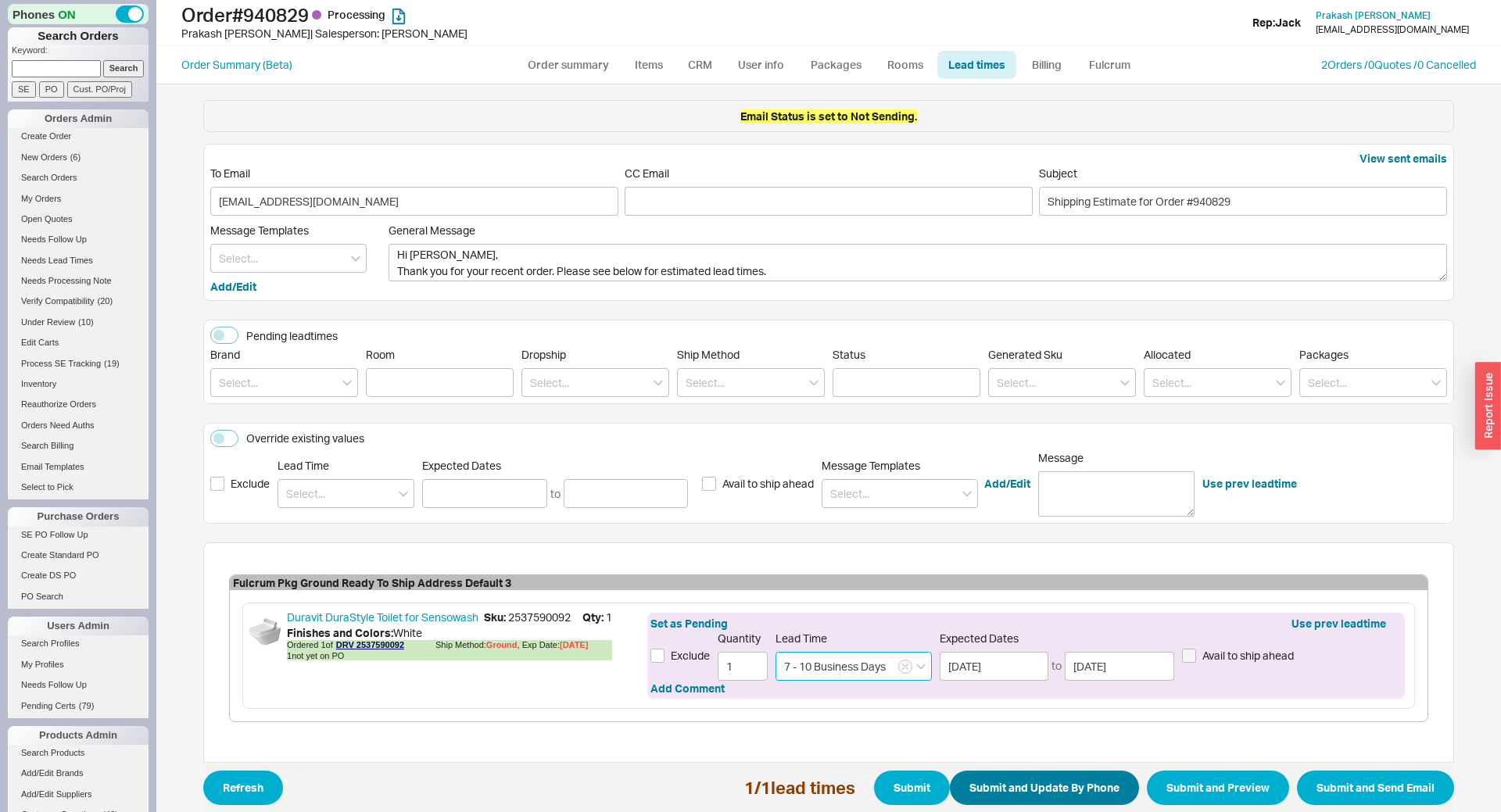
type input "7 - 10 Business Days"
click at [1052, 786] on button "Submit and Update By Phone" at bounding box center [1044, 788] width 189 height 34
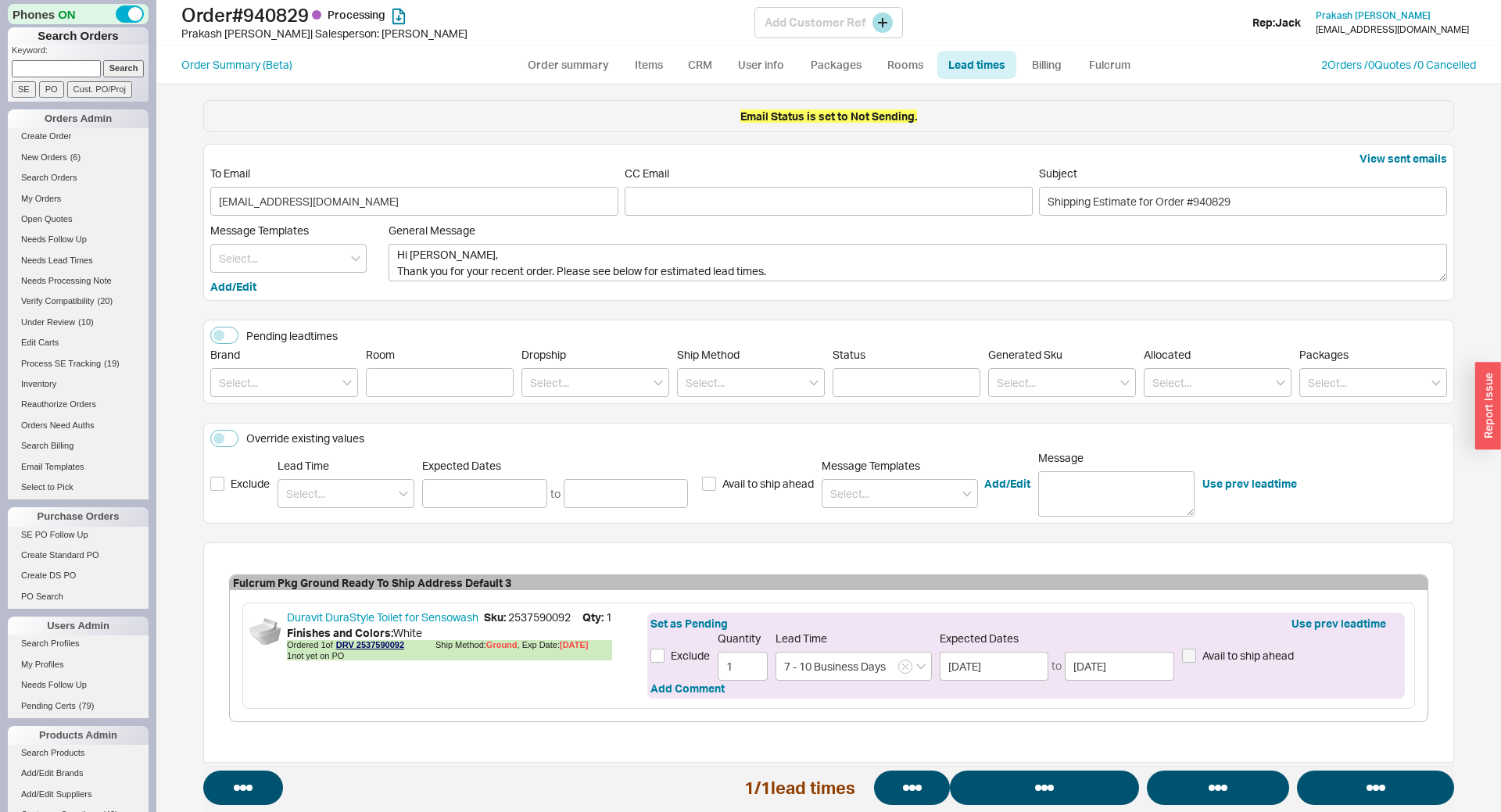
select select "**"
select select "*"
select select "LOW"
select select "3"
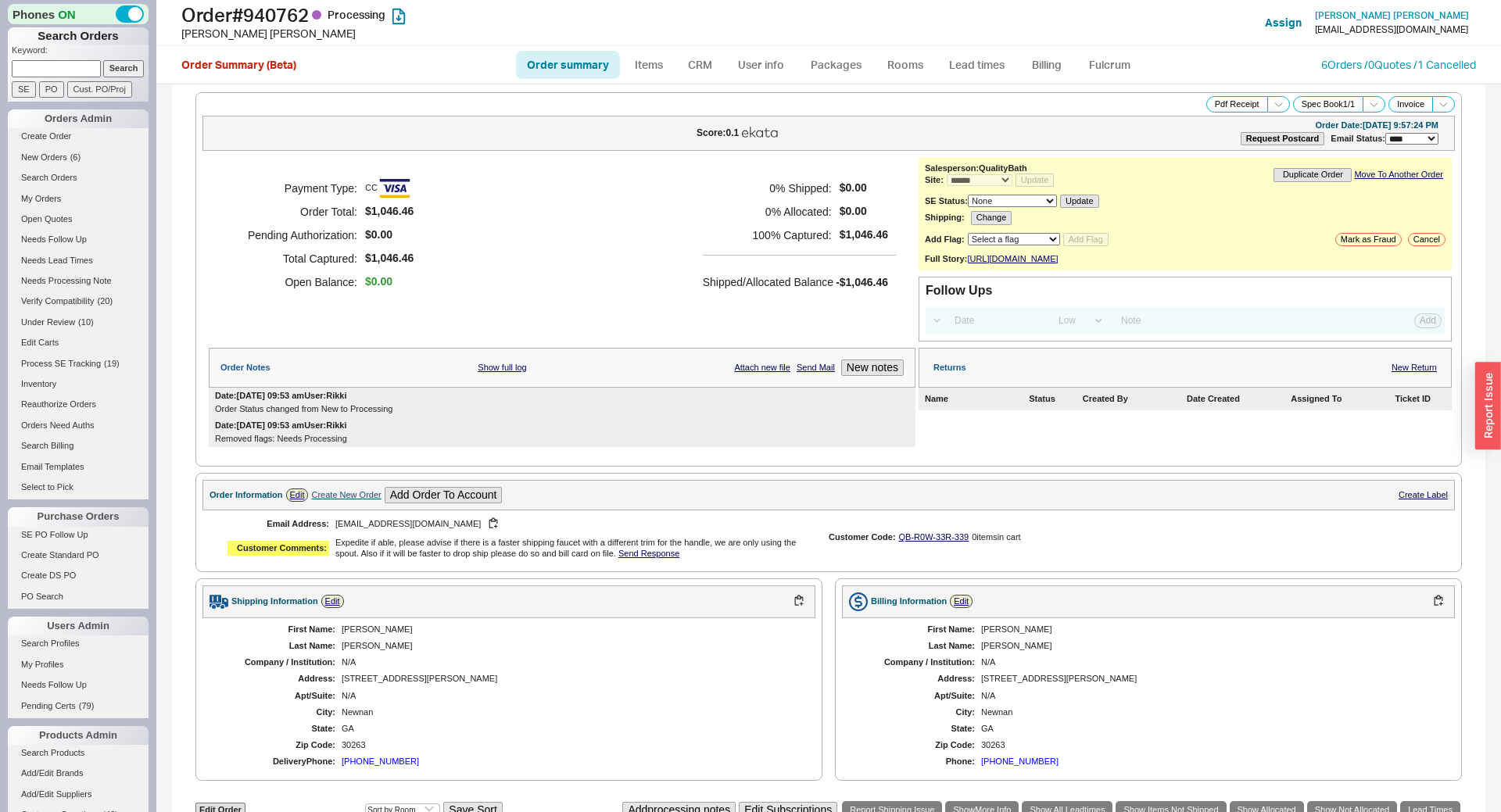
select select "*"
select select "LOW"
select select "3"
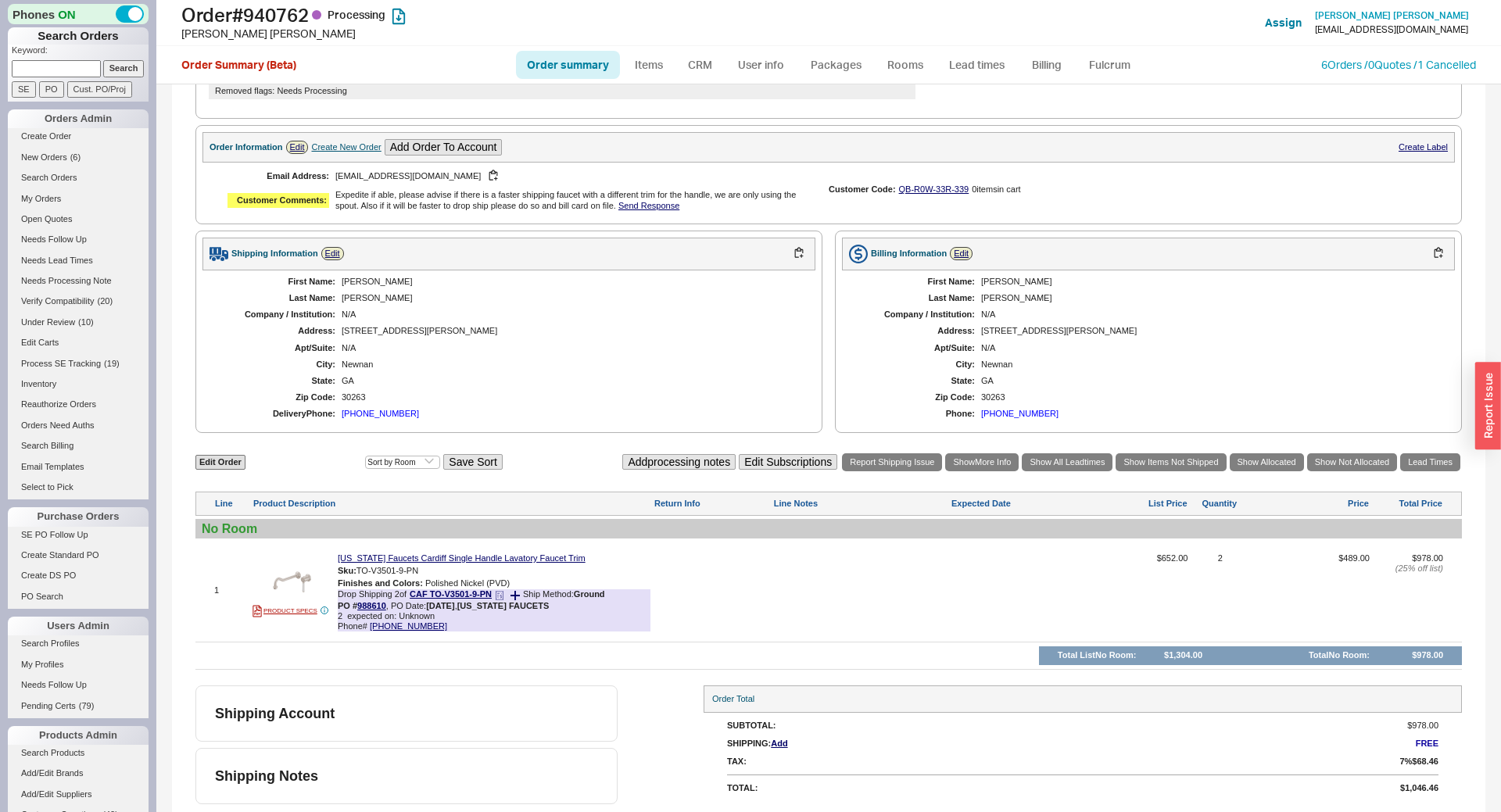
click at [369, 618] on span "2 expected on: Unknown" at bounding box center [494, 616] width 312 height 11
click at [367, 611] on div "PO # 988610 , PO Date: [DATE] , [US_STATE] FAUCETS" at bounding box center [443, 606] width 211 height 11
click at [368, 605] on link "988610" at bounding box center [372, 606] width 29 height 10
click at [1441, 465] on link "Lead Times" at bounding box center [1430, 462] width 60 height 18
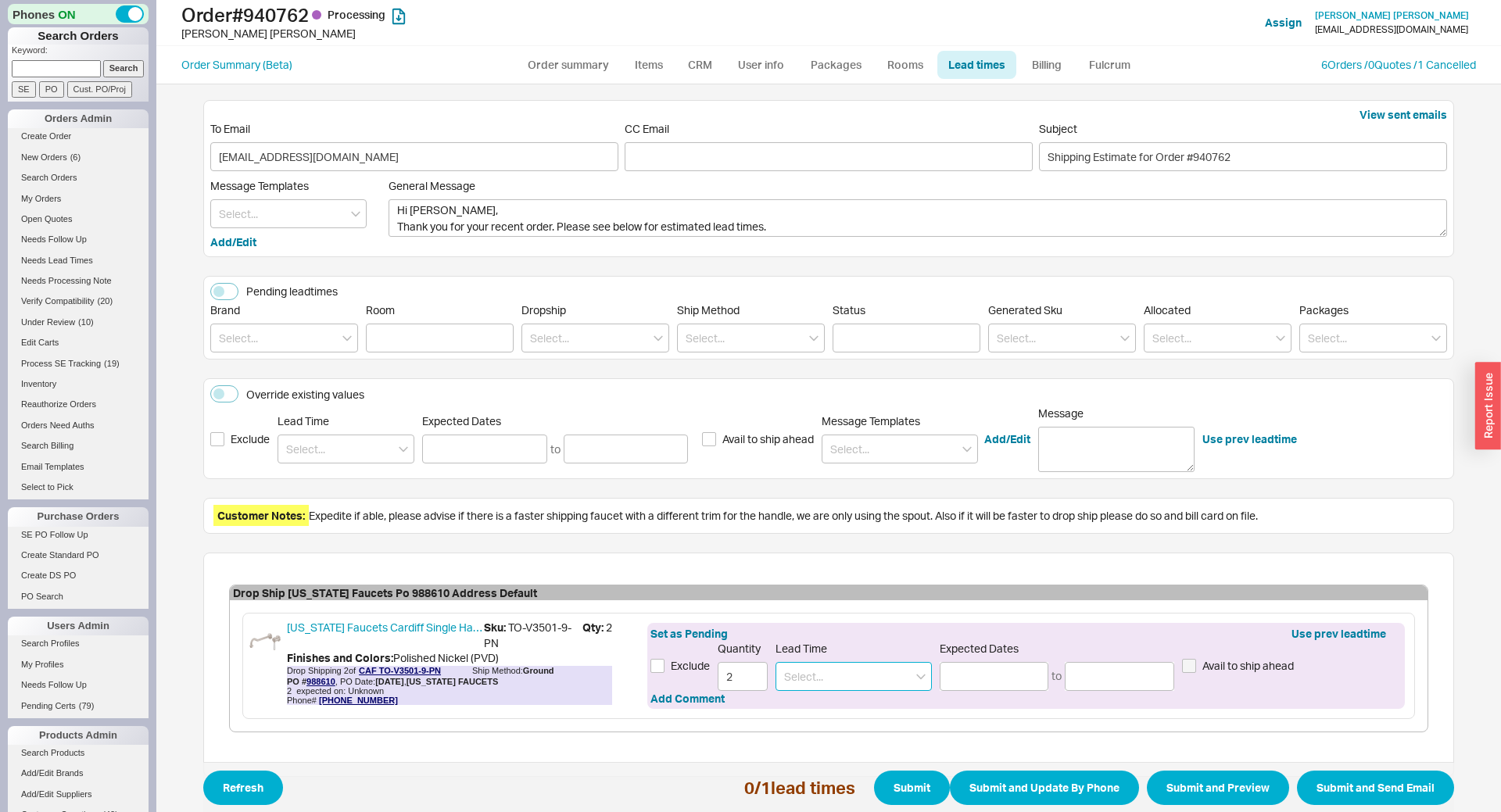
click at [872, 671] on input at bounding box center [854, 676] width 157 height 29
click at [841, 730] on div "2 - 3 Weeks" at bounding box center [854, 736] width 155 height 28
type input "2 - 3 Weeks"
type input "[DATE]"
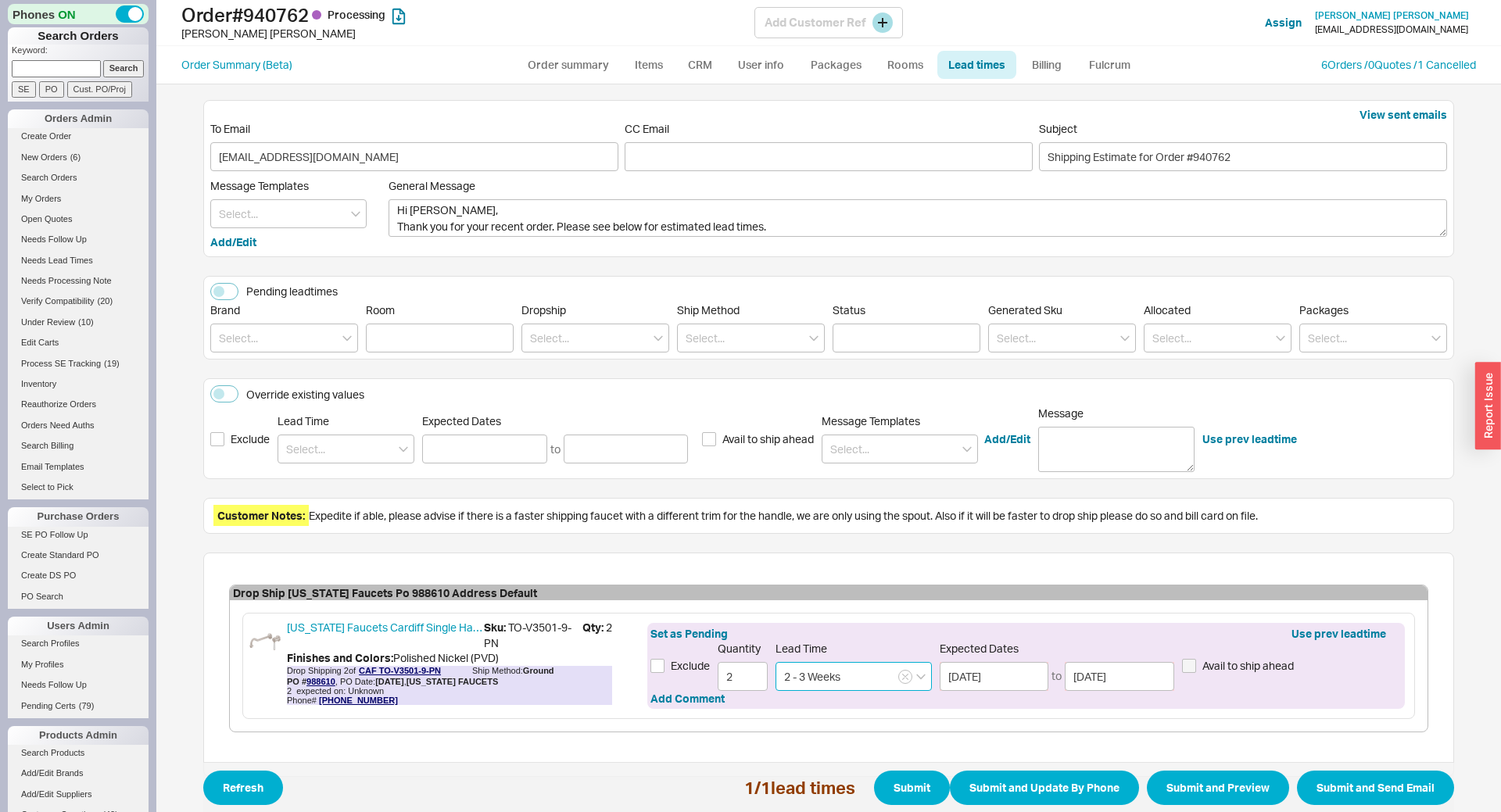
type input "2 - 3 Weeks"
click at [1276, 785] on button "Submit and Preview" at bounding box center [1218, 788] width 142 height 34
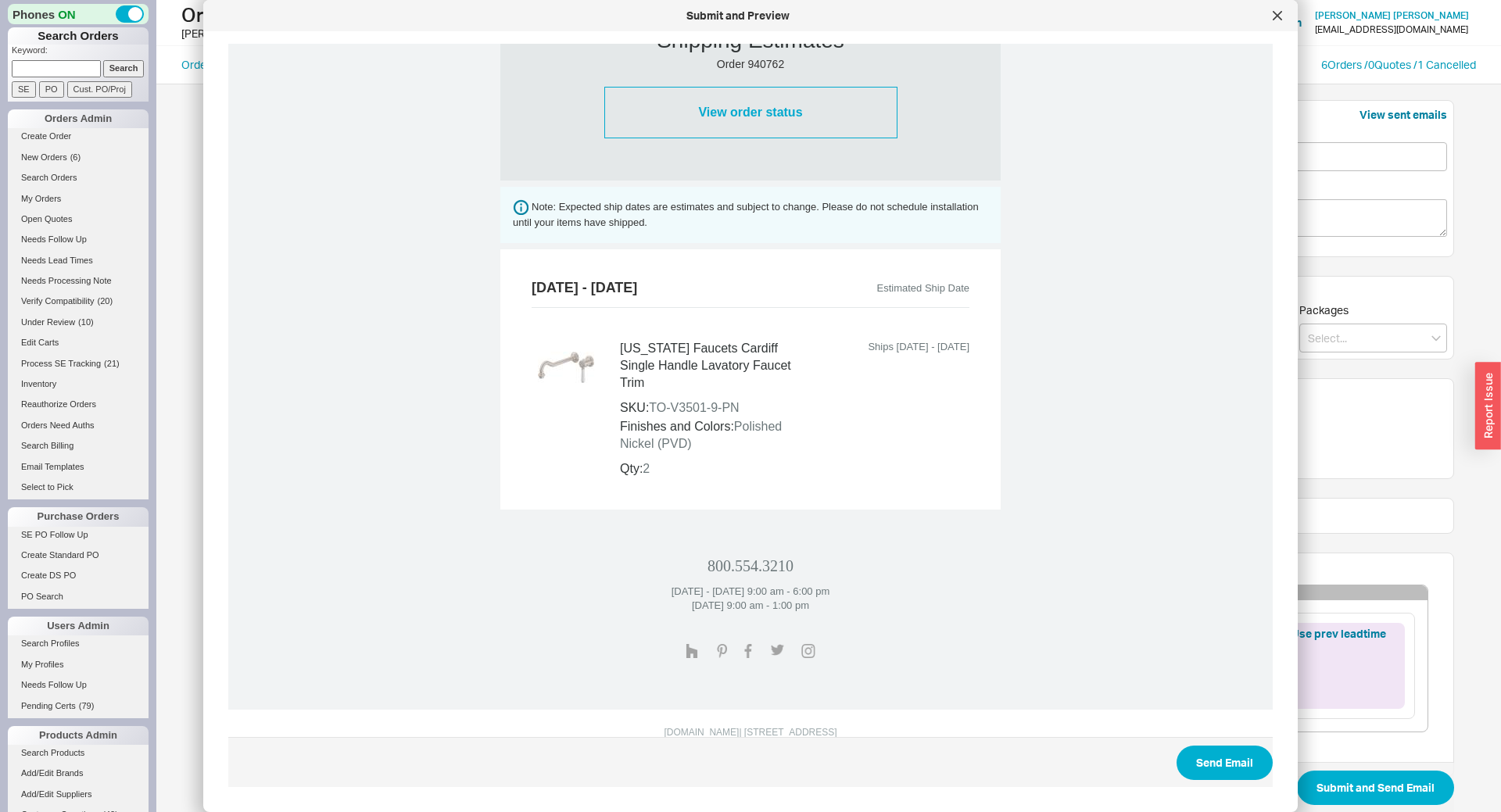
scroll to position [486, 0]
click at [1242, 762] on button "Send Email" at bounding box center [1225, 763] width 96 height 34
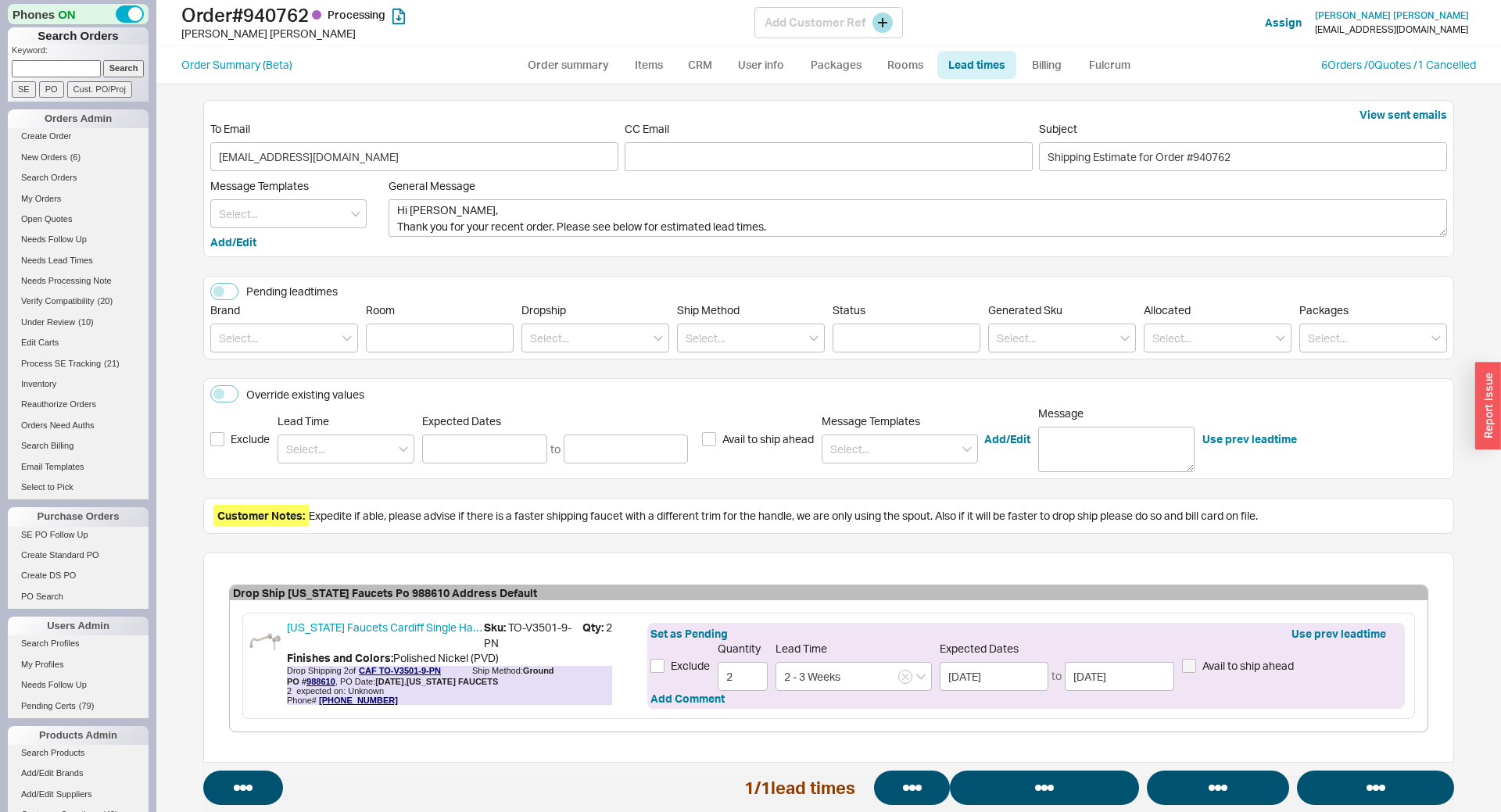
select select "*"
select select "LOW"
select select "3"
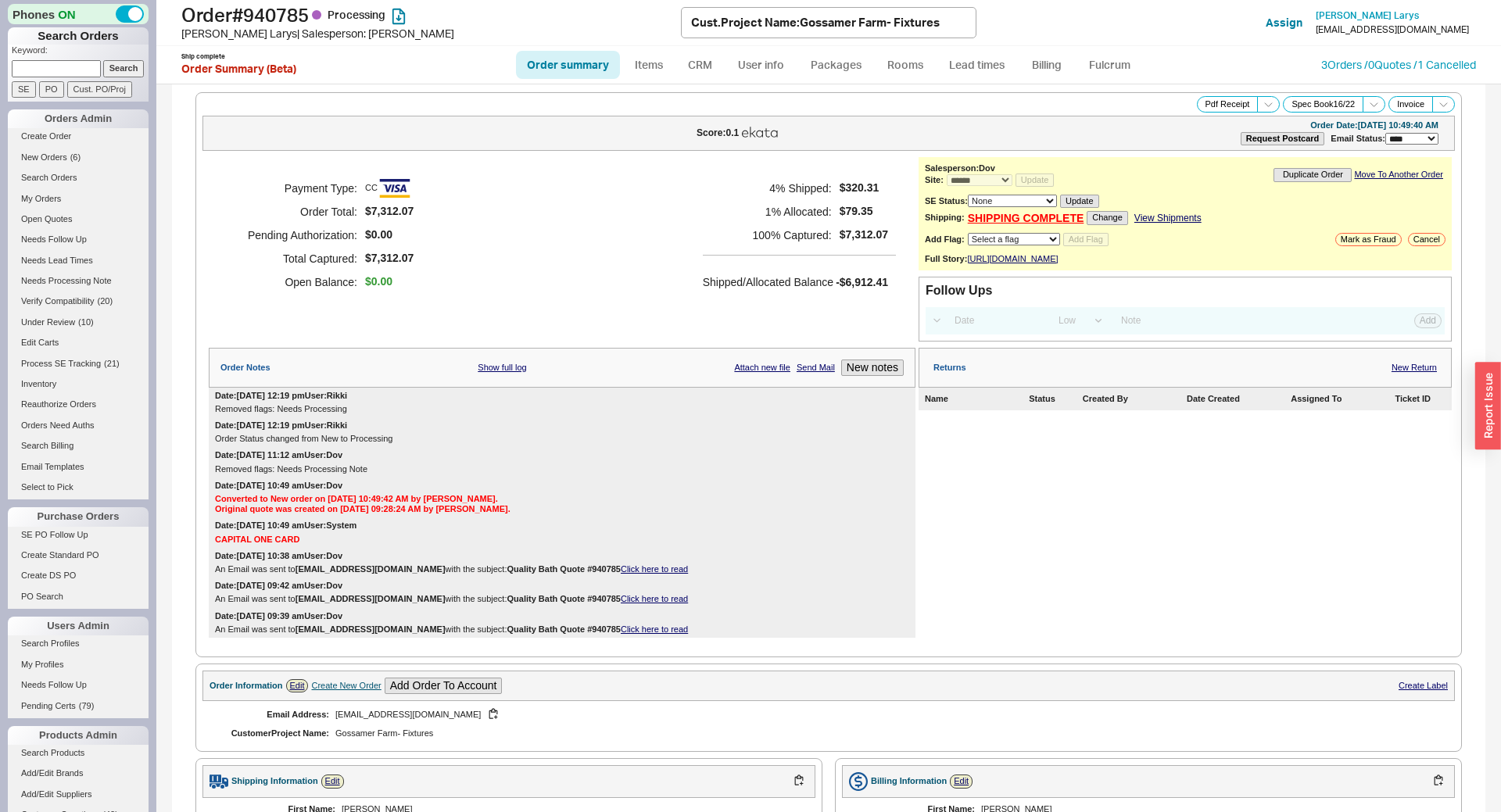
select select "*"
select select "LOW"
select select "3"
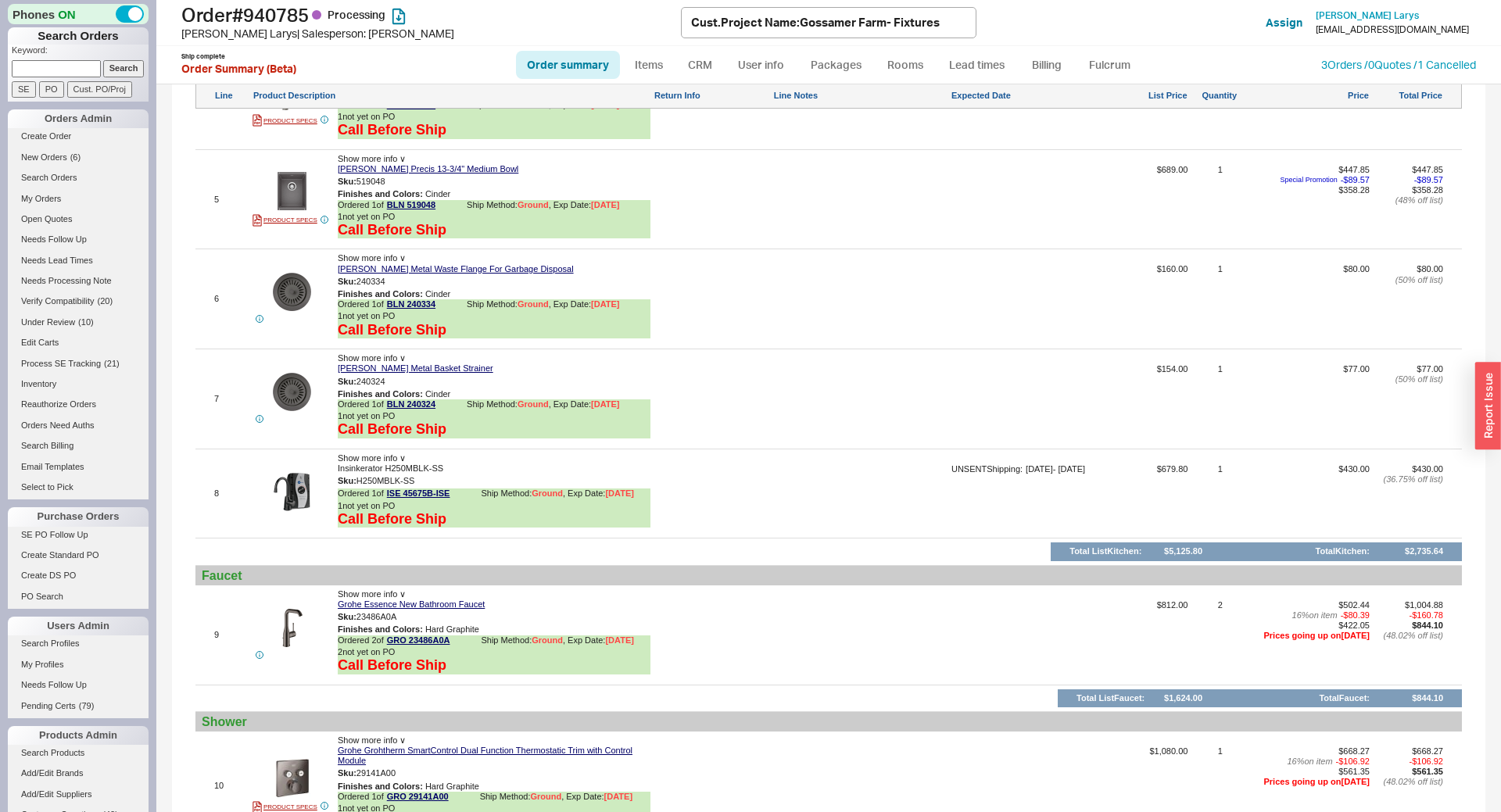
scroll to position [2073, 0]
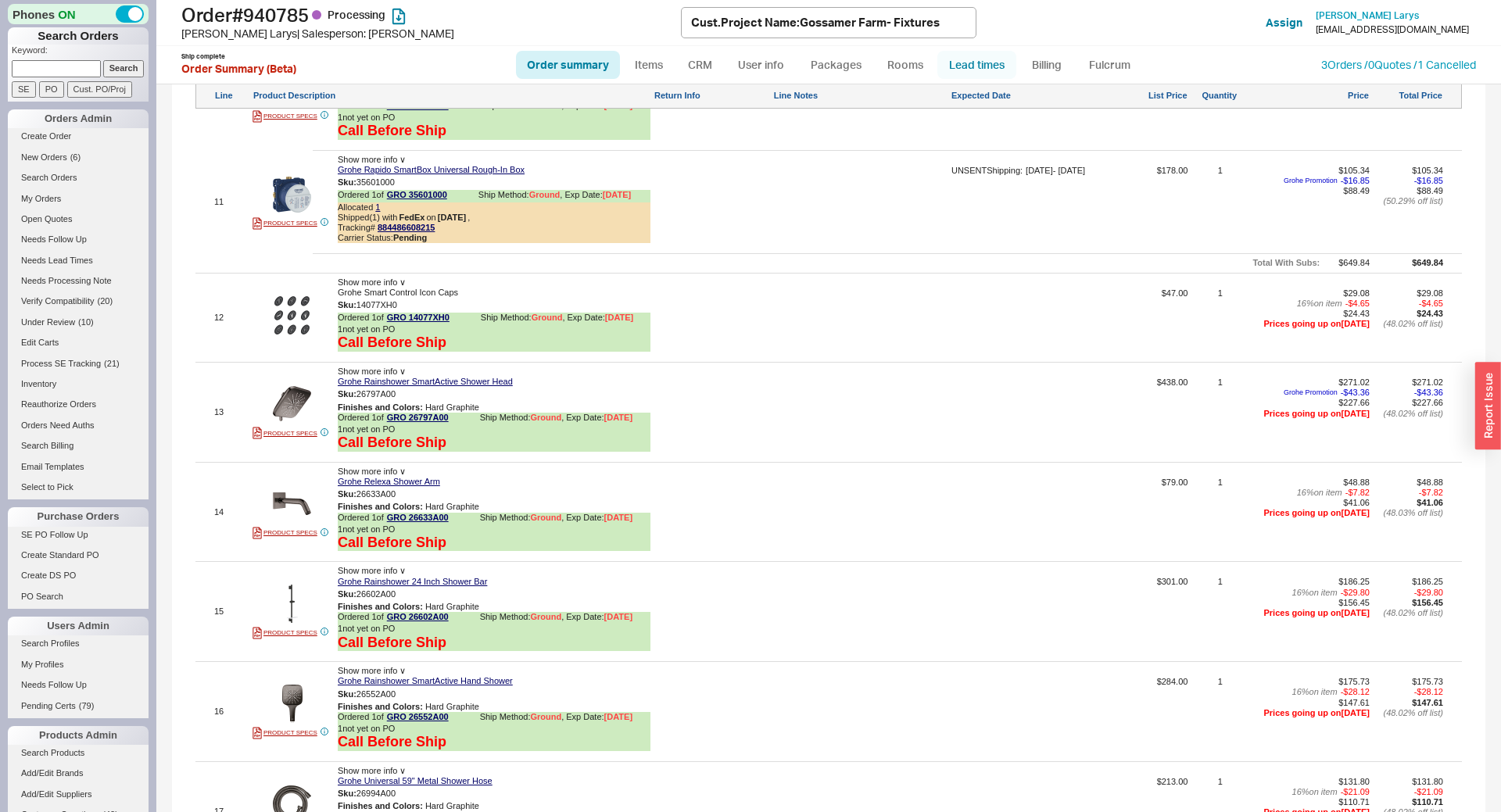
click at [960, 63] on link "Lead times" at bounding box center [976, 64] width 79 height 28
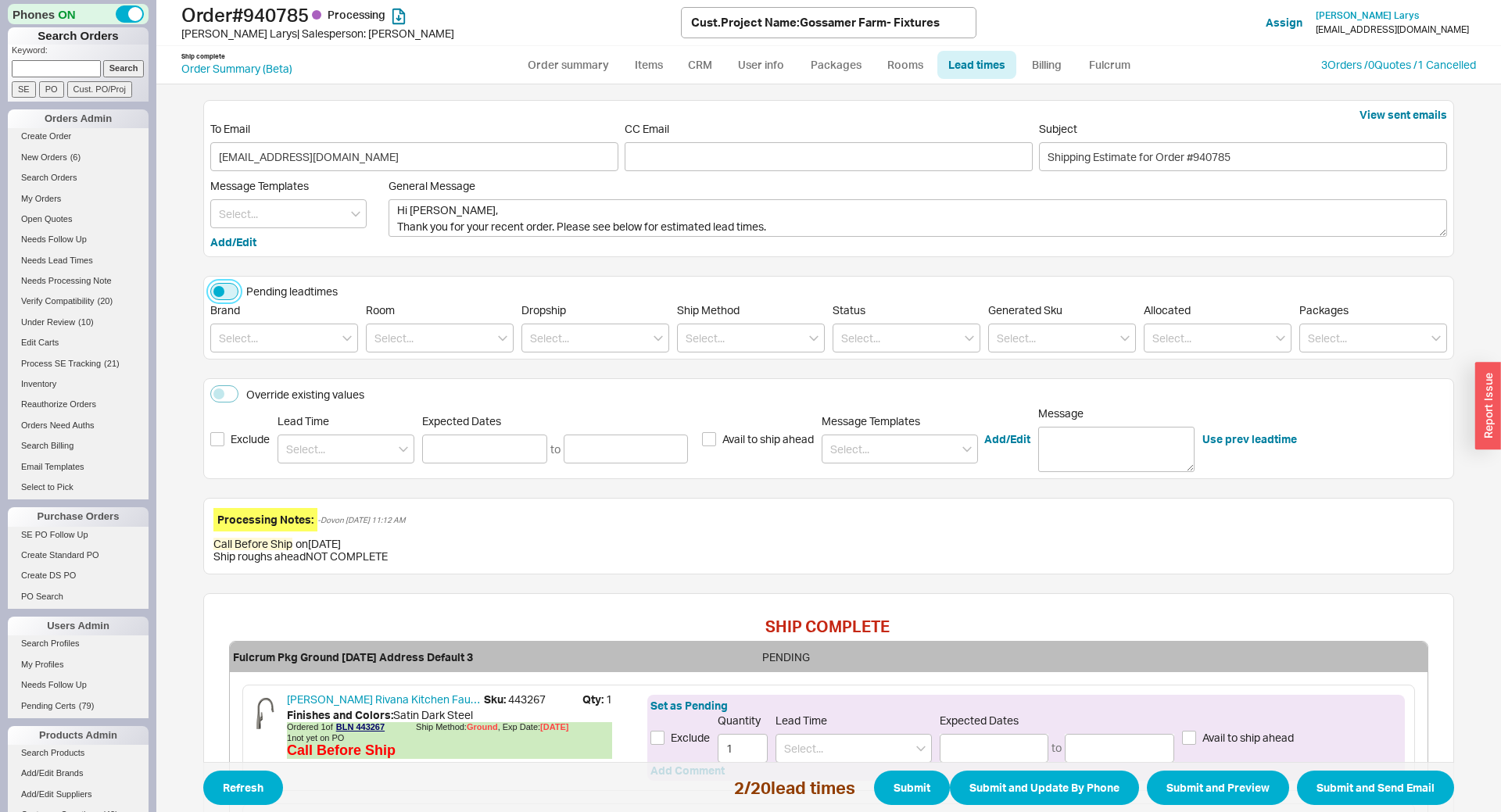
click at [230, 291] on button "Pending leadtimes" at bounding box center [224, 291] width 28 height 17
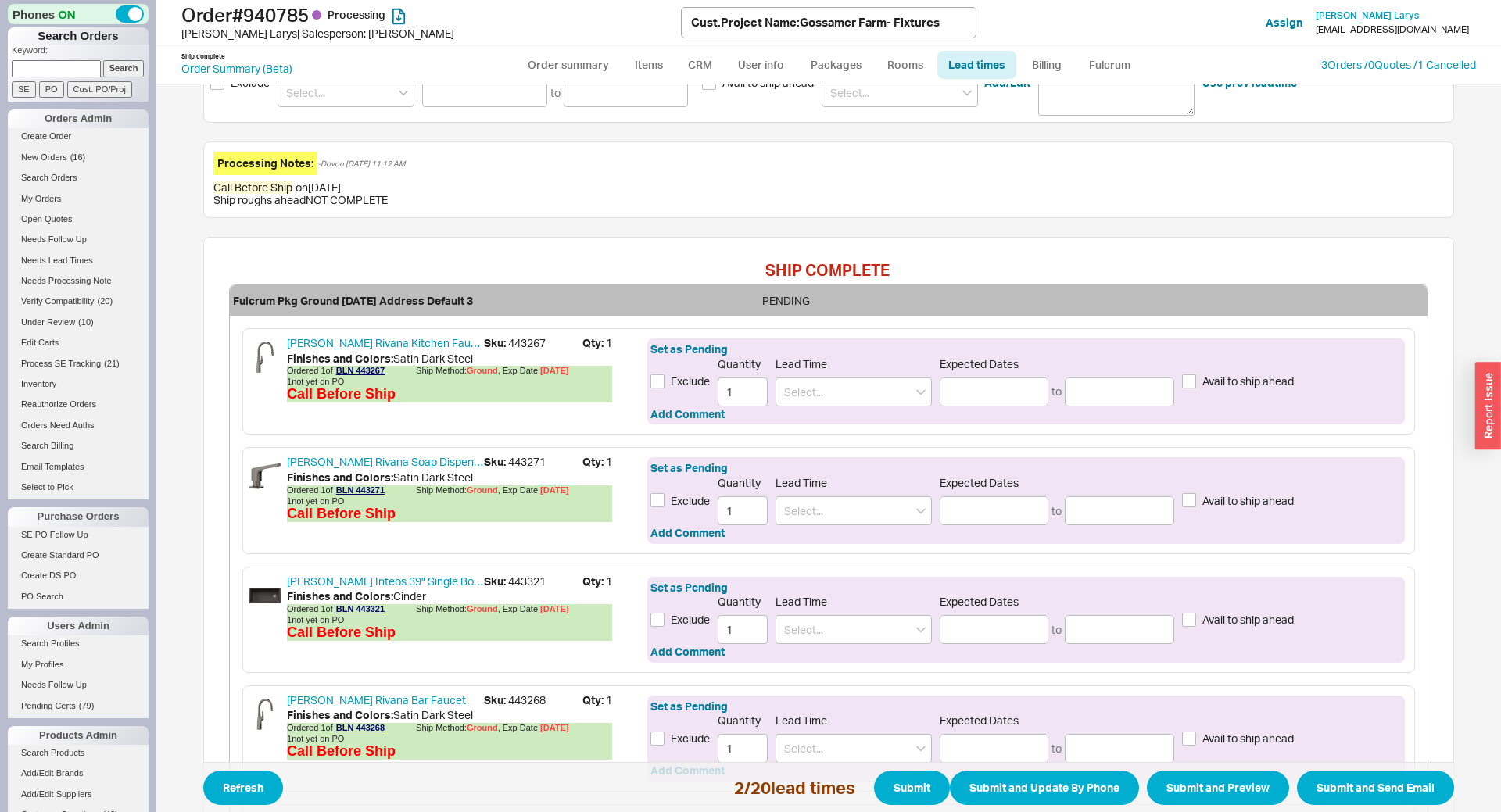
scroll to position [416, 0]
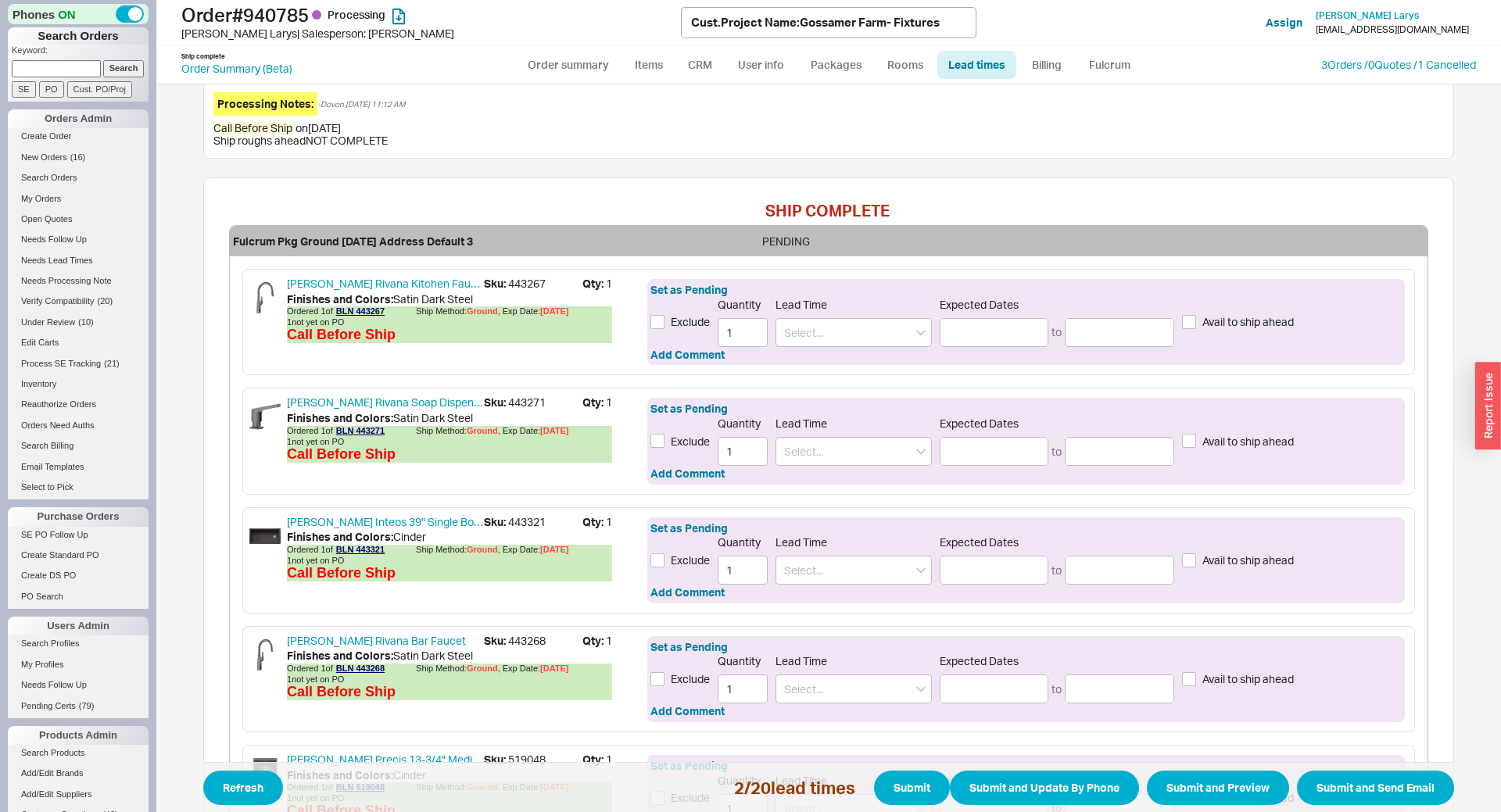
click at [527, 278] on span "Sku: 443267" at bounding box center [533, 284] width 98 height 15
copy span "443267"
click at [511, 402] on span "Sku: 443271" at bounding box center [533, 402] width 98 height 15
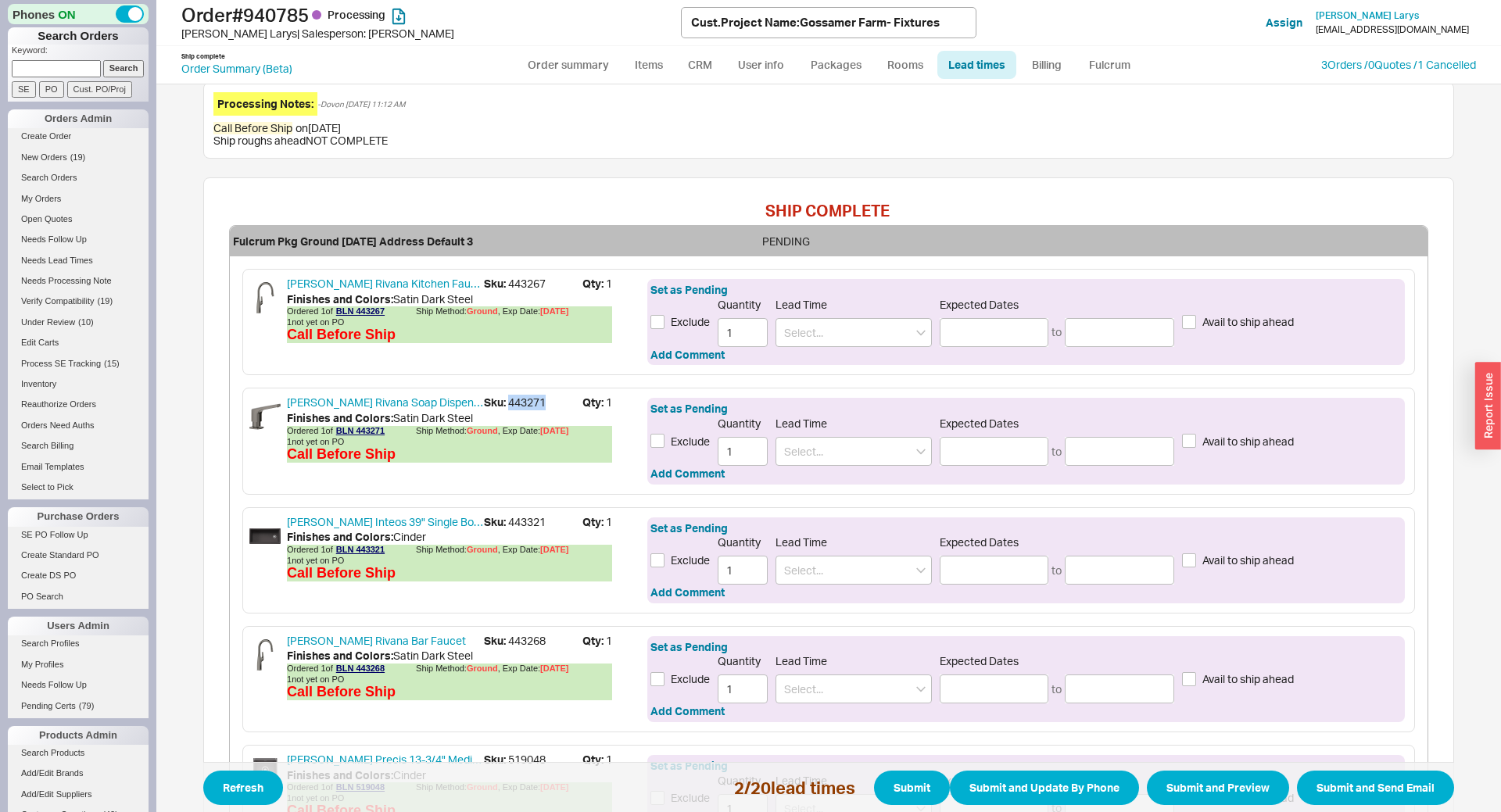
click at [511, 402] on span "Sku: 443271" at bounding box center [533, 402] width 98 height 15
copy span "443271"
click at [522, 520] on span "Sku: 443321" at bounding box center [533, 522] width 98 height 15
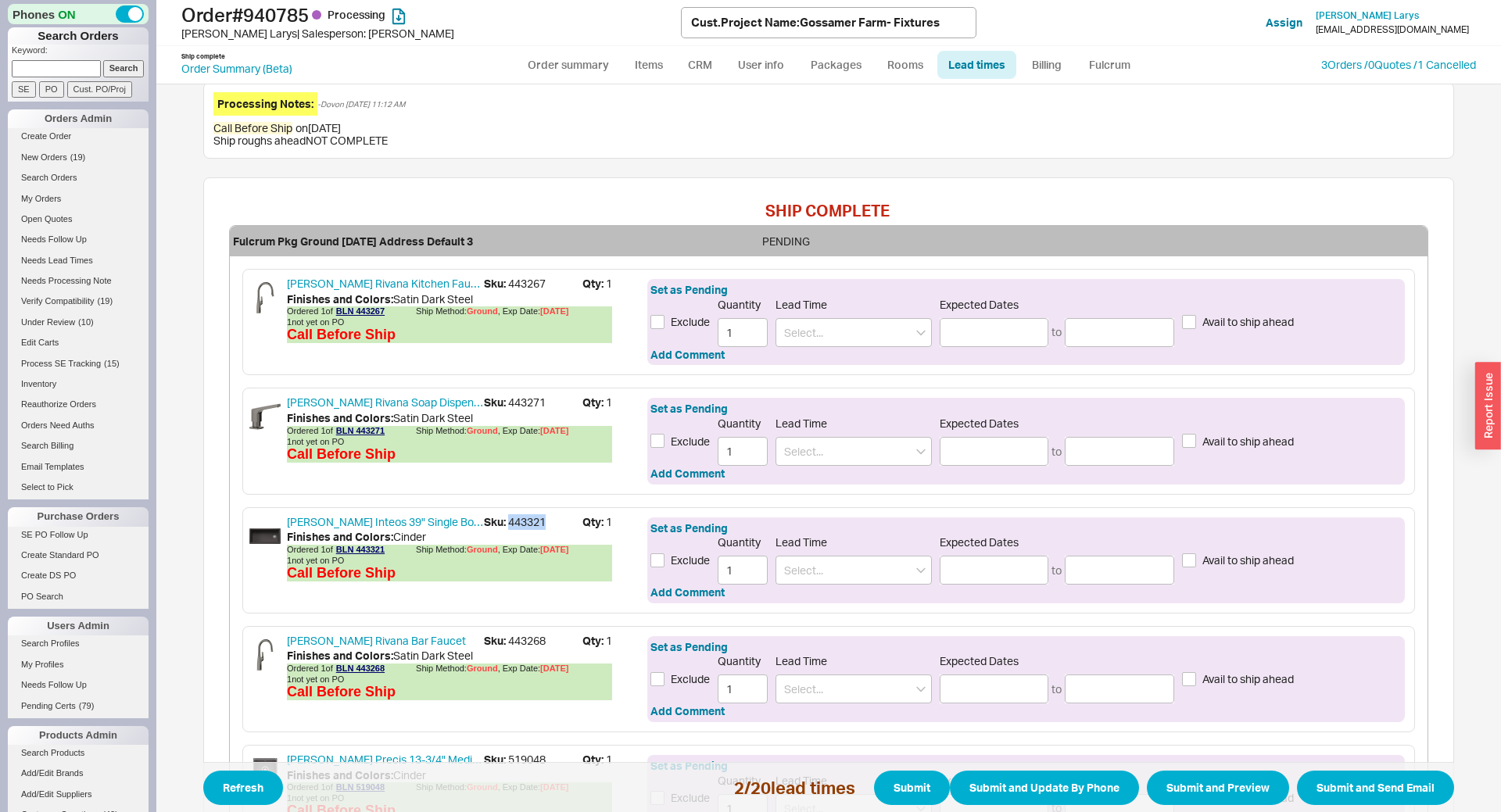
copy span "443321"
click at [844, 330] on input at bounding box center [854, 332] width 157 height 29
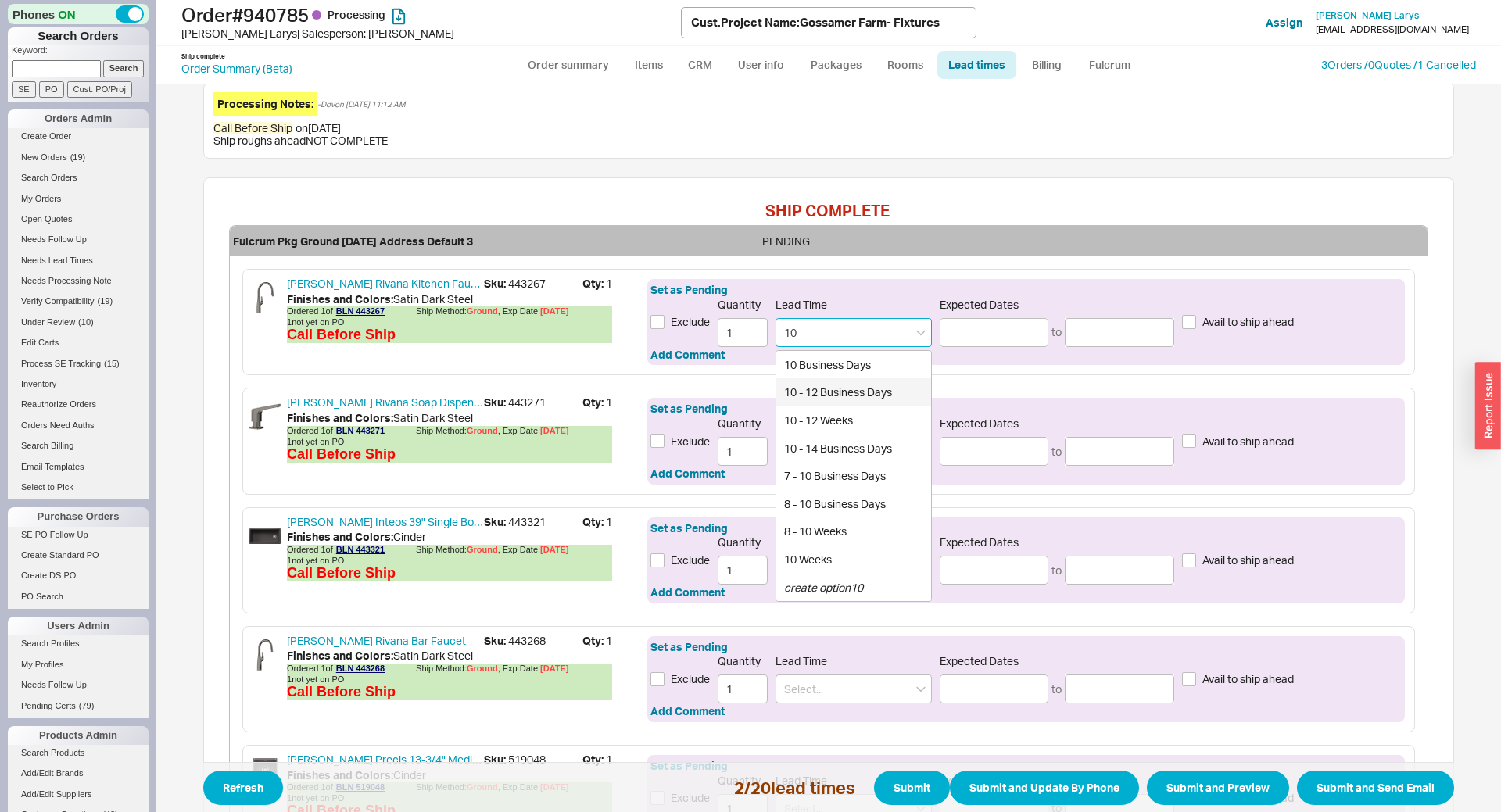
click at [854, 387] on div "10 - 12 Business Days" at bounding box center [854, 392] width 155 height 28
type input "10 - 12 Business Days"
type input "10/02/2025"
type input "10/06/2025"
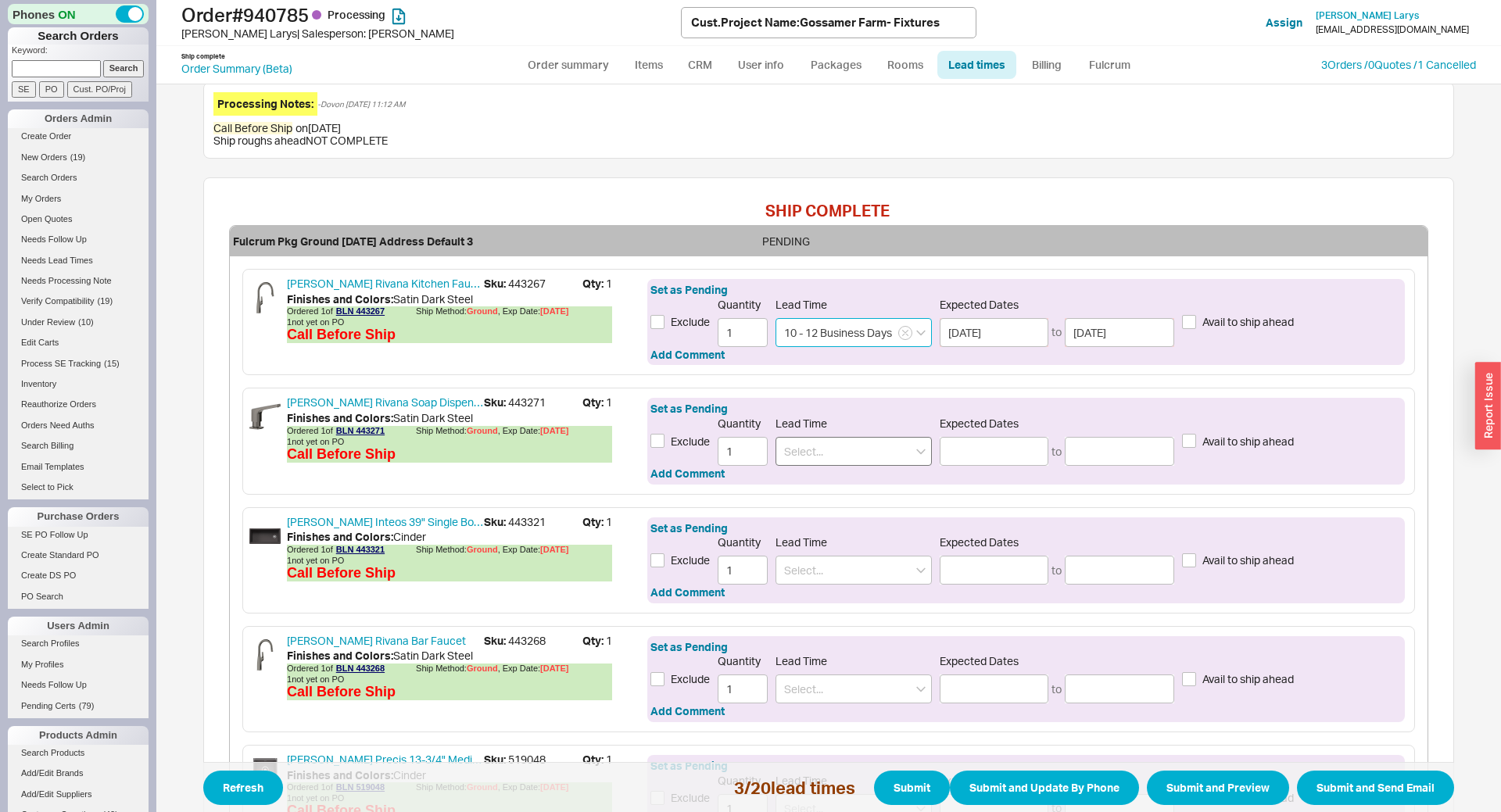
type input "10 - 12 Business Days"
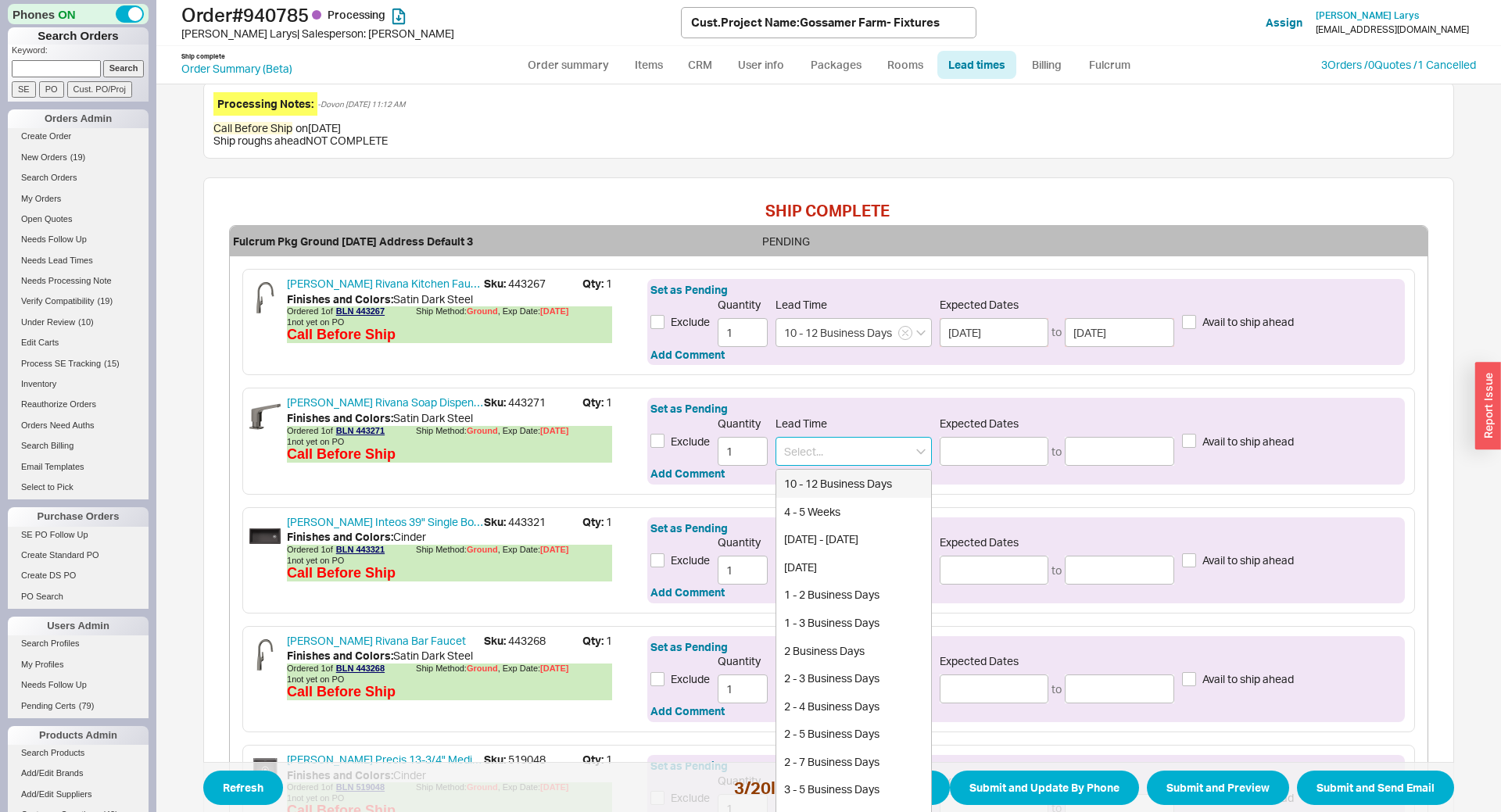
click at [824, 447] on input at bounding box center [854, 451] width 157 height 29
click at [833, 482] on div "10 - 12 Business Days" at bounding box center [854, 483] width 155 height 28
type input "10 - 12 Business Days"
type input "10/02/2025"
type input "10/06/2025"
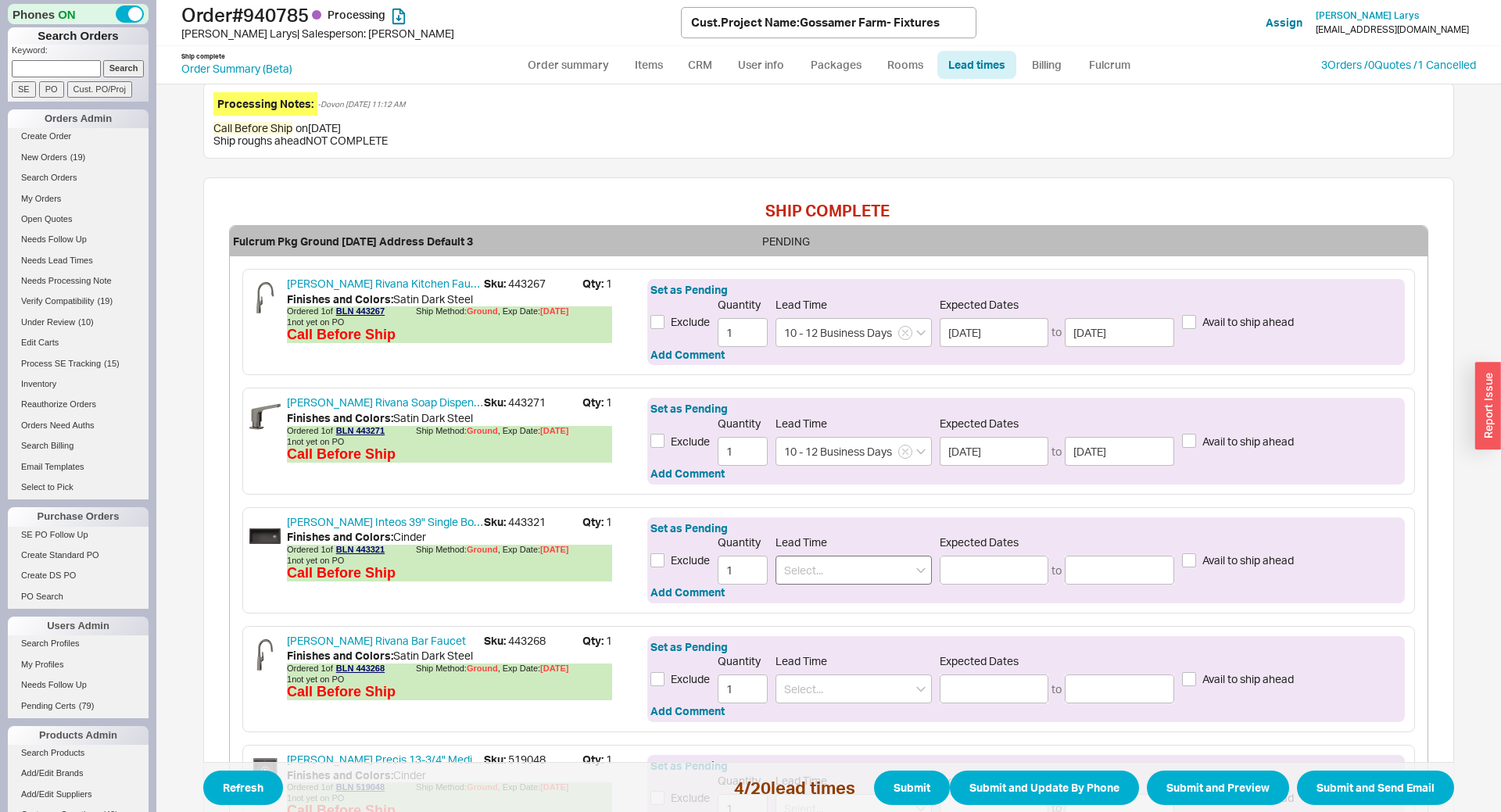
drag, startPoint x: 846, startPoint y: 547, endPoint x: 849, endPoint y: 559, distance: 12.4
click at [846, 550] on div "Lead Time" at bounding box center [854, 561] width 157 height 50
click at [849, 559] on input at bounding box center [854, 570] width 157 height 29
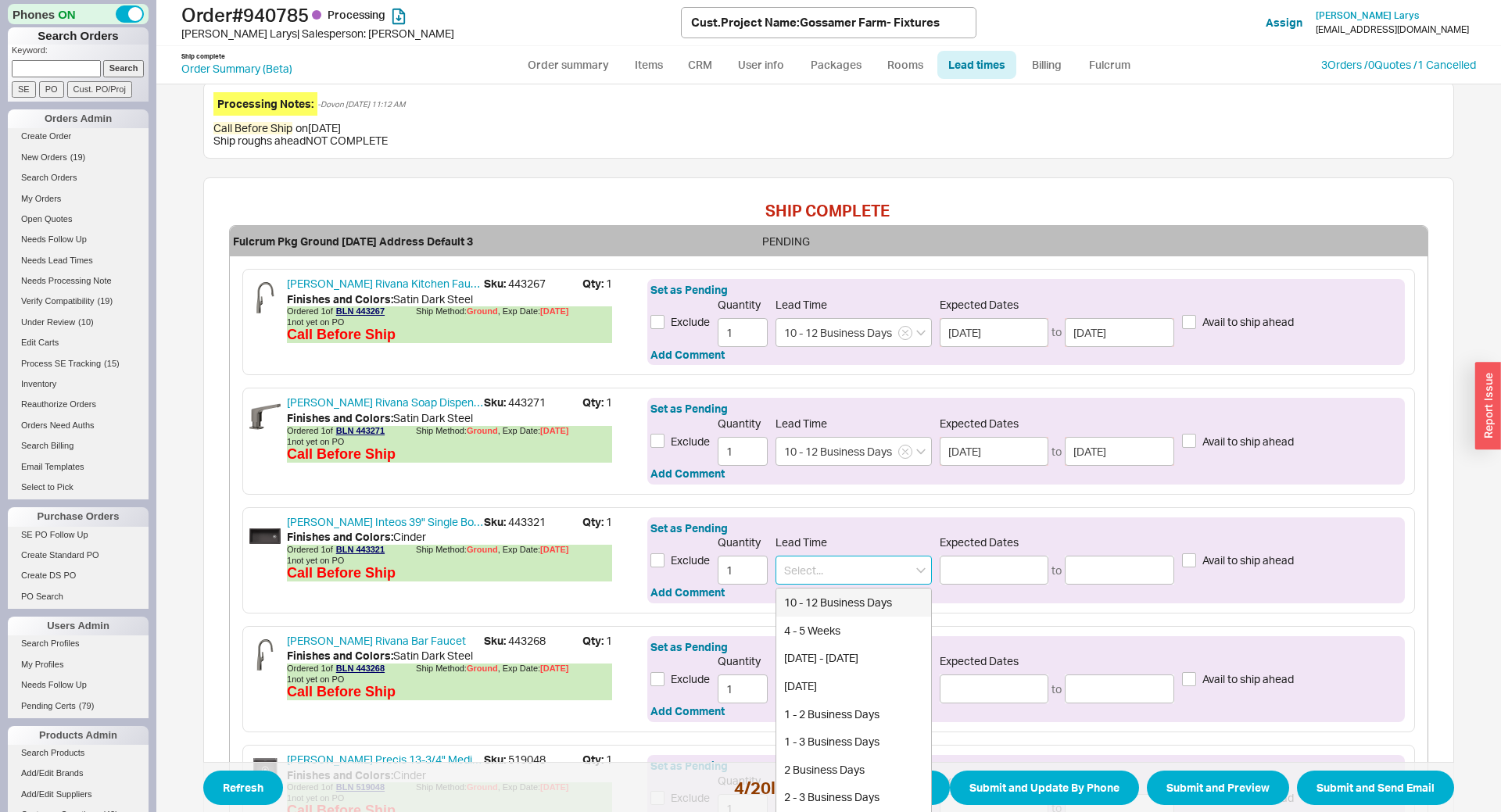
click at [844, 609] on div "10 - 12 Business Days" at bounding box center [854, 602] width 155 height 28
type input "10 - 12 Business Days"
type input "10/02/2025"
type input "10/06/2025"
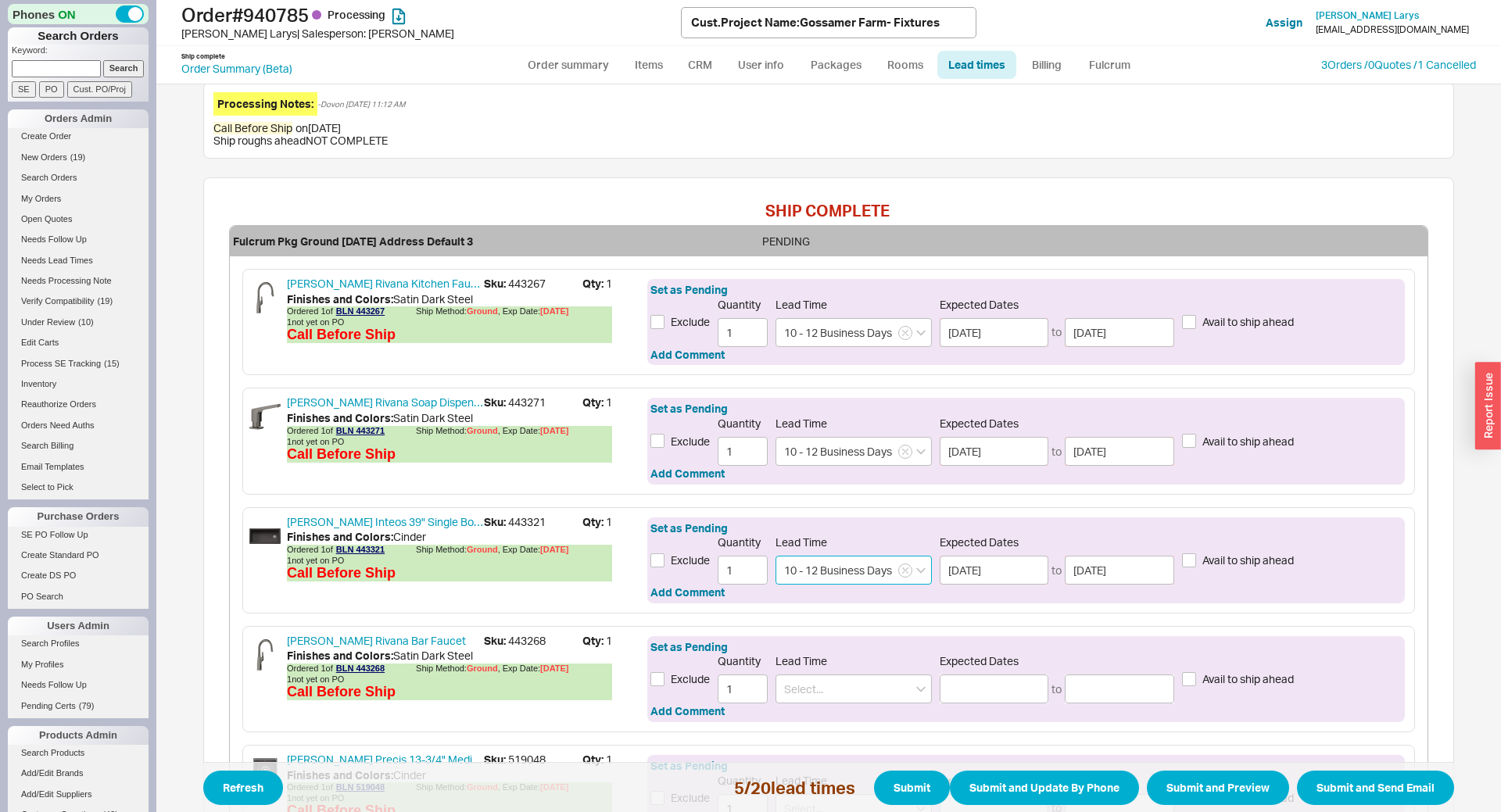
scroll to position [761, 0]
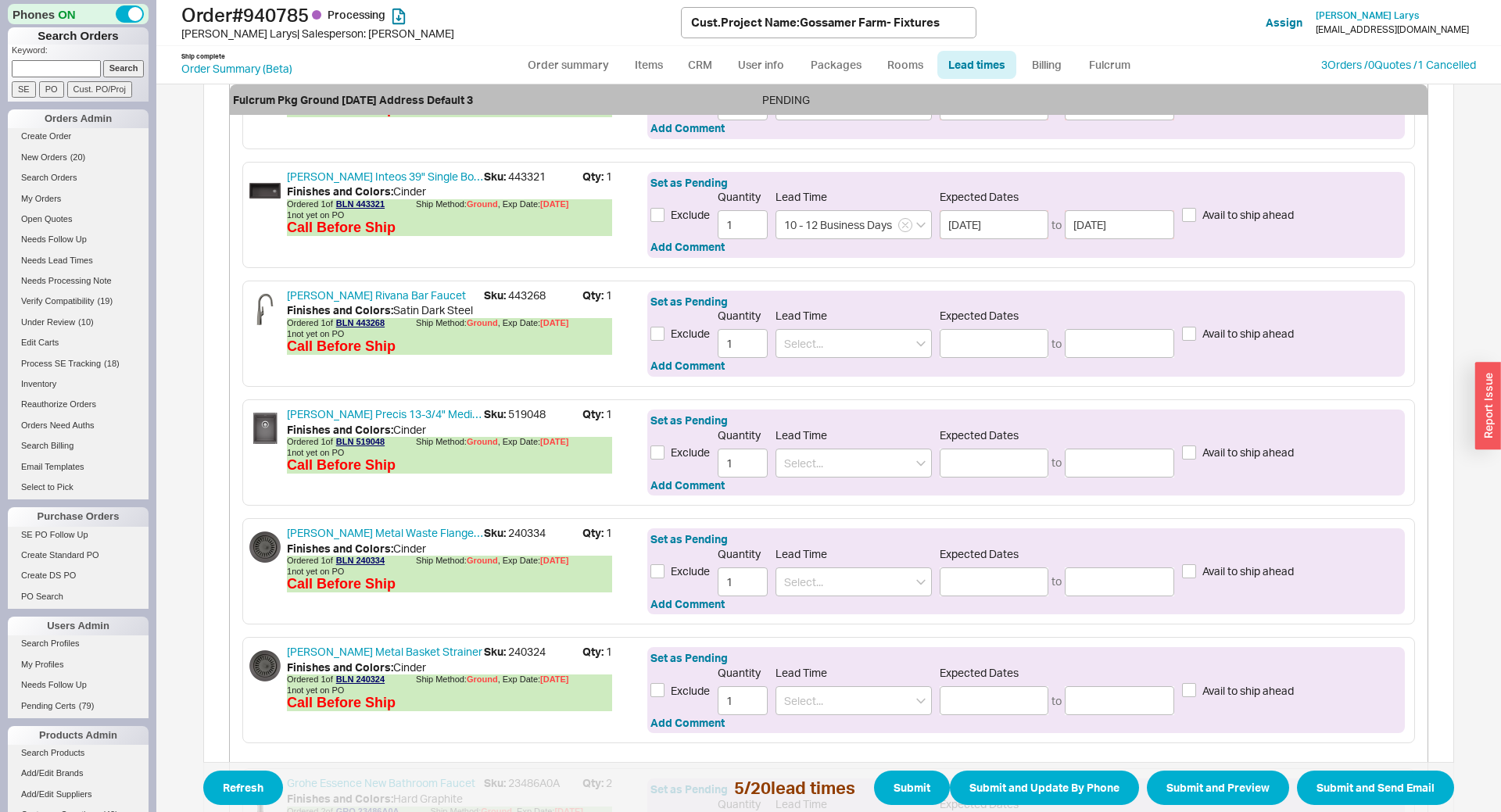
click at [525, 300] on span "Sku: 443268" at bounding box center [533, 295] width 98 height 15
copy span "443268"
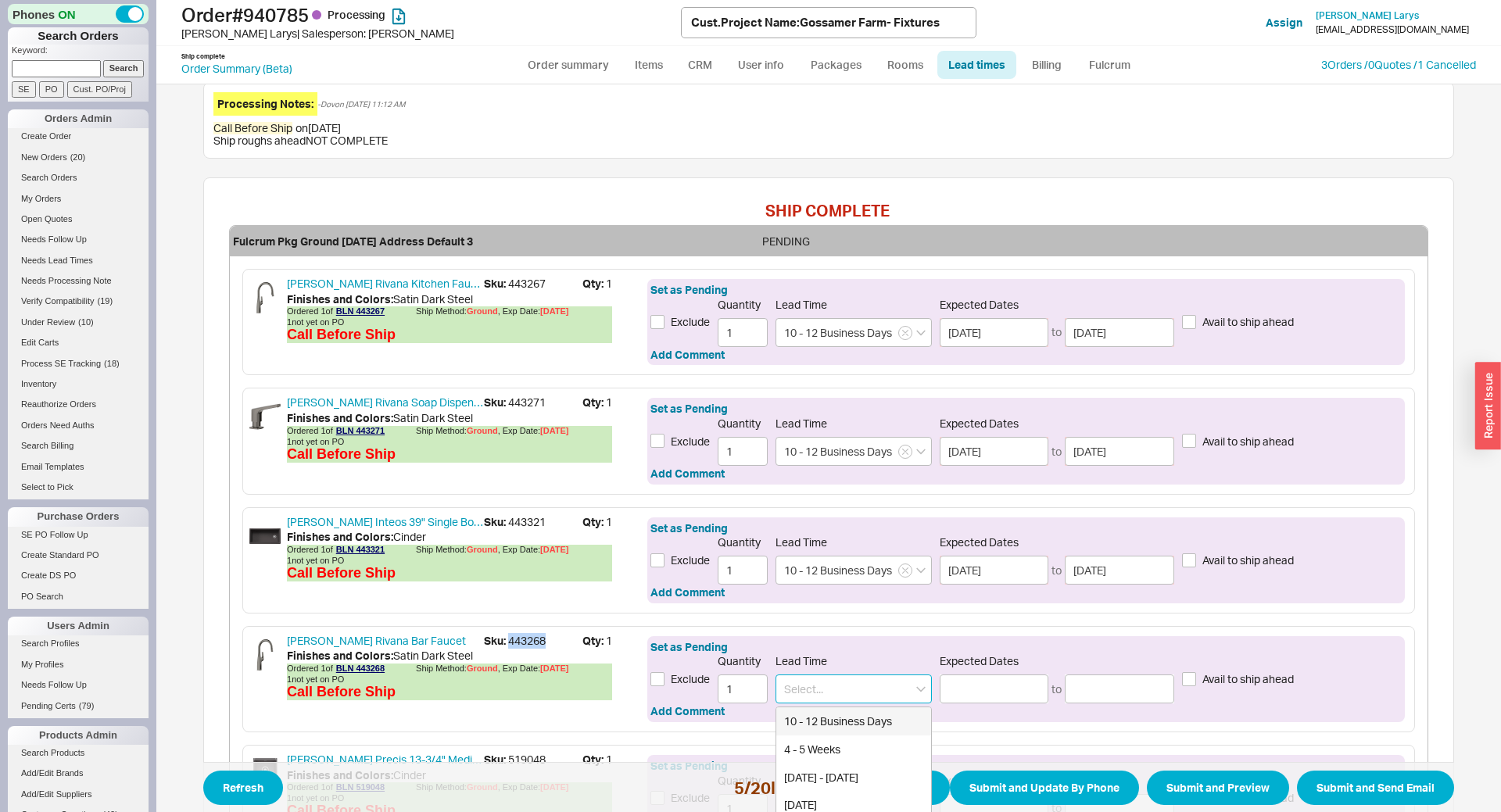
click at [816, 687] on input at bounding box center [854, 689] width 157 height 29
click at [829, 725] on div "10 - 12 Business Days" at bounding box center [854, 721] width 155 height 28
type input "10 - 12 Business Days"
type input "10/02/2025"
type input "10/06/2025"
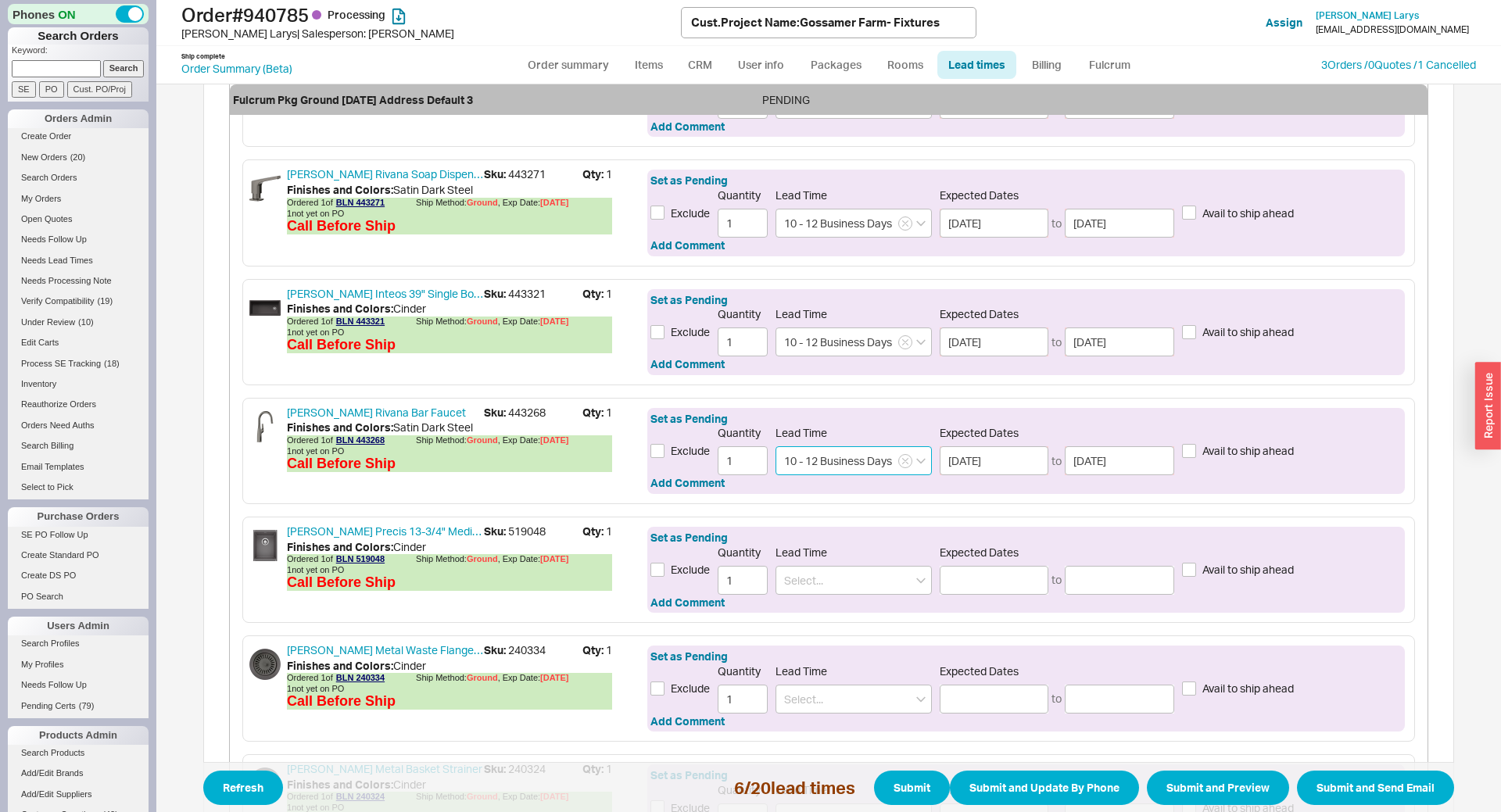
scroll to position [761, 0]
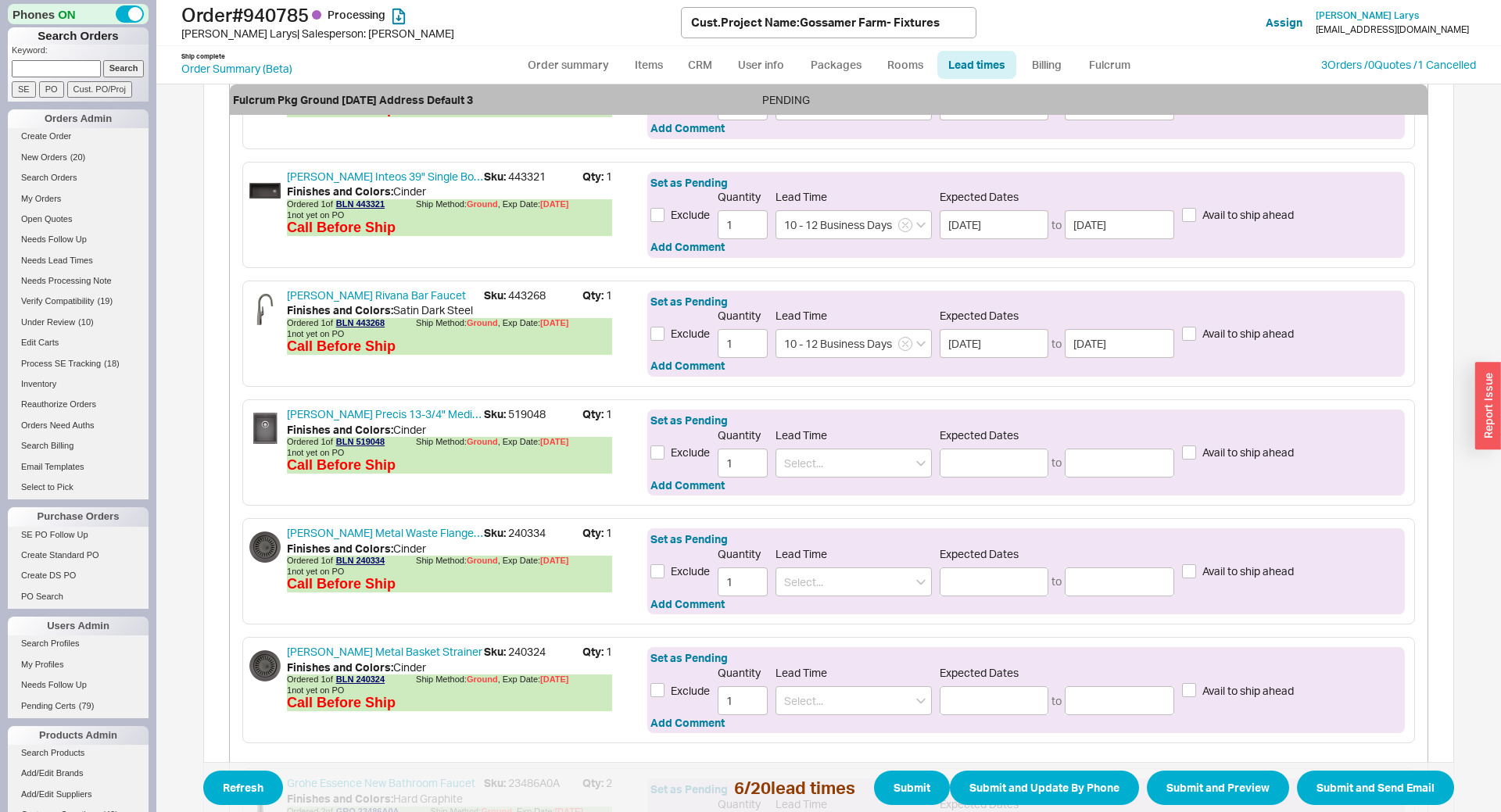
click at [519, 408] on span "Sku: 519048" at bounding box center [533, 415] width 98 height 15
copy span "519048"
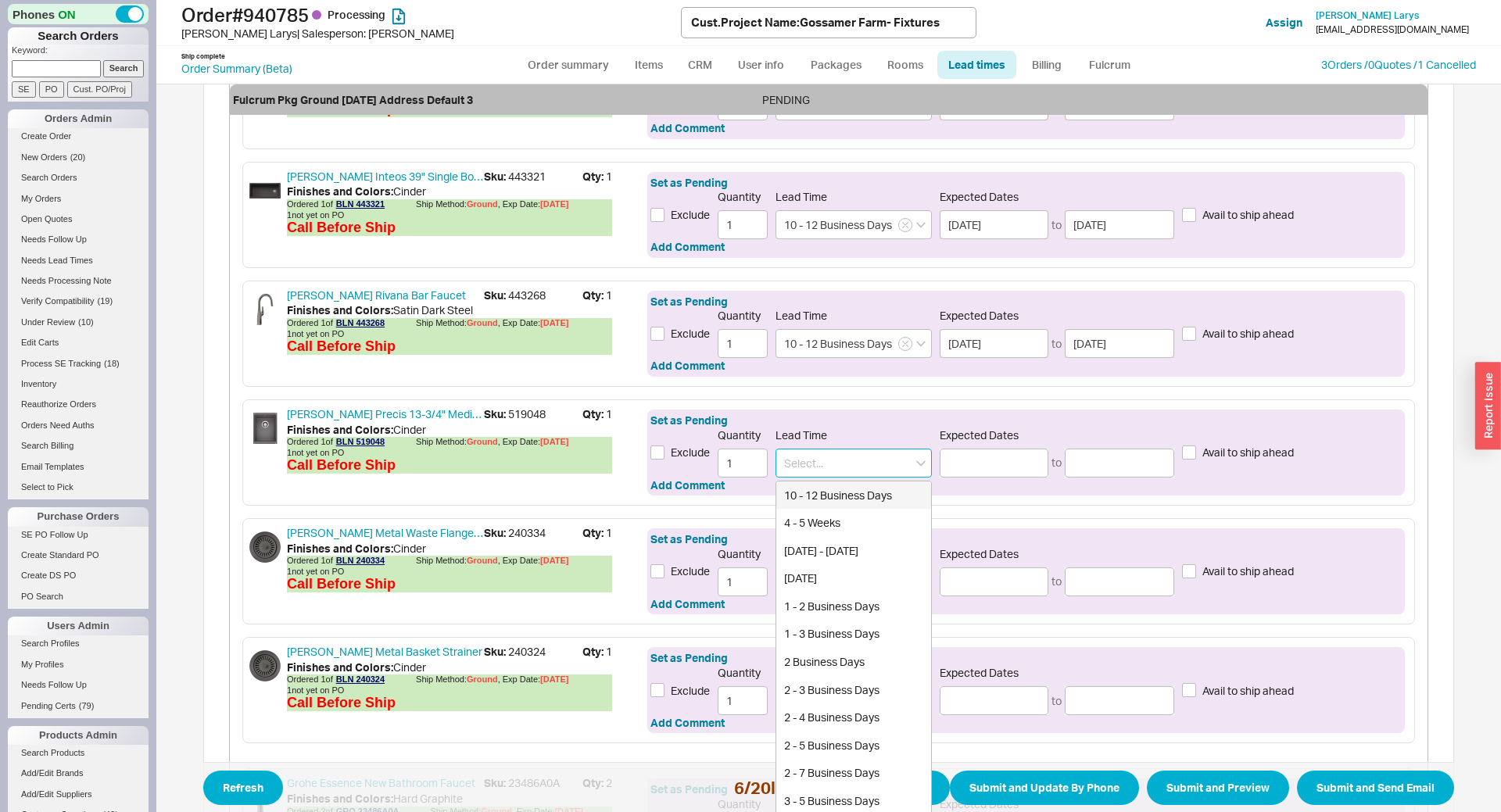
click at [839, 470] on input at bounding box center [854, 463] width 157 height 29
click at [831, 499] on div "10 - 12 Business Days" at bounding box center [854, 495] width 155 height 28
type input "10 - 12 Business Days"
type input "10/02/2025"
type input "10/06/2025"
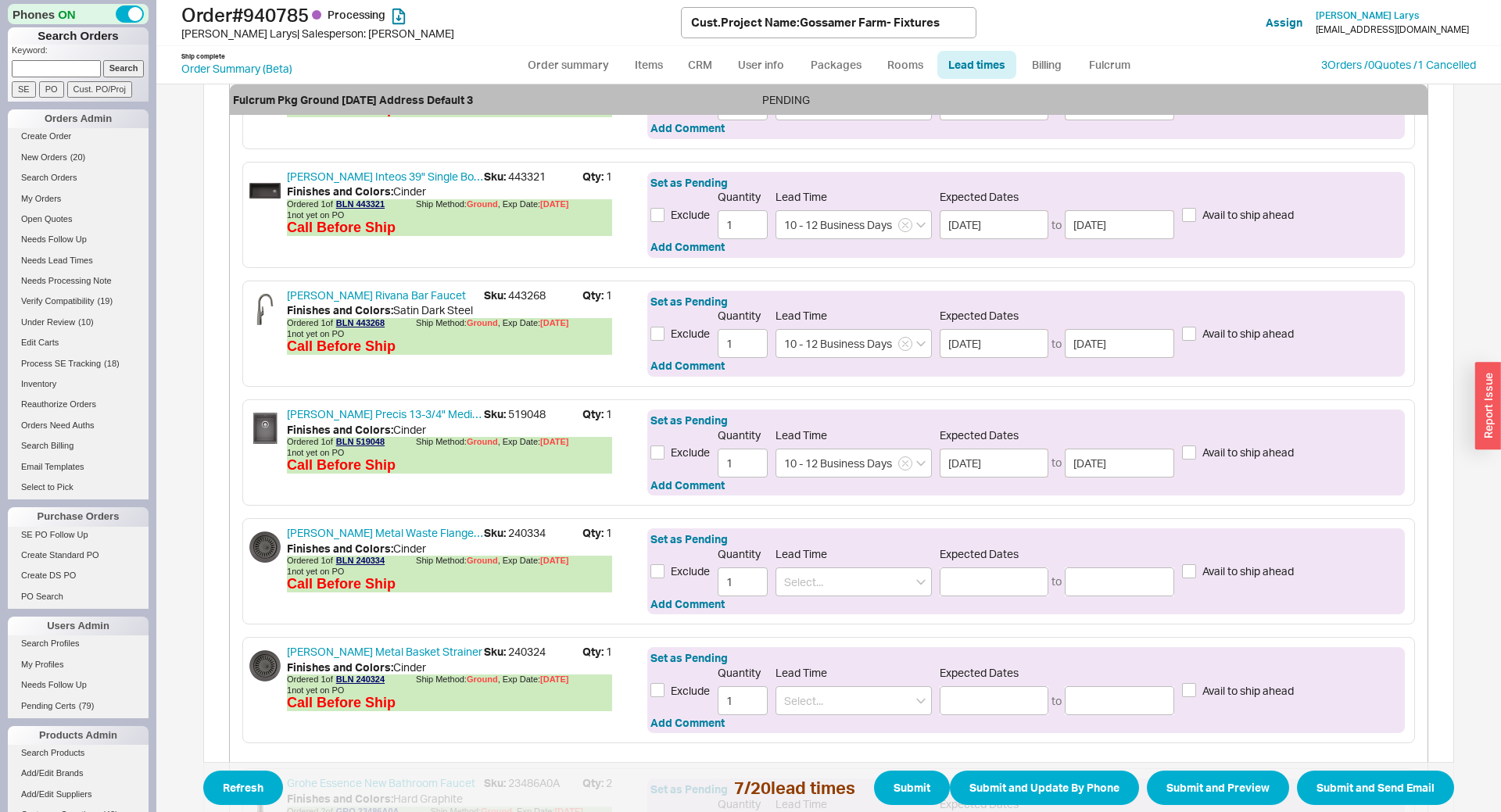
click at [548, 538] on span "Sku: 240334" at bounding box center [533, 533] width 98 height 15
click at [532, 536] on span "Sku: 240334" at bounding box center [533, 533] width 98 height 15
copy span "240334"
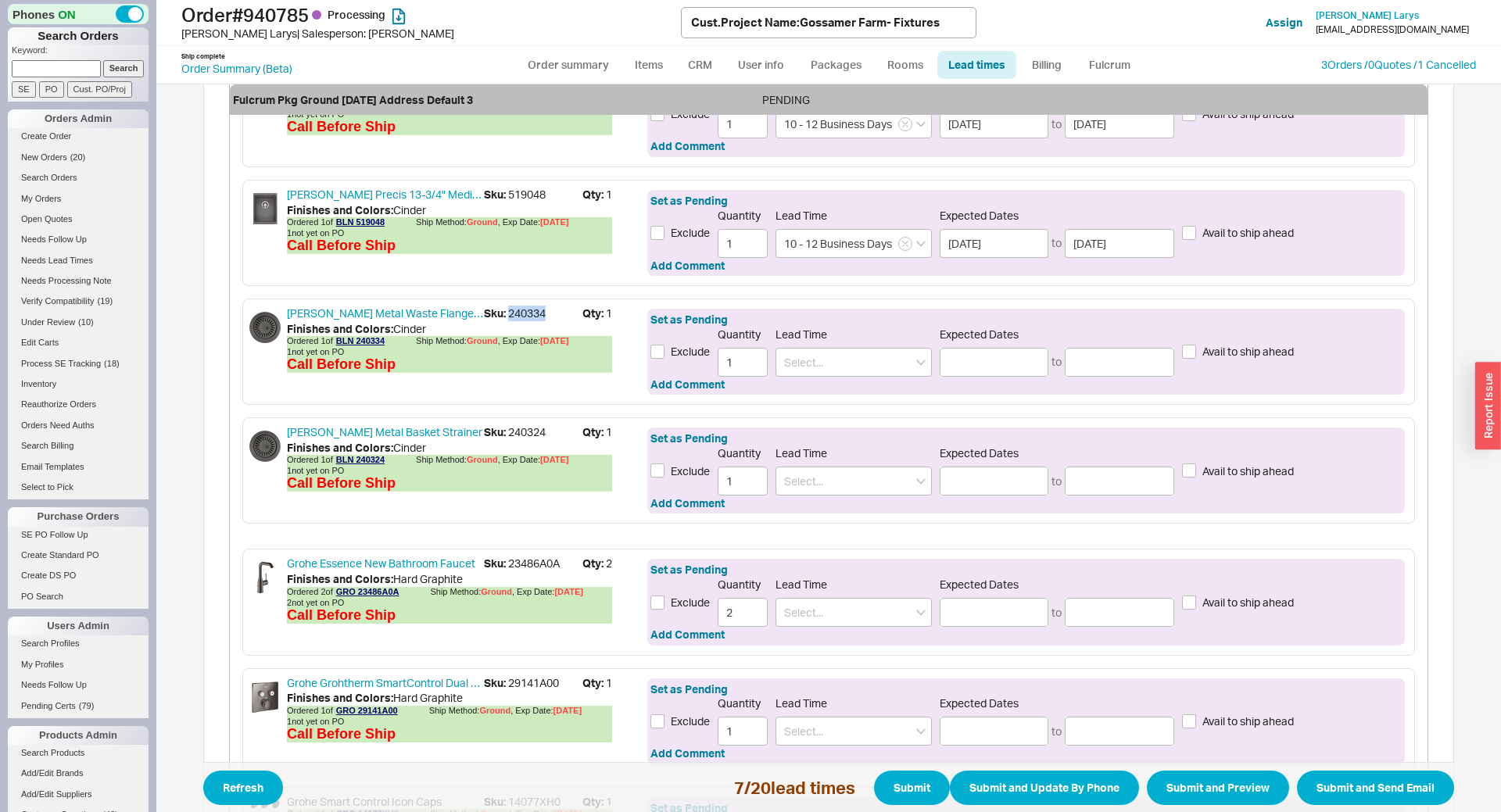
scroll to position [1107, 0]
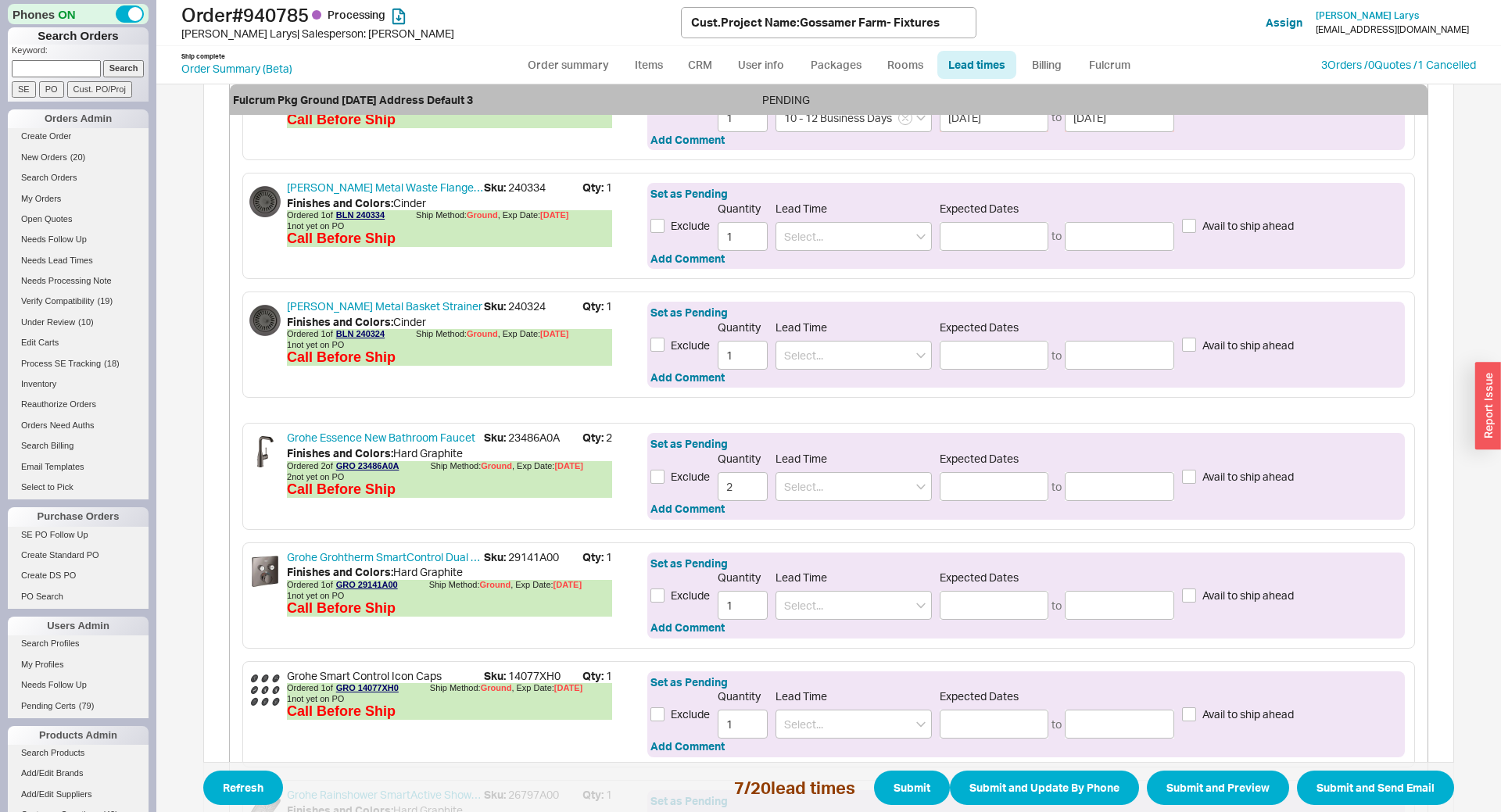
click at [525, 292] on div "Blanco Metal Basket Strainer Sku: 240324 Qty: 1 Finishes and Colors : Cinder Or…" at bounding box center [829, 344] width 1173 height 106
copy span "240324"
click at [816, 254] on div "Set as Pending Exclude Quantity 1 Lead Time Expected Dates to Avail to ship ahe…" at bounding box center [1026, 225] width 758 height 86
click at [813, 240] on input at bounding box center [854, 236] width 157 height 29
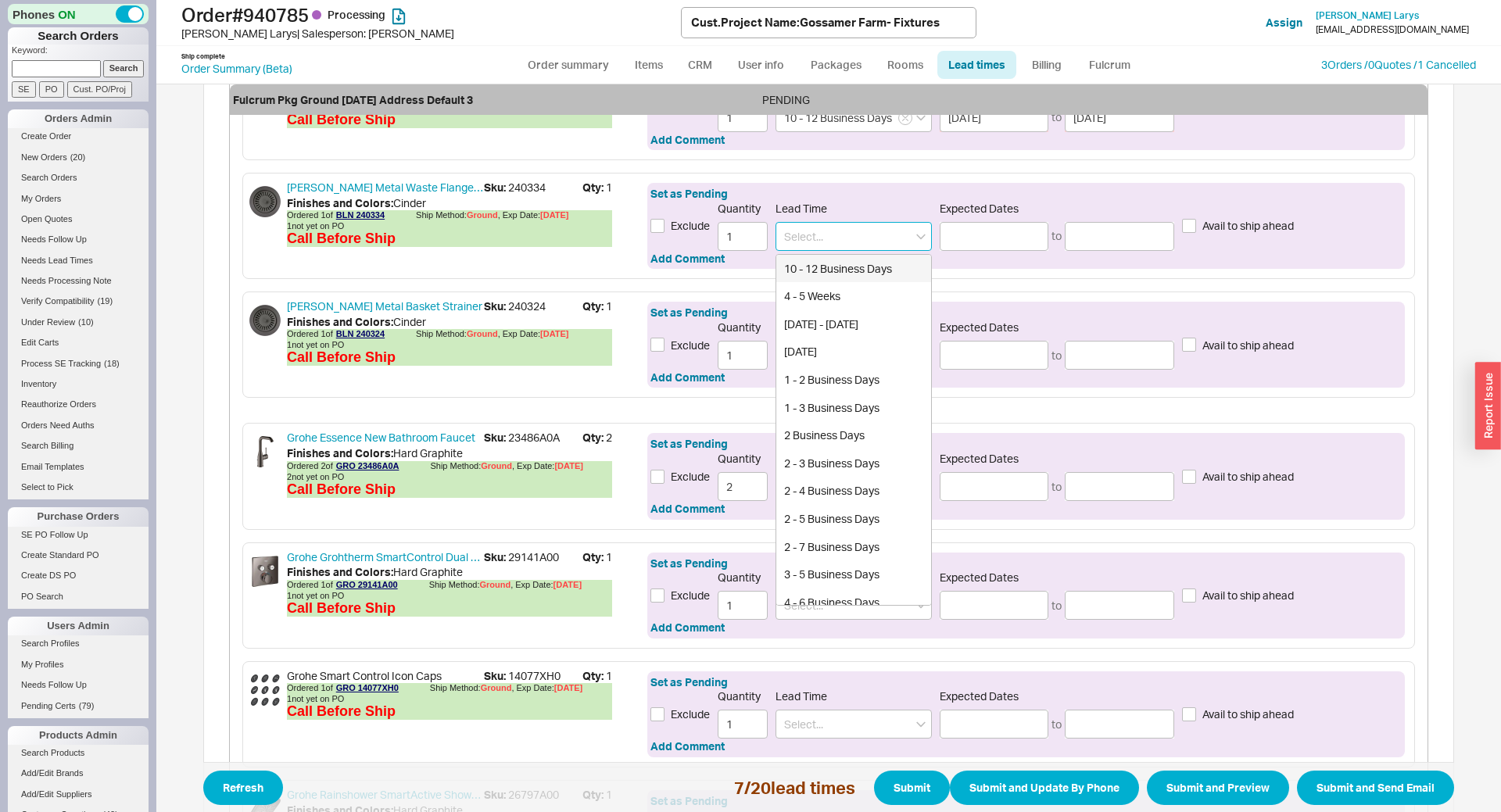
click at [819, 267] on div "10 - 12 Business Days" at bounding box center [854, 268] width 155 height 28
type input "10 - 12 Business Days"
type input "10/02/2025"
type input "10/06/2025"
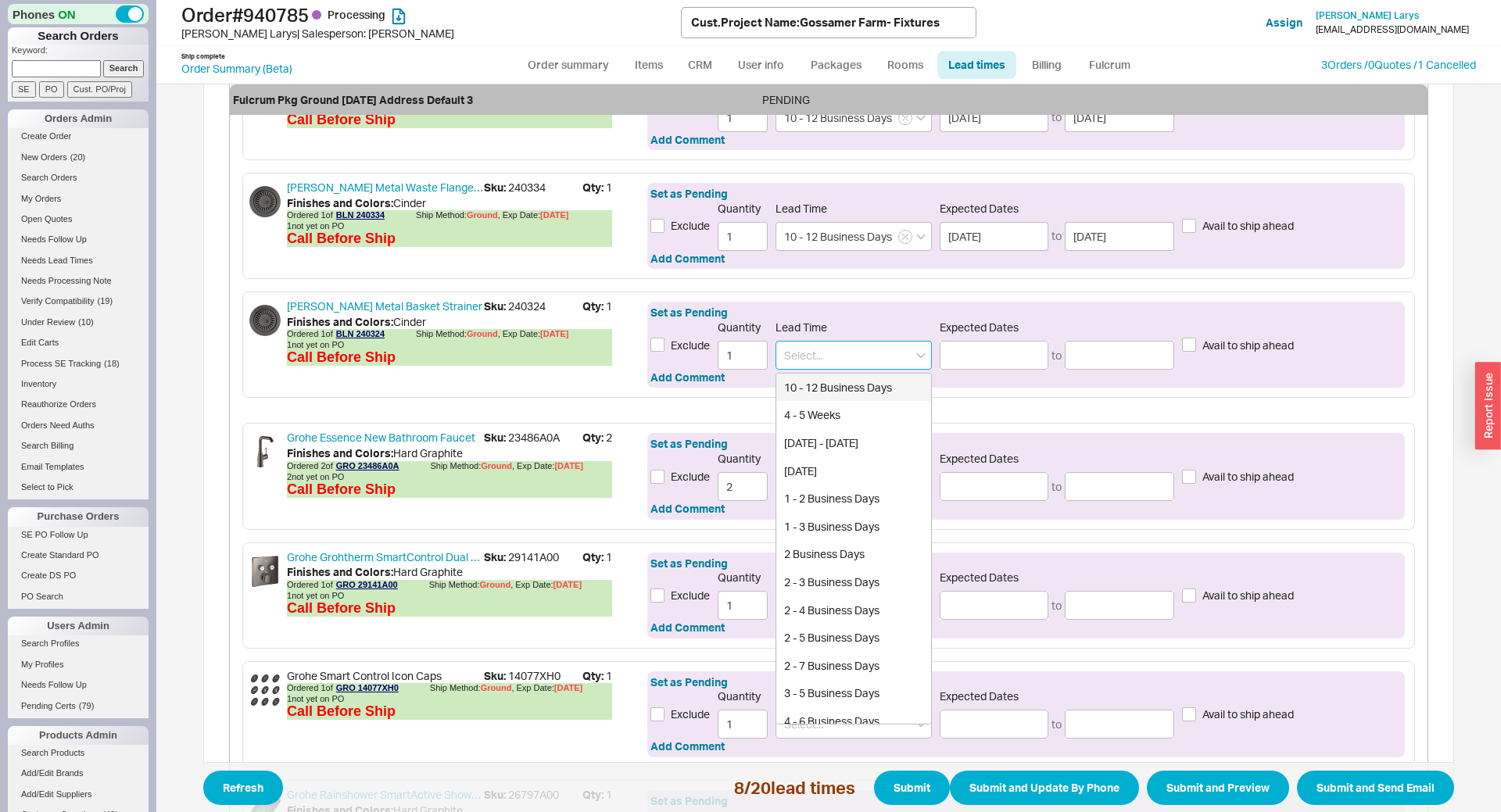
click at [822, 345] on input at bounding box center [854, 355] width 157 height 29
click at [821, 386] on div "10 - 12 Business Days" at bounding box center [854, 387] width 155 height 28
type input "10 - 12 Business Days"
type input "10/02/2025"
type input "10/06/2025"
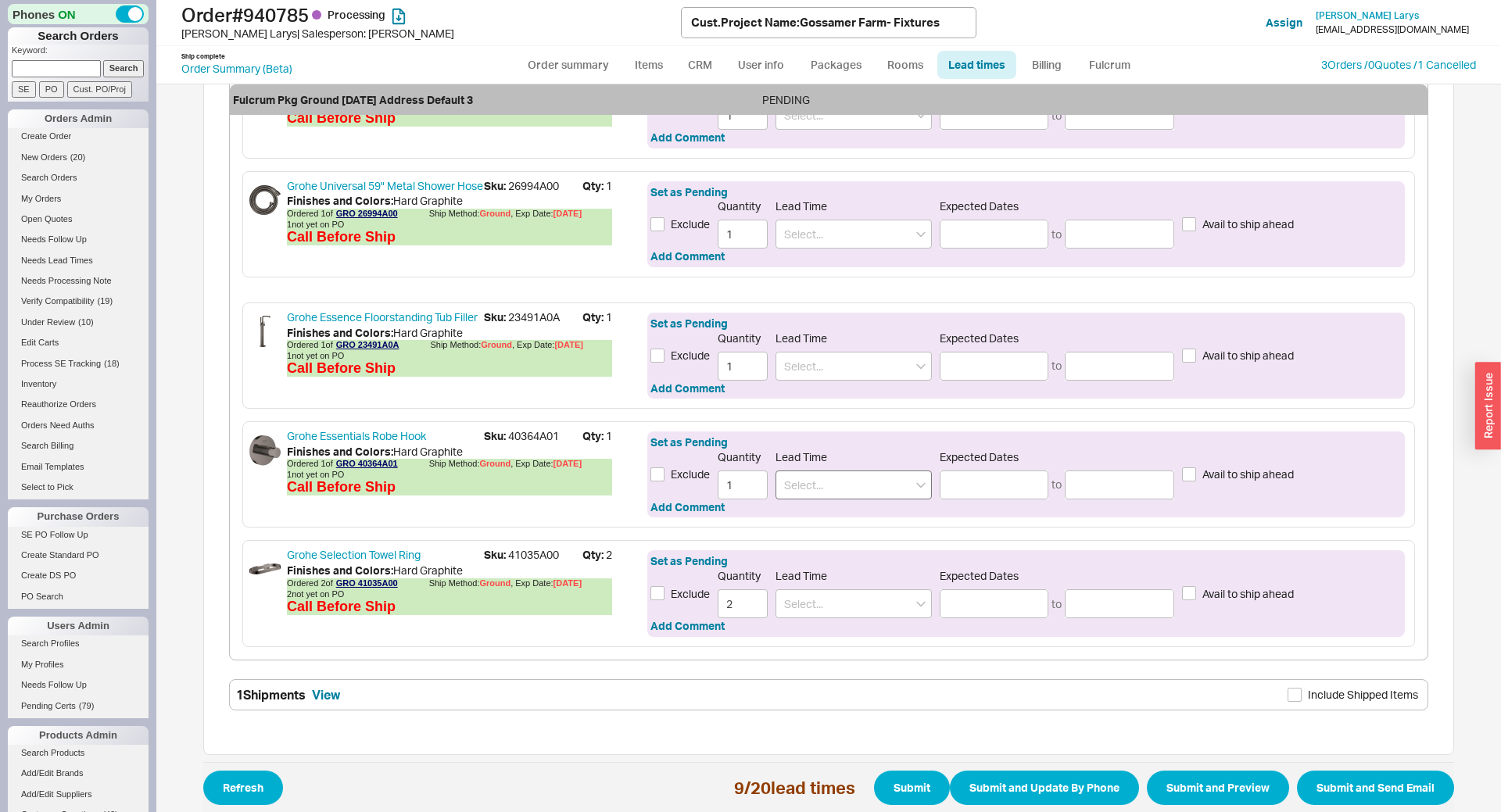
scroll to position [2220, 0]
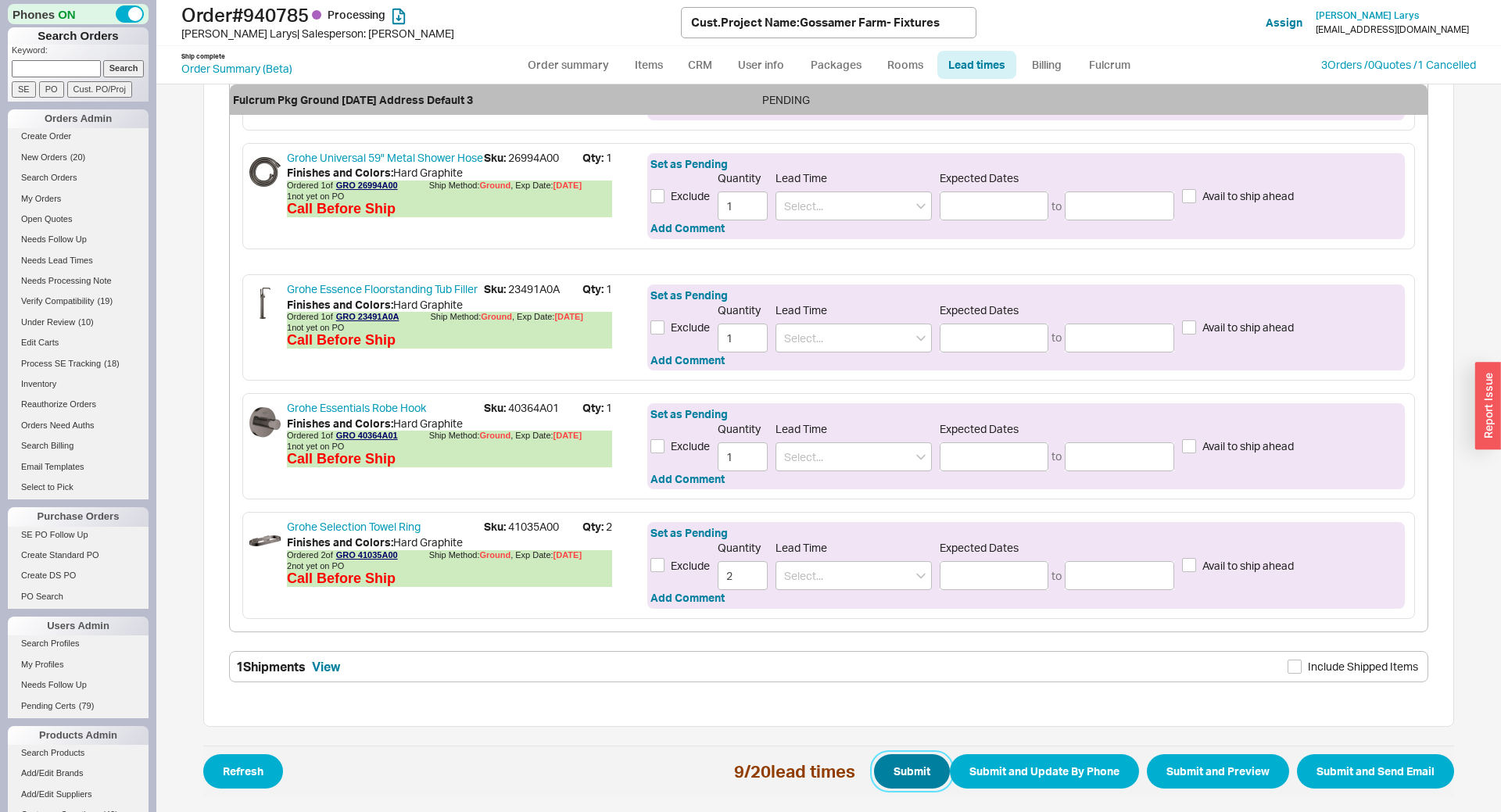
click at [921, 777] on button "Submit" at bounding box center [911, 772] width 75 height 34
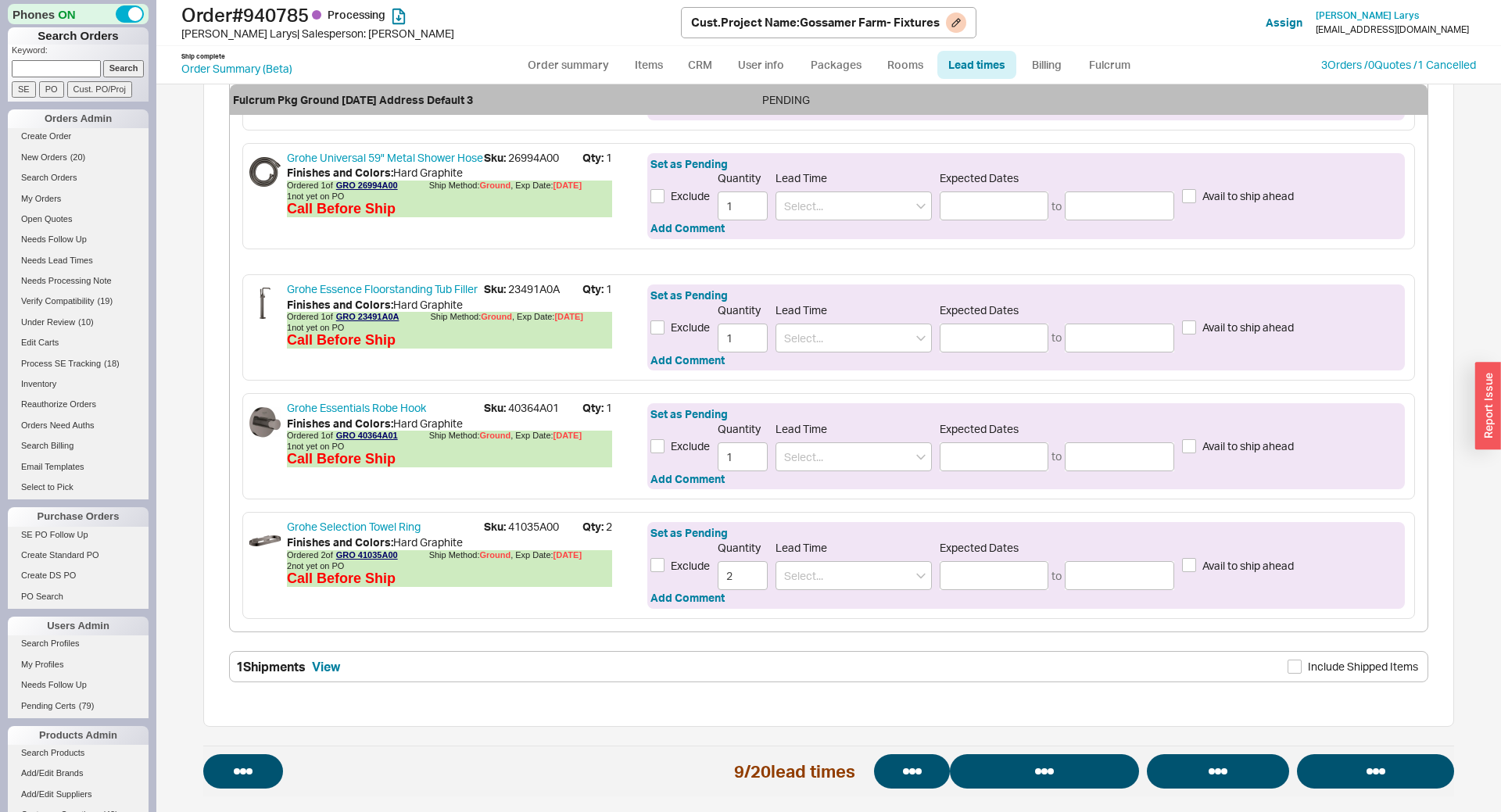
select select "*"
select select "LOW"
select select "3"
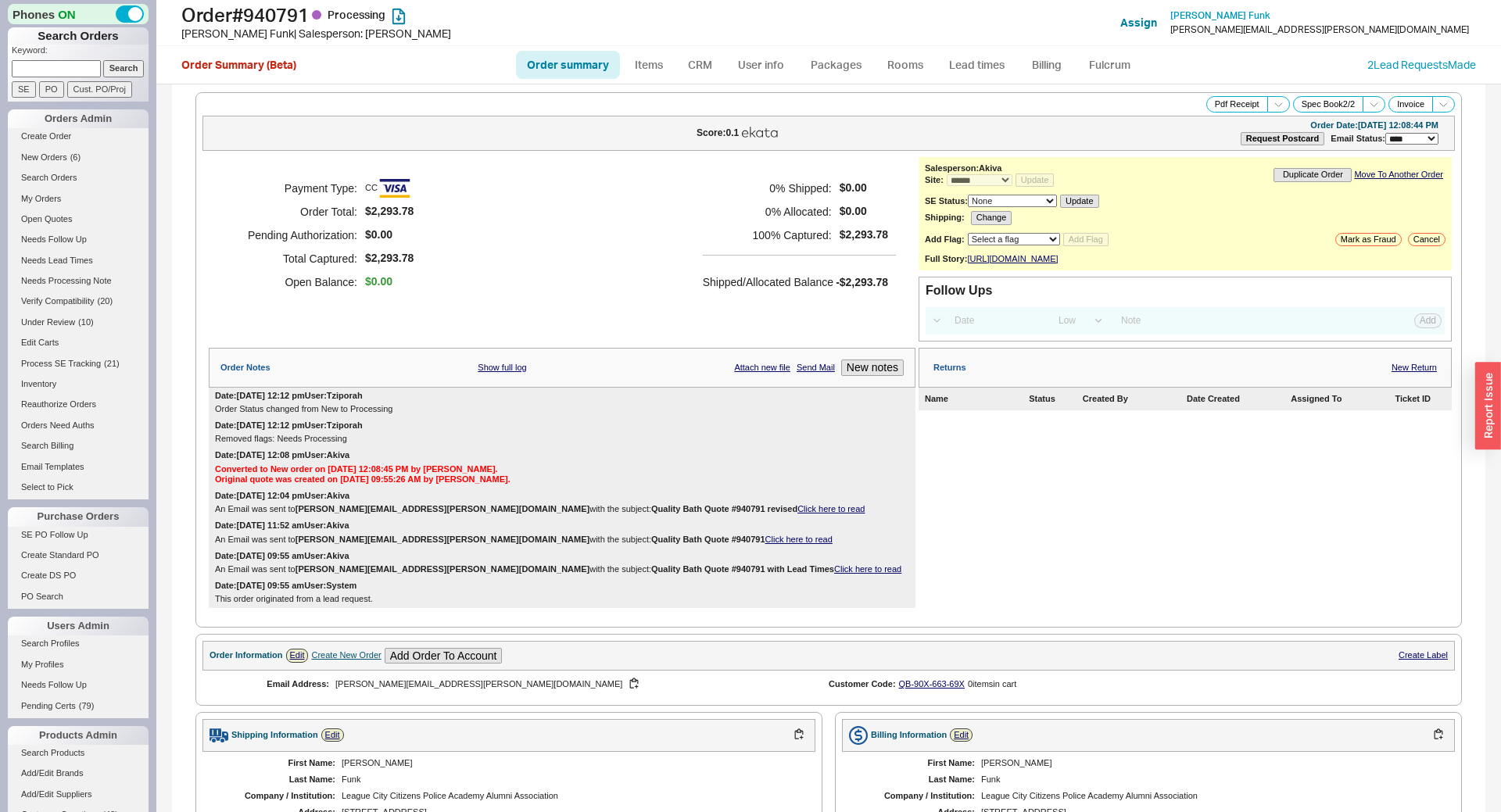
select select "*"
select select "LOW"
select select "3"
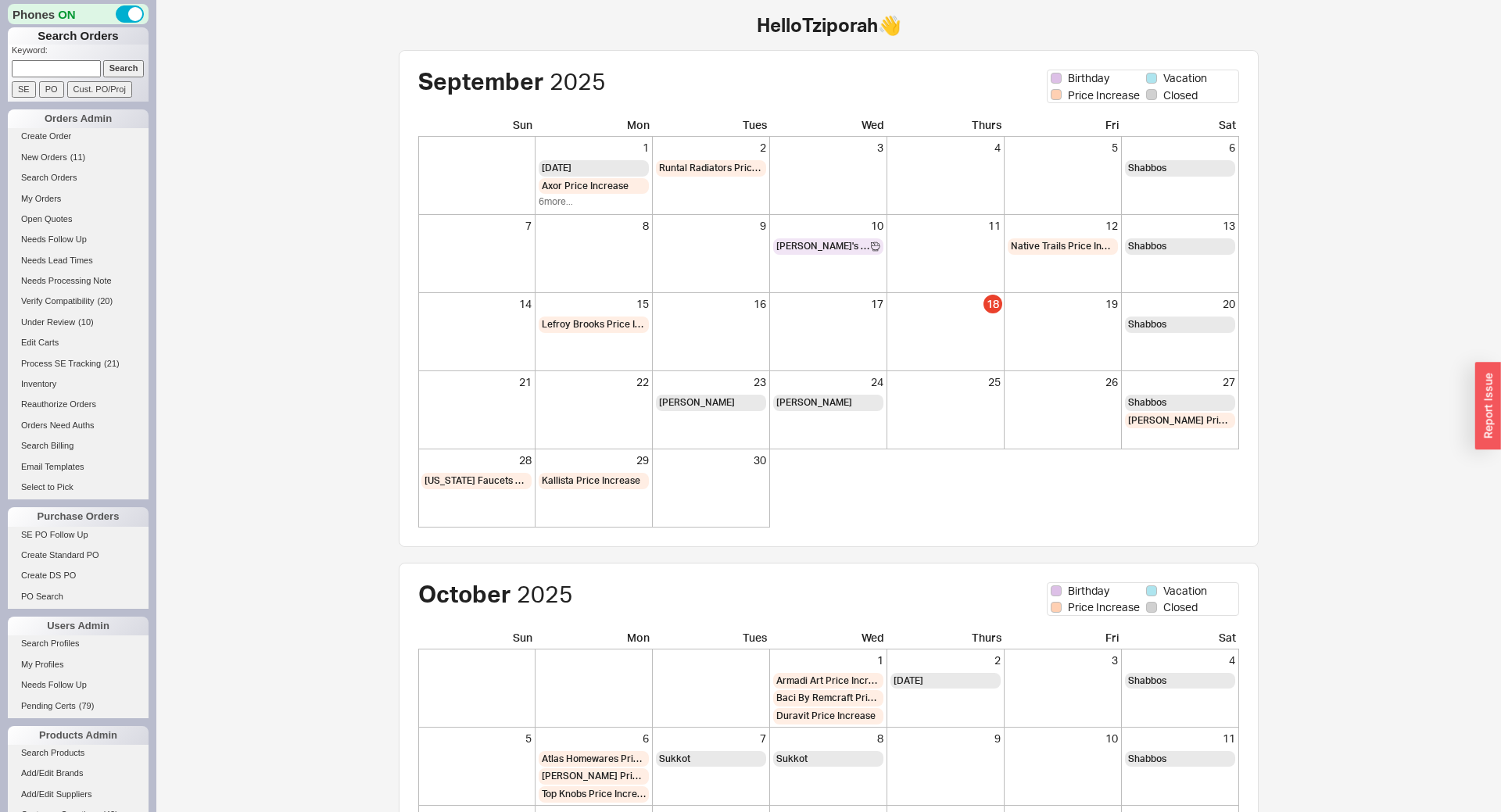
click at [67, 71] on input at bounding box center [55, 68] width 89 height 16
paste input "925876"
type input "925876"
click at [107, 62] on input "Search" at bounding box center [123, 68] width 41 height 16
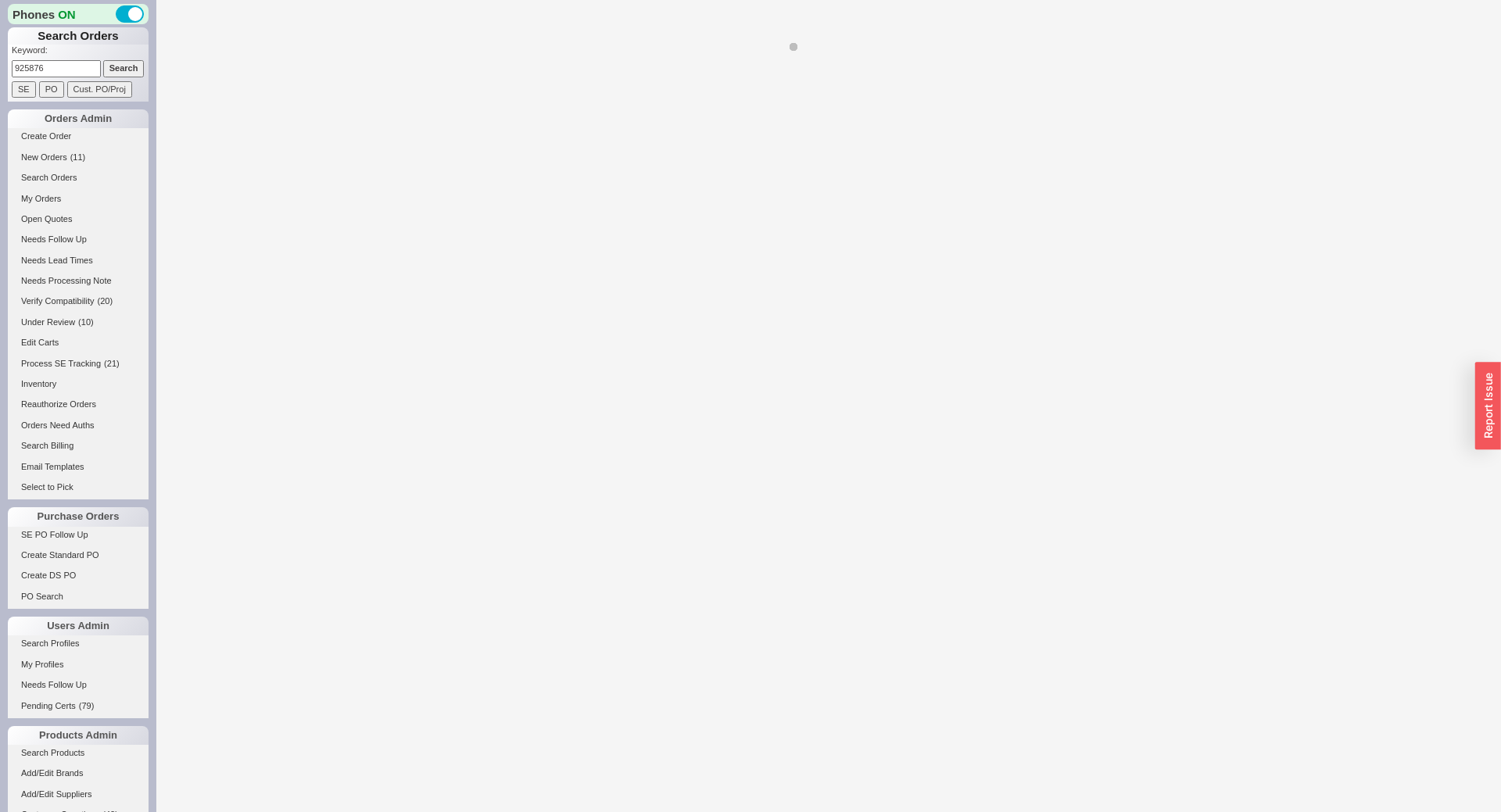
select select "*"
select select "LOW"
select select "3"
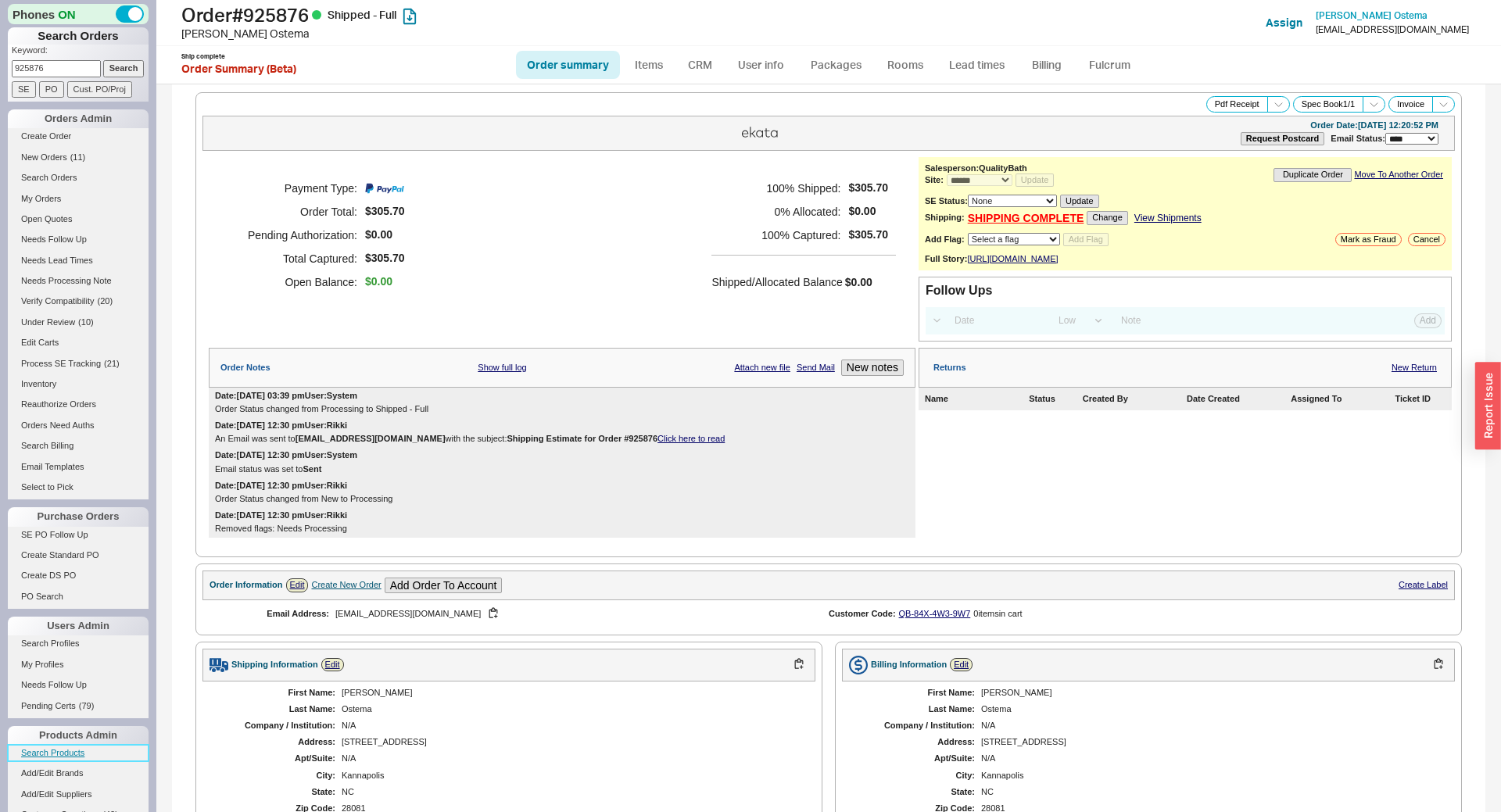
click at [56, 754] on link "Search Products" at bounding box center [77, 753] width 140 height 16
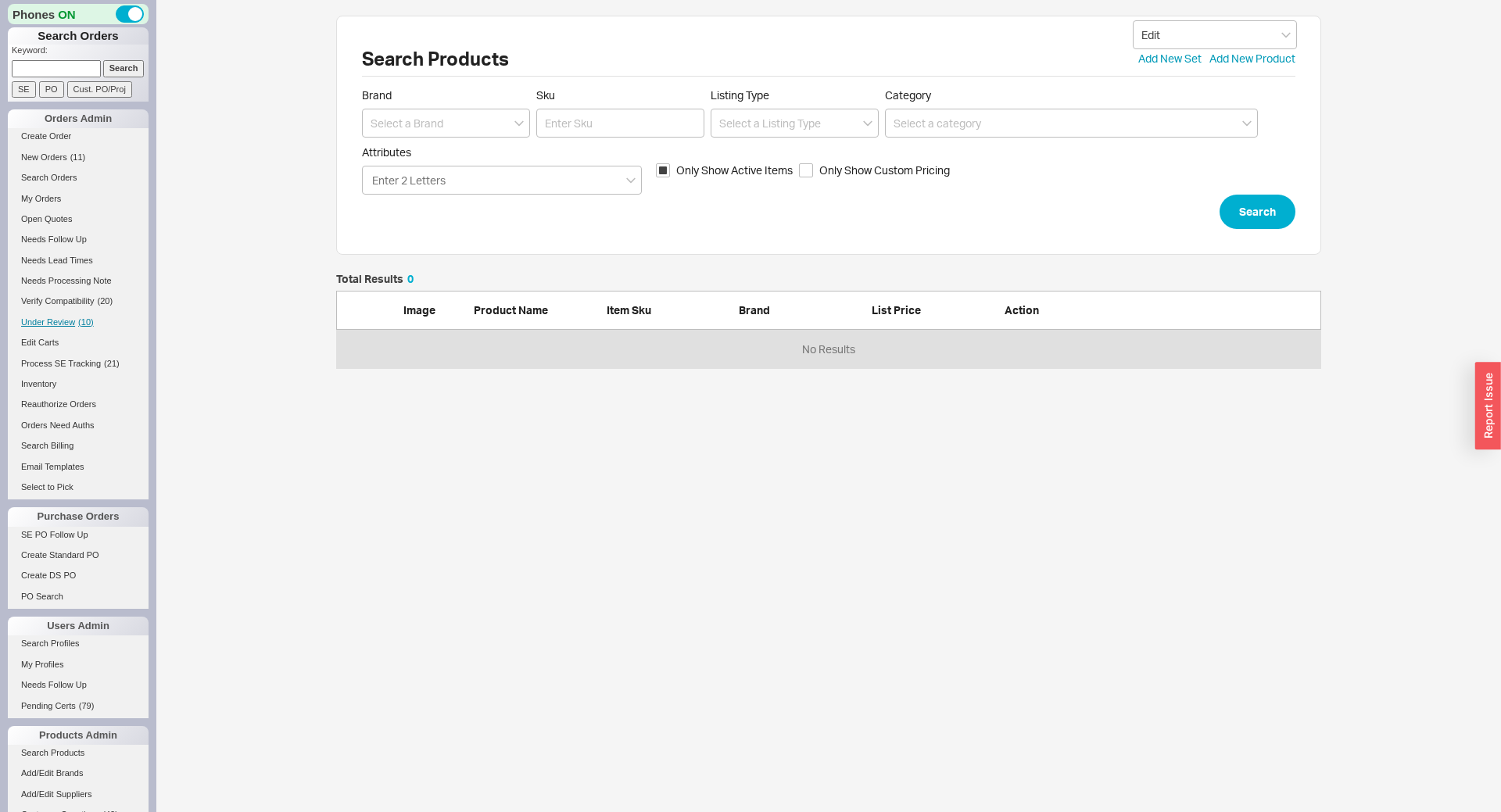
scroll to position [95, 985]
click at [56, 182] on link "Search Orders" at bounding box center [77, 178] width 140 height 16
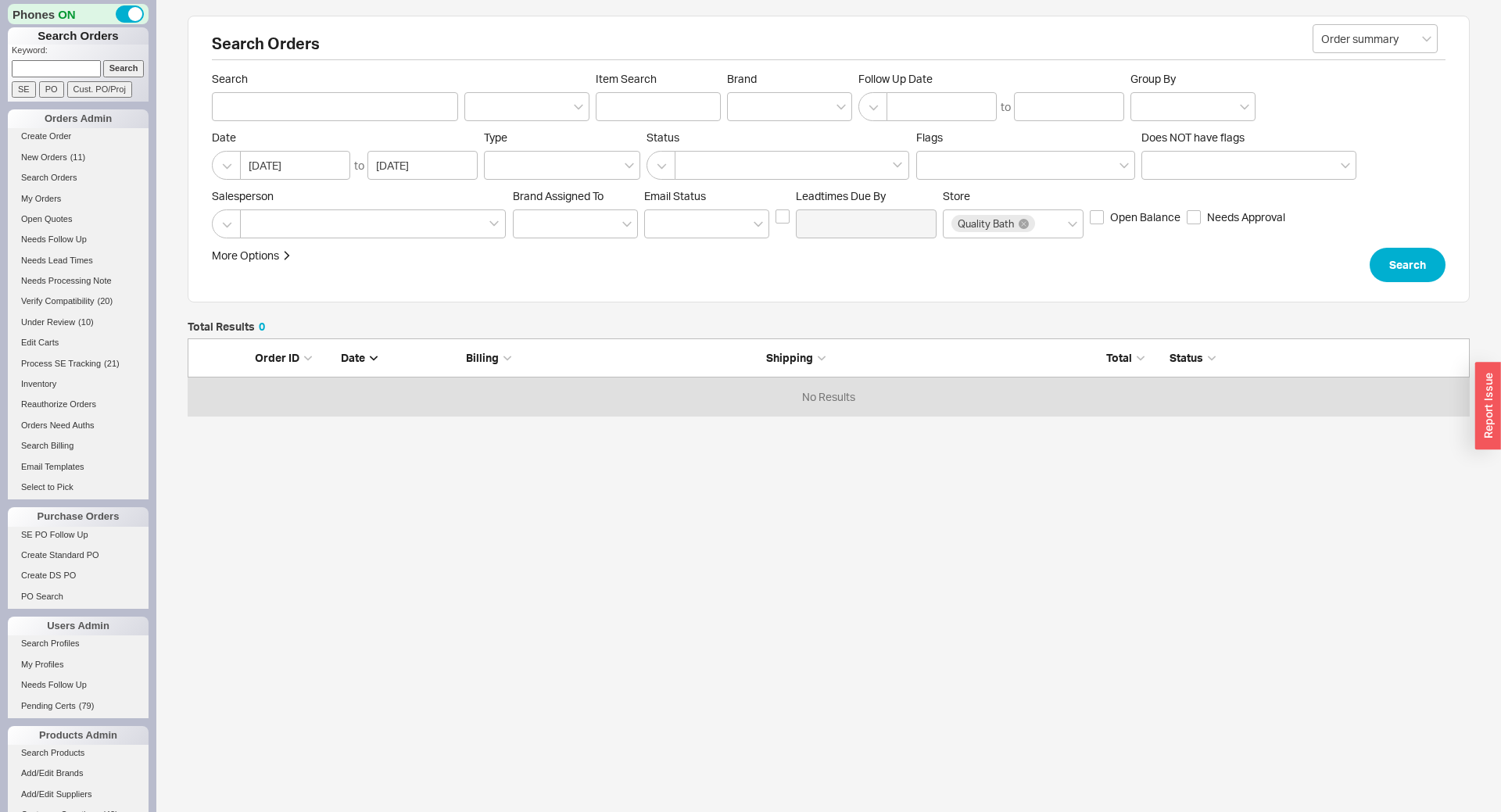
scroll to position [77, 1282]
click at [634, 98] on input "Item Search" at bounding box center [658, 107] width 125 height 29
click at [787, 96] on div at bounding box center [789, 107] width 125 height 29
click at [747, 97] on input "Brand" at bounding box center [740, 106] width 11 height 18
type input "bt"
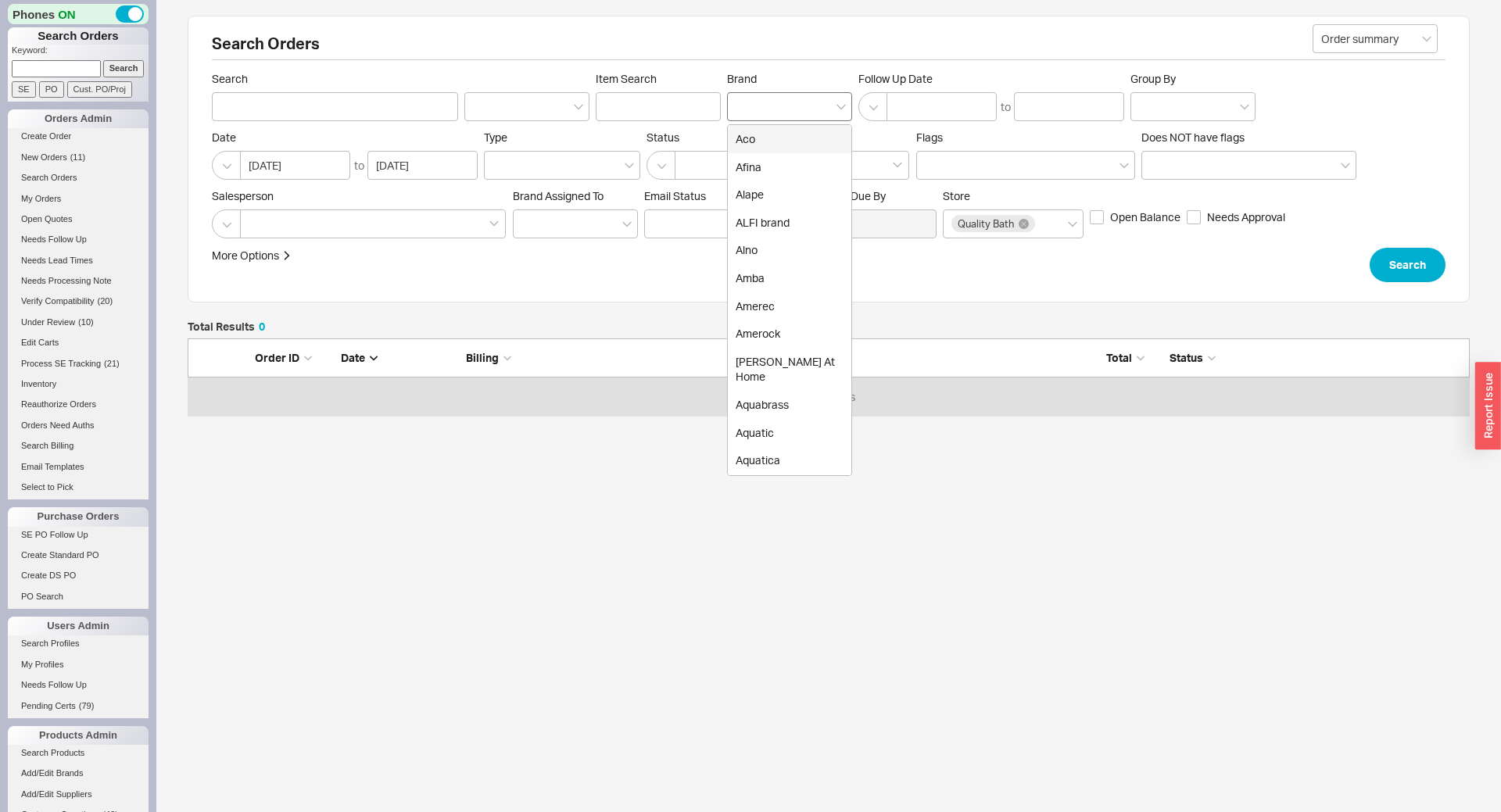
drag, startPoint x: 782, startPoint y: 97, endPoint x: 749, endPoint y: 99, distance: 33.1
click at [749, 99] on div at bounding box center [789, 107] width 125 height 29
click at [766, 104] on div at bounding box center [789, 107] width 125 height 29
click at [747, 104] on input "Brand Aco Afina Alape ALFI brand Alno Amba Amerec Amerock [PERSON_NAME] At Home…" at bounding box center [740, 106] width 11 height 18
type input "bri"
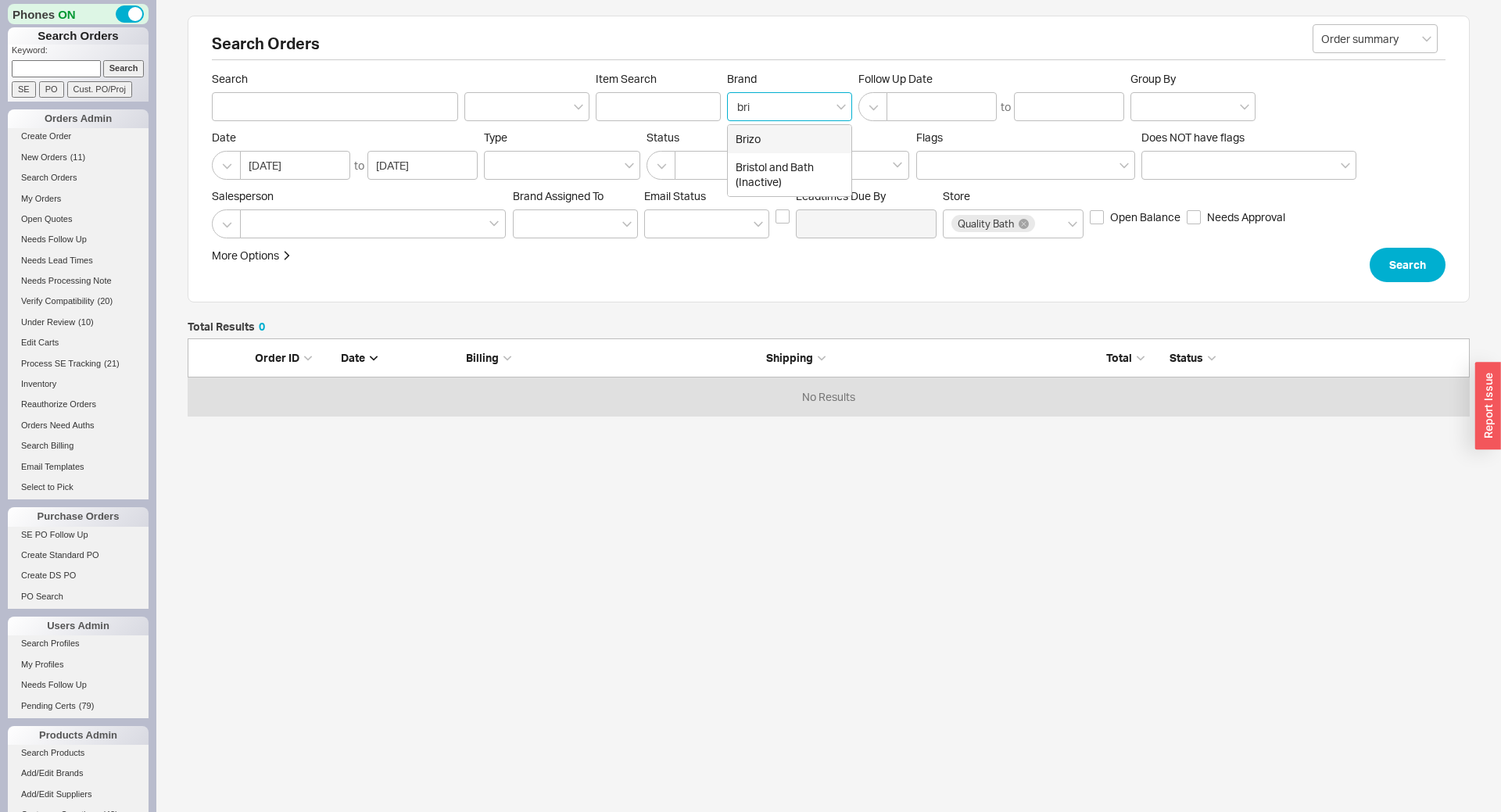
click at [769, 135] on div "Brizo" at bounding box center [789, 139] width 123 height 28
type input "Brand"
type input "delt"
click at [778, 140] on div "Delta" at bounding box center [789, 139] width 123 height 28
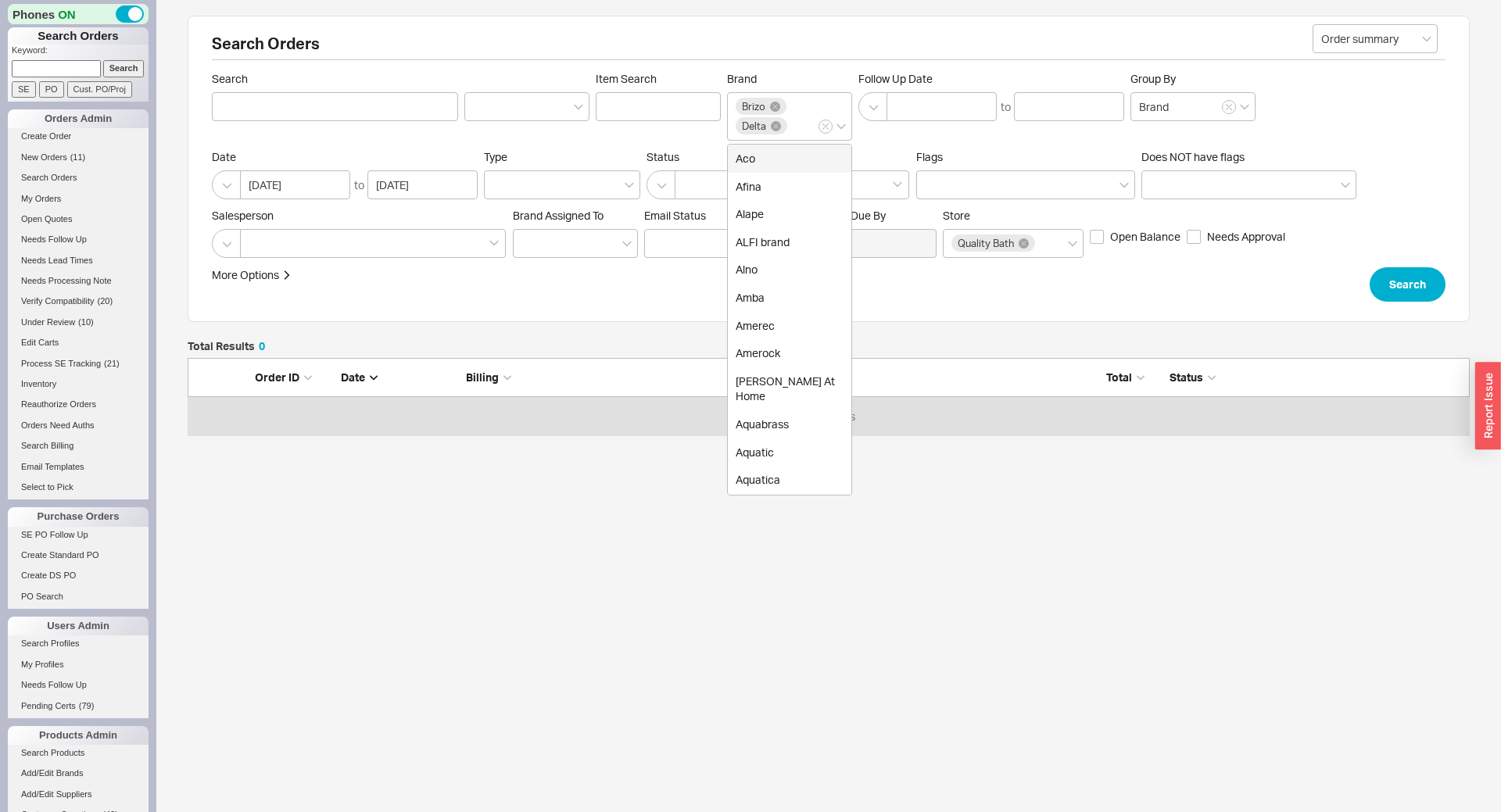
click at [1179, 310] on div "Search Orders Order summary Search Item Search Brand Brizo Delta Aco Afina Alap…" at bounding box center [828, 168] width 1282 height 307
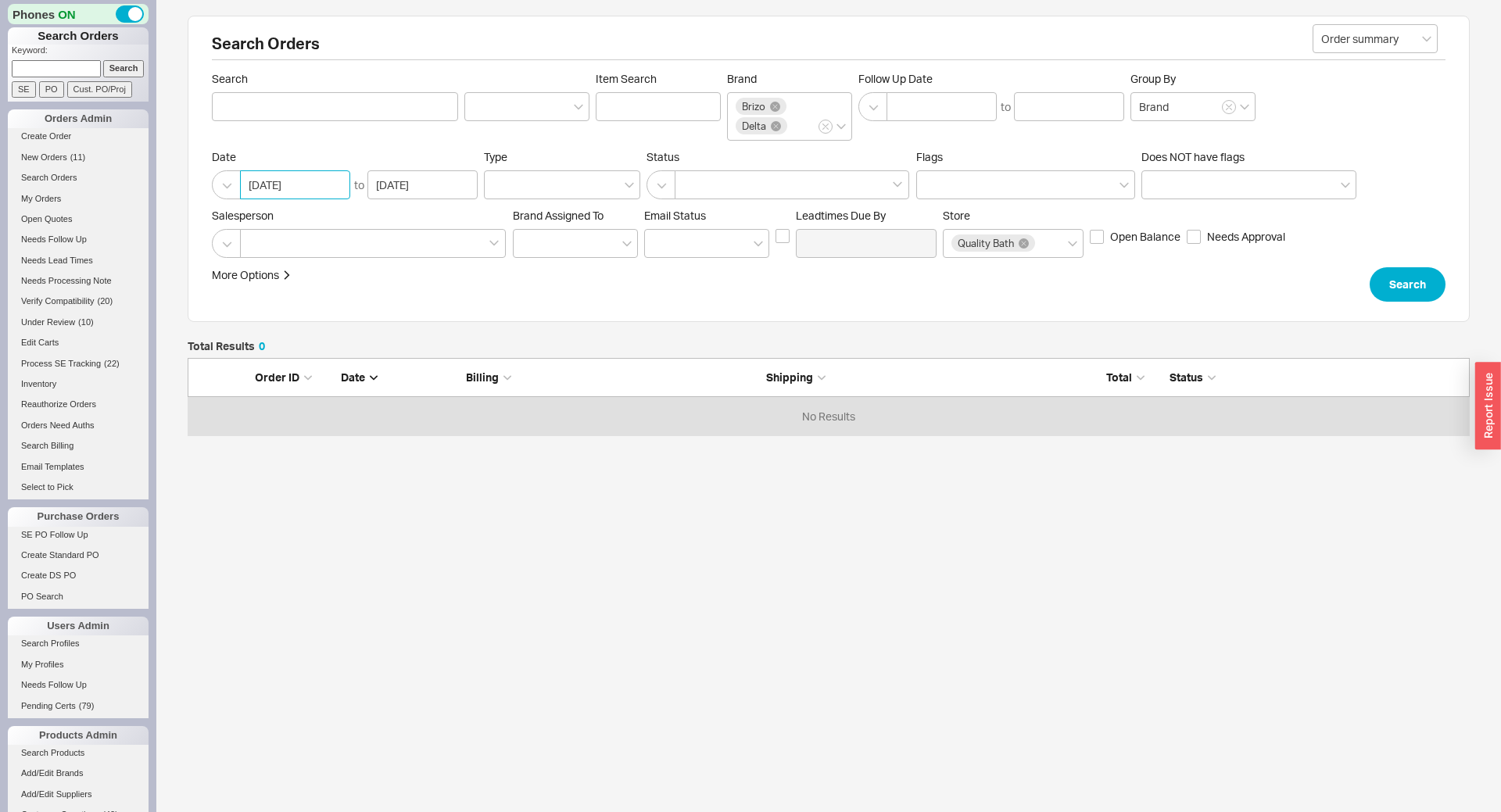
click at [255, 190] on input "08/18/2025" at bounding box center [294, 184] width 110 height 29
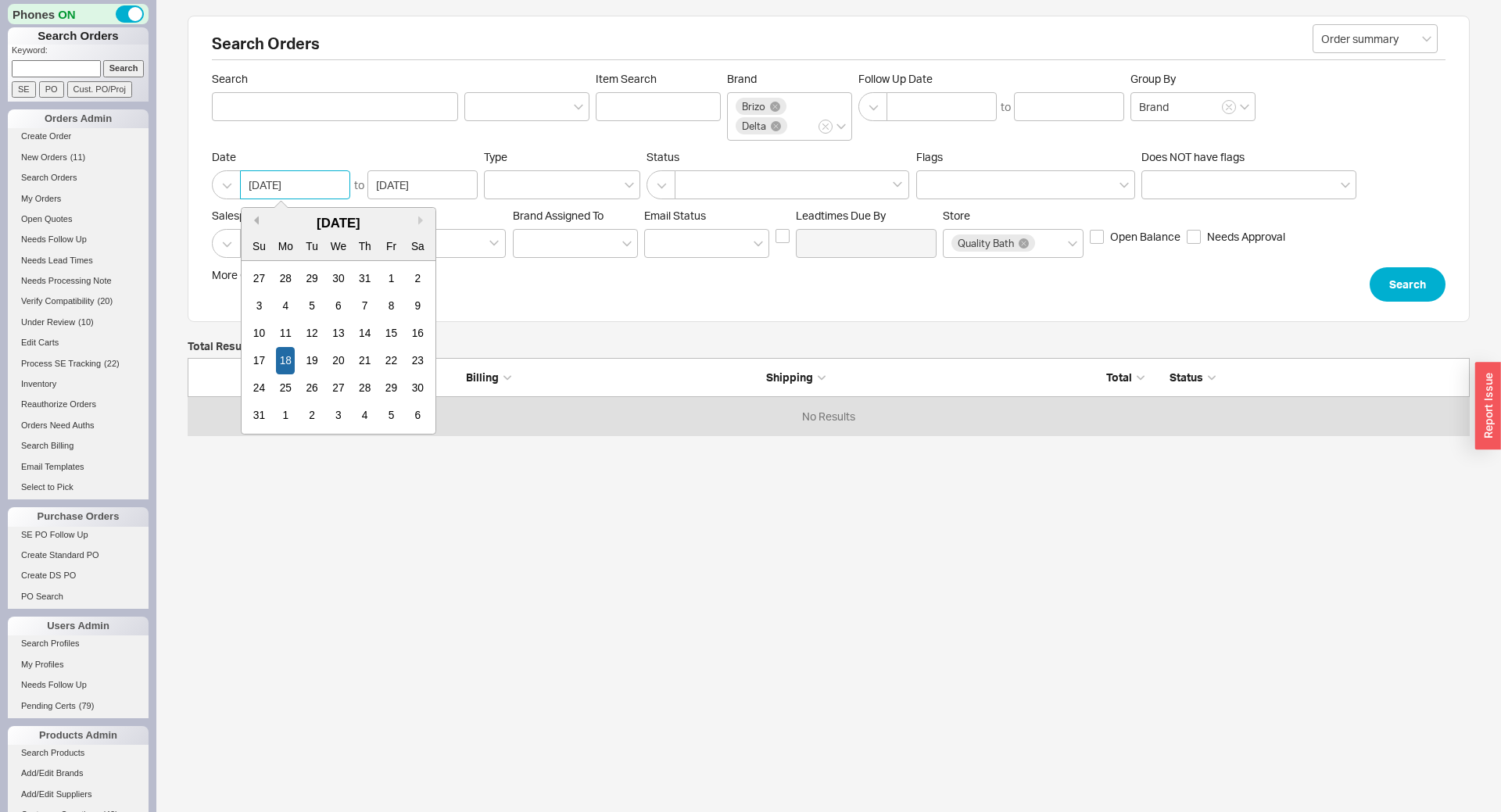
click at [258, 219] on button "Previous Month" at bounding box center [254, 221] width 10 height 10
click at [312, 279] on div "1" at bounding box center [312, 278] width 19 height 28
type input "07/01/2025"
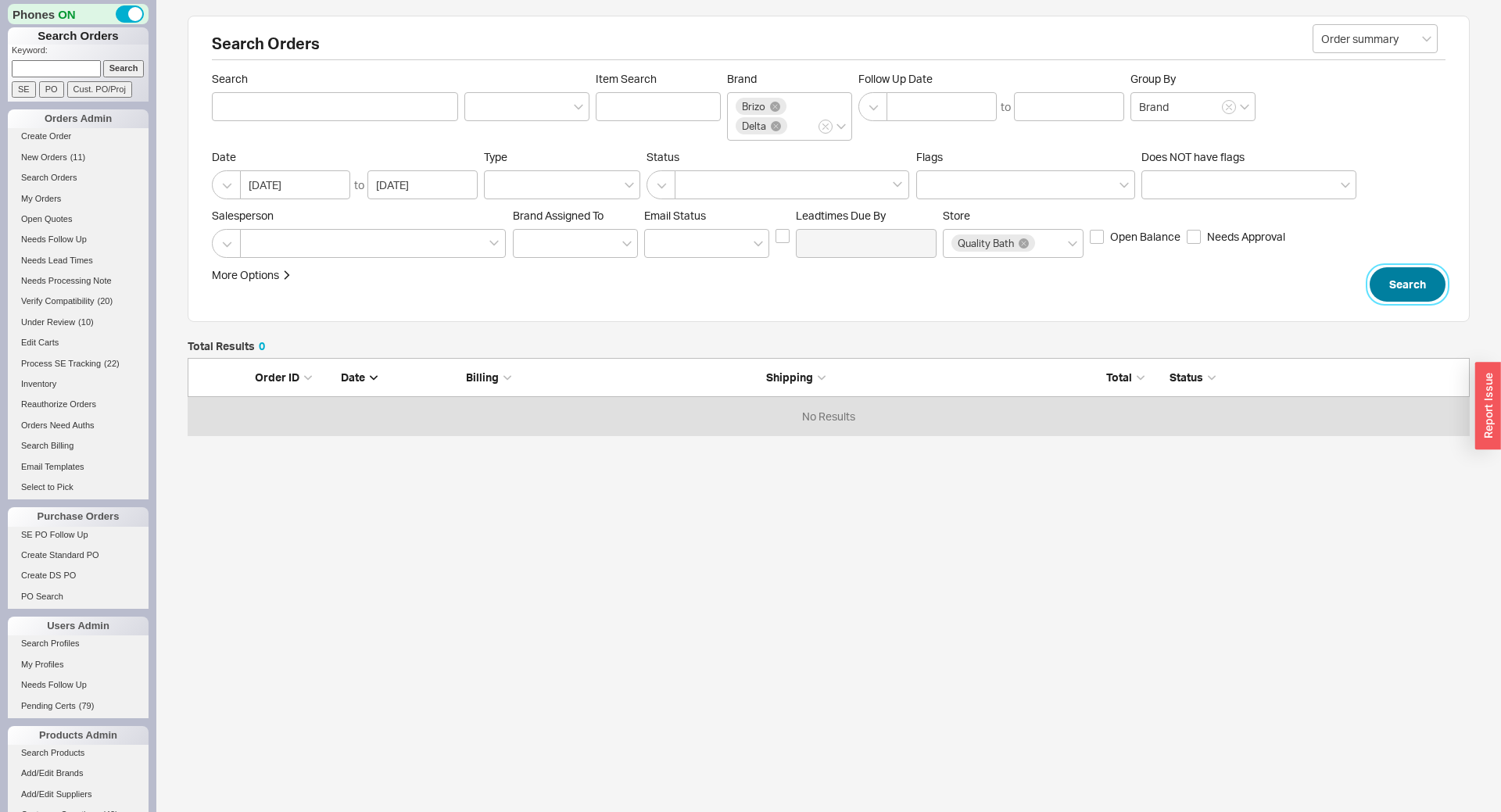
click at [1392, 279] on button "Search" at bounding box center [1407, 285] width 75 height 34
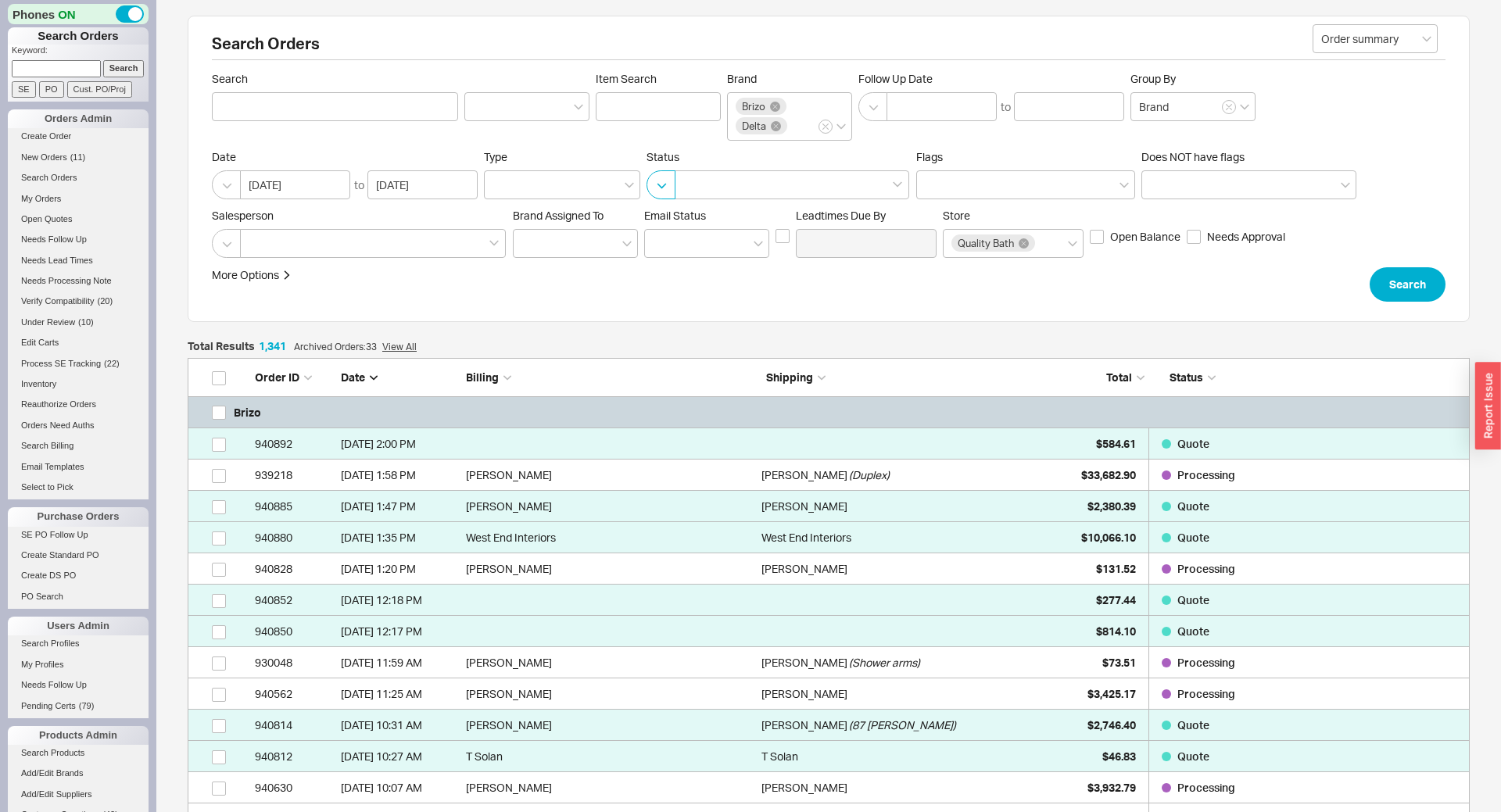
click at [666, 182] on button "button" at bounding box center [661, 184] width 29 height 29
drag, startPoint x: 680, startPoint y: 246, endPoint x: 677, endPoint y: 221, distance: 25.2
click at [677, 221] on div "Exclude Cancelled/Quotes Processed Orders" at bounding box center [779, 231] width 264 height 57
click at [677, 217] on div "Exclude Cancelled/Quotes" at bounding box center [779, 217] width 262 height 28
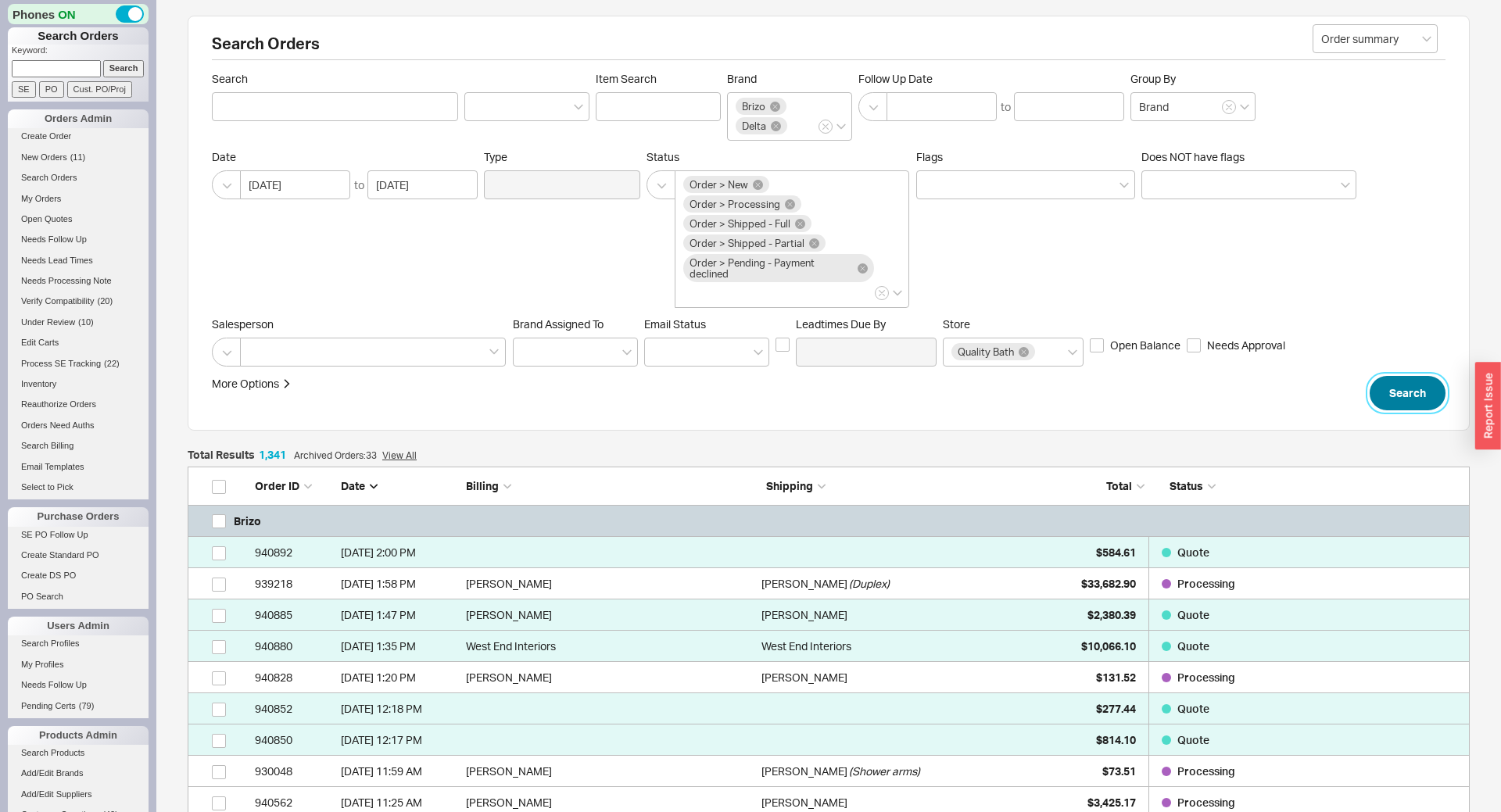
click at [1418, 392] on button "Search" at bounding box center [1407, 394] width 75 height 34
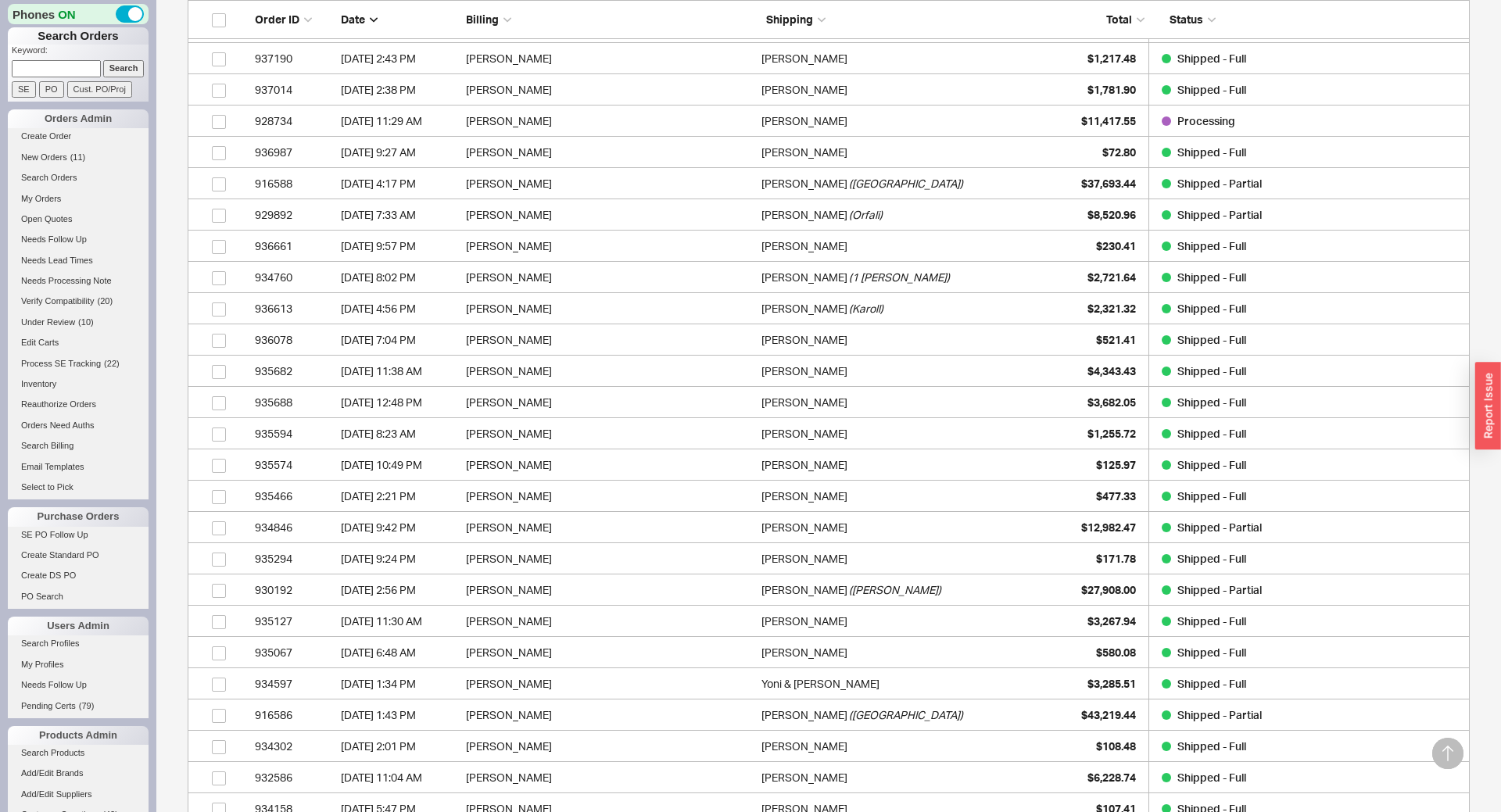
scroll to position [28111, 0]
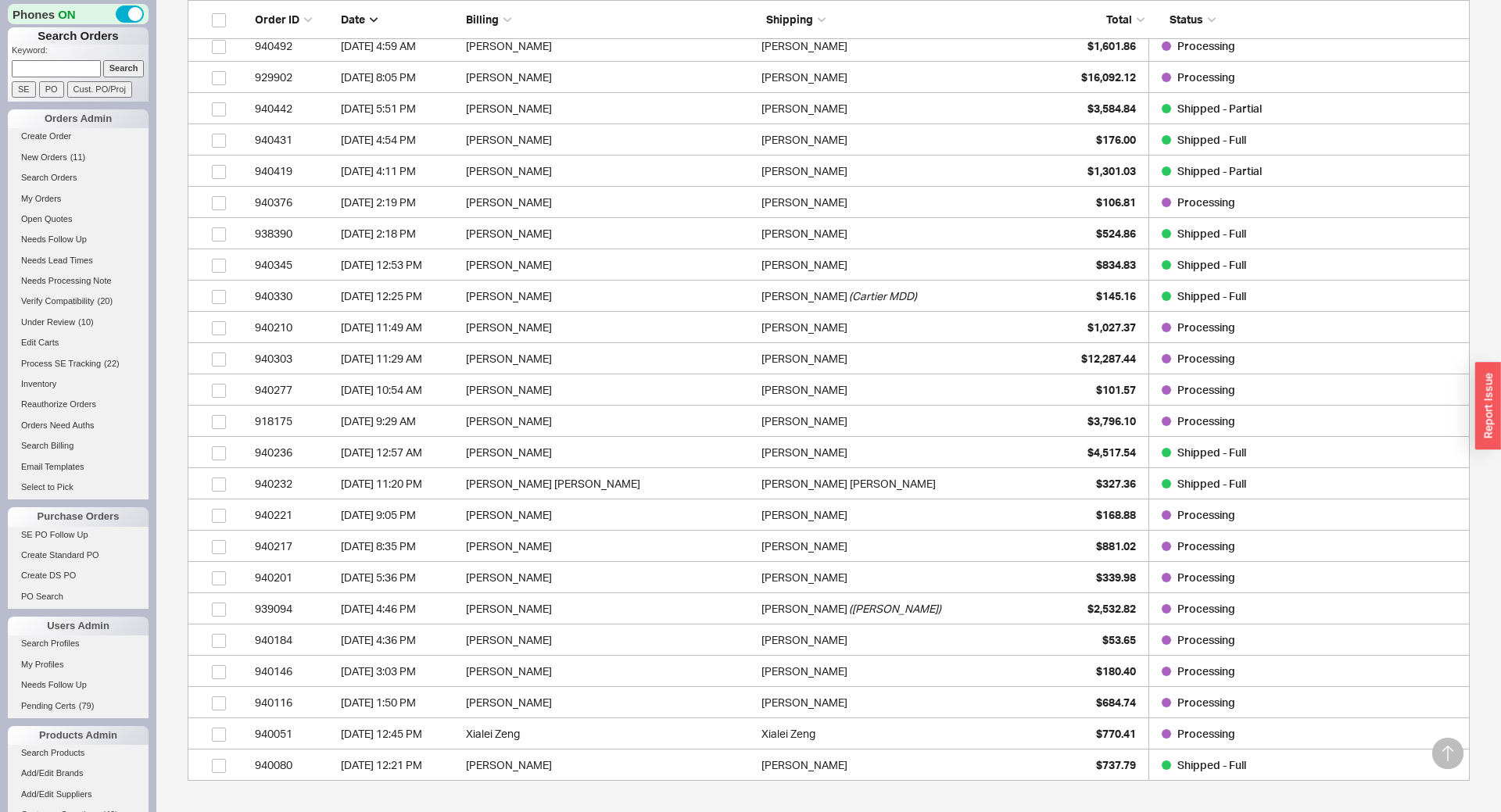
scroll to position [0, 0]
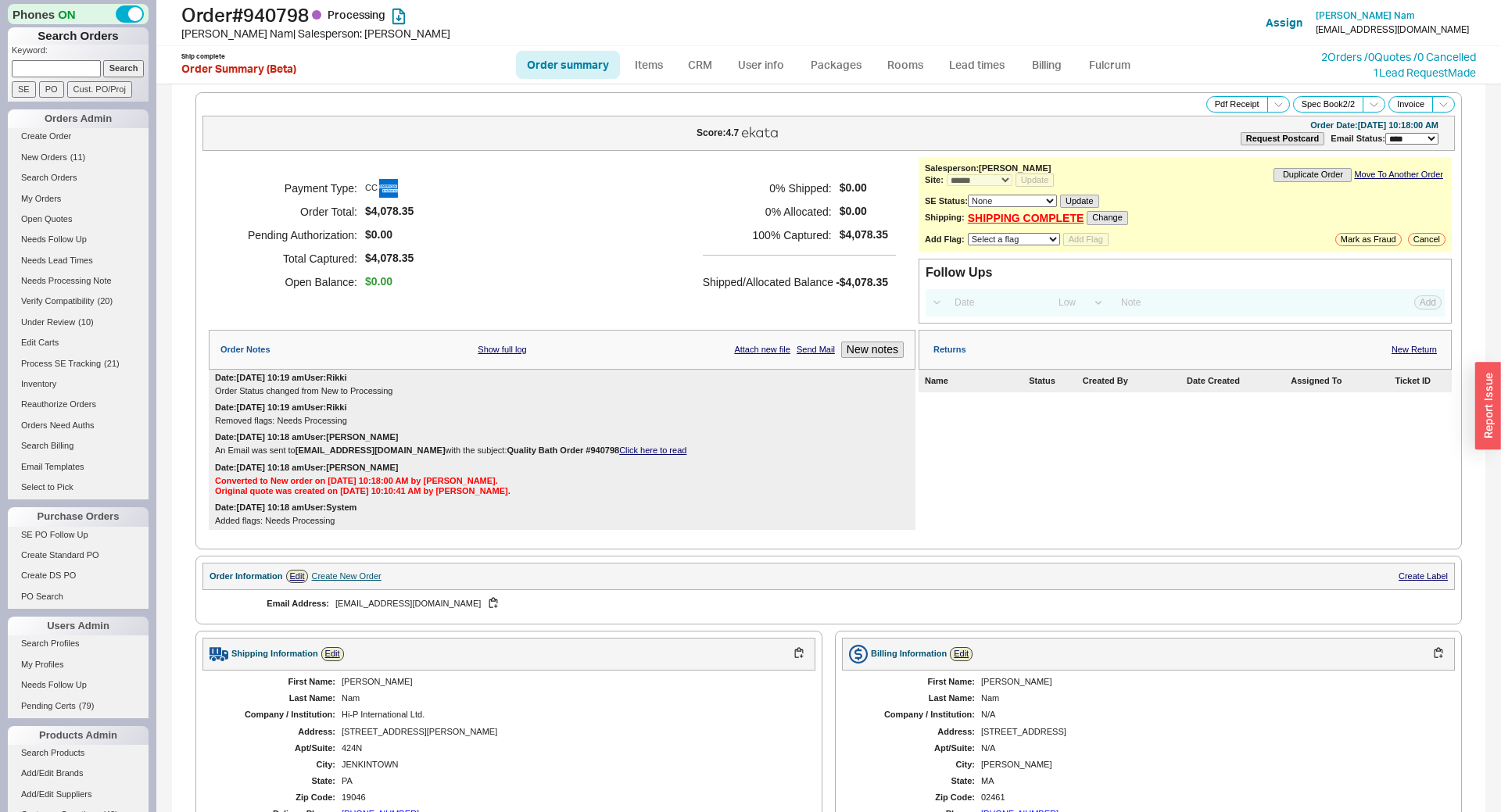
select select "*"
select select "LOW"
select select "3"
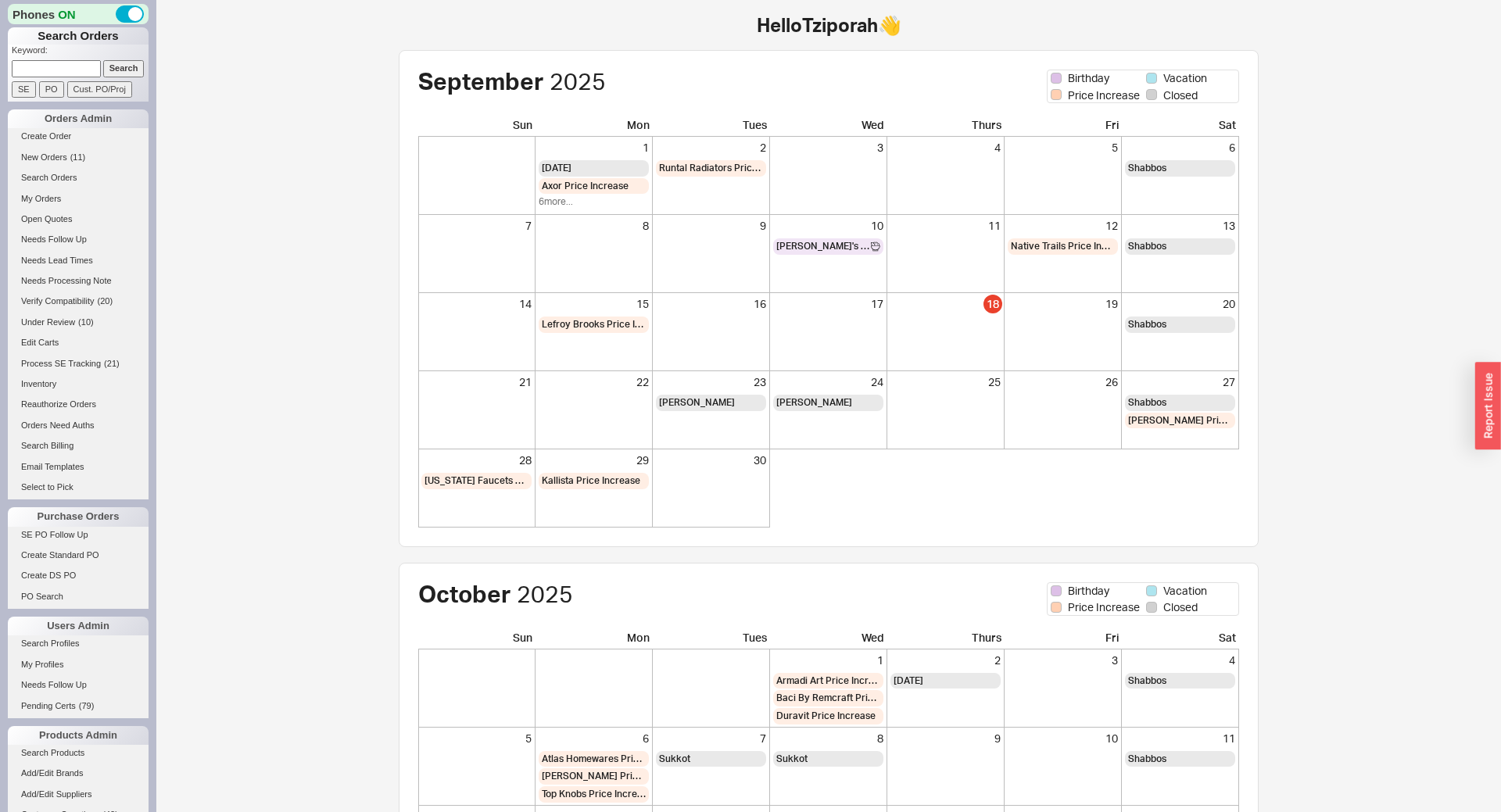
click at [62, 62] on input at bounding box center [55, 68] width 89 height 16
paste input "924538"
type input "924538"
click at [102, 65] on form "Keyword: 924538 Search SE PO Cust. PO/Proj" at bounding box center [79, 72] width 137 height 53
click at [117, 65] on input "Search" at bounding box center [123, 68] width 41 height 16
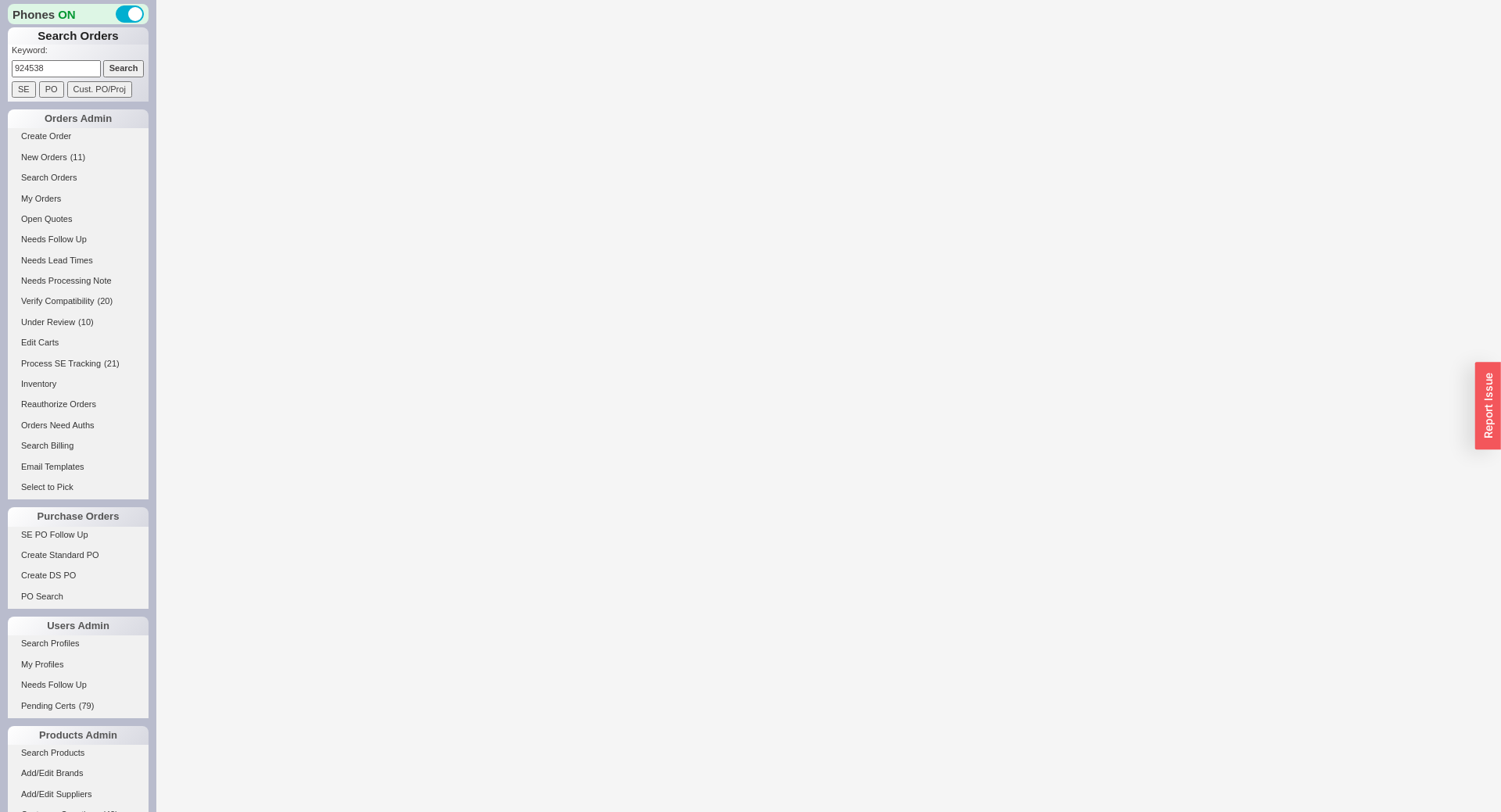
select select "LOW"
select select "3"
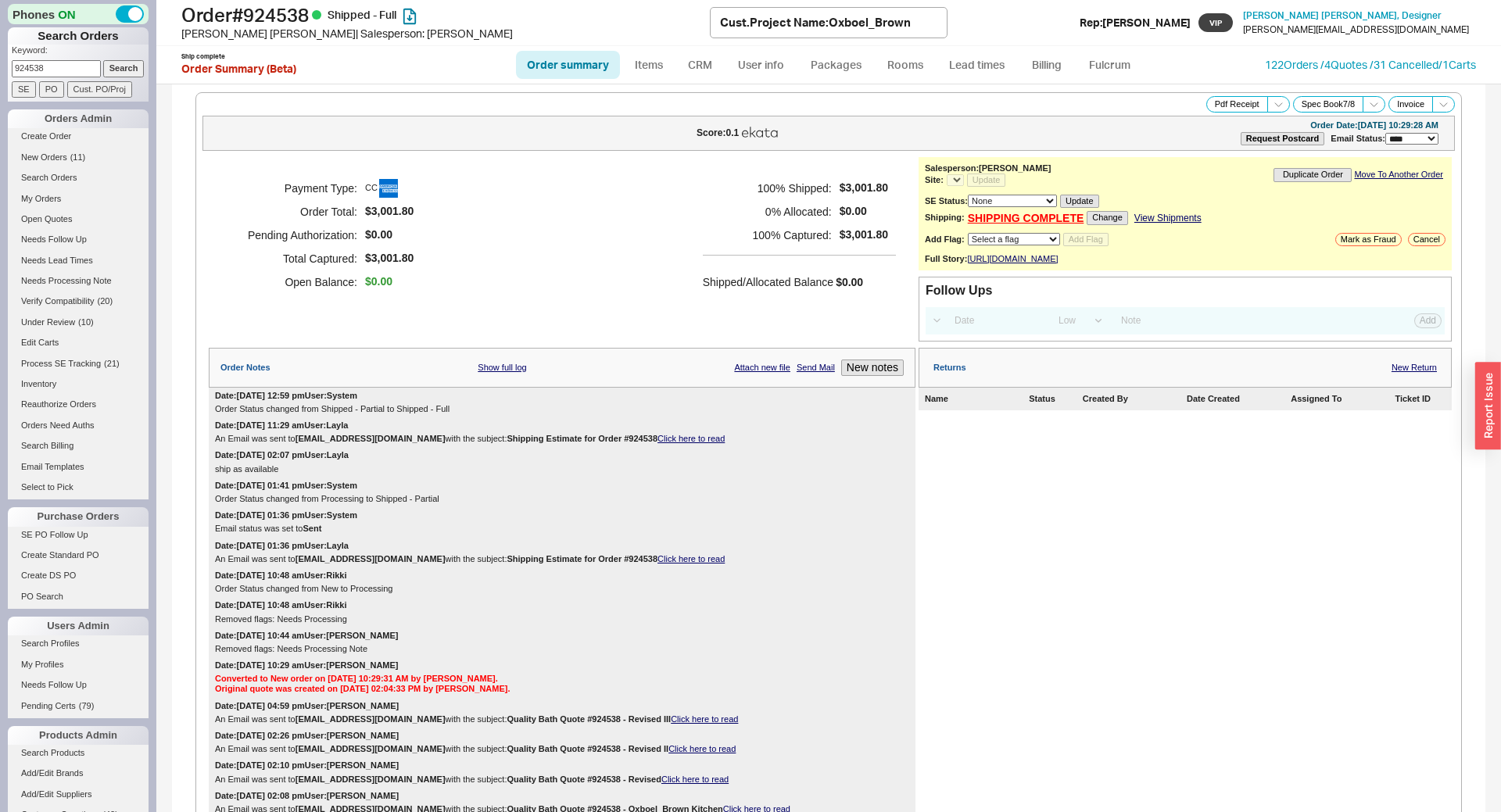
select select "*"
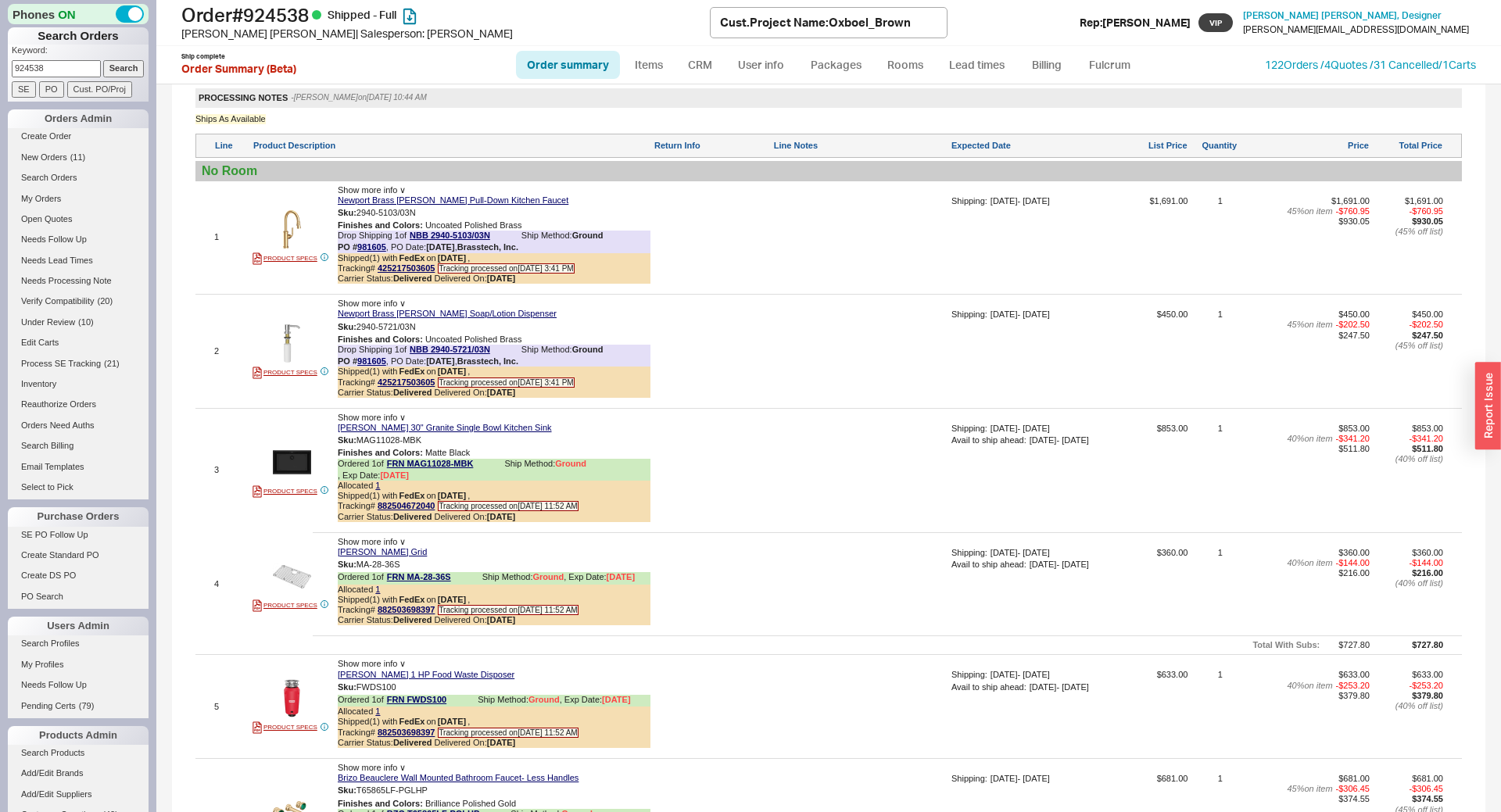
scroll to position [966, 0]
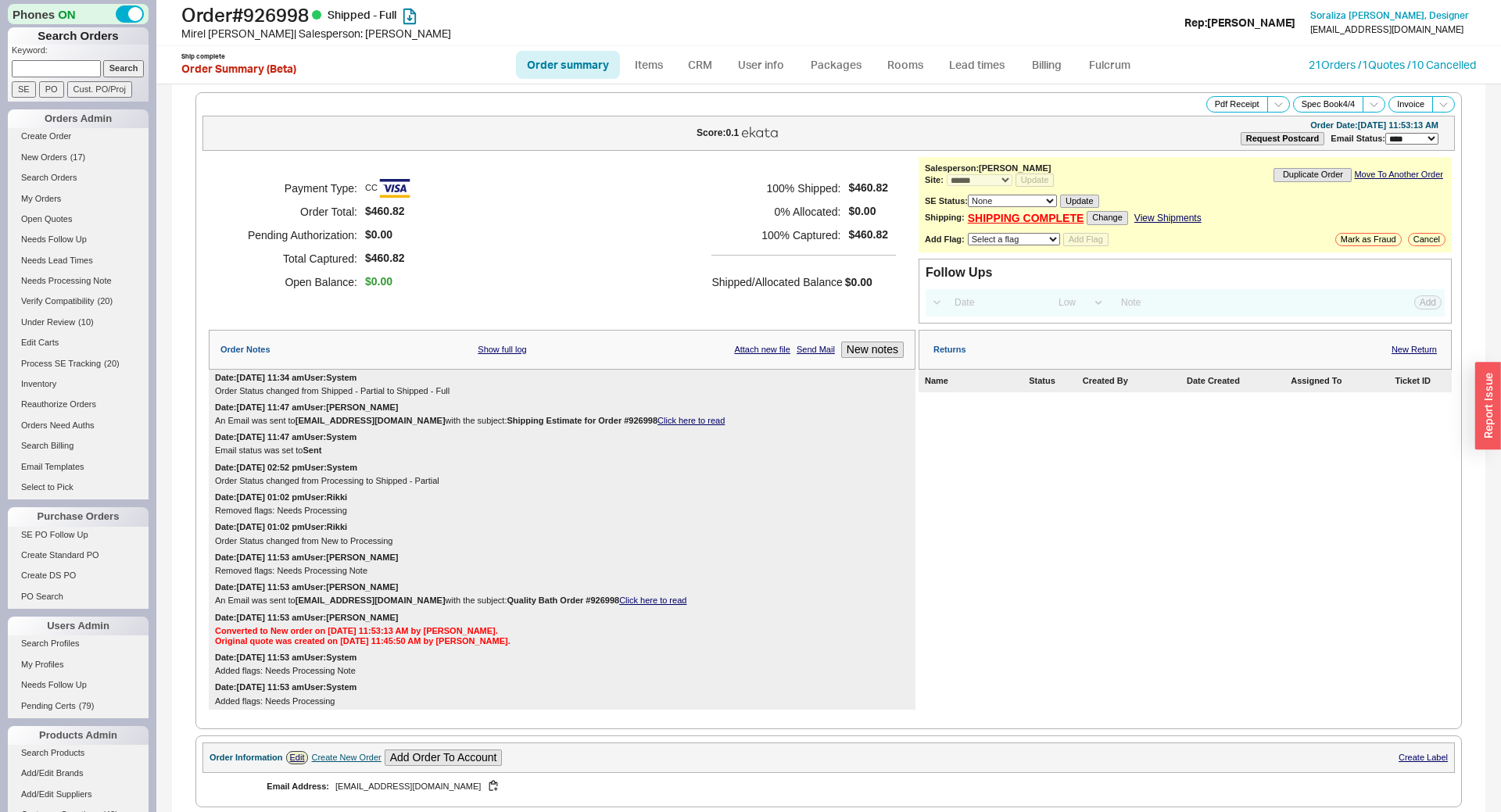
select select "*"
select select "LOW"
select select "3"
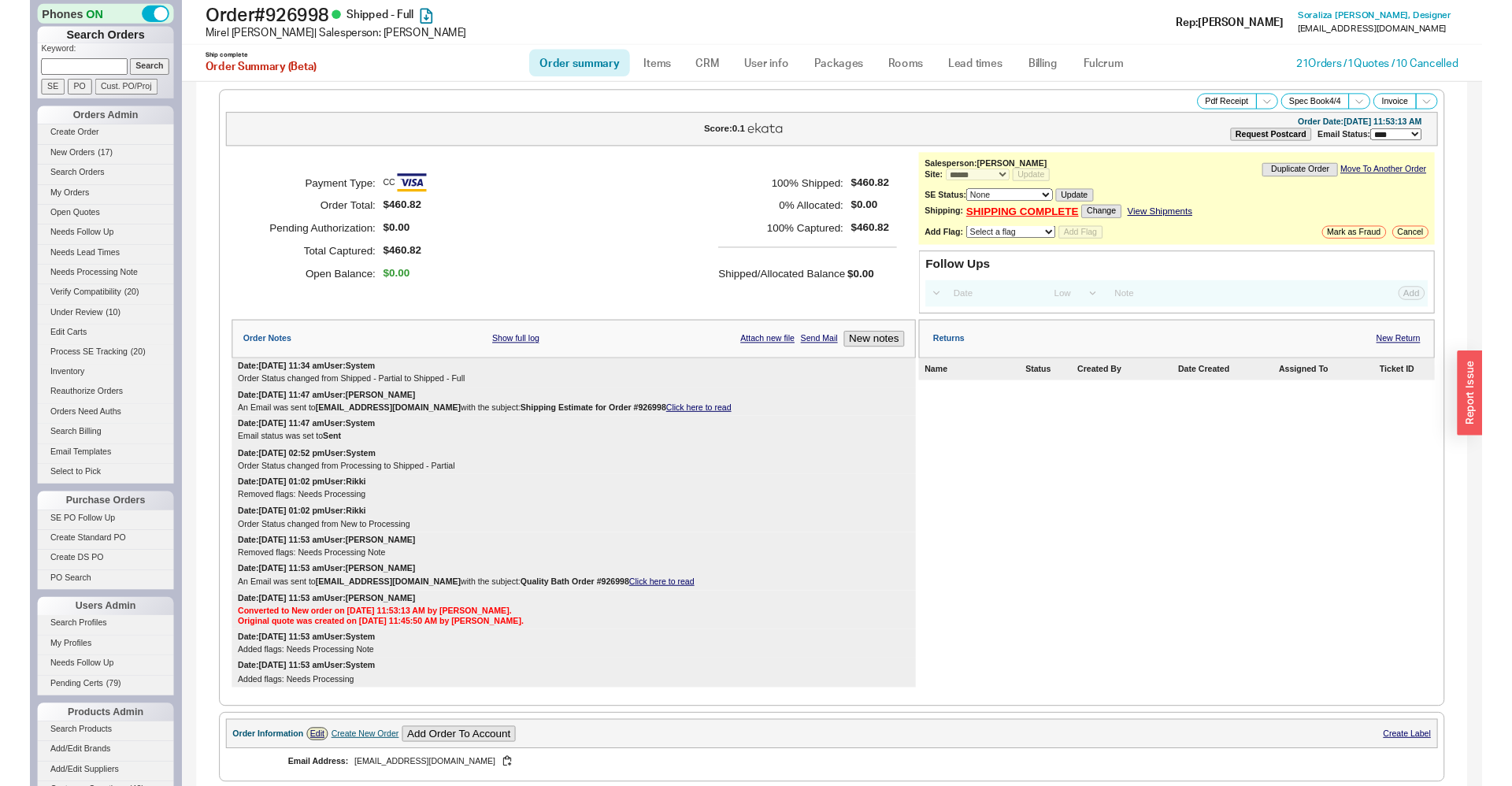
scroll to position [1079, 0]
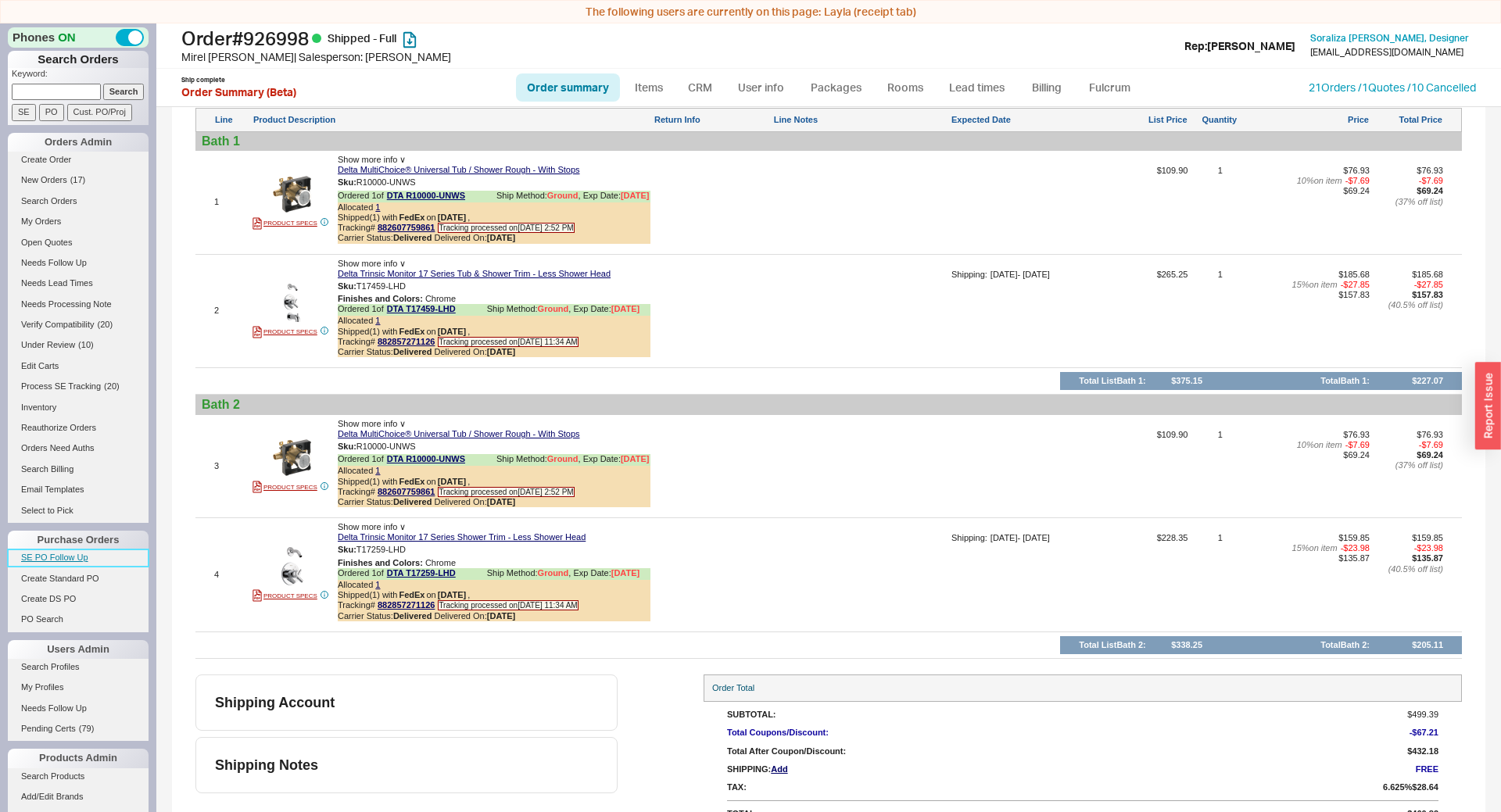
click at [68, 566] on link "SE PO Follow Up" at bounding box center [77, 557] width 140 height 16
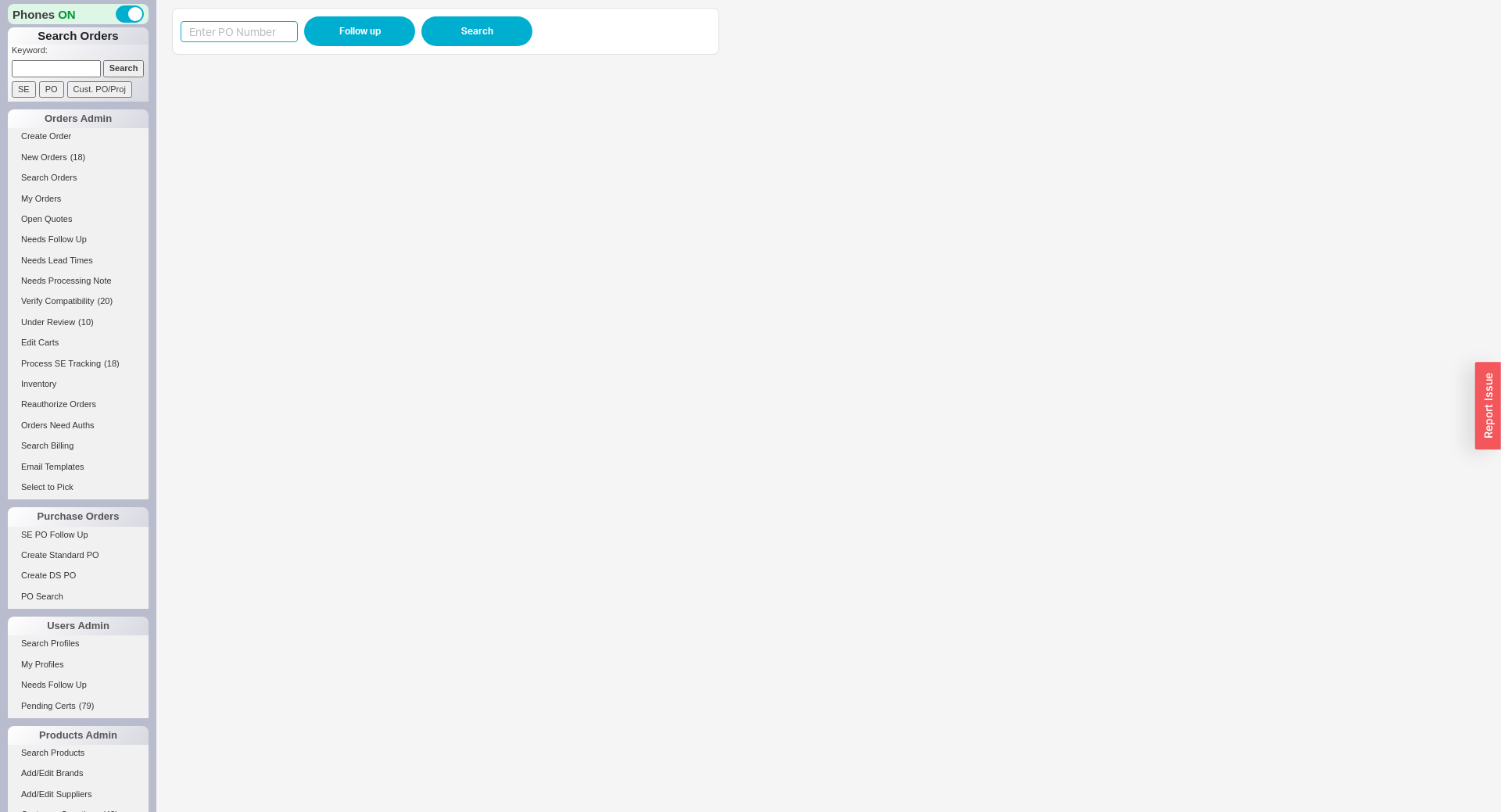
click at [263, 40] on input at bounding box center [239, 32] width 118 height 21
paste input "988544"
type input "988544"
click at [382, 32] on button "Follow up" at bounding box center [359, 31] width 111 height 30
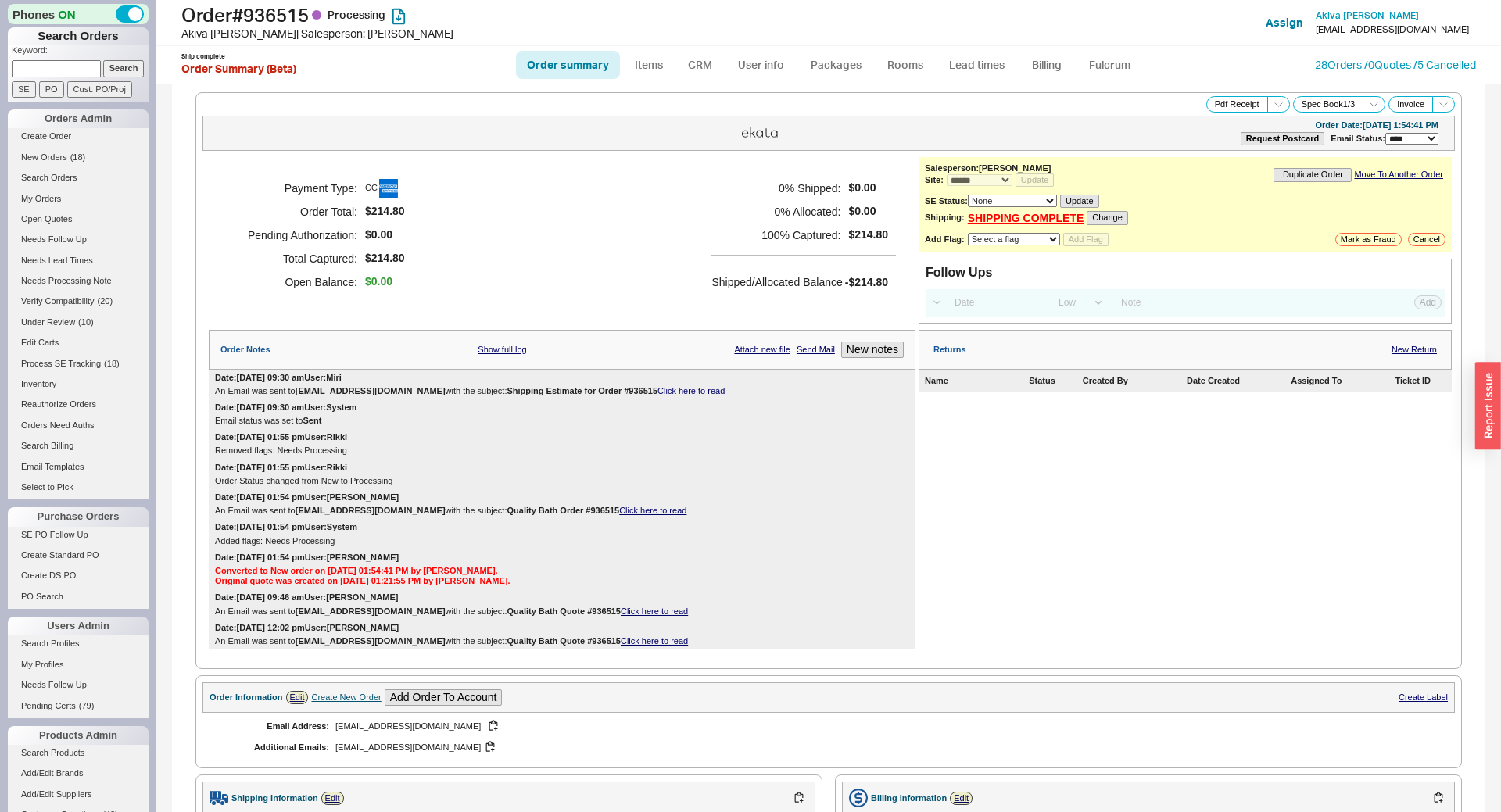
select select "*"
select select "LOW"
select select "3"
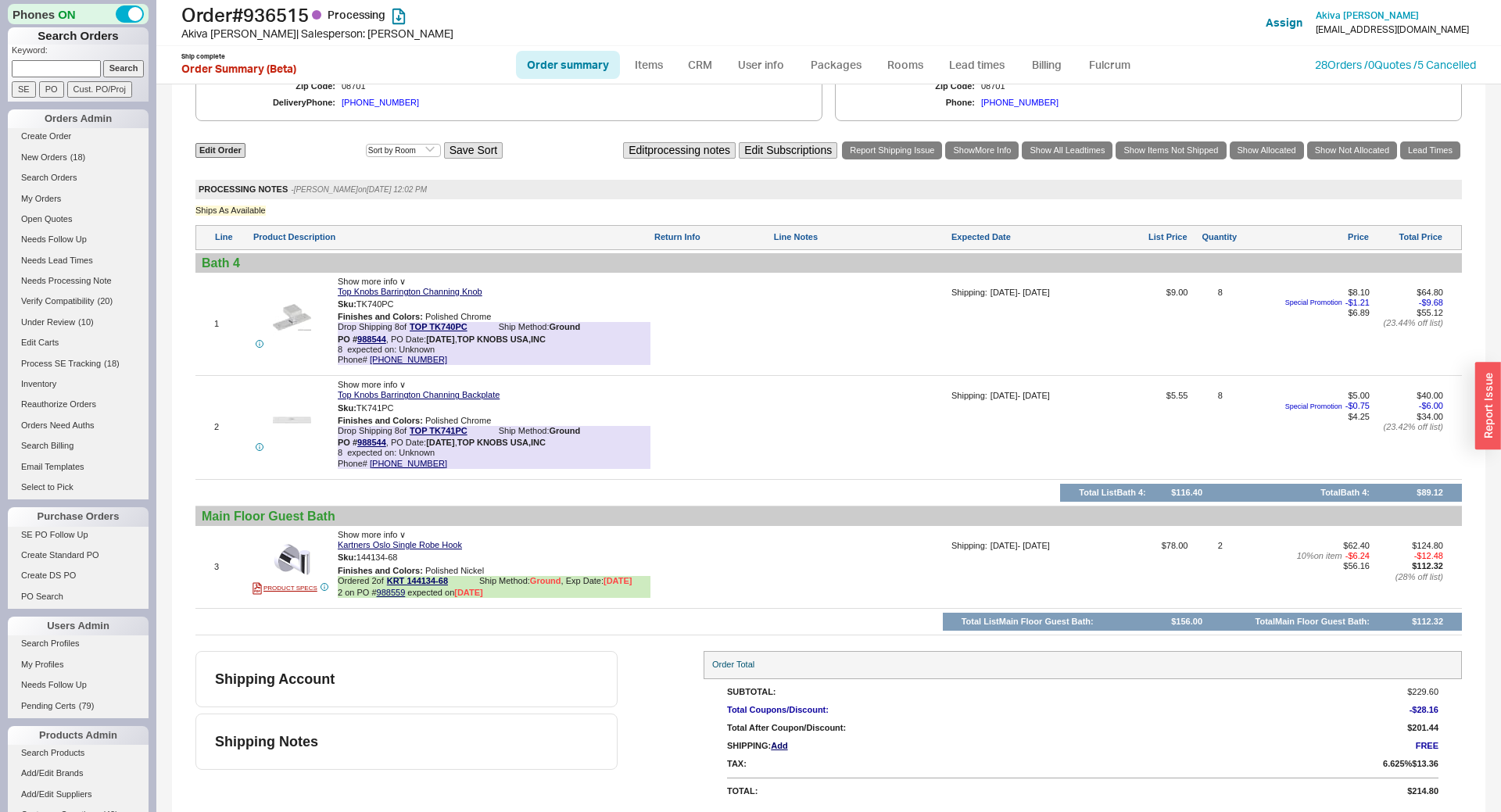
scroll to position [858, 0]
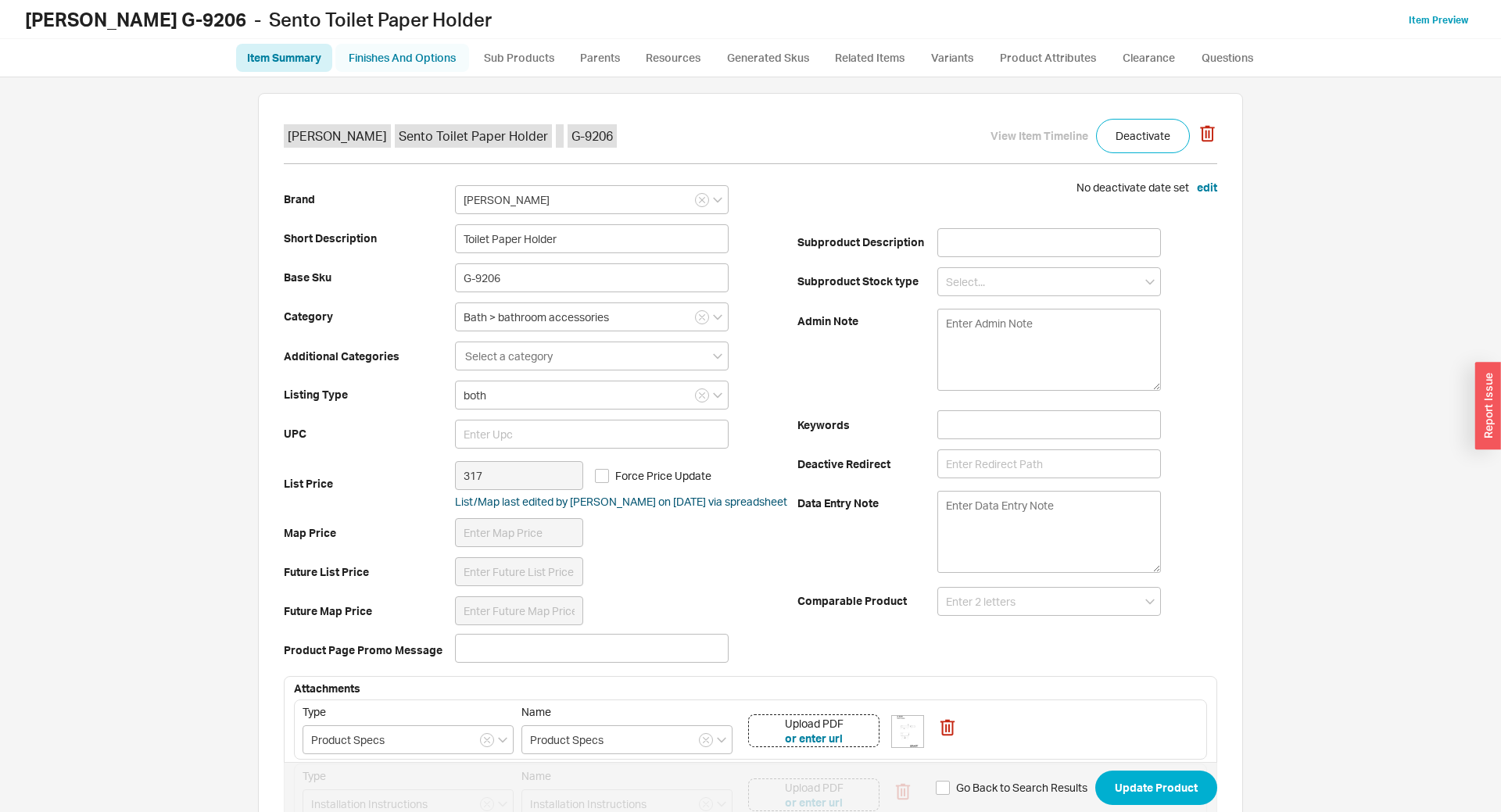
click at [394, 53] on link "Finishes And Options" at bounding box center [402, 57] width 134 height 28
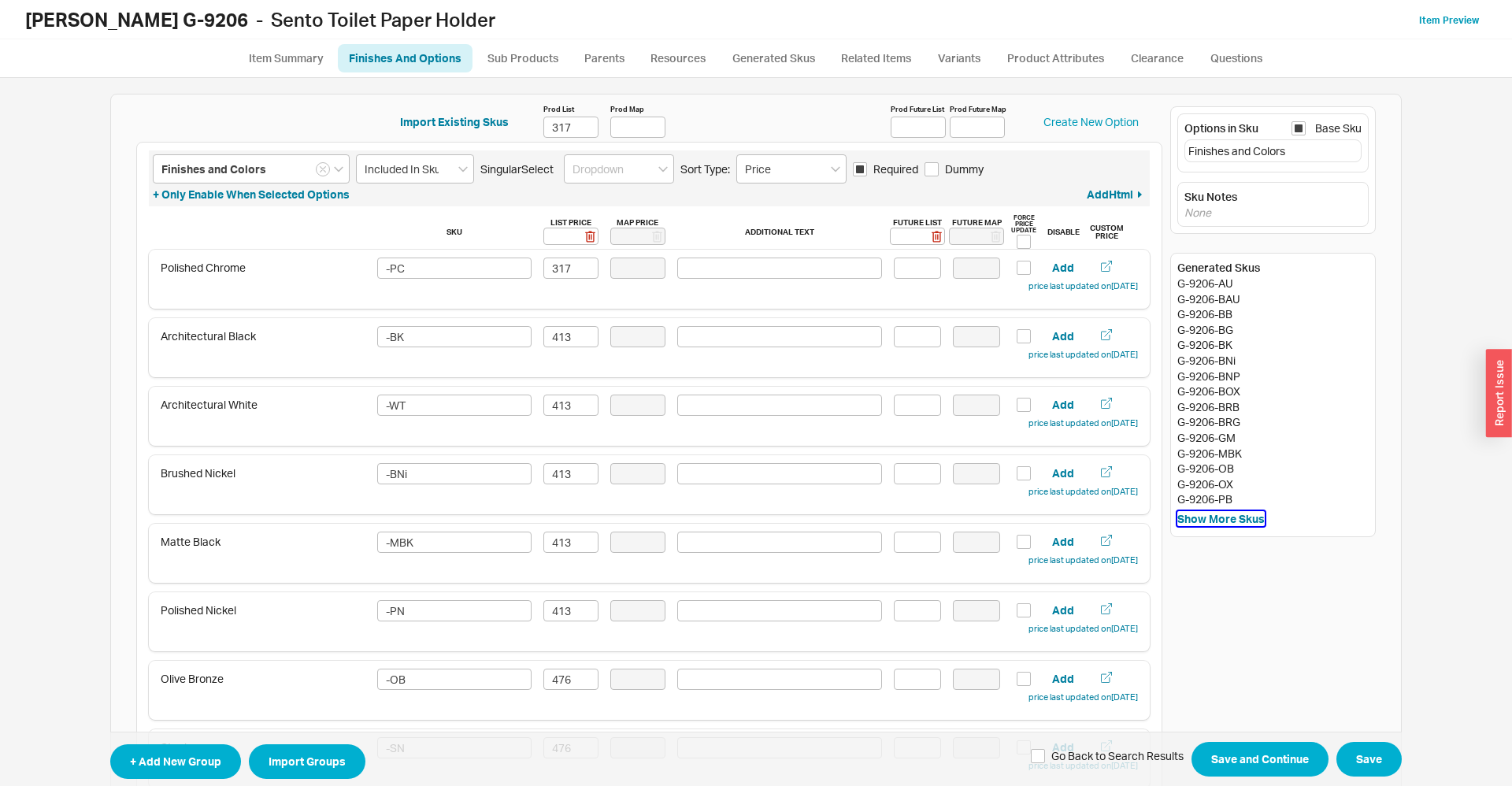
click at [1230, 525] on button "Show More Skus" at bounding box center [1220, 519] width 88 height 15
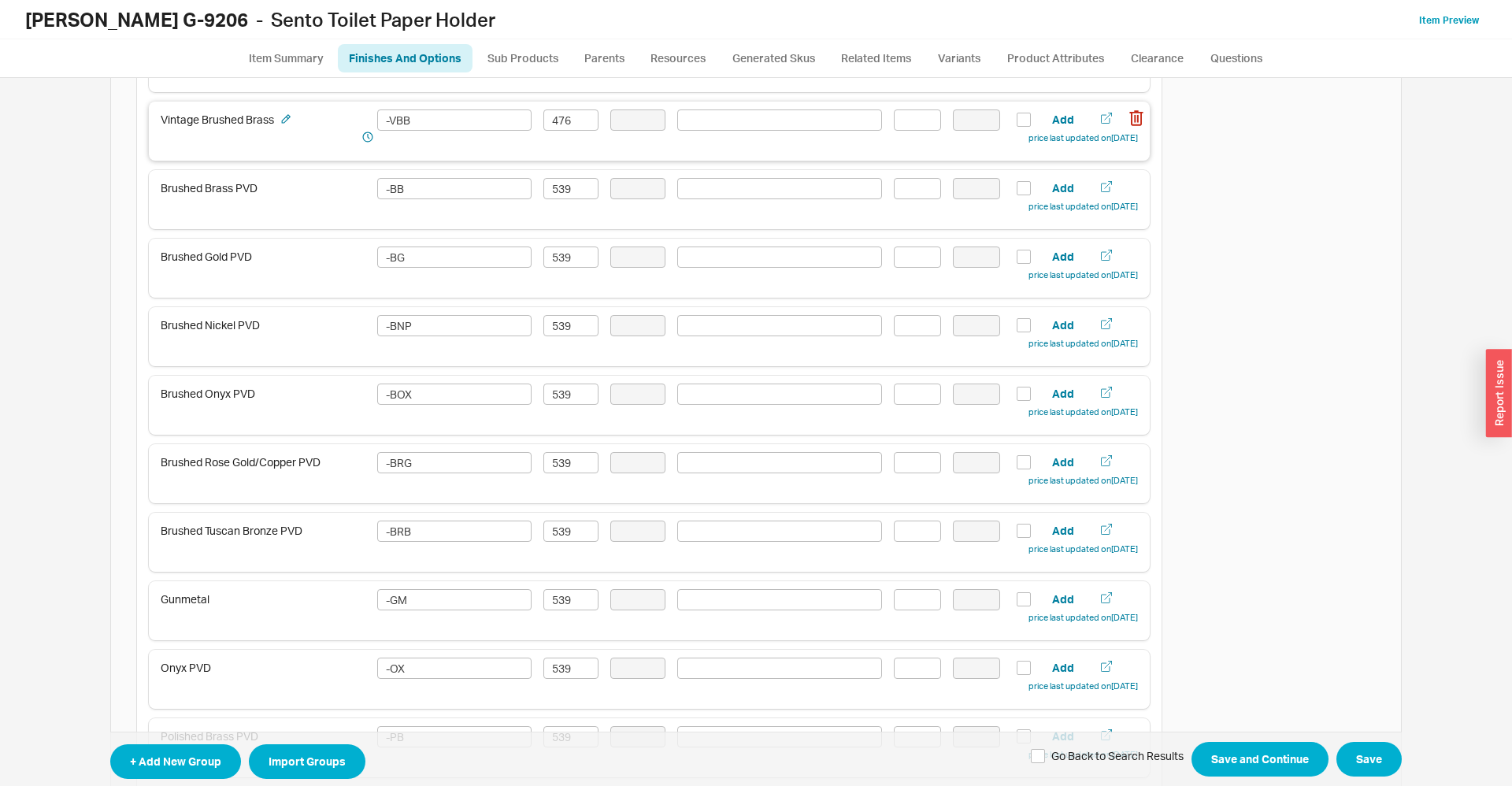
scroll to position [1044, 0]
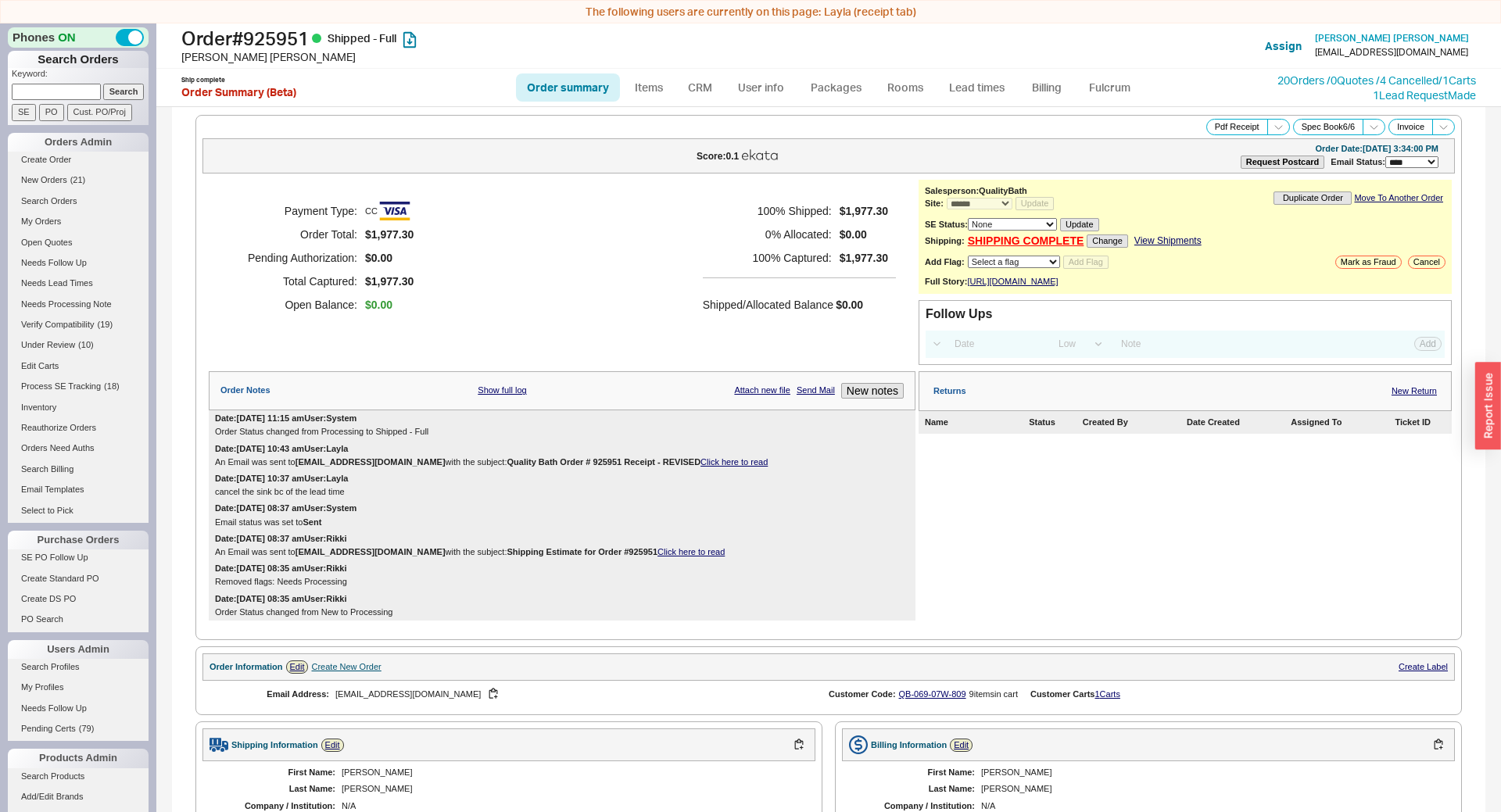
select select "*"
select select "LOW"
select select "3"
click at [58, 88] on input at bounding box center [55, 92] width 89 height 16
type input "924508"
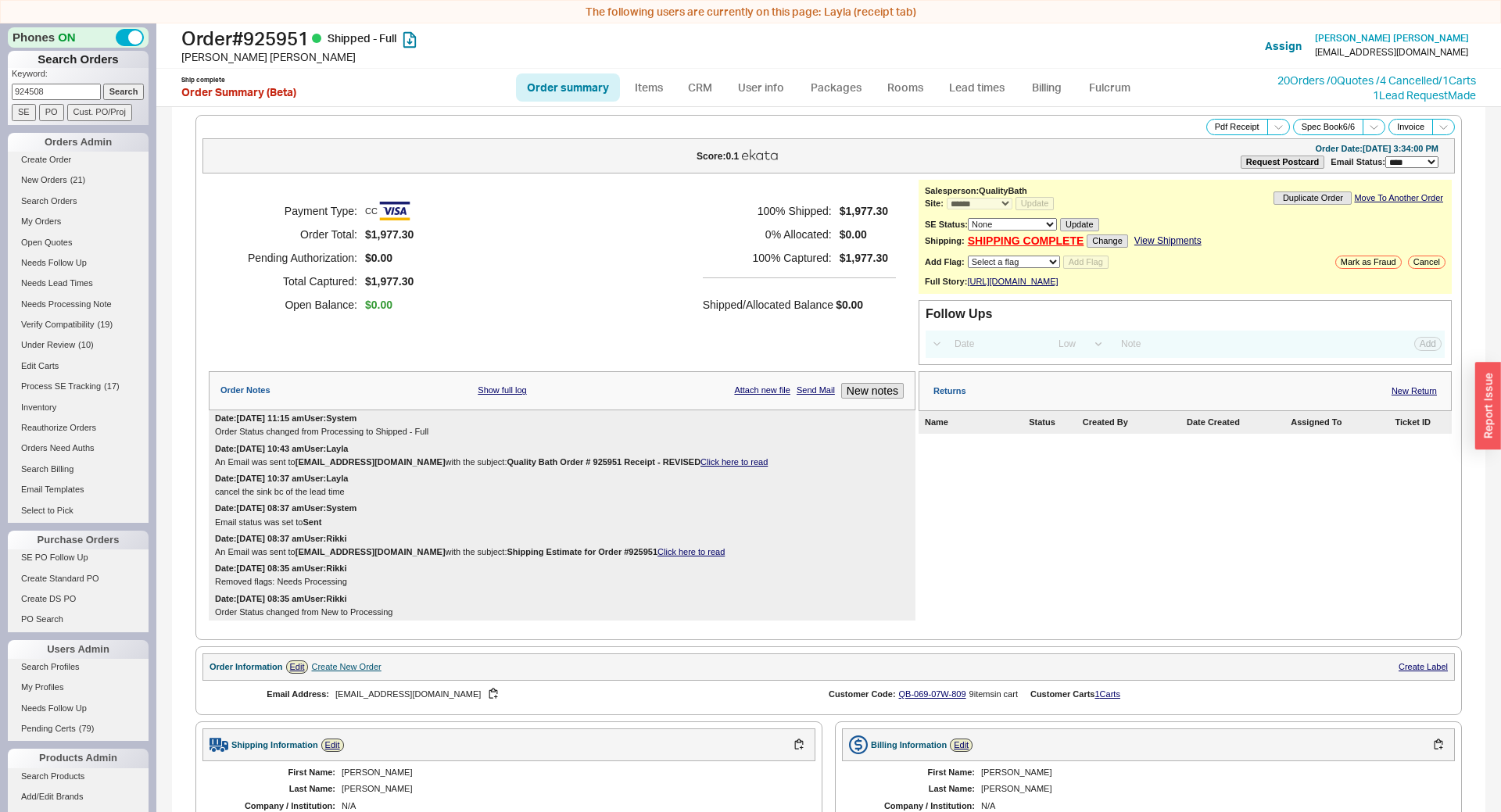
click at [103, 84] on input "Search" at bounding box center [123, 92] width 41 height 16
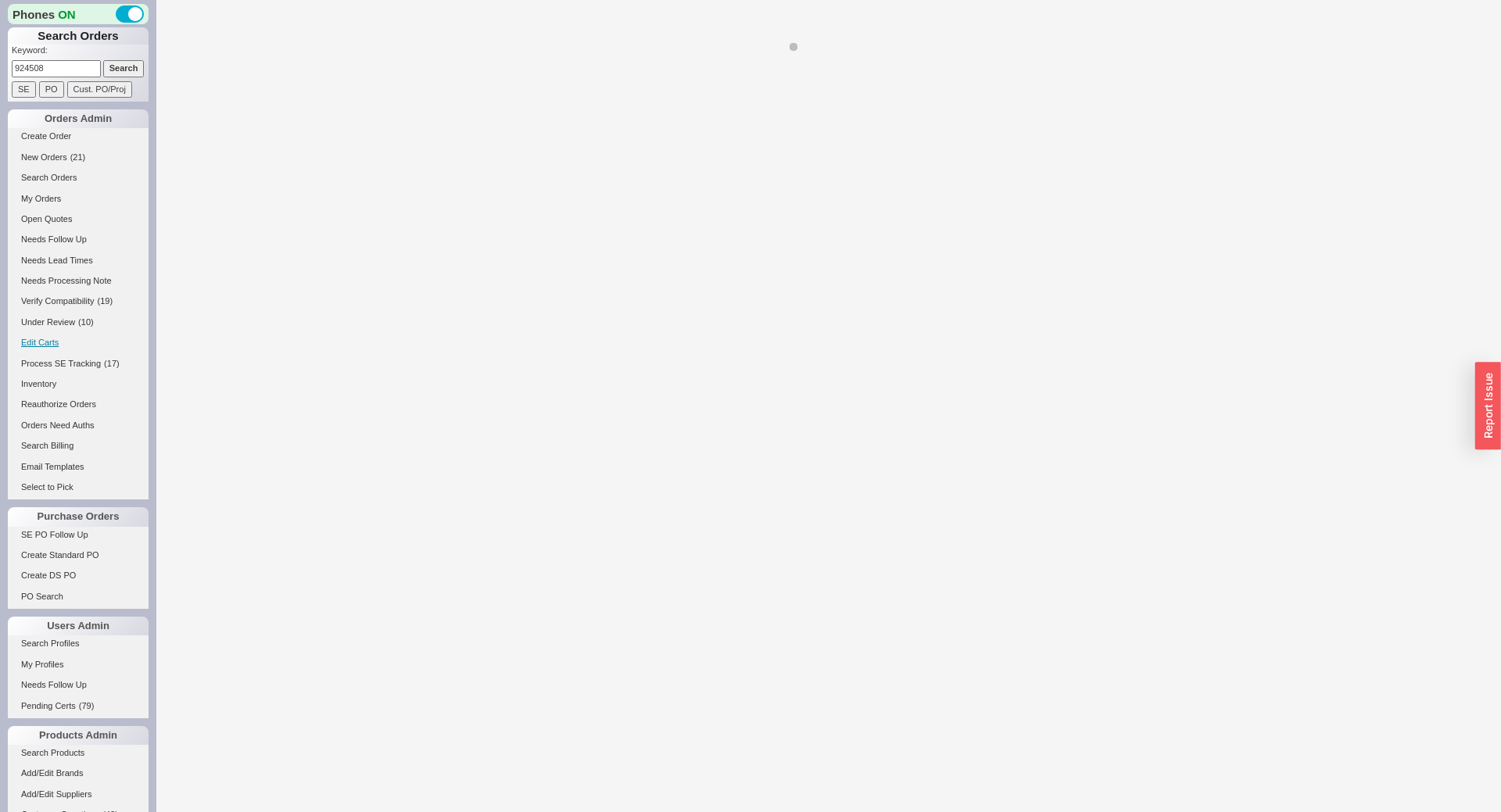
select select "*"
select select "LOW"
select select "3"
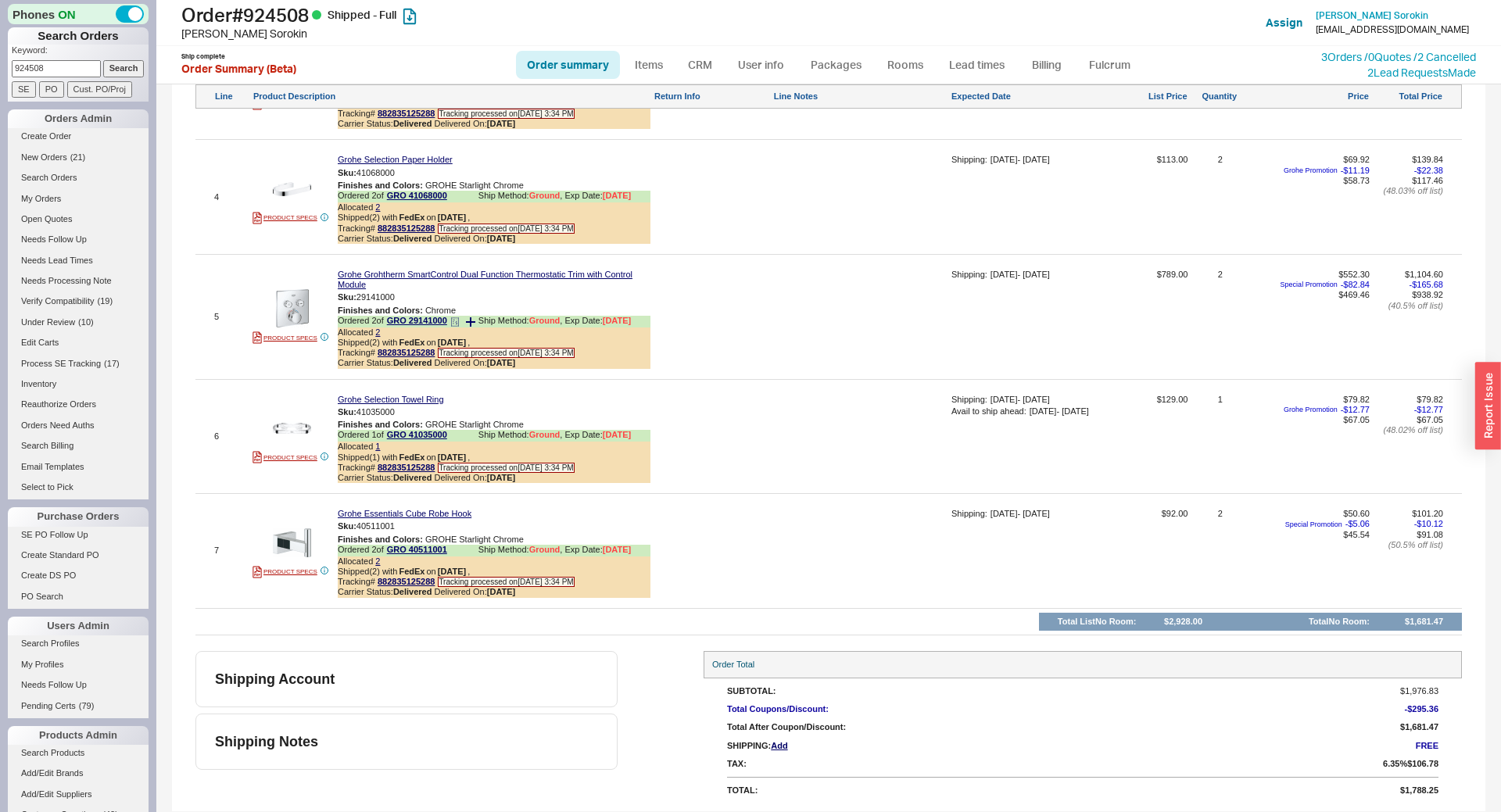
scroll to position [873, 0]
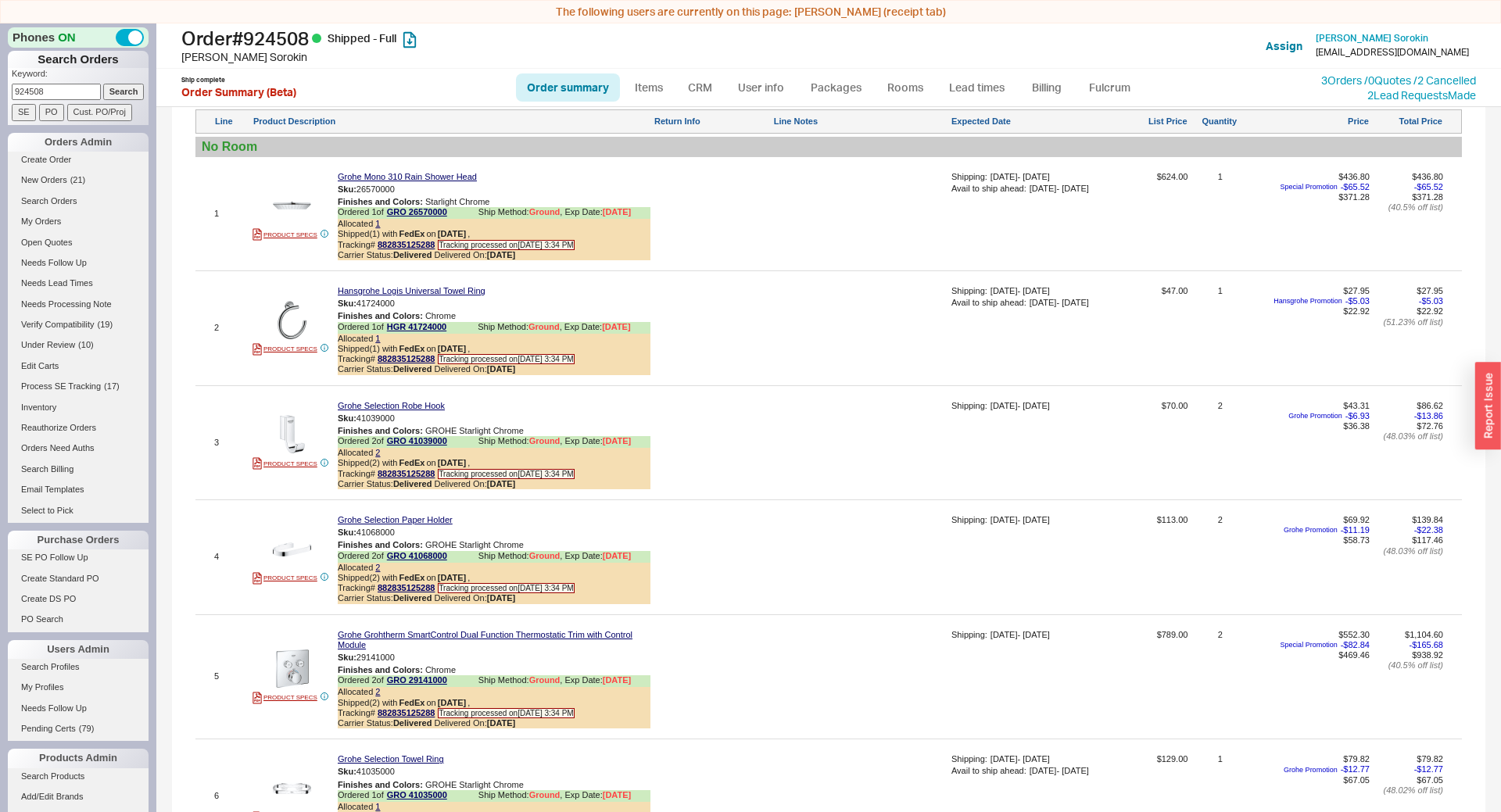
click at [295, 312] on div "2 PRODUCT SPECS Hansgrohe Logis Universal Towel Ring Sku: 41724000 Finishes and…" at bounding box center [829, 328] width 1267 height 106
click at [290, 325] on img at bounding box center [292, 320] width 38 height 38
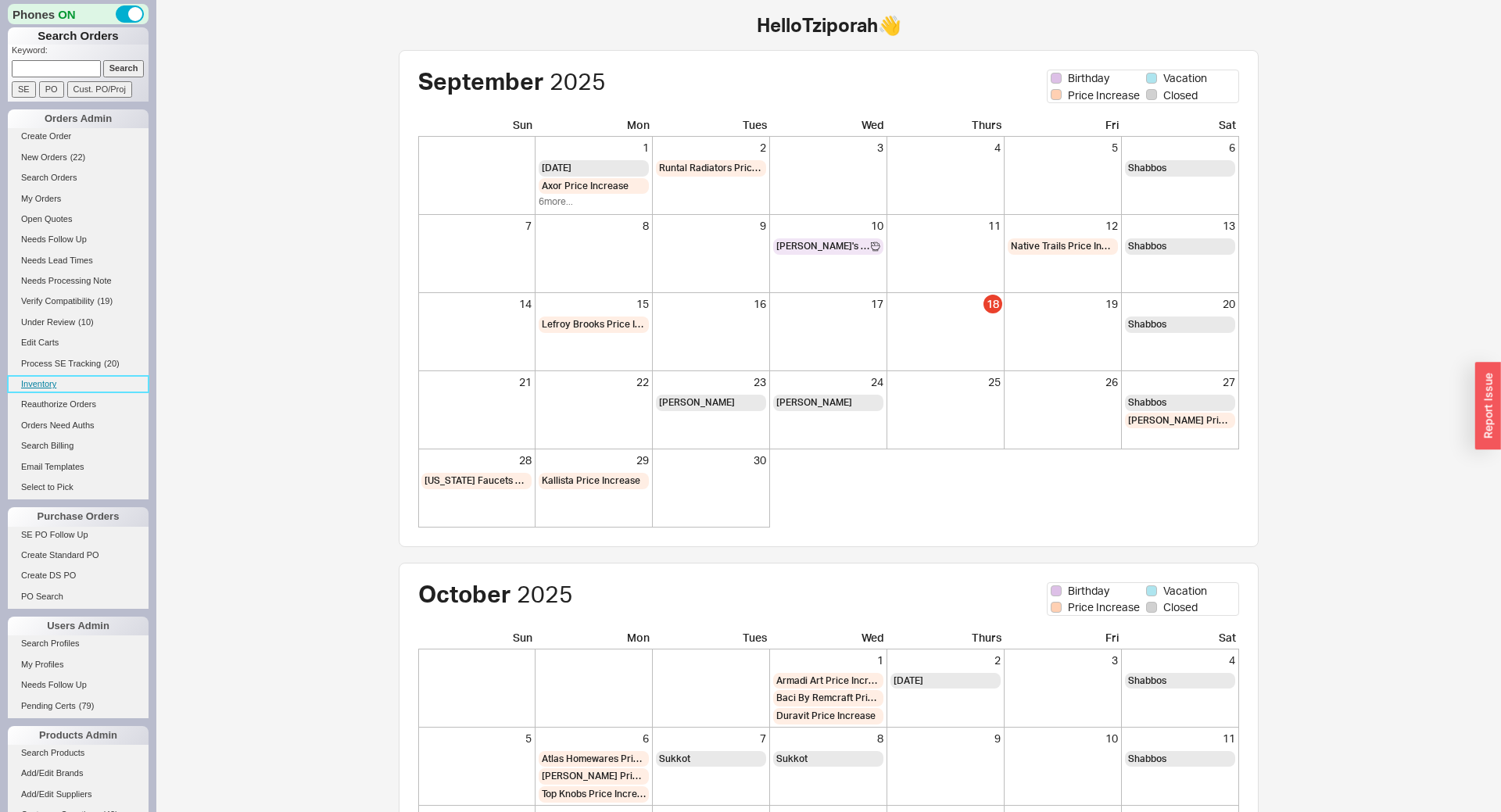
click at [46, 386] on link "Inventory" at bounding box center [77, 384] width 140 height 16
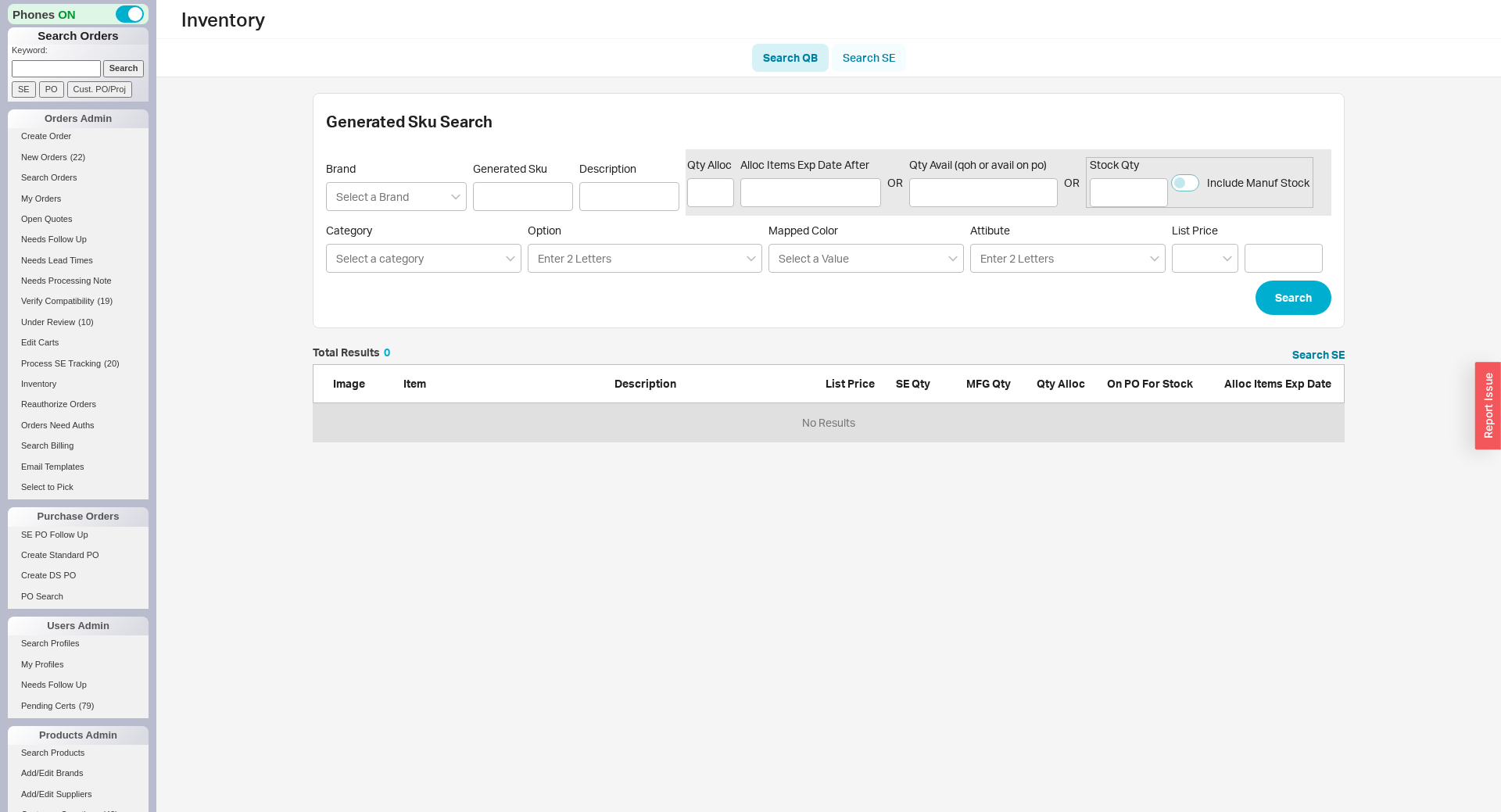
scroll to position [95, 1032]
click at [883, 58] on link "Search SE" at bounding box center [869, 57] width 75 height 28
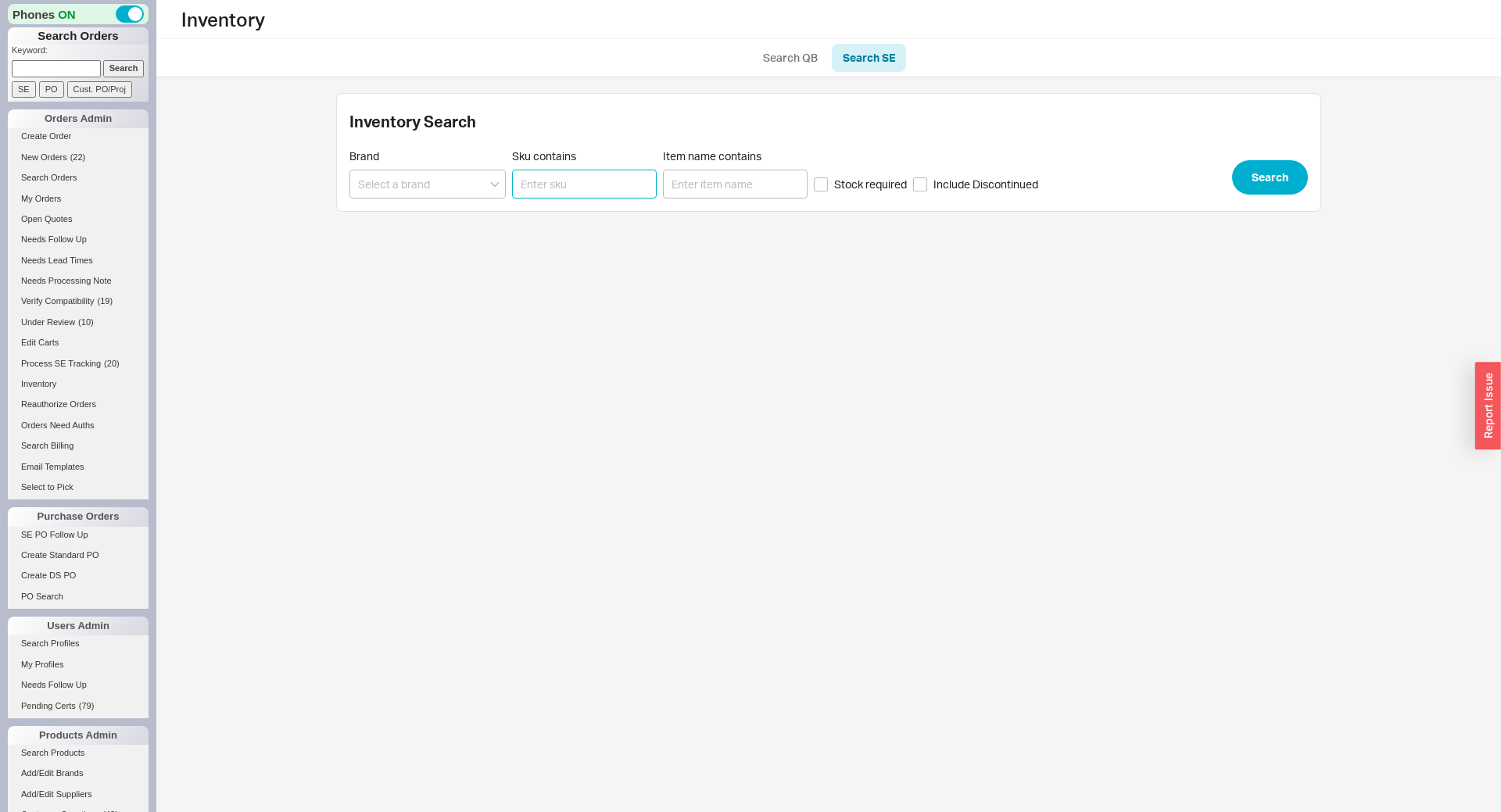
click at [616, 170] on input "Sku contains" at bounding box center [584, 184] width 144 height 29
paste input "TSU08W.10"
type input "TSU08W.10"
click at [1307, 196] on div "Brand Sku contains TSU08W.10 Item name contains Stock required Include Disconti…" at bounding box center [828, 174] width 958 height 50
click at [1299, 185] on button "Search" at bounding box center [1270, 178] width 75 height 34
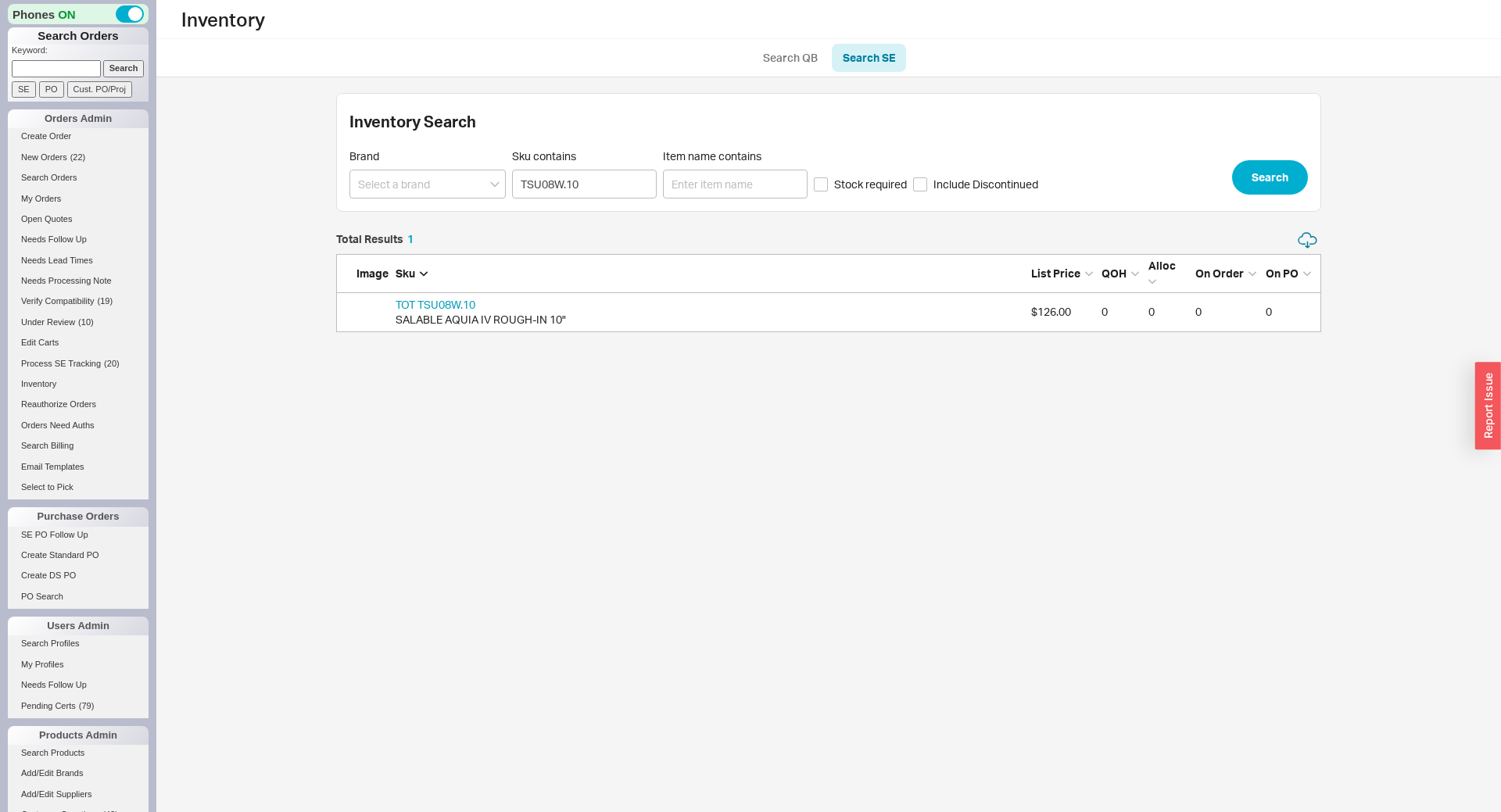
scroll to position [101, 985]
